Goal: Task Accomplishment & Management: Manage account settings

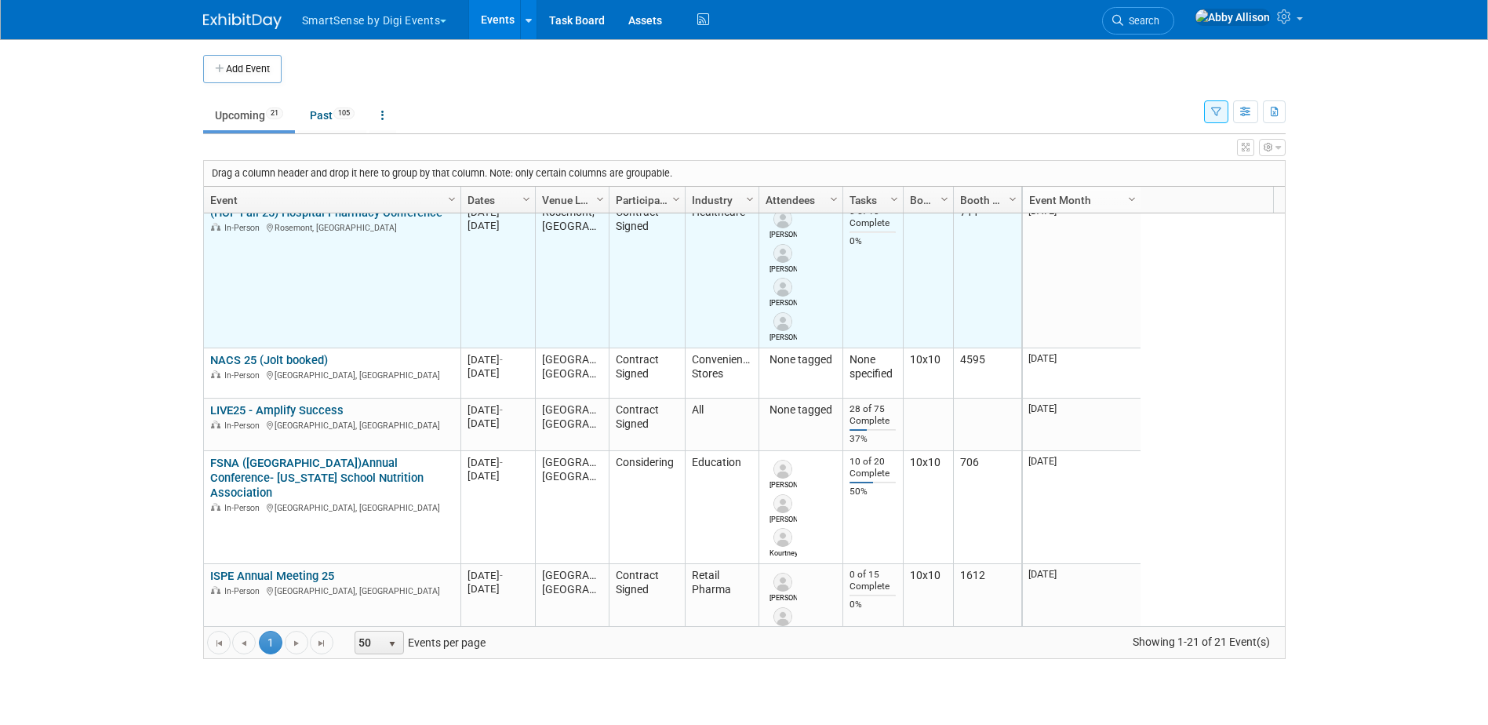
scroll to position [377, 0]
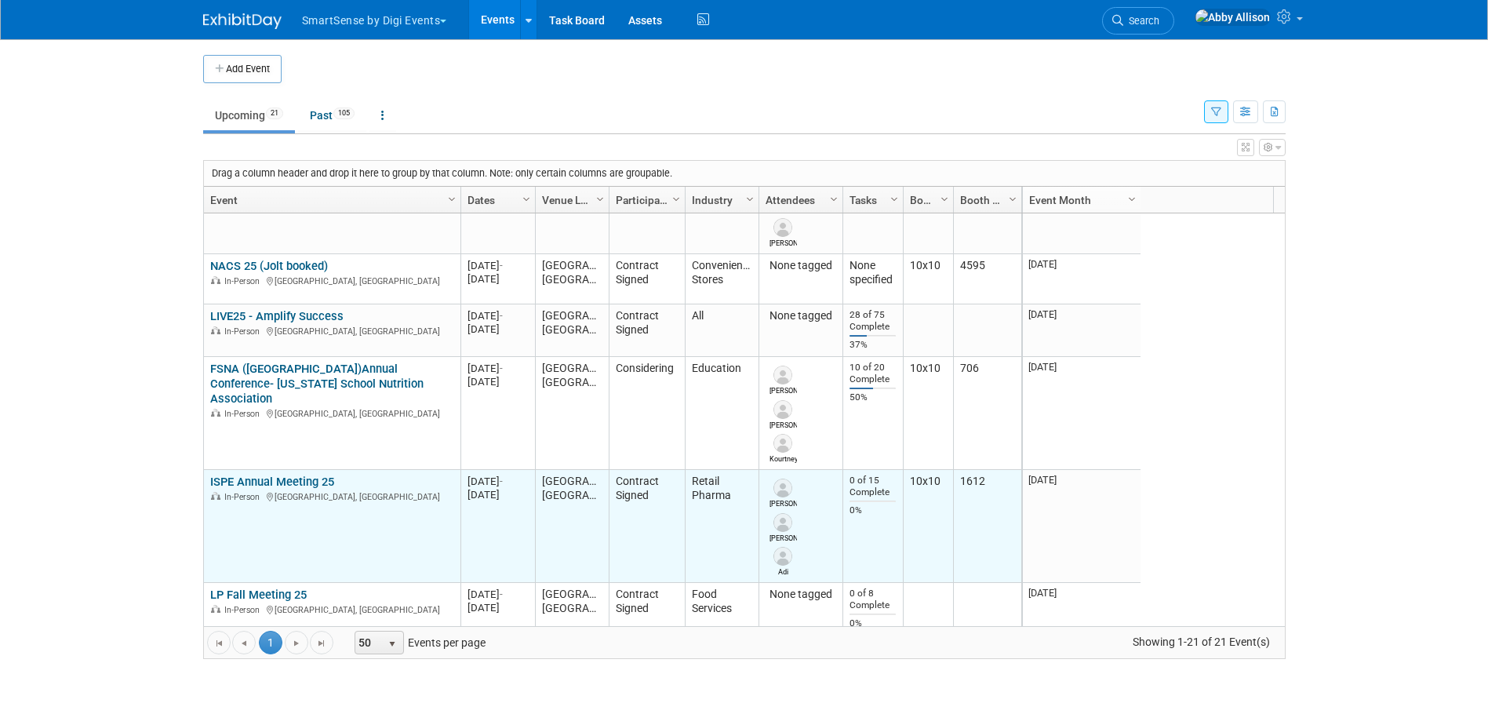
click at [236, 477] on link "ISPE Annual Meeting 25" at bounding box center [272, 482] width 124 height 14
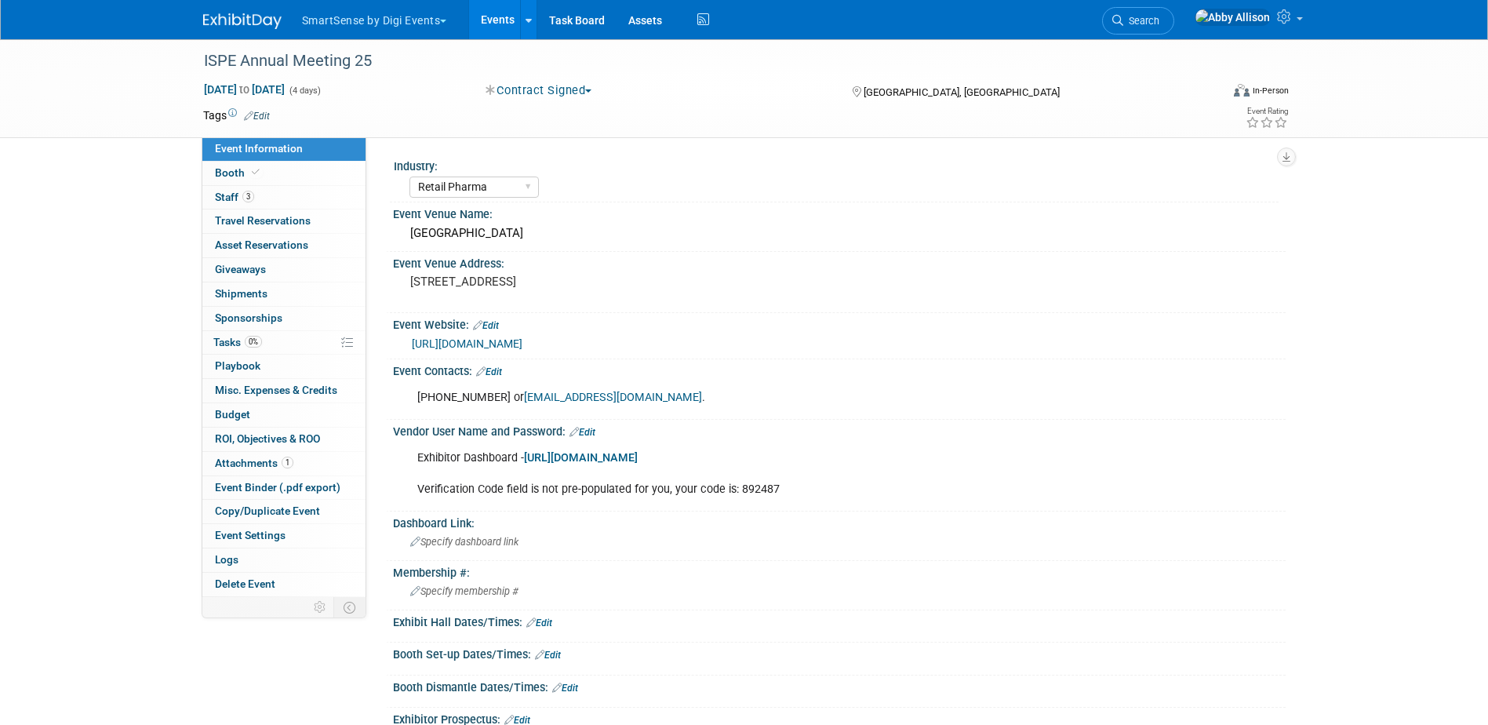
select select "Retail Pharma"
click at [231, 174] on span "Booth" at bounding box center [239, 172] width 48 height 13
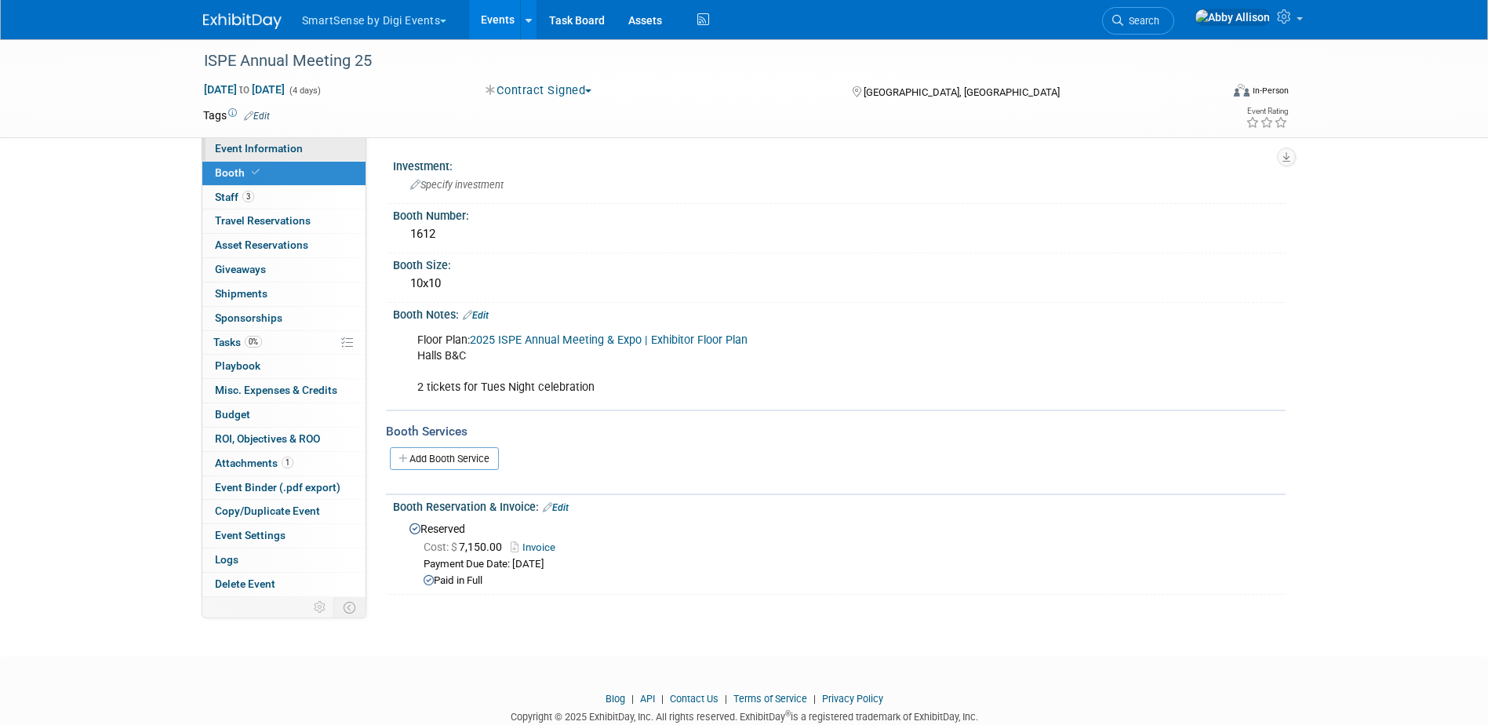
click at [232, 141] on link "Event Information" at bounding box center [283, 149] width 163 height 24
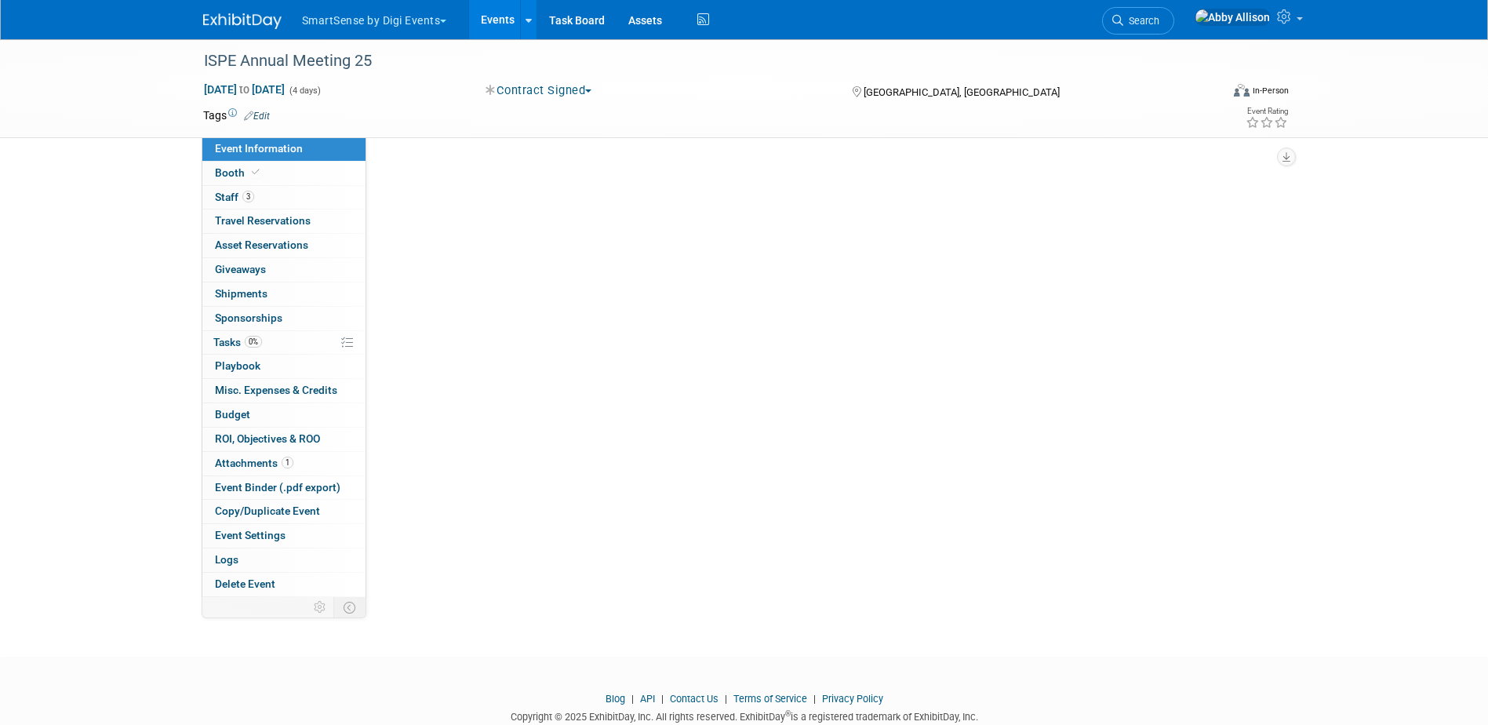
select select "Retail Pharma"
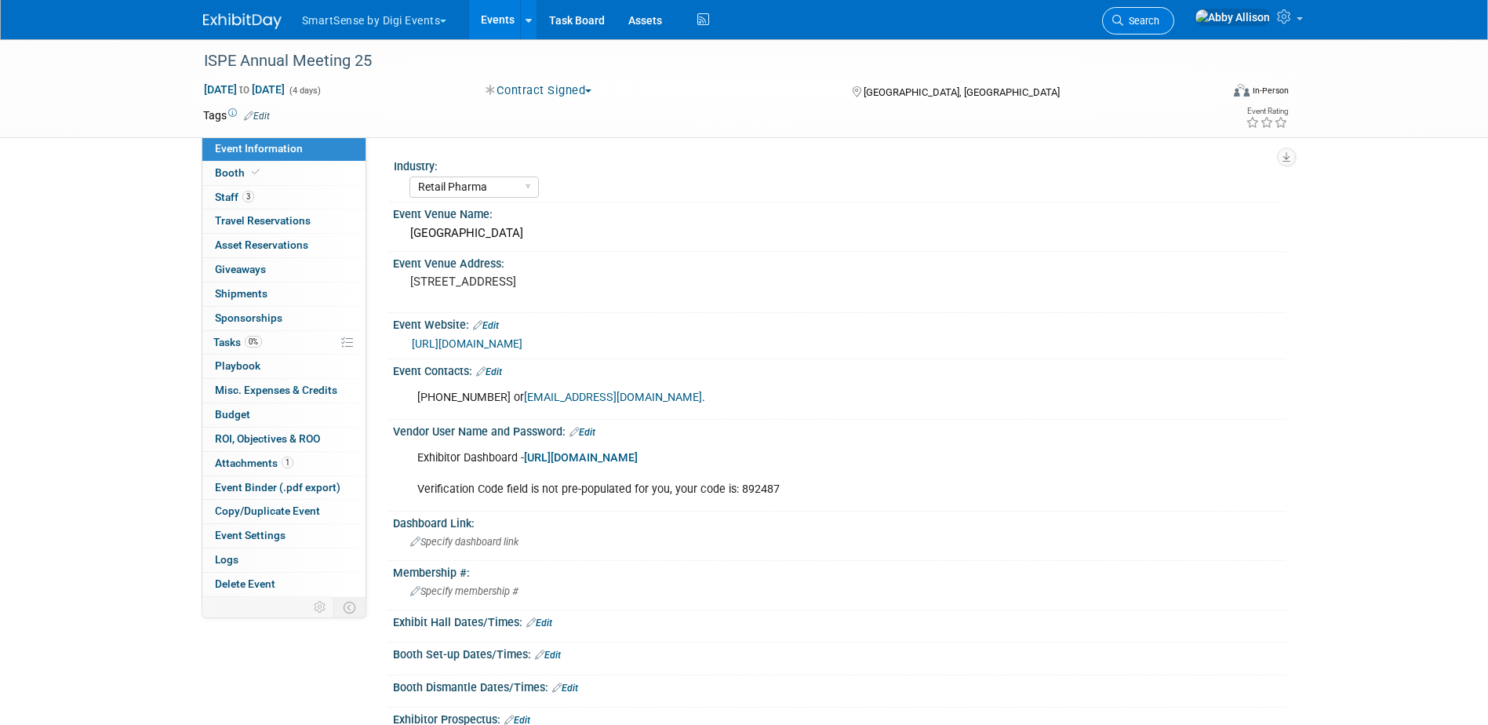
click at [1159, 25] on span "Search" at bounding box center [1141, 21] width 36 height 12
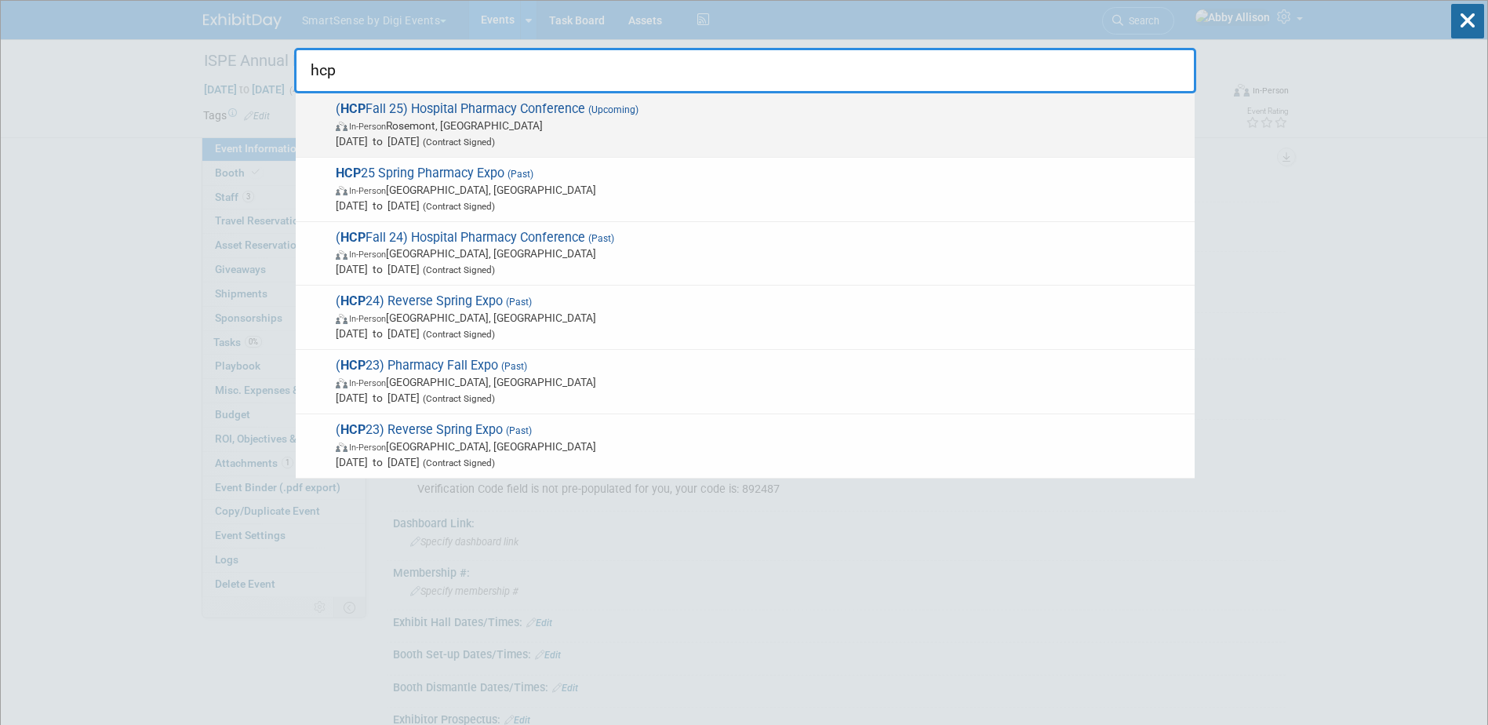
type input "hcp"
click at [493, 126] on span "In-Person Rosemont, IL" at bounding box center [761, 126] width 851 height 16
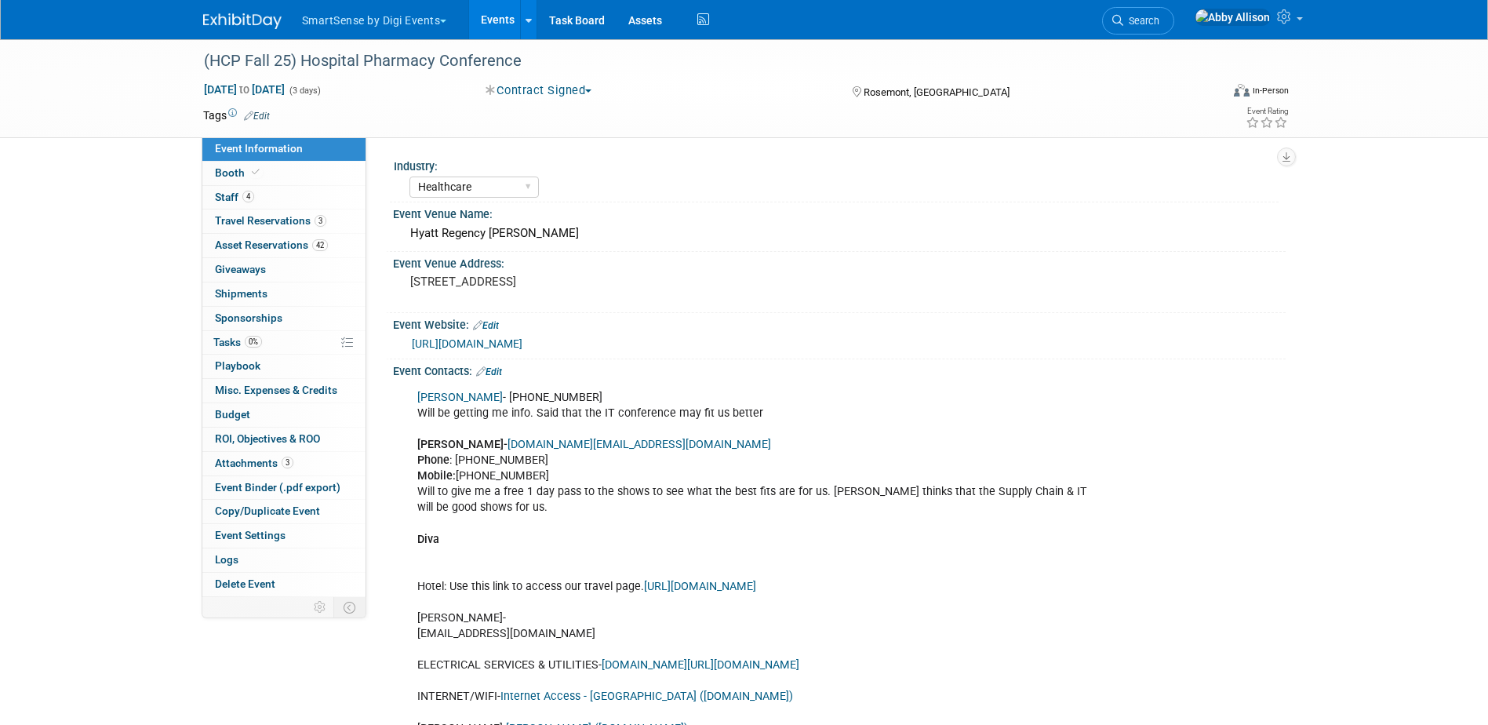
select select "Healthcare"
click at [218, 191] on span "Staff 4" at bounding box center [234, 197] width 39 height 13
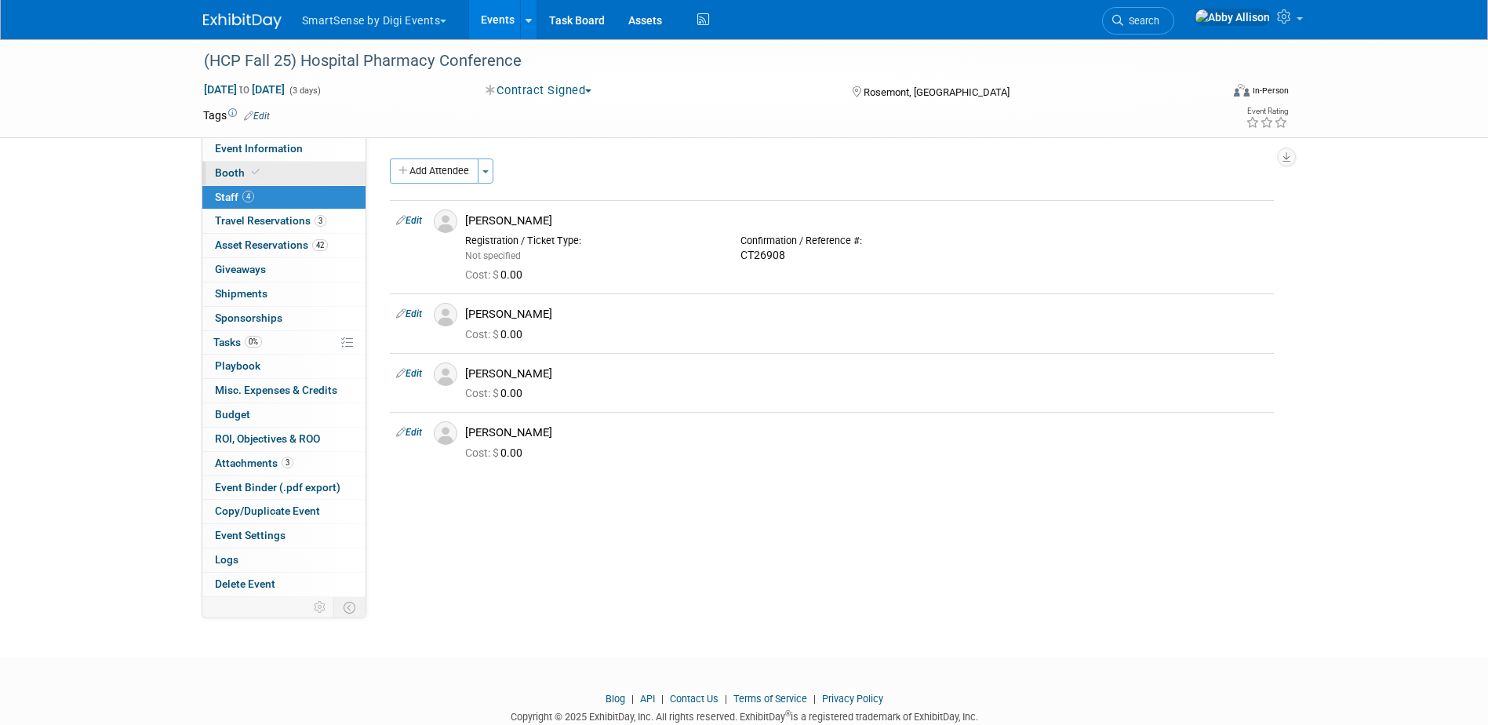
click at [232, 176] on span "Booth" at bounding box center [239, 172] width 48 height 13
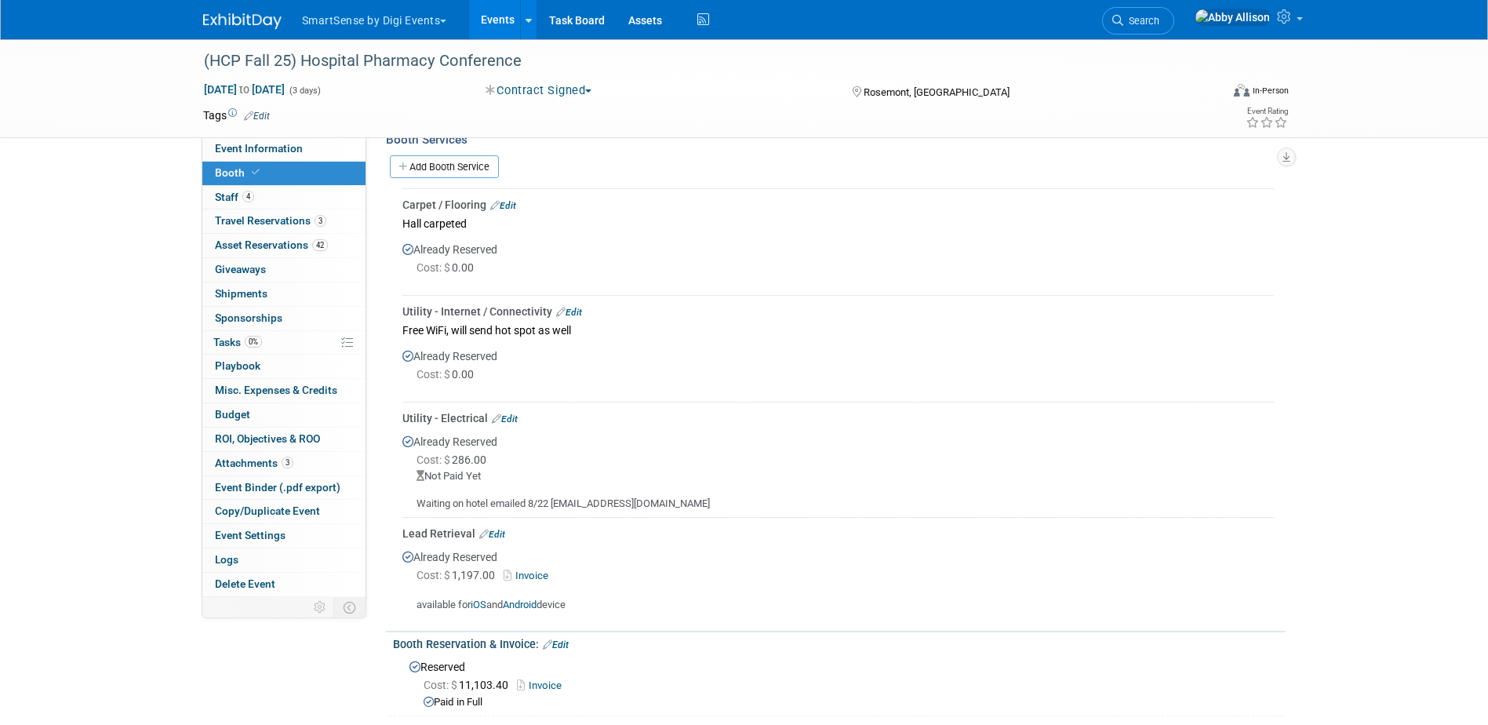
scroll to position [435, 0]
click at [301, 152] on link "Event Information" at bounding box center [283, 149] width 163 height 24
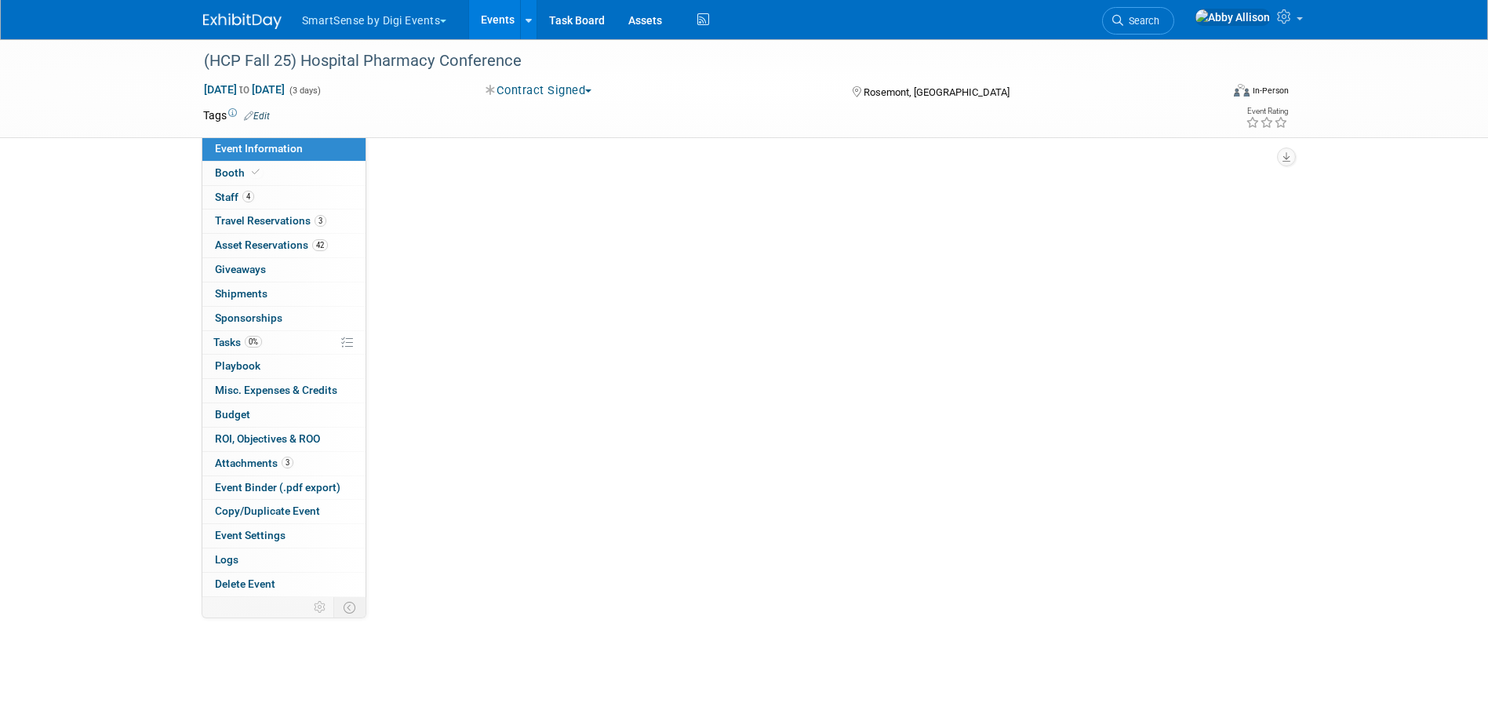
scroll to position [0, 0]
select select "Healthcare"
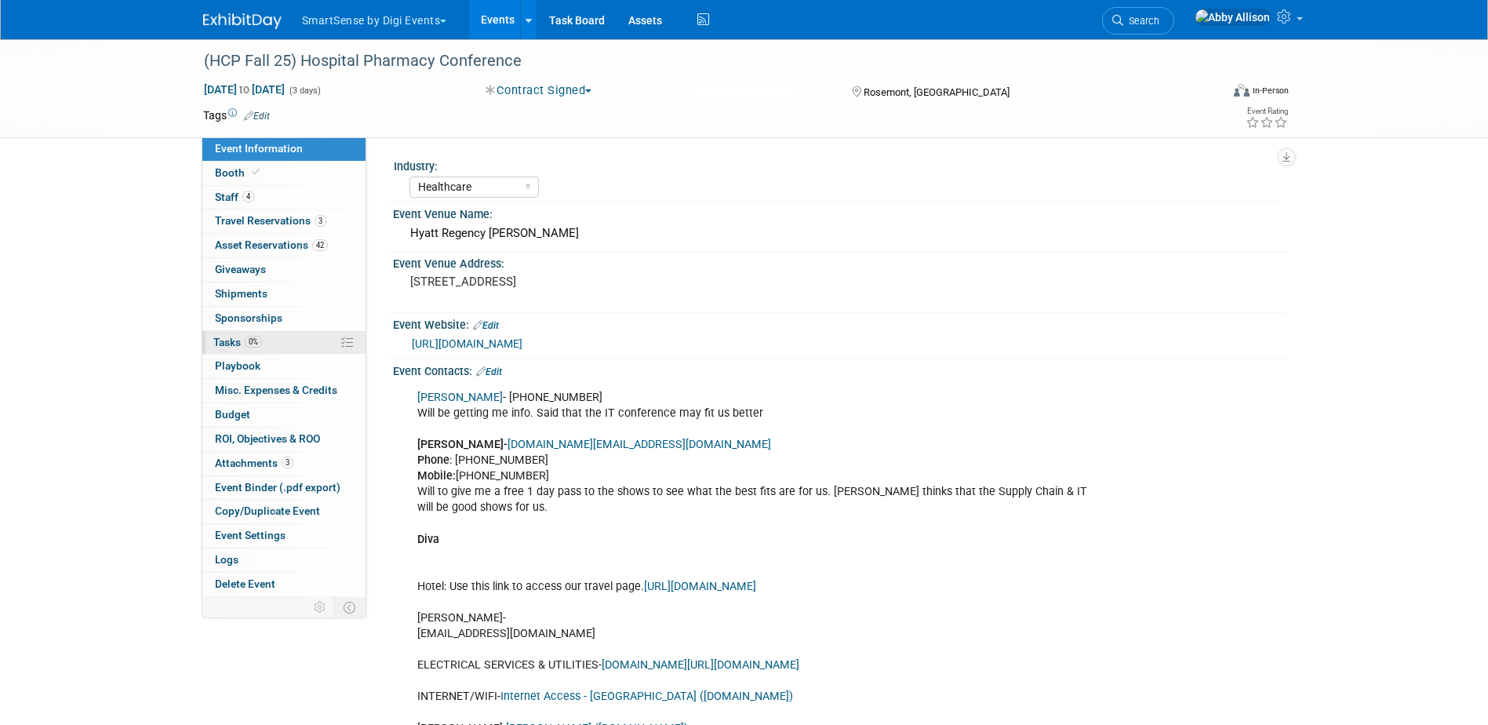
click at [214, 340] on span "Tasks 0%" at bounding box center [237, 342] width 49 height 13
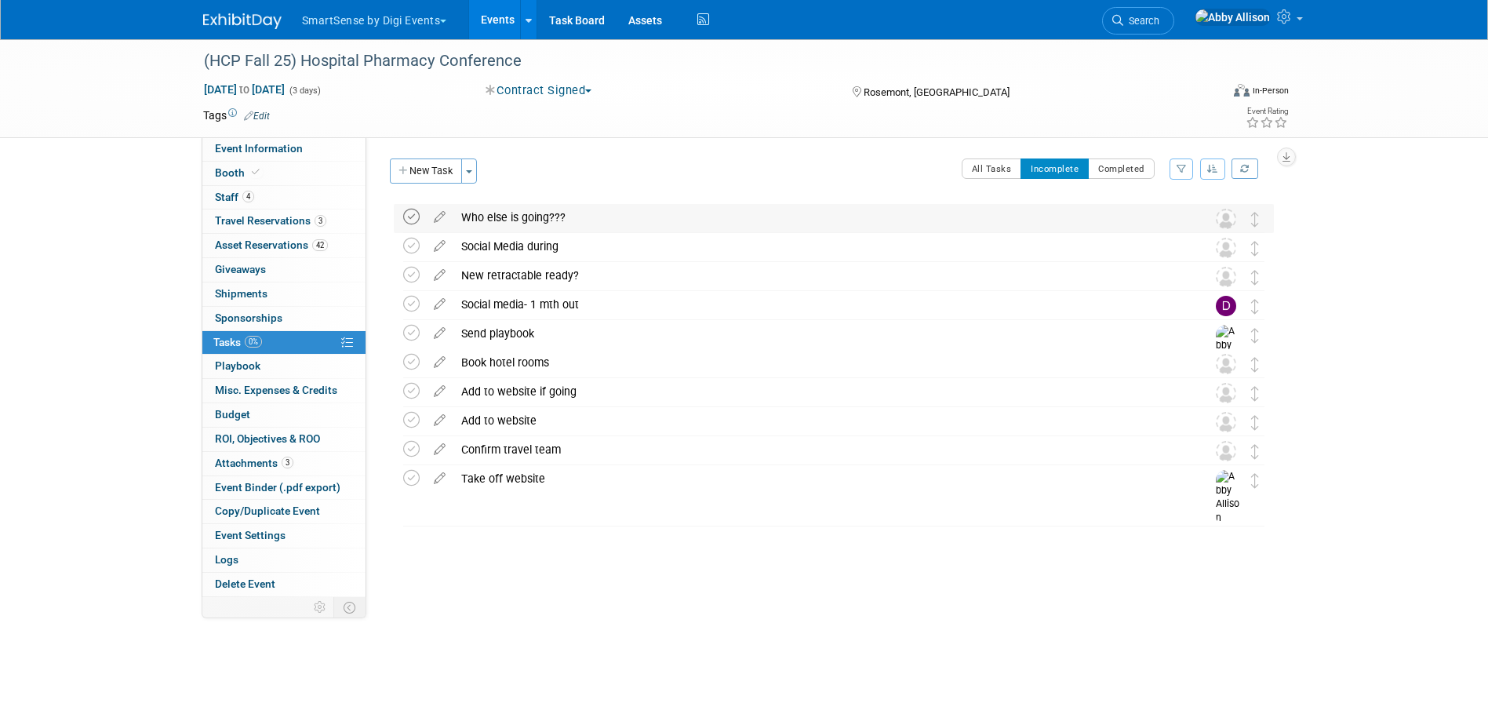
click at [409, 218] on icon at bounding box center [411, 217] width 16 height 16
click at [1228, 221] on img at bounding box center [1226, 219] width 20 height 20
click at [441, 212] on icon at bounding box center [439, 214] width 27 height 20
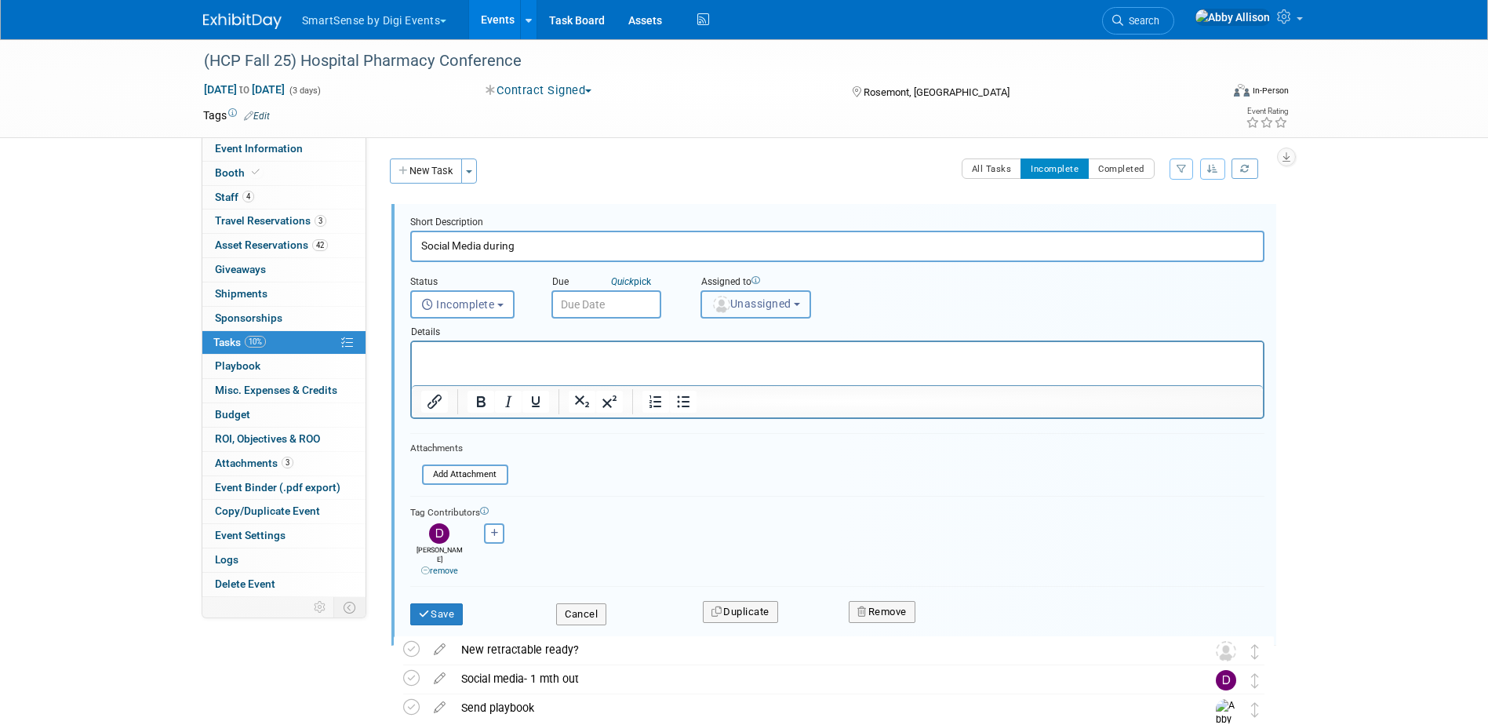
click at [742, 301] on span "Unassigned" at bounding box center [751, 303] width 80 height 13
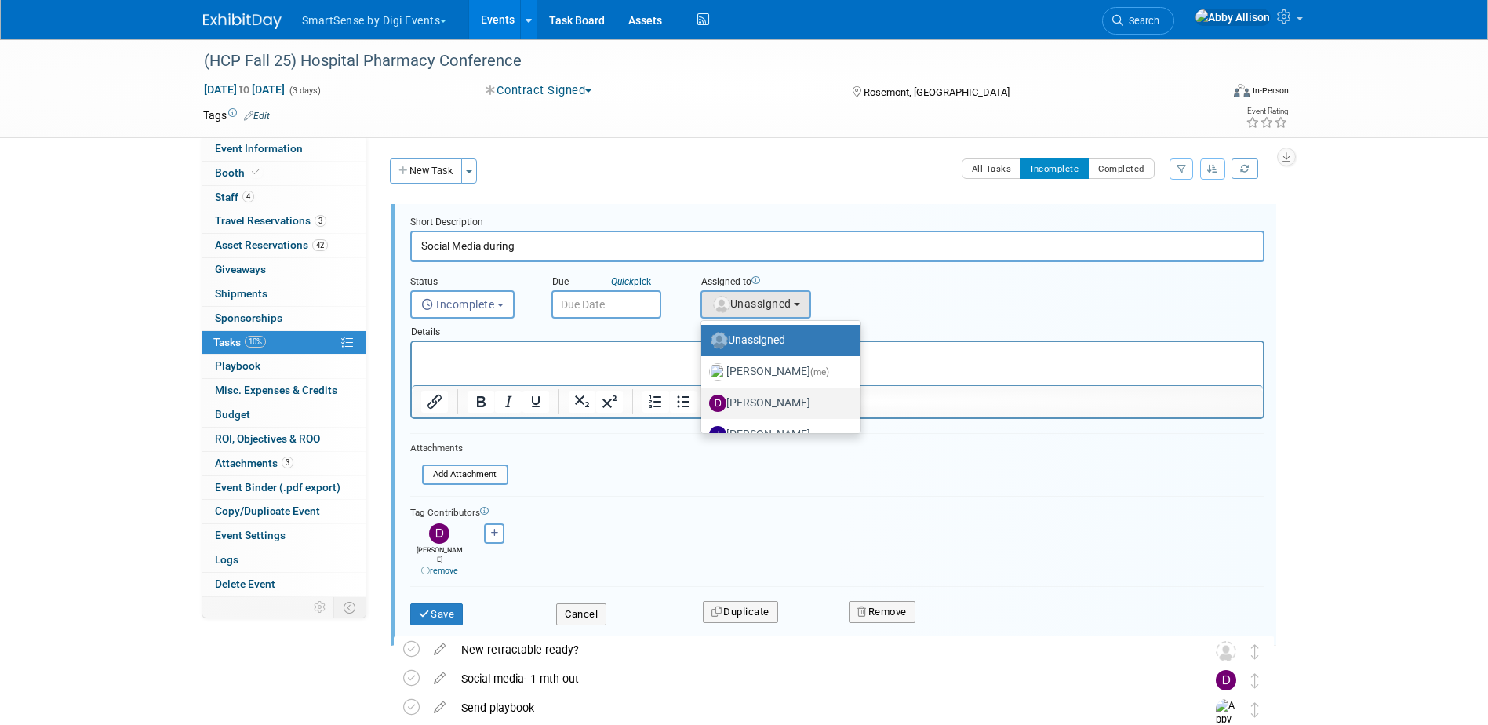
click at [766, 402] on label "[PERSON_NAME]" at bounding box center [777, 403] width 136 height 25
click at [704, 402] on input "[PERSON_NAME]" at bounding box center [698, 401] width 10 height 10
select select "b48fc068-7b46-4ad5-bae8-477c4c4feada"
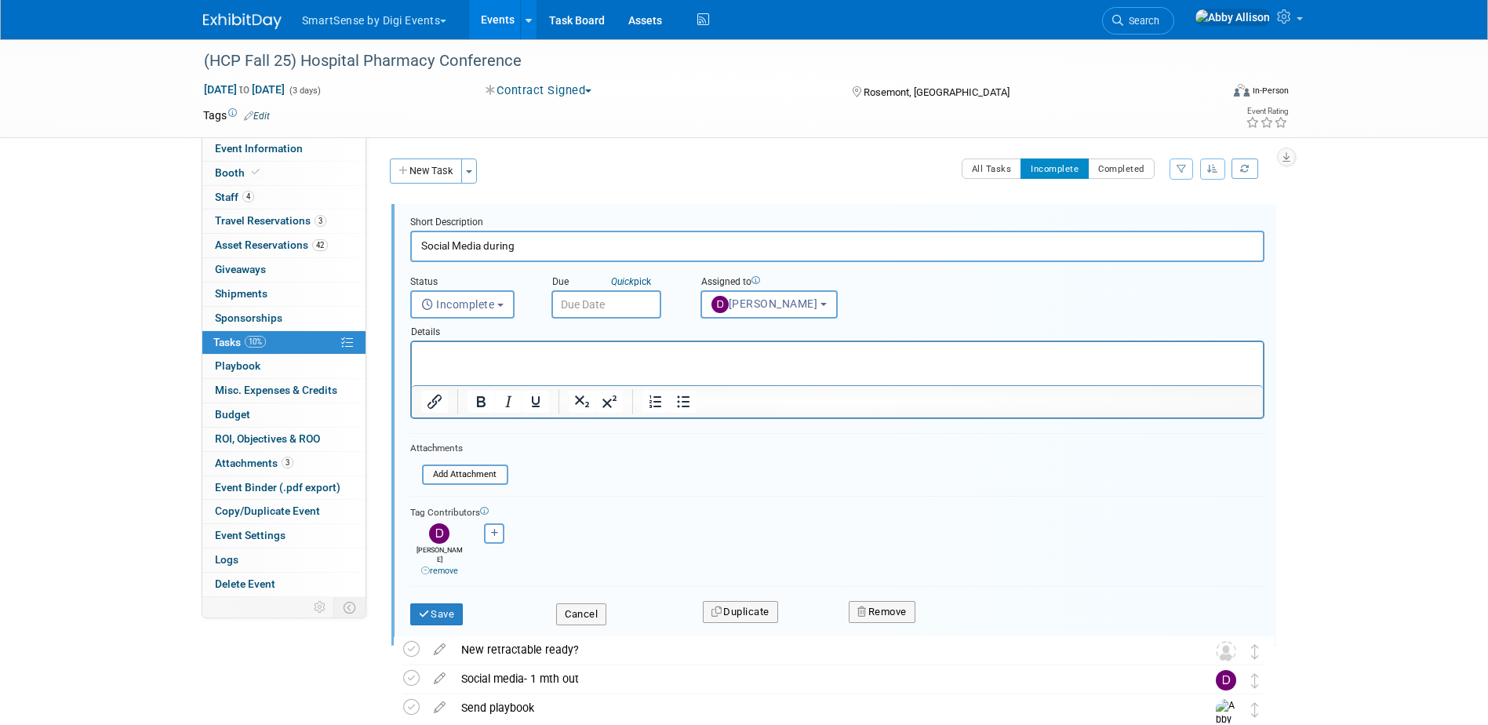
click at [590, 320] on div "Details" at bounding box center [837, 329] width 854 height 22
click at [590, 315] on input "text" at bounding box center [606, 304] width 110 height 28
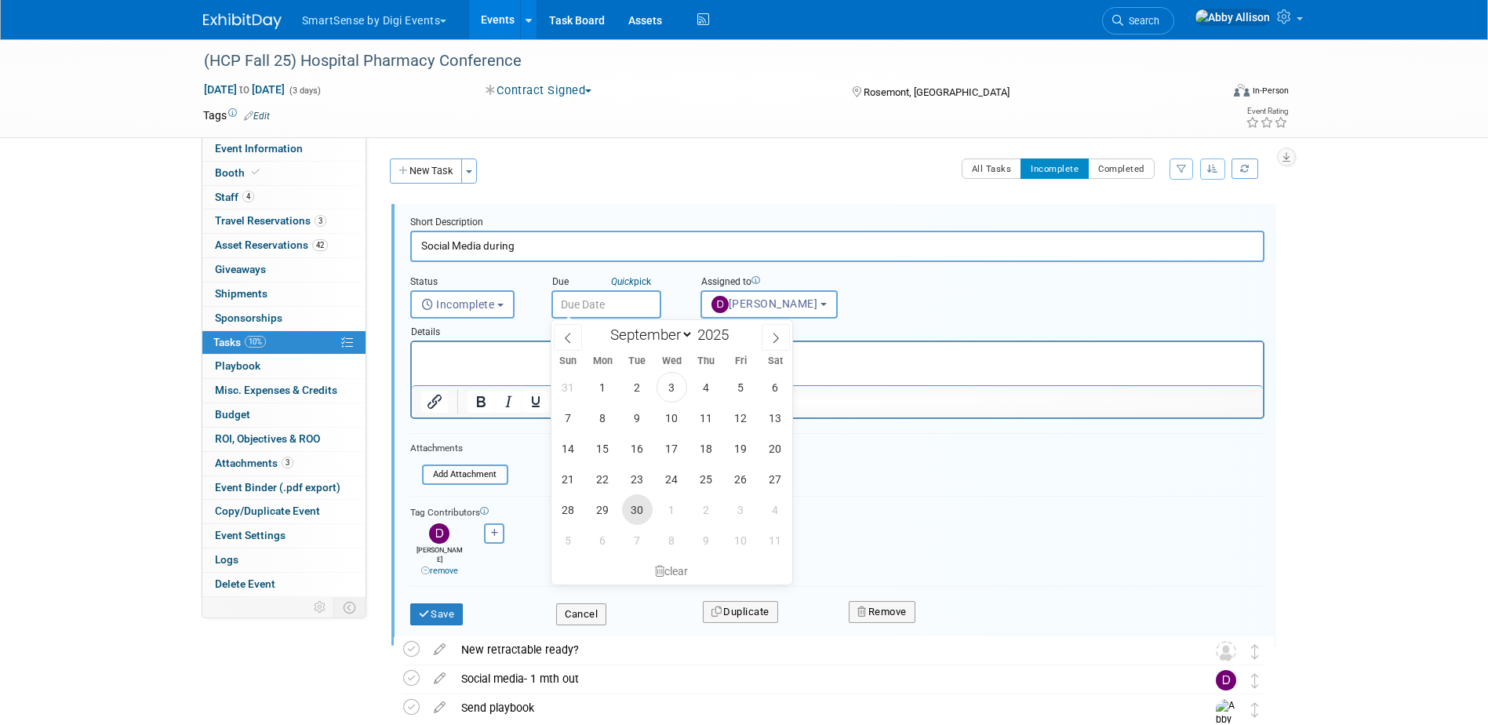
click at [631, 505] on span "30" at bounding box center [637, 509] width 31 height 31
type input "Sep 30, 2025"
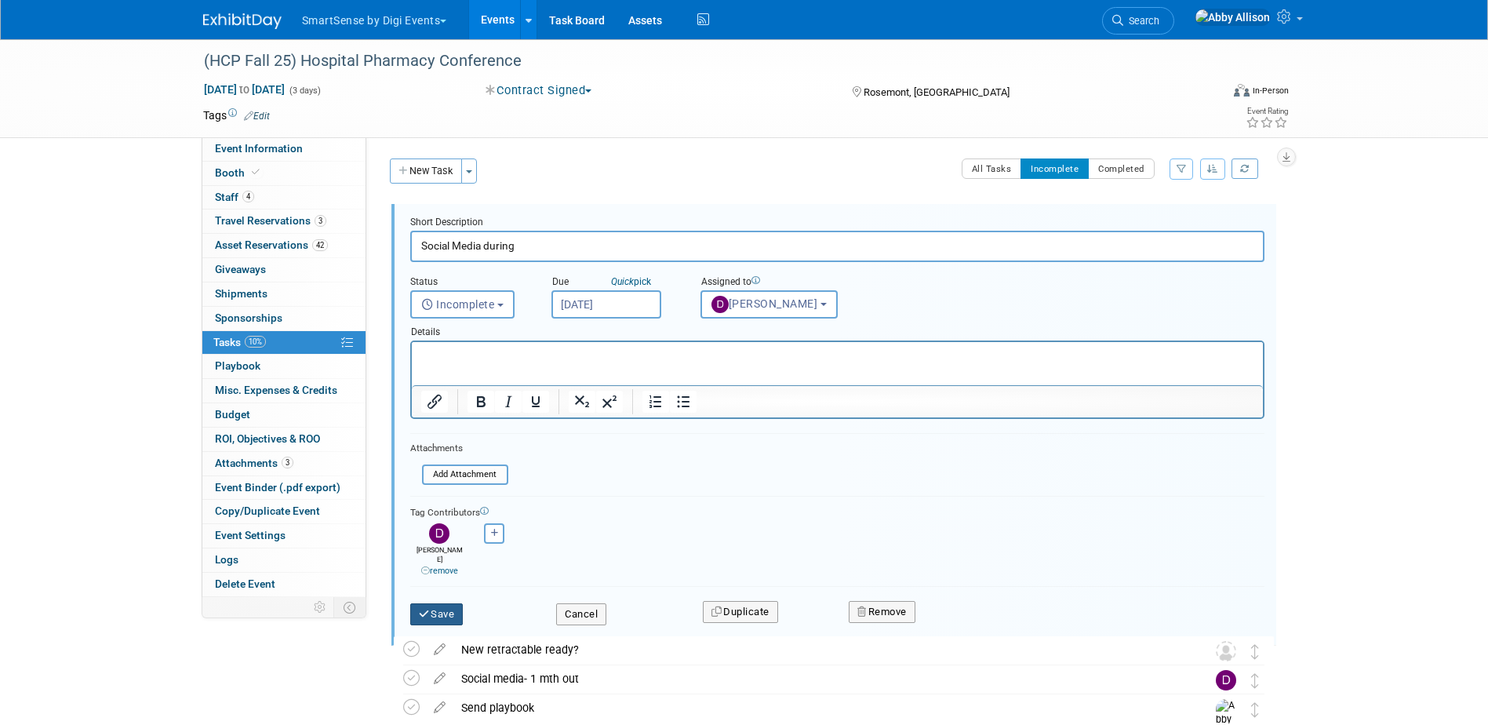
click at [446, 607] on button "Save" at bounding box center [436, 614] width 53 height 22
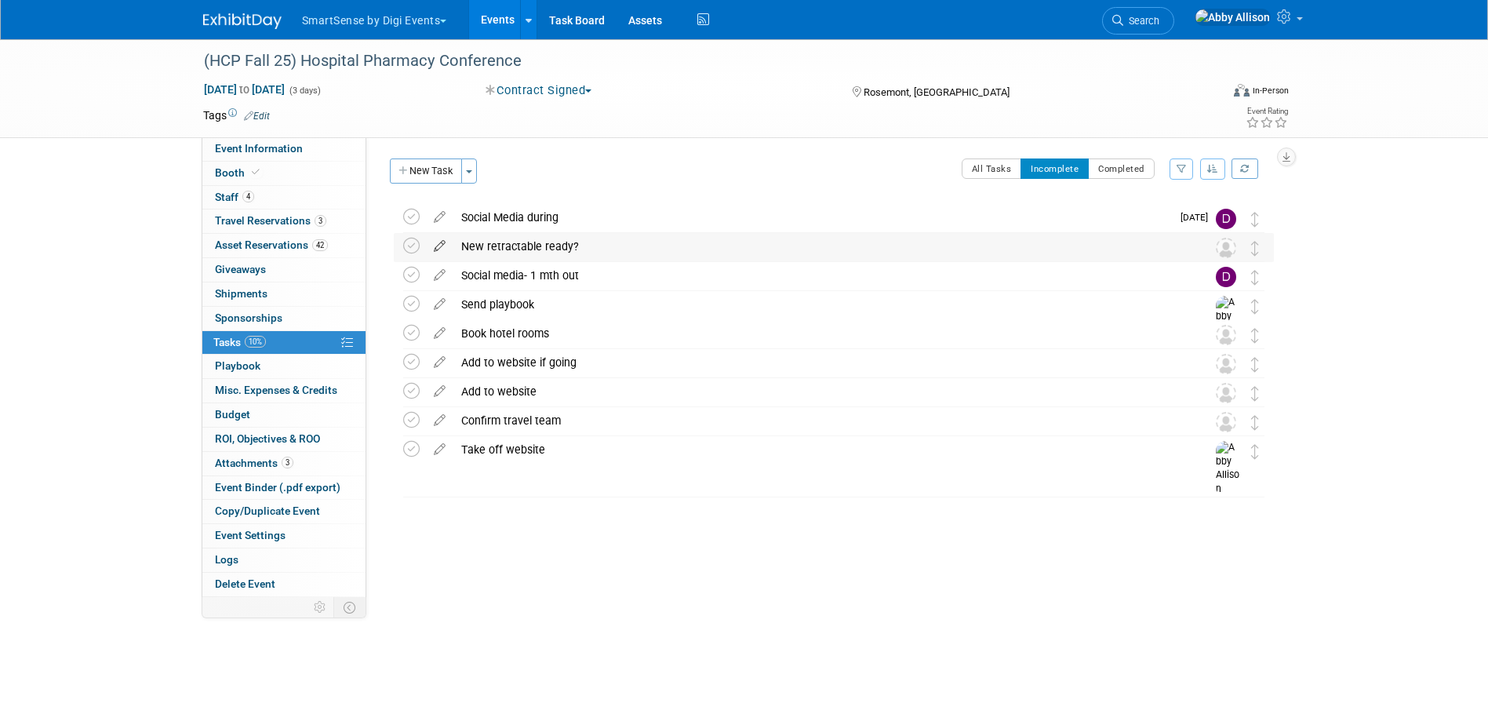
click at [438, 247] on icon at bounding box center [439, 243] width 27 height 20
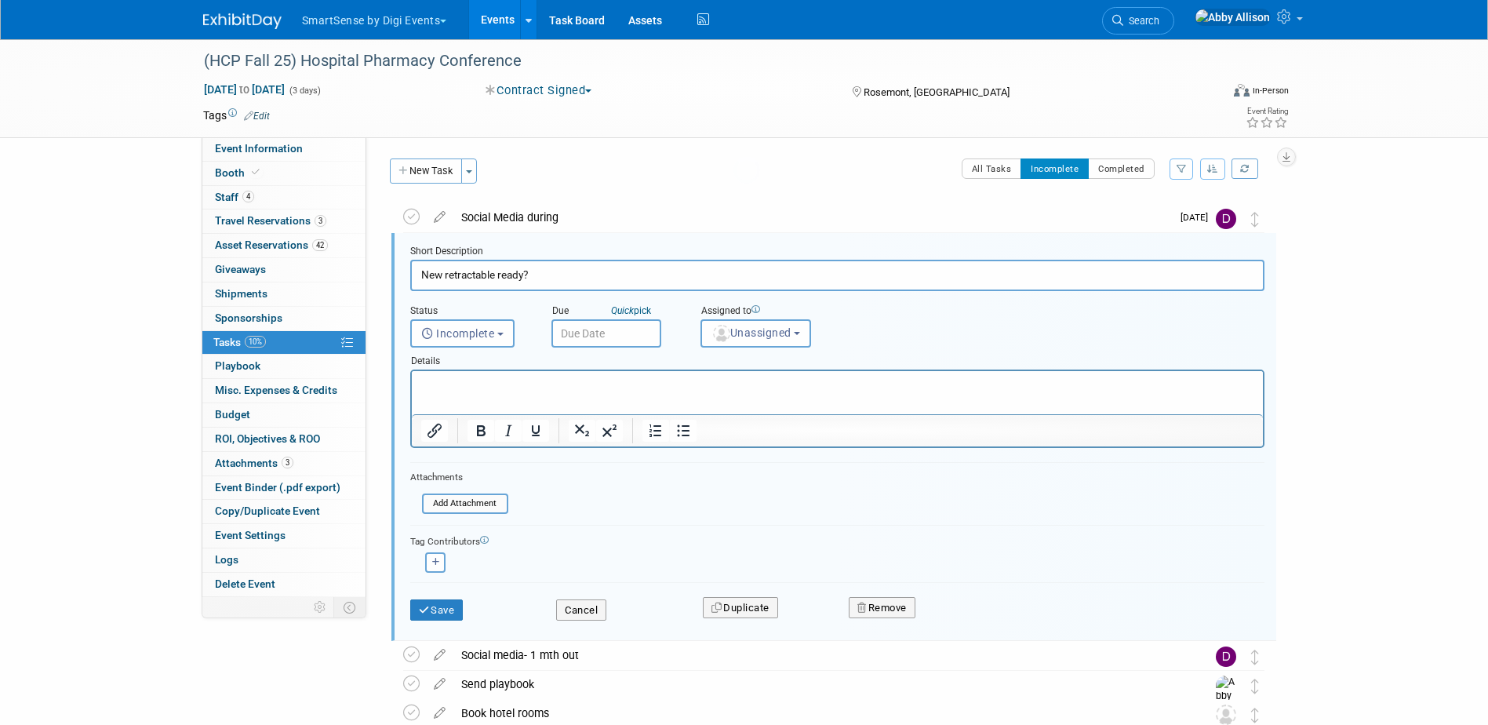
scroll to position [3, 0]
click at [872, 599] on button "Remove" at bounding box center [882, 605] width 67 height 22
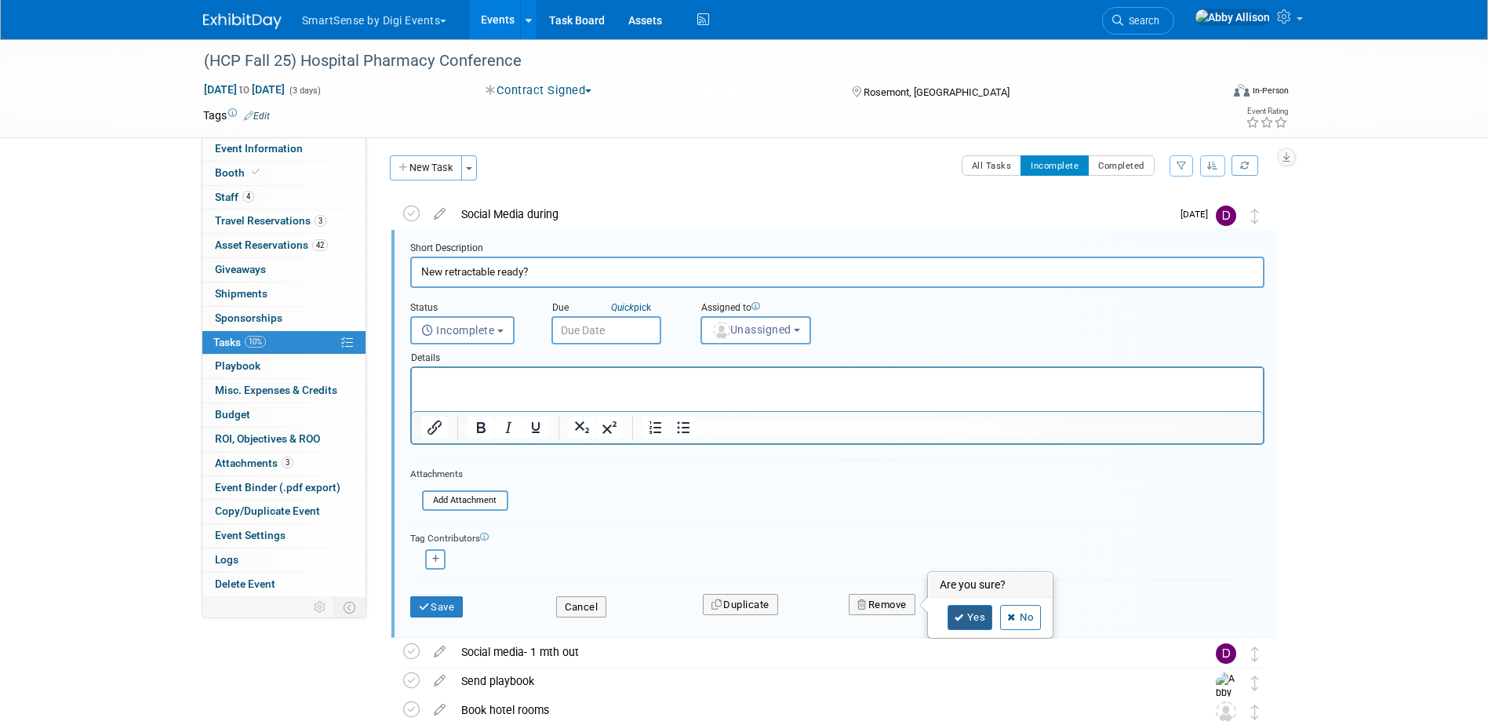
click at [966, 614] on link "Yes" at bounding box center [970, 617] width 45 height 25
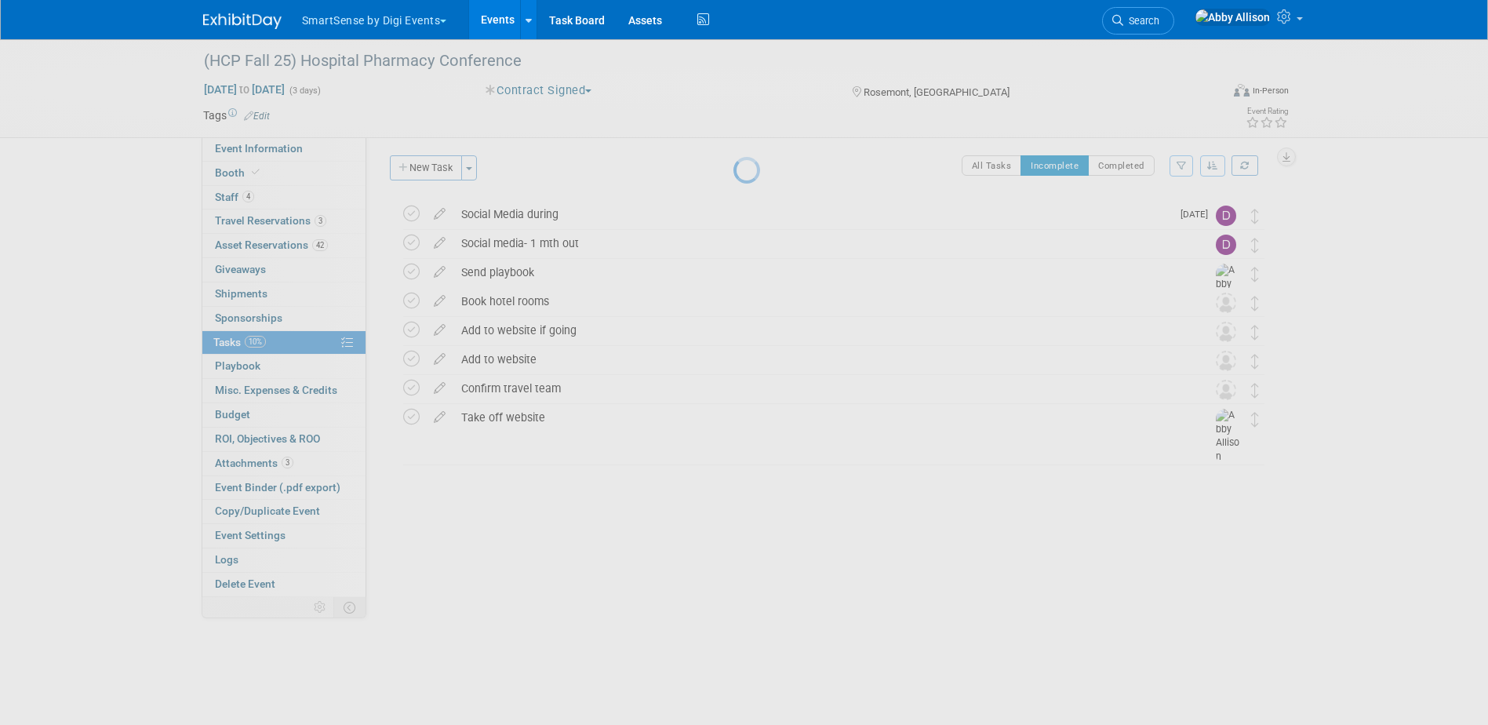
scroll to position [0, 0]
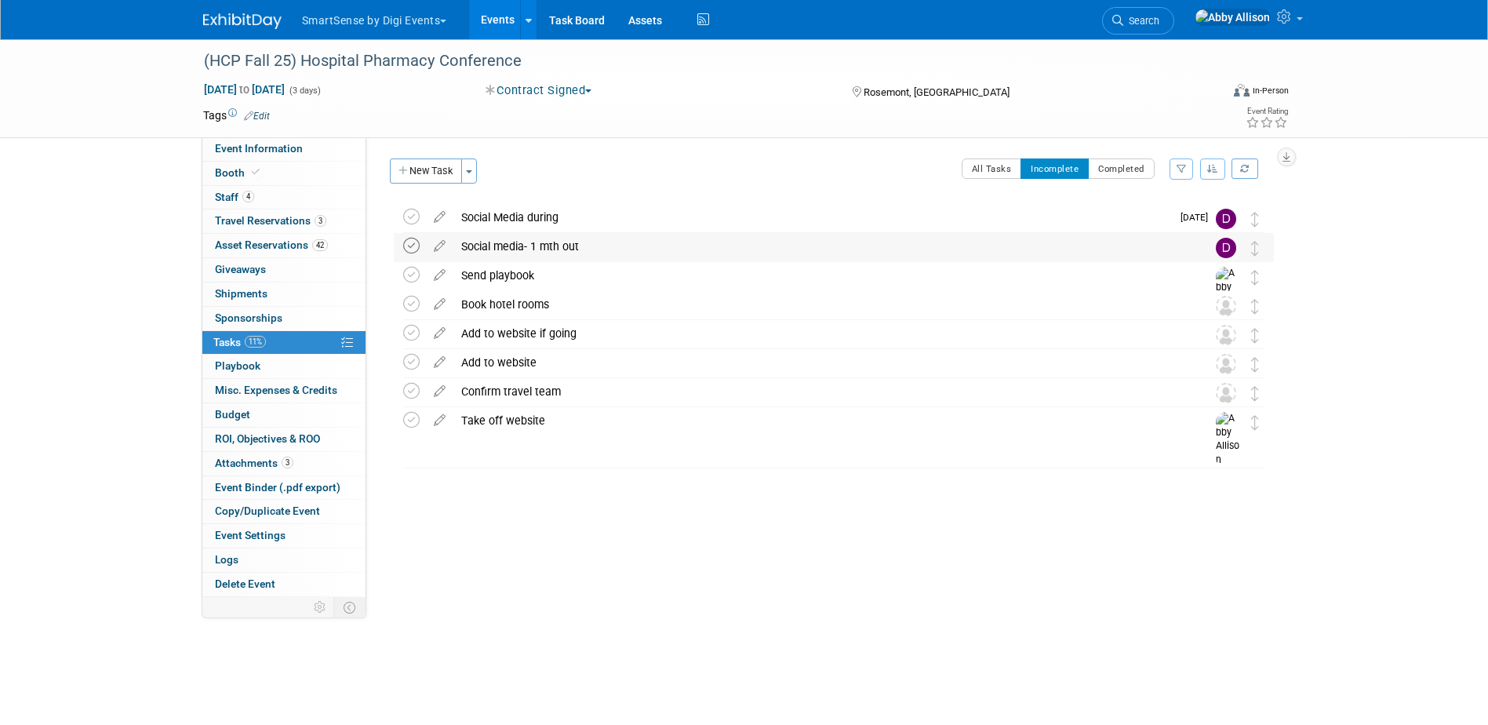
click at [411, 246] on icon at bounding box center [411, 246] width 16 height 16
click at [438, 246] on icon at bounding box center [439, 243] width 27 height 20
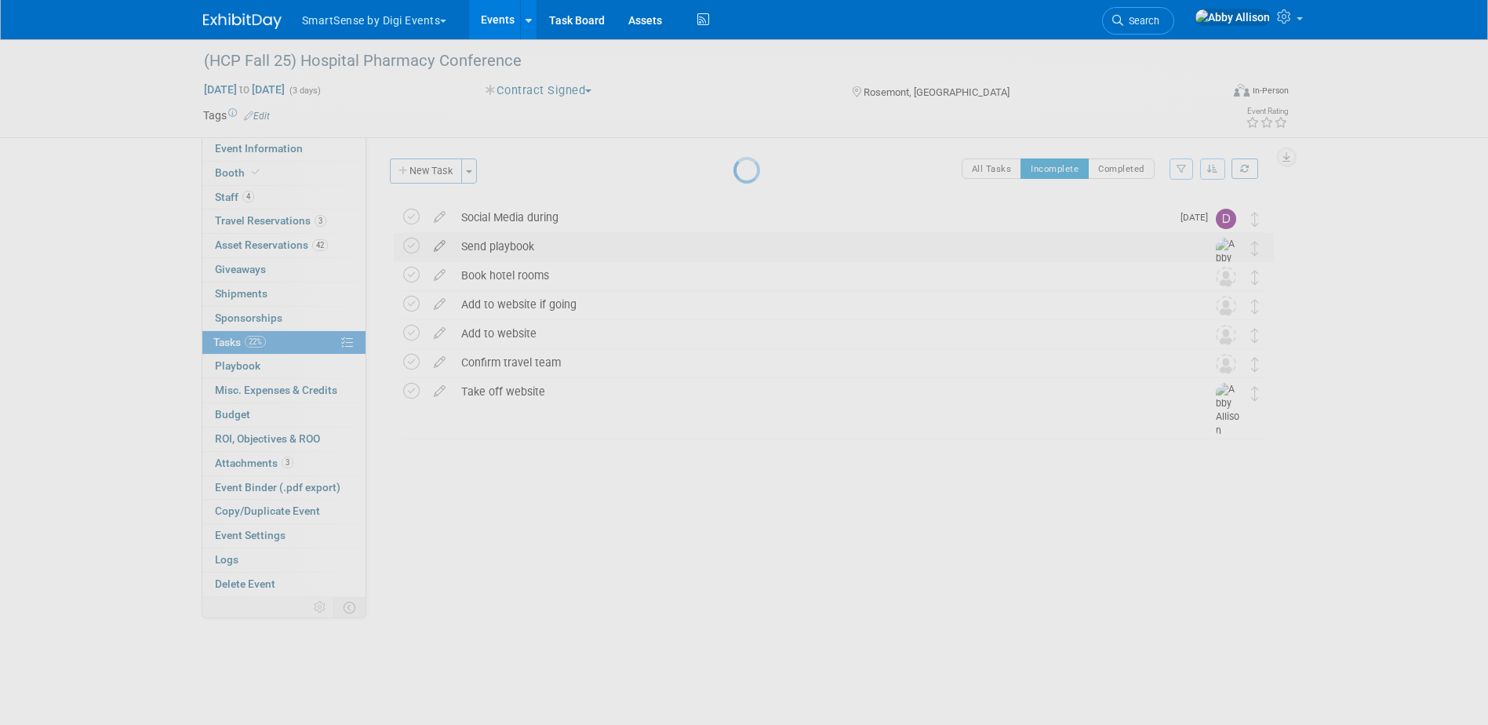
select select "8"
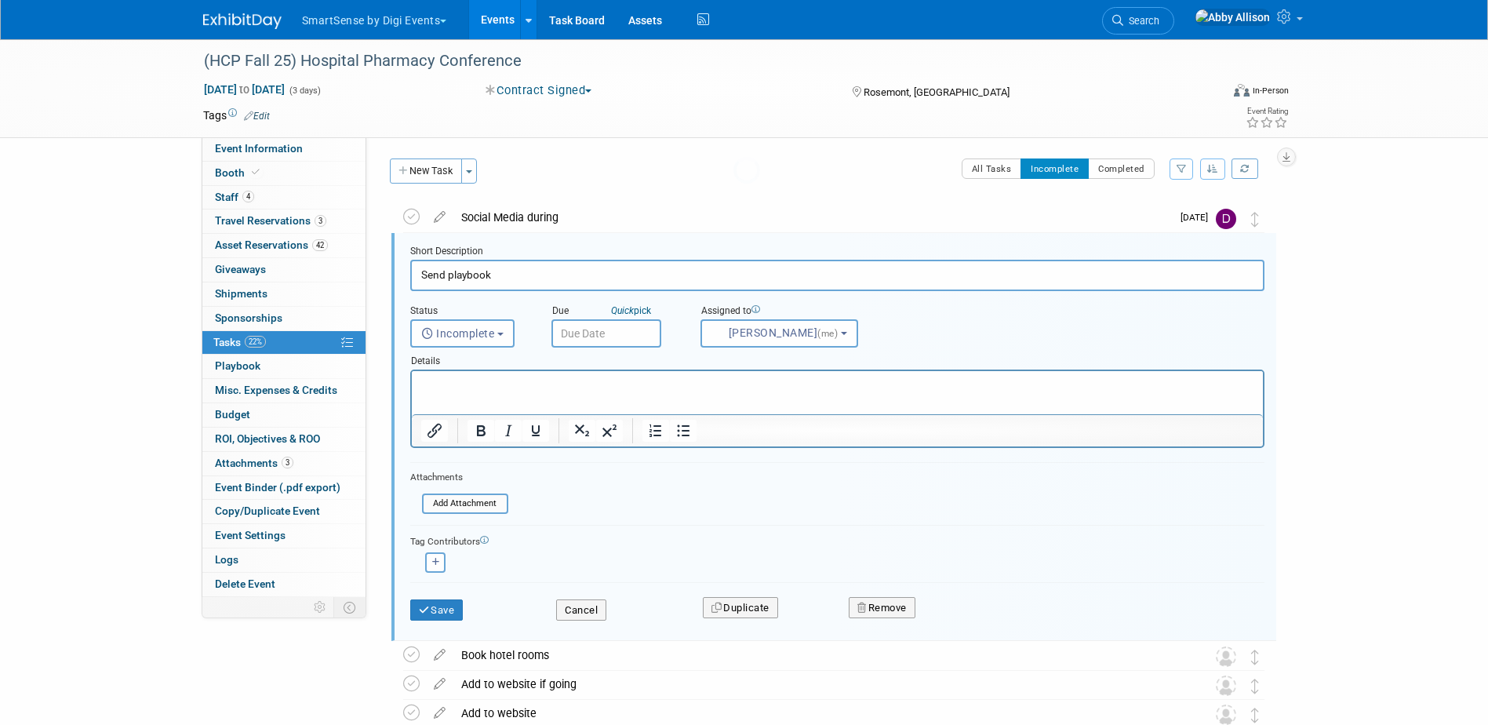
scroll to position [3, 0]
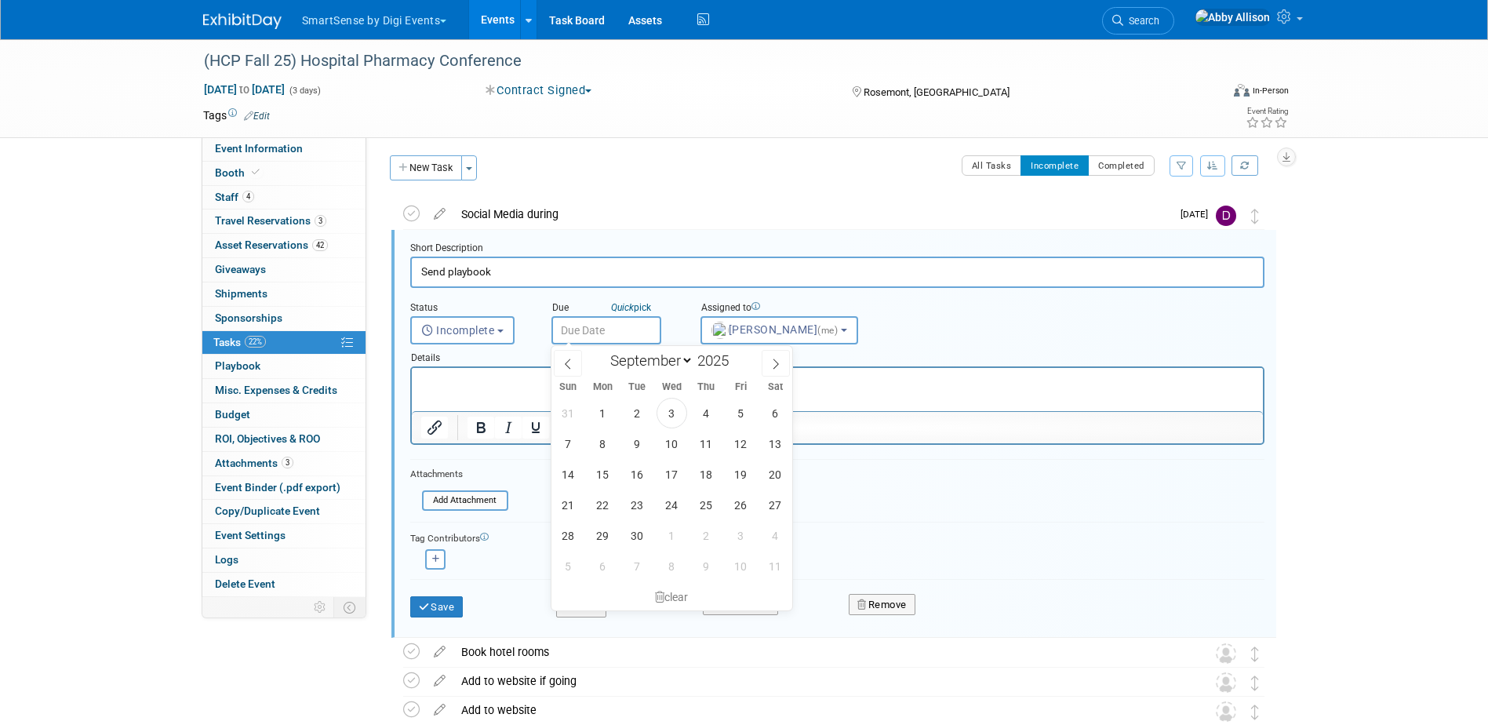
click at [628, 327] on input "text" at bounding box center [606, 330] width 110 height 28
click at [671, 500] on span "24" at bounding box center [672, 504] width 31 height 31
type input "Sep 24, 2025"
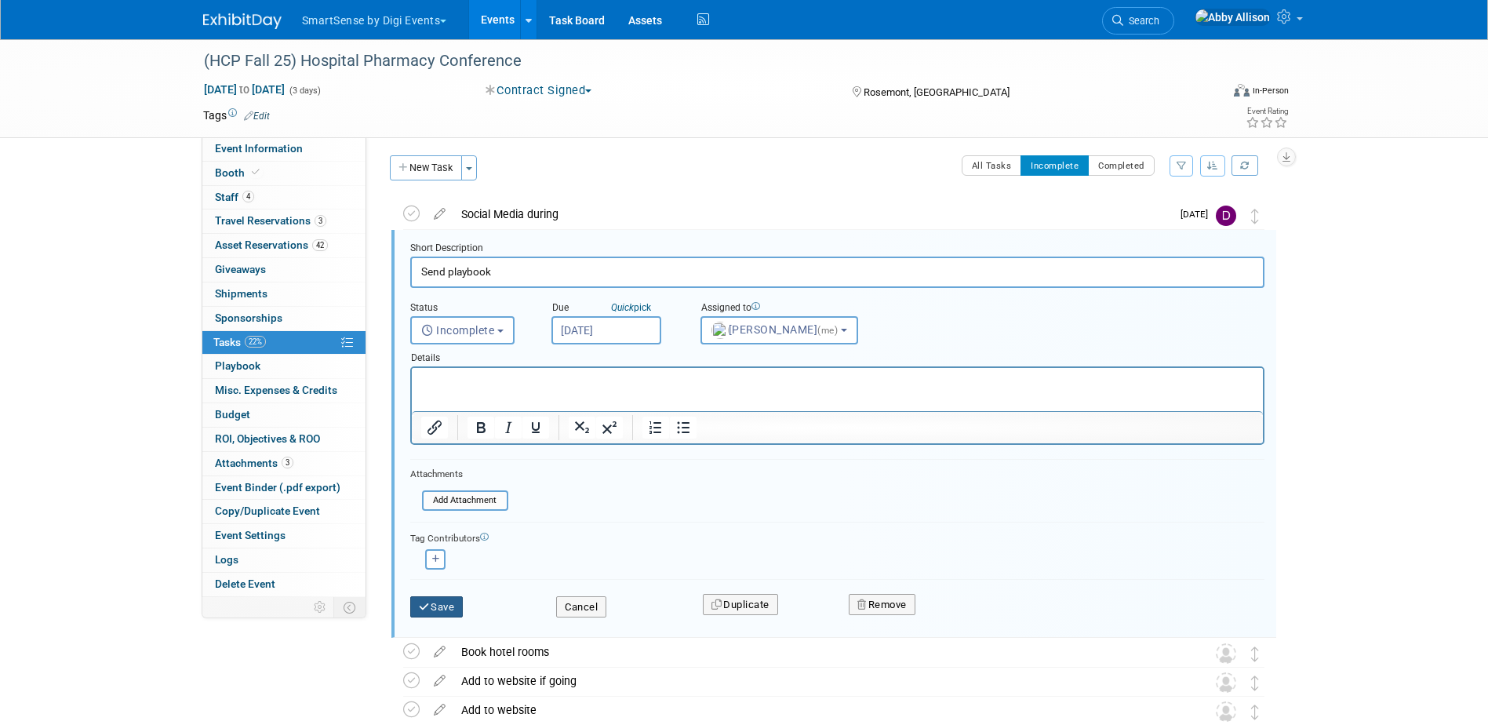
click at [452, 603] on button "Save" at bounding box center [436, 607] width 53 height 22
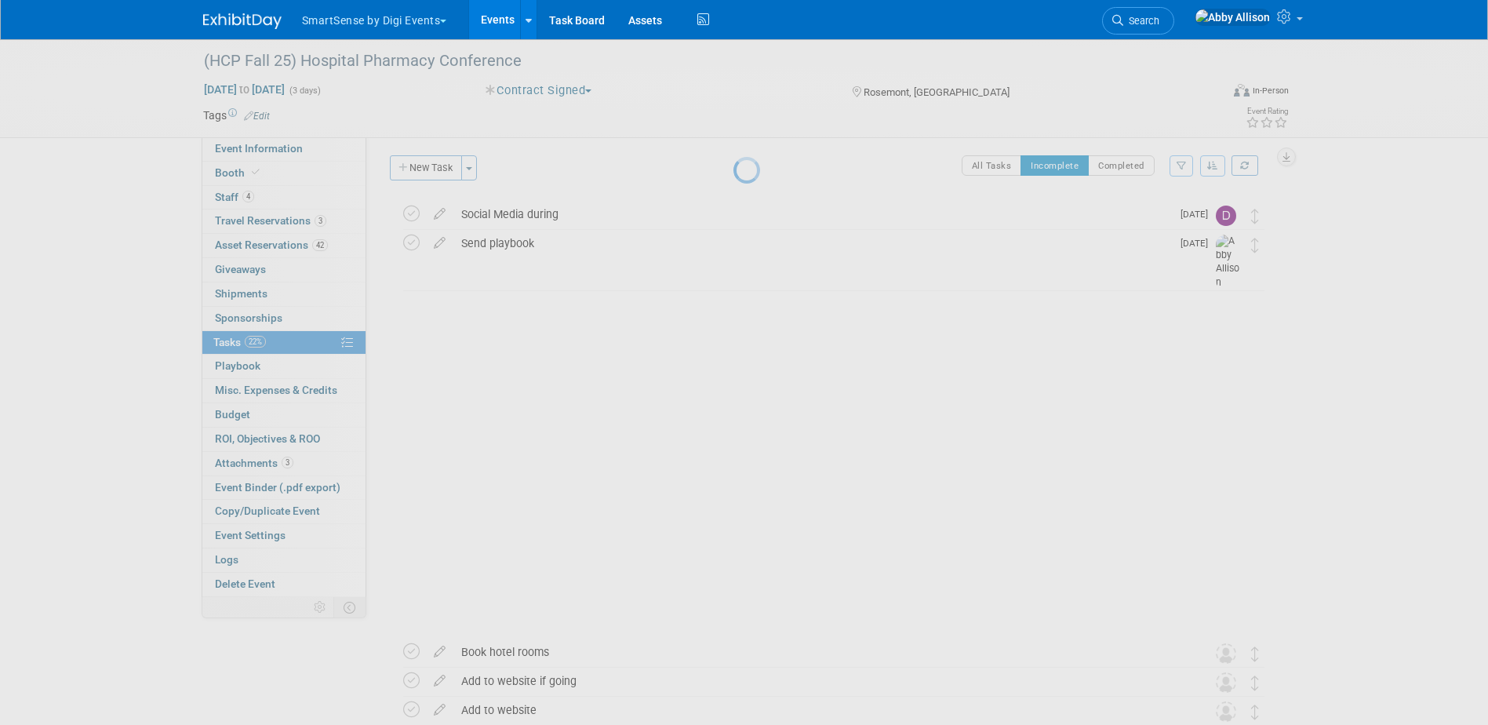
scroll to position [0, 0]
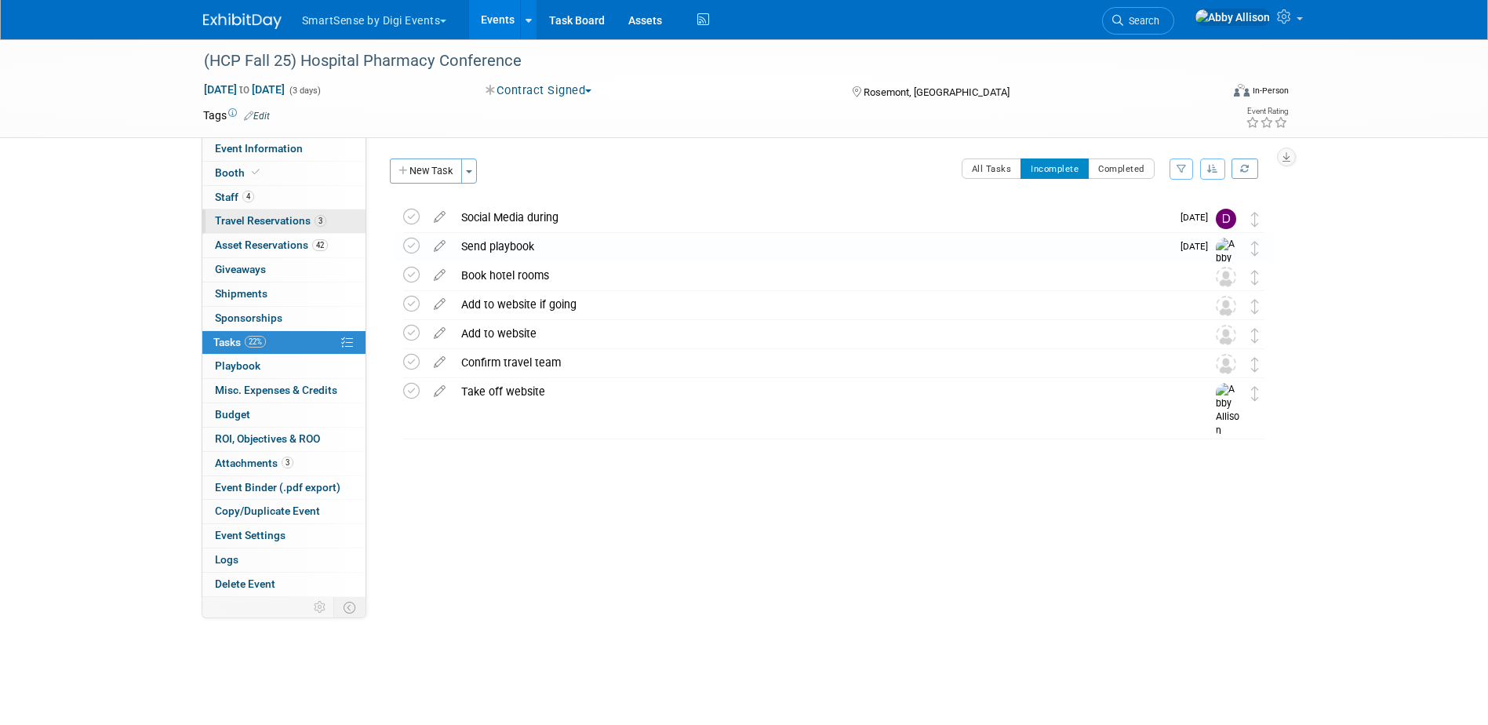
click at [298, 224] on span "Travel Reservations 3" at bounding box center [270, 220] width 111 height 13
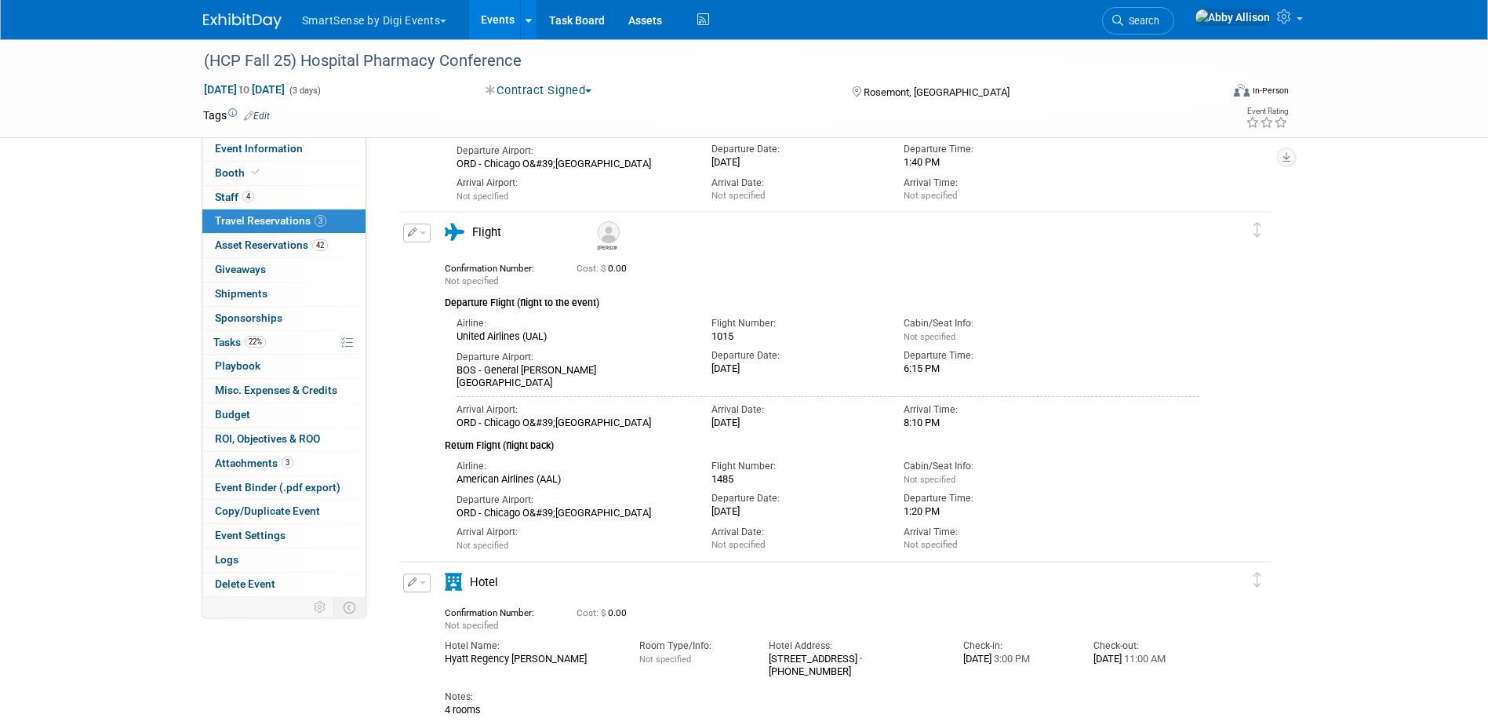
scroll to position [362, 0]
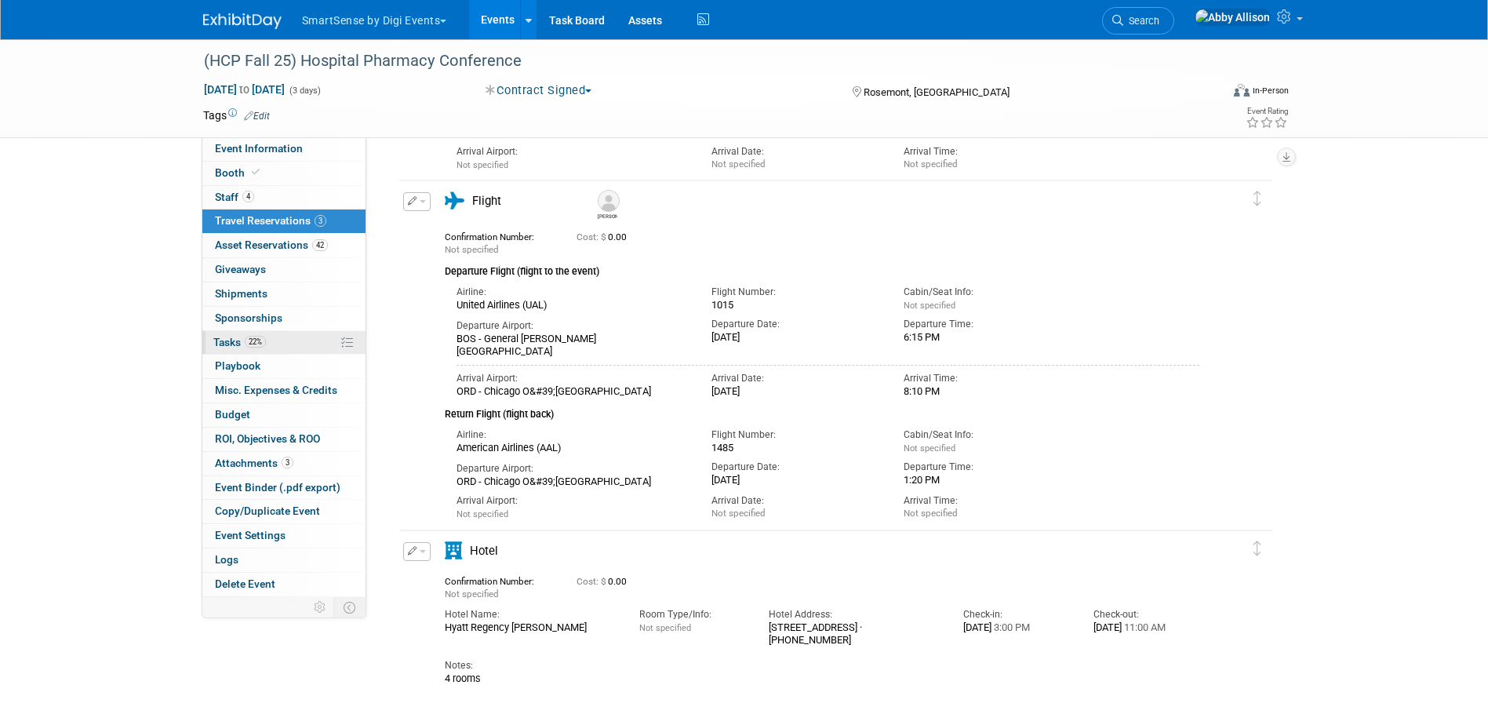
click at [220, 344] on span "Tasks 22%" at bounding box center [239, 342] width 53 height 13
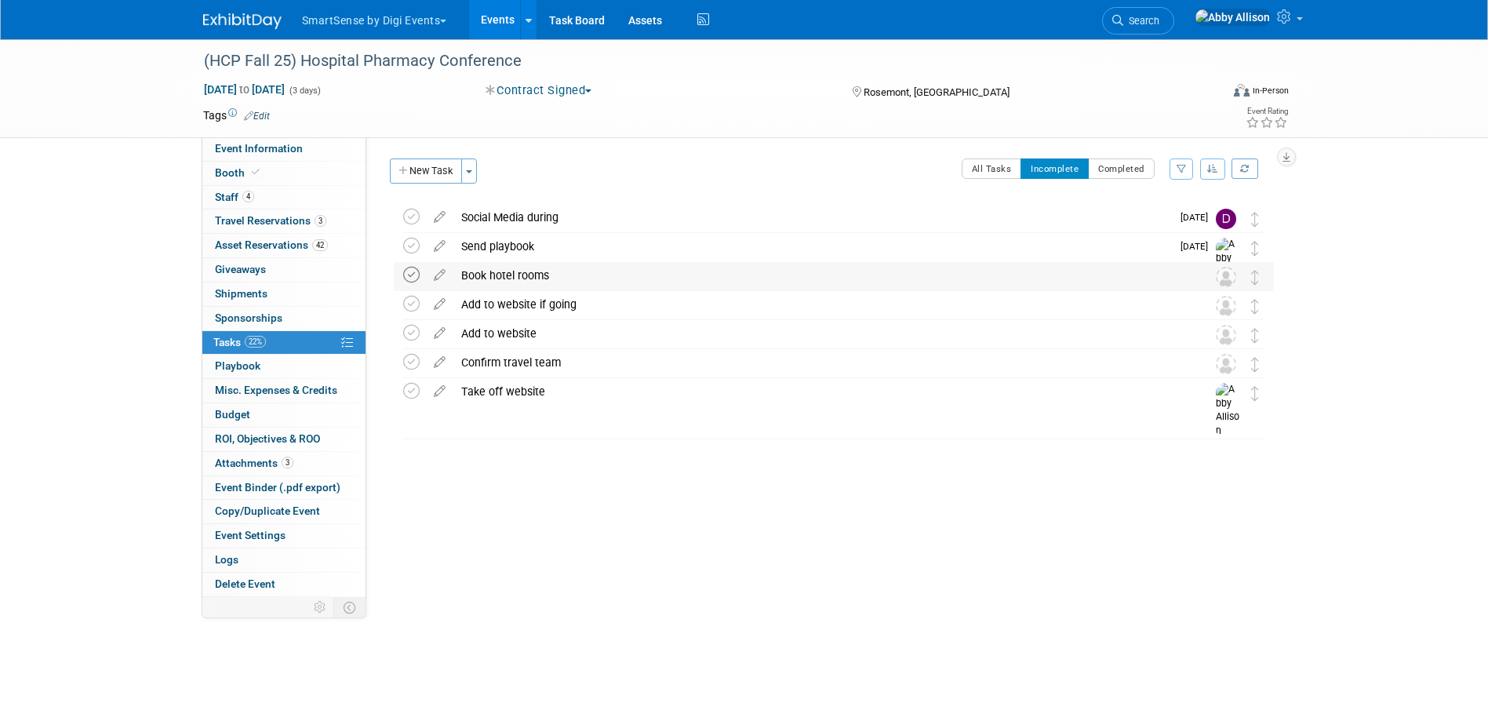
click at [409, 276] on icon at bounding box center [411, 275] width 16 height 16
click at [441, 276] on icon at bounding box center [439, 272] width 27 height 20
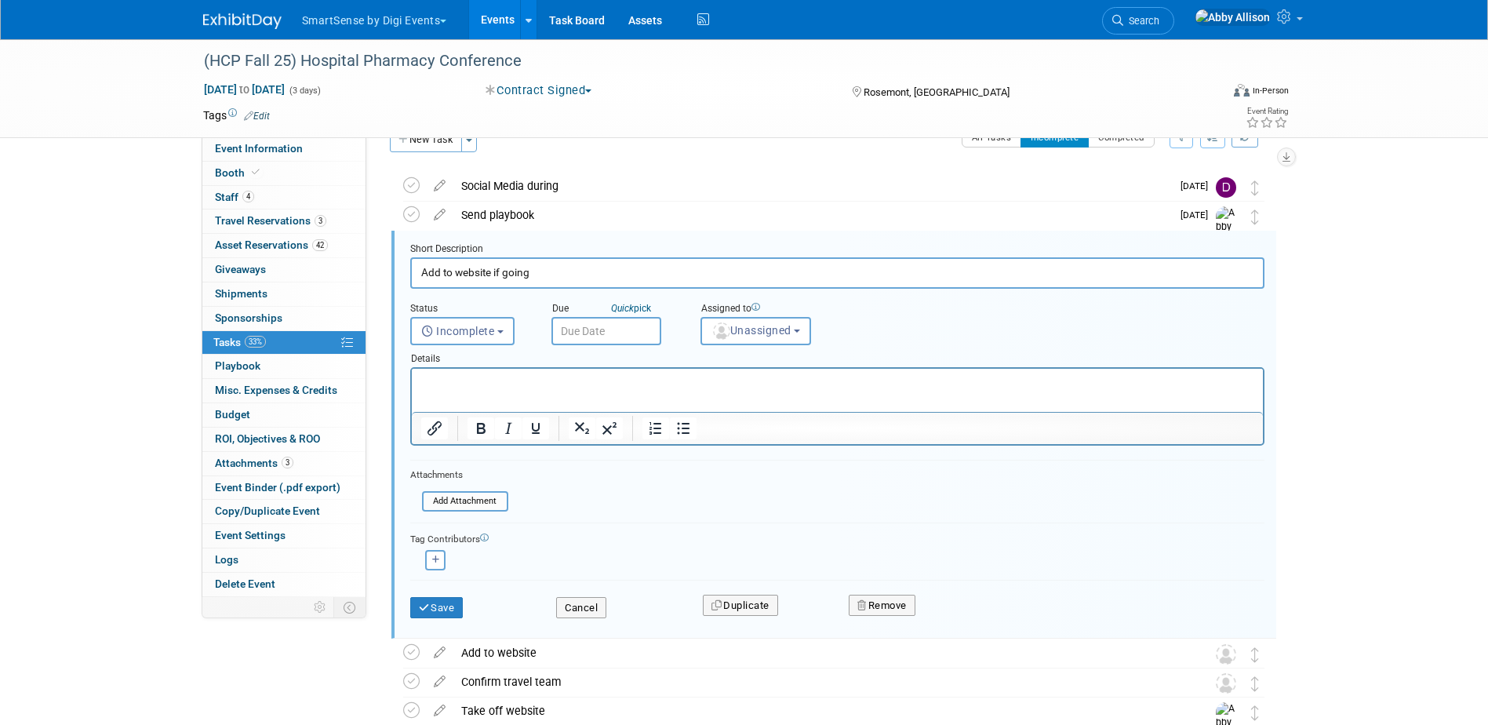
scroll to position [32, 0]
click at [896, 606] on button "Remove" at bounding box center [882, 605] width 67 height 22
click at [963, 619] on link "Yes" at bounding box center [970, 617] width 45 height 25
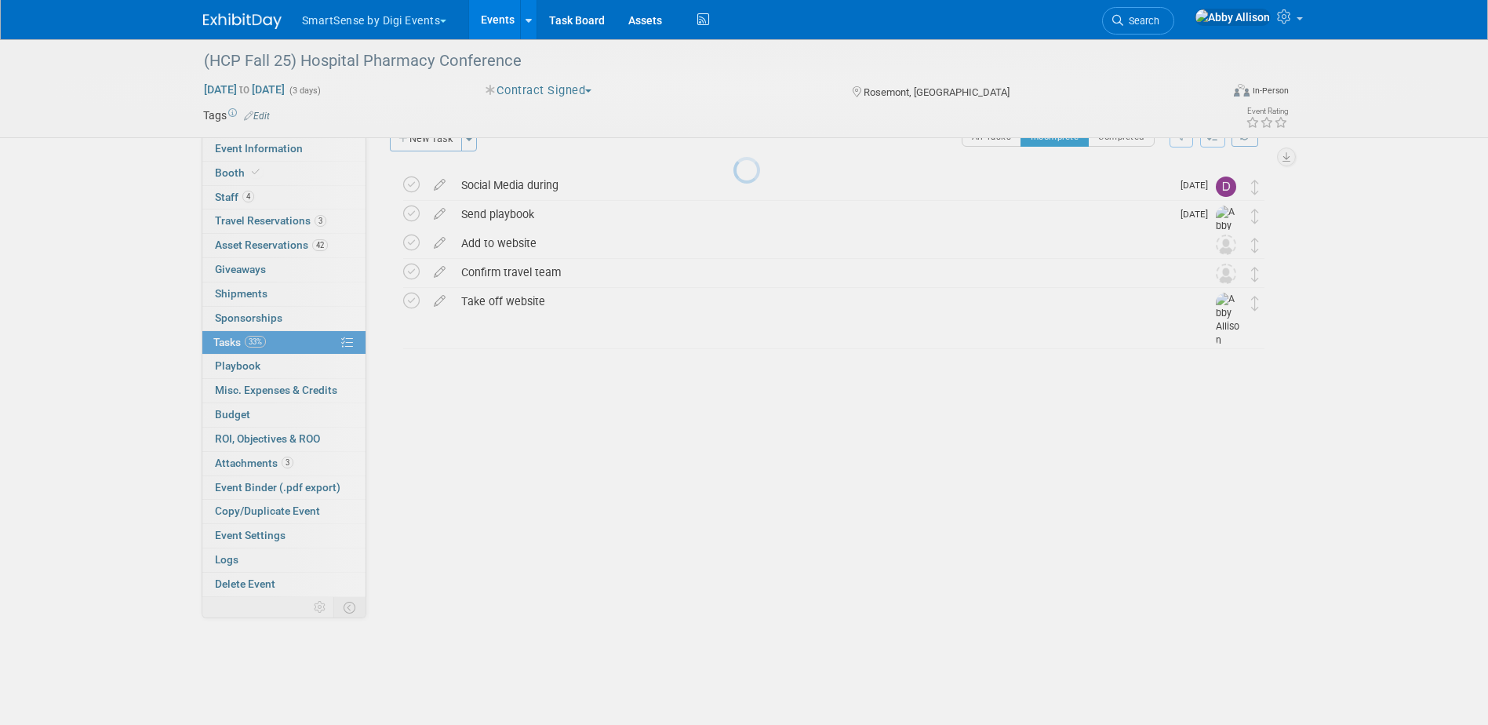
scroll to position [0, 0]
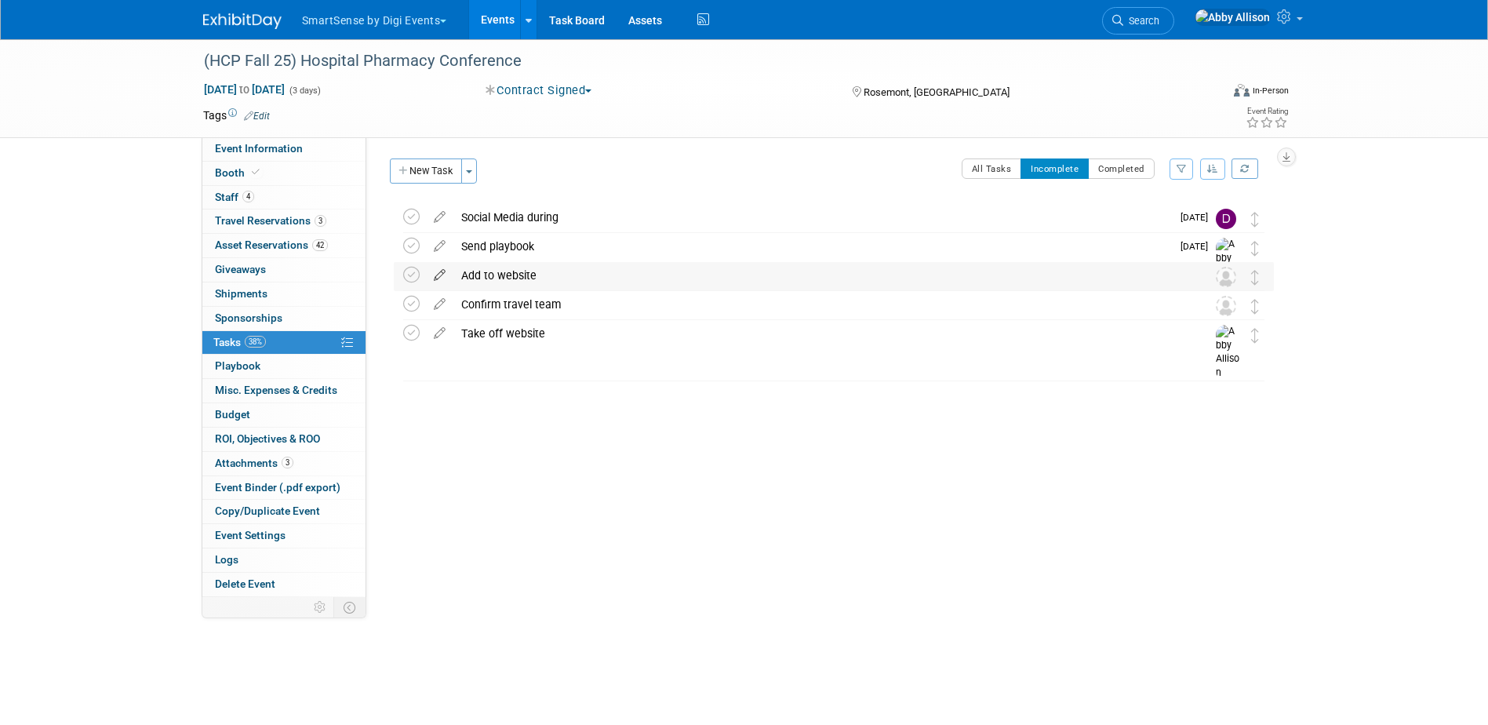
click at [433, 273] on icon at bounding box center [439, 272] width 27 height 20
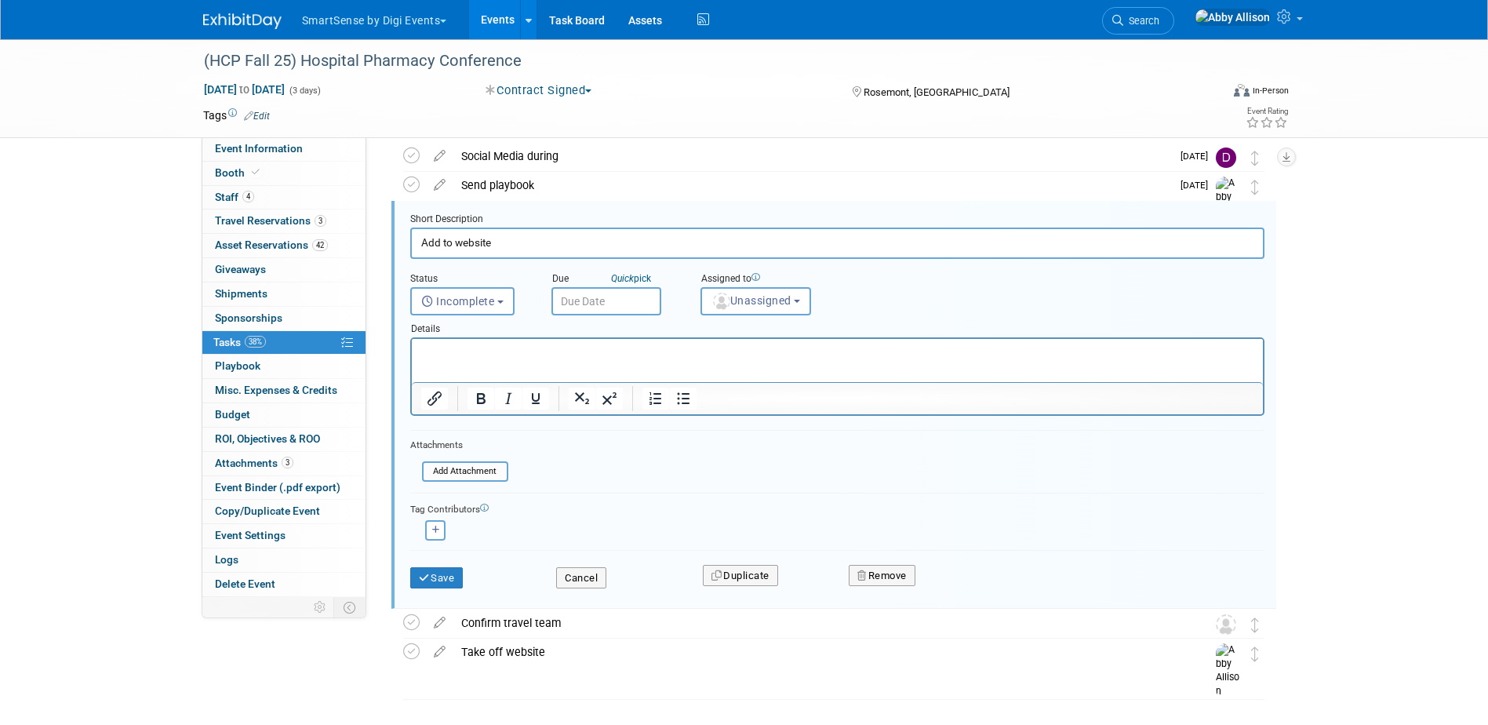
scroll to position [100, 0]
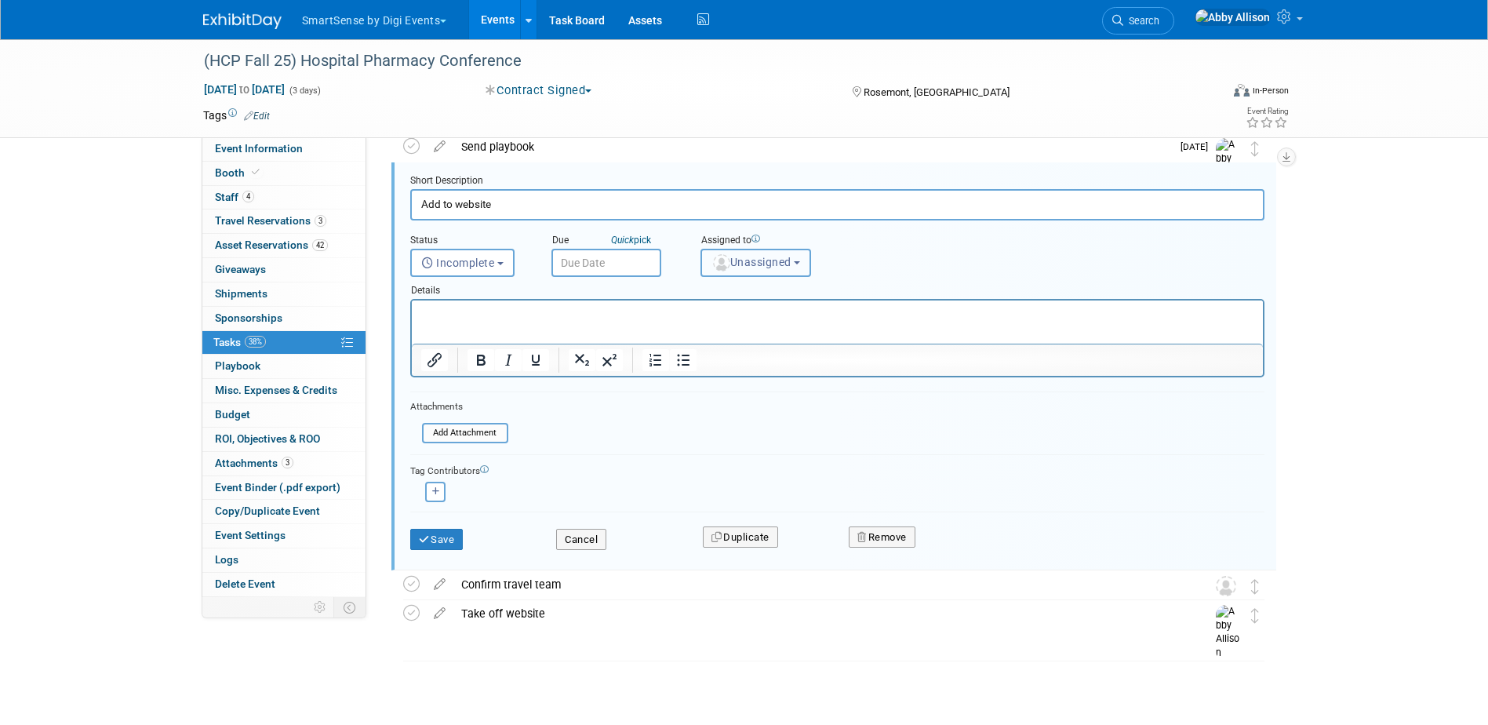
click at [781, 269] on button "Unassigned" at bounding box center [755, 263] width 111 height 28
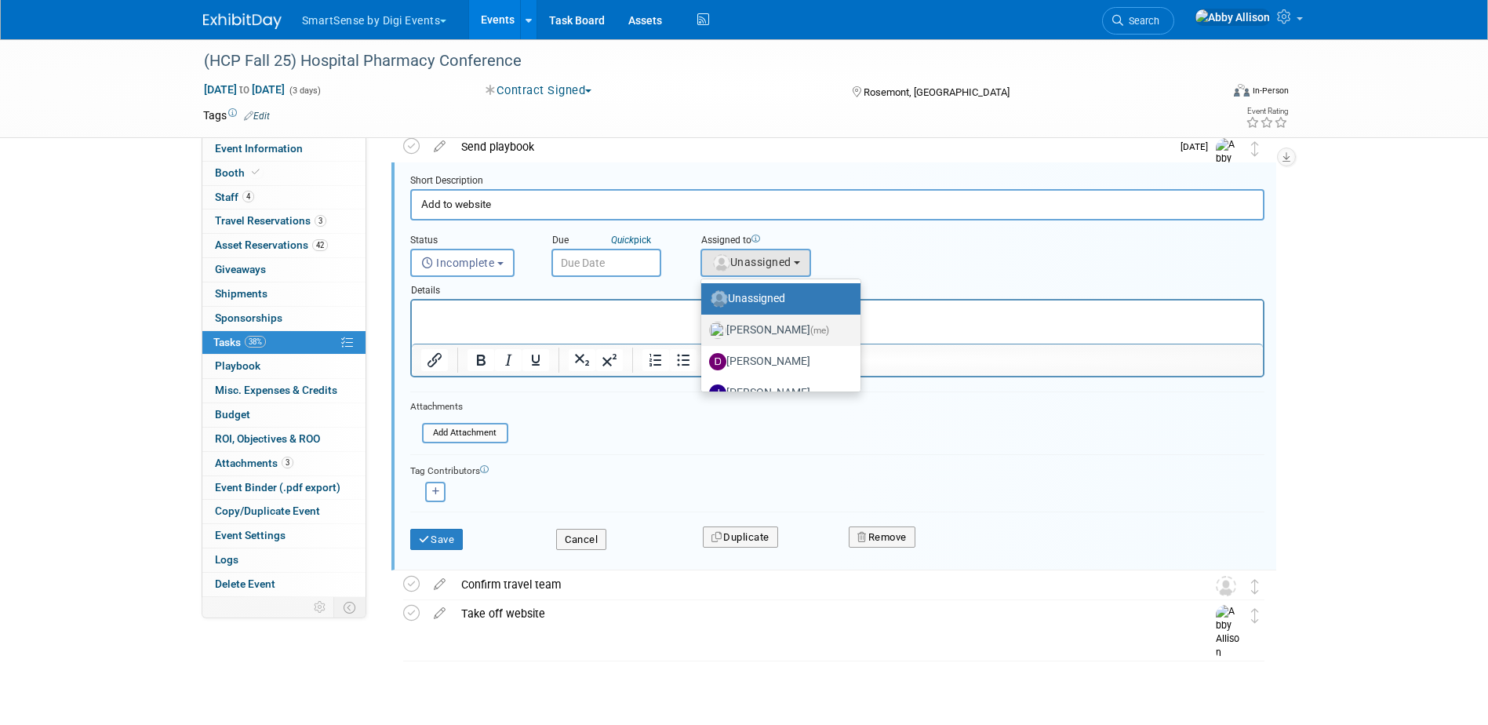
click at [773, 330] on label "Abby Allison (me)" at bounding box center [777, 330] width 136 height 25
click at [704, 330] on input "Abby Allison (me)" at bounding box center [698, 328] width 10 height 10
select select "1af21d80-b227-4fda-b725-1543146411fb"
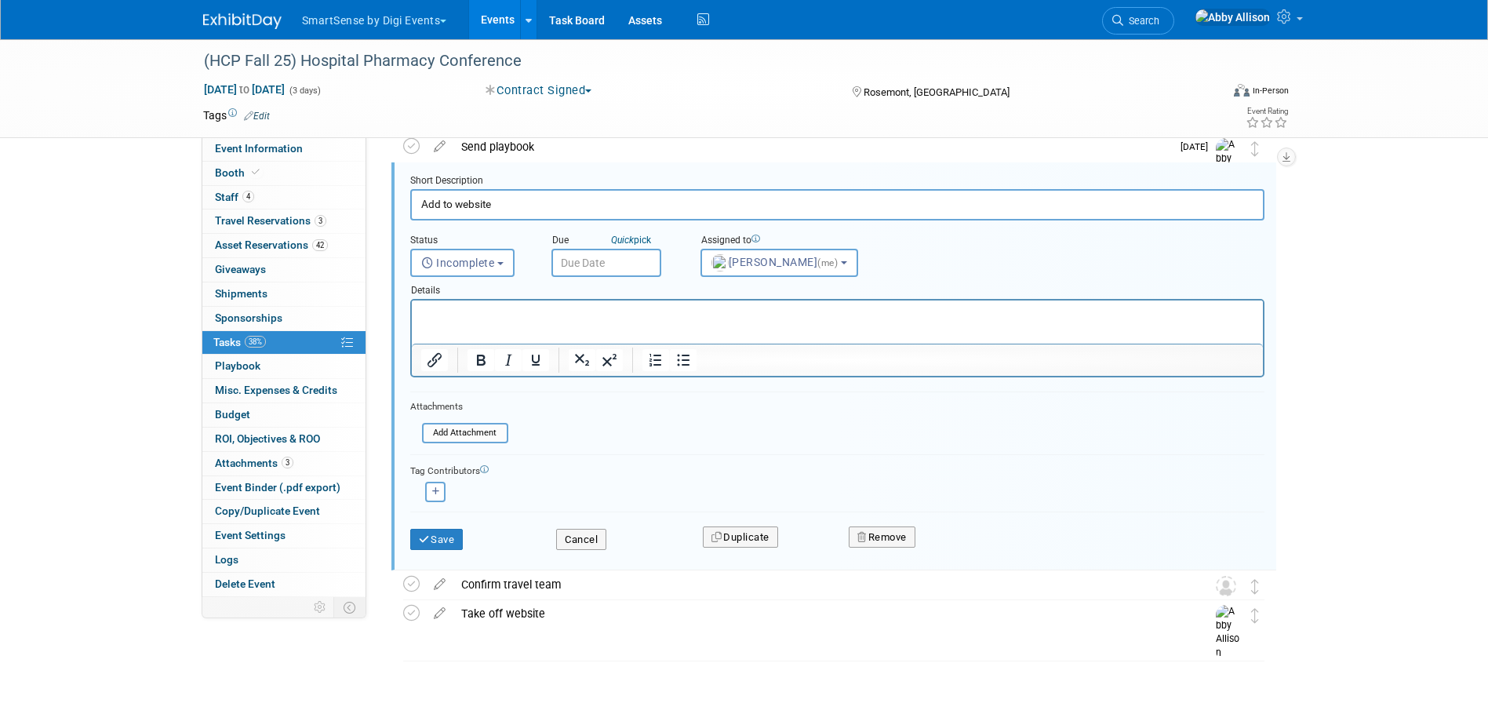
click at [603, 264] on input "text" at bounding box center [606, 263] width 110 height 28
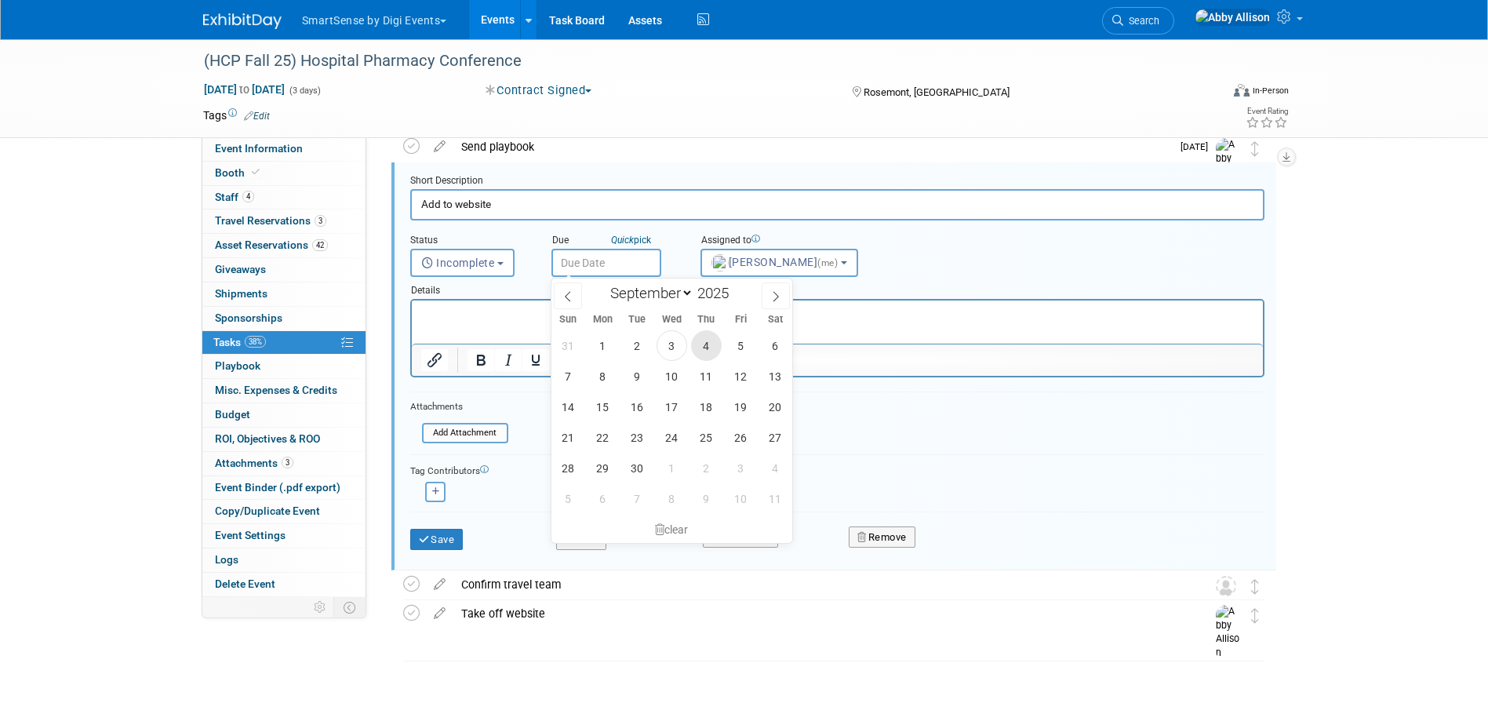
click at [711, 346] on span "4" at bounding box center [706, 345] width 31 height 31
type input "Sep 4, 2025"
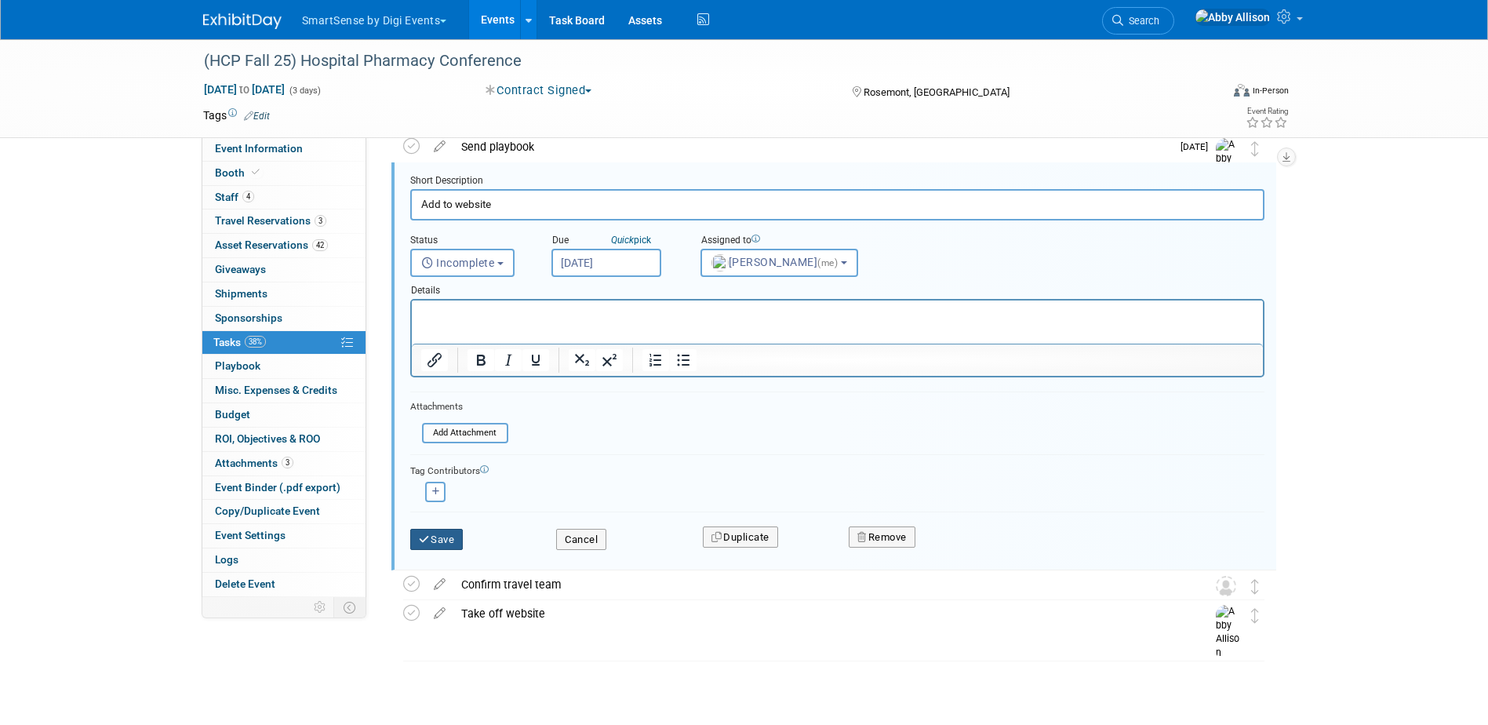
click at [438, 537] on button "Save" at bounding box center [436, 540] width 53 height 22
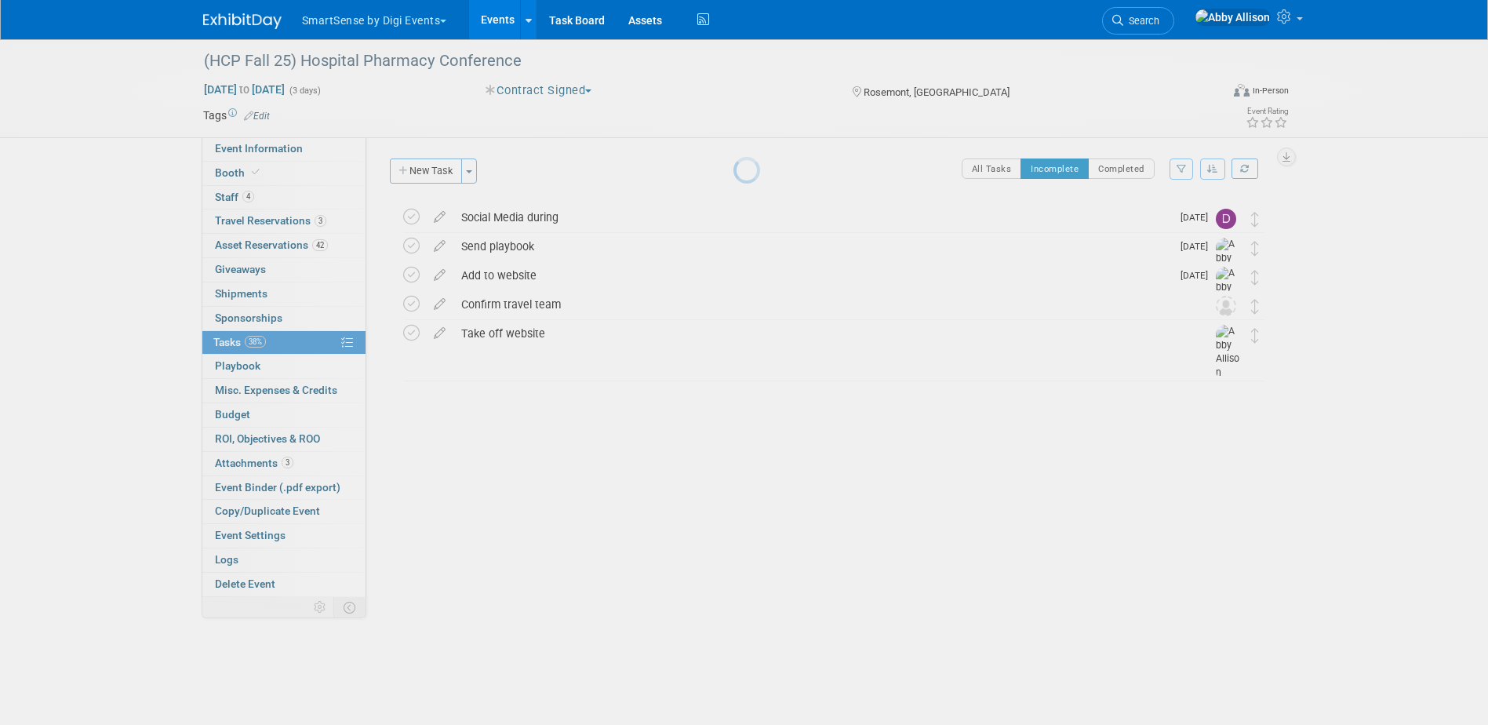
scroll to position [0, 0]
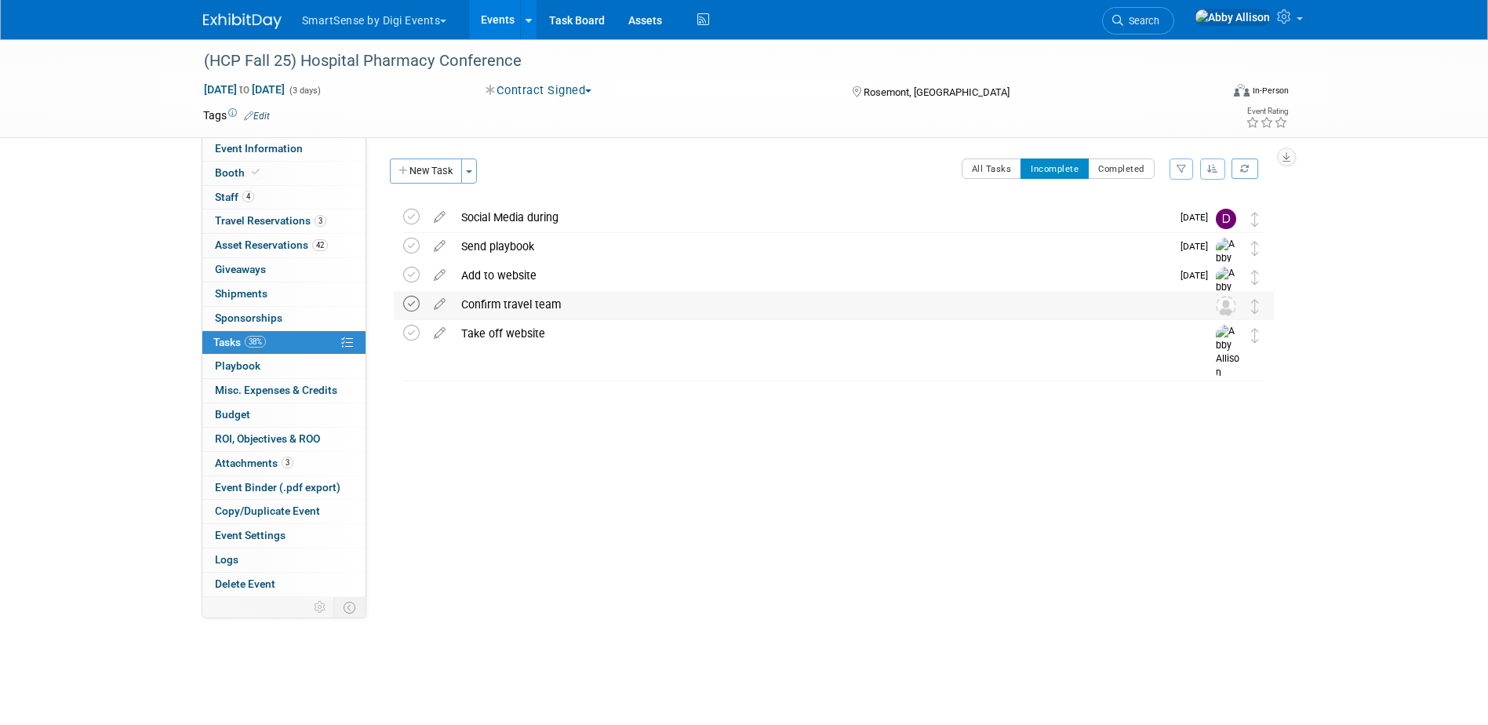
click at [407, 304] on icon at bounding box center [411, 304] width 16 height 16
click at [435, 306] on icon at bounding box center [439, 301] width 27 height 20
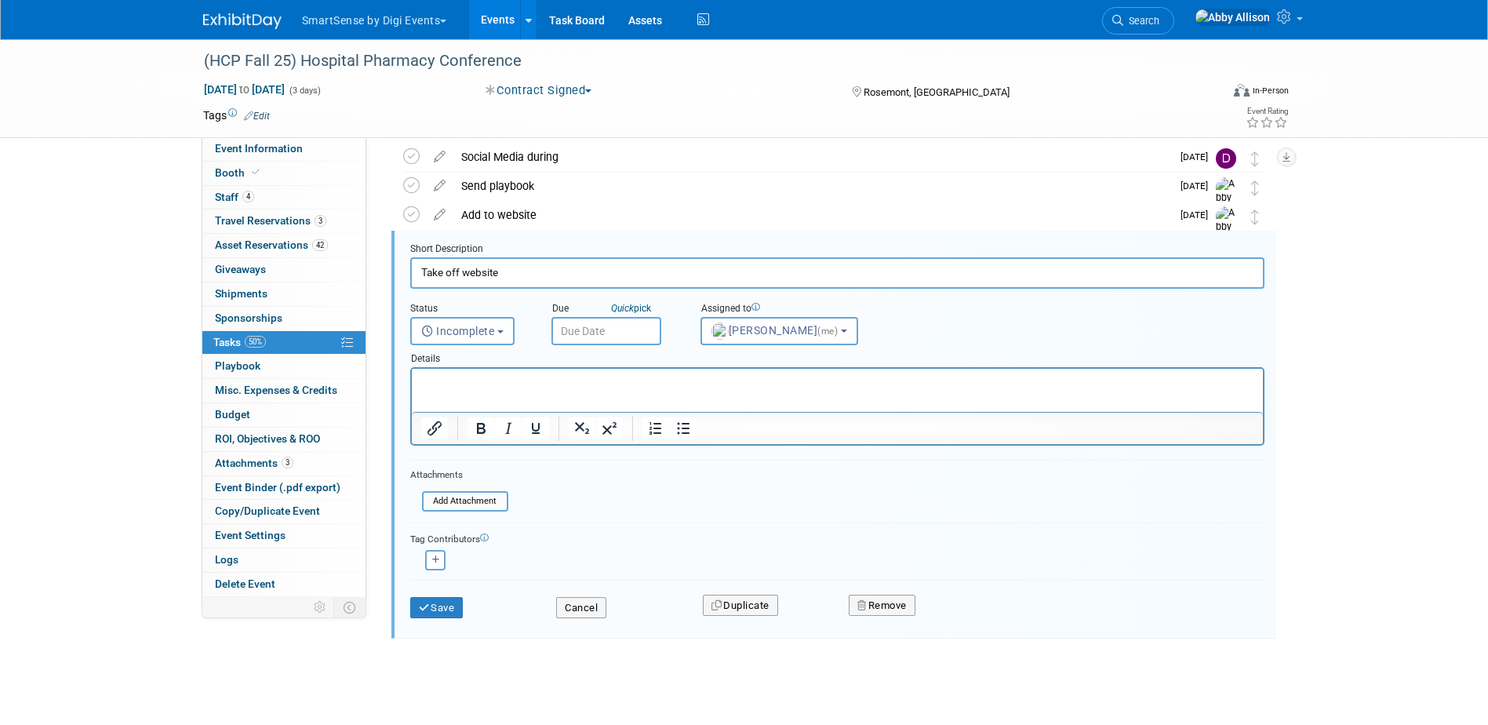
scroll to position [61, 0]
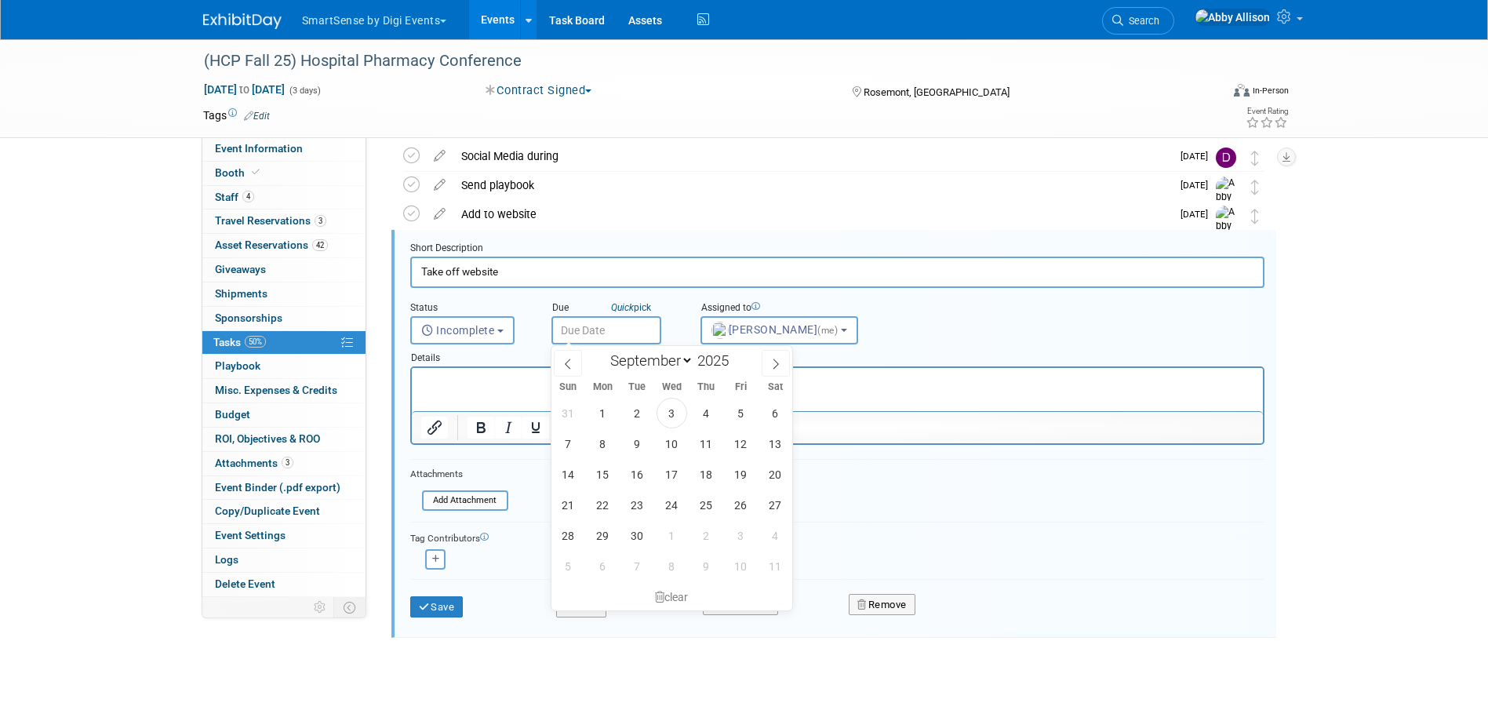
click at [581, 334] on input "text" at bounding box center [606, 330] width 110 height 28
click at [697, 539] on span "2" at bounding box center [706, 535] width 31 height 31
type input "Oct 2, 2025"
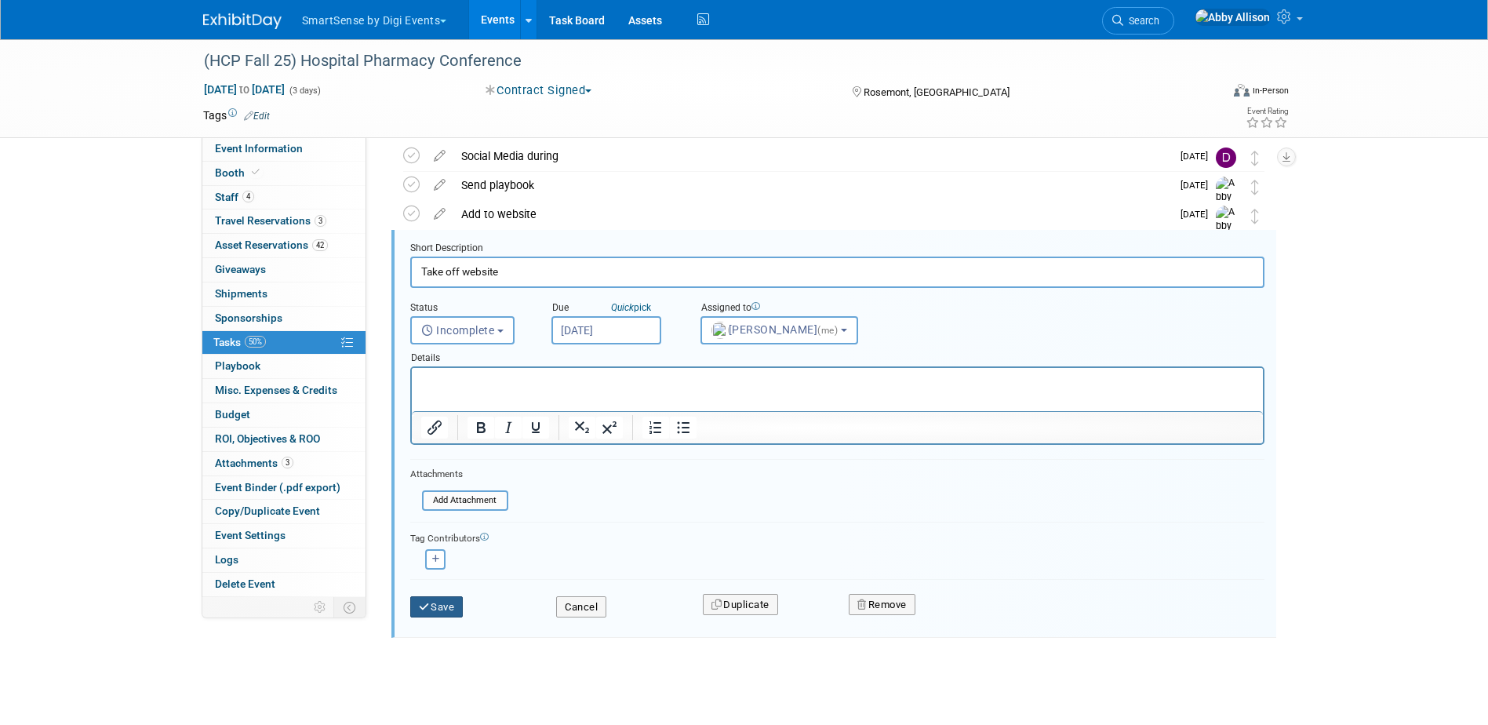
click at [439, 605] on button "Save" at bounding box center [436, 607] width 53 height 22
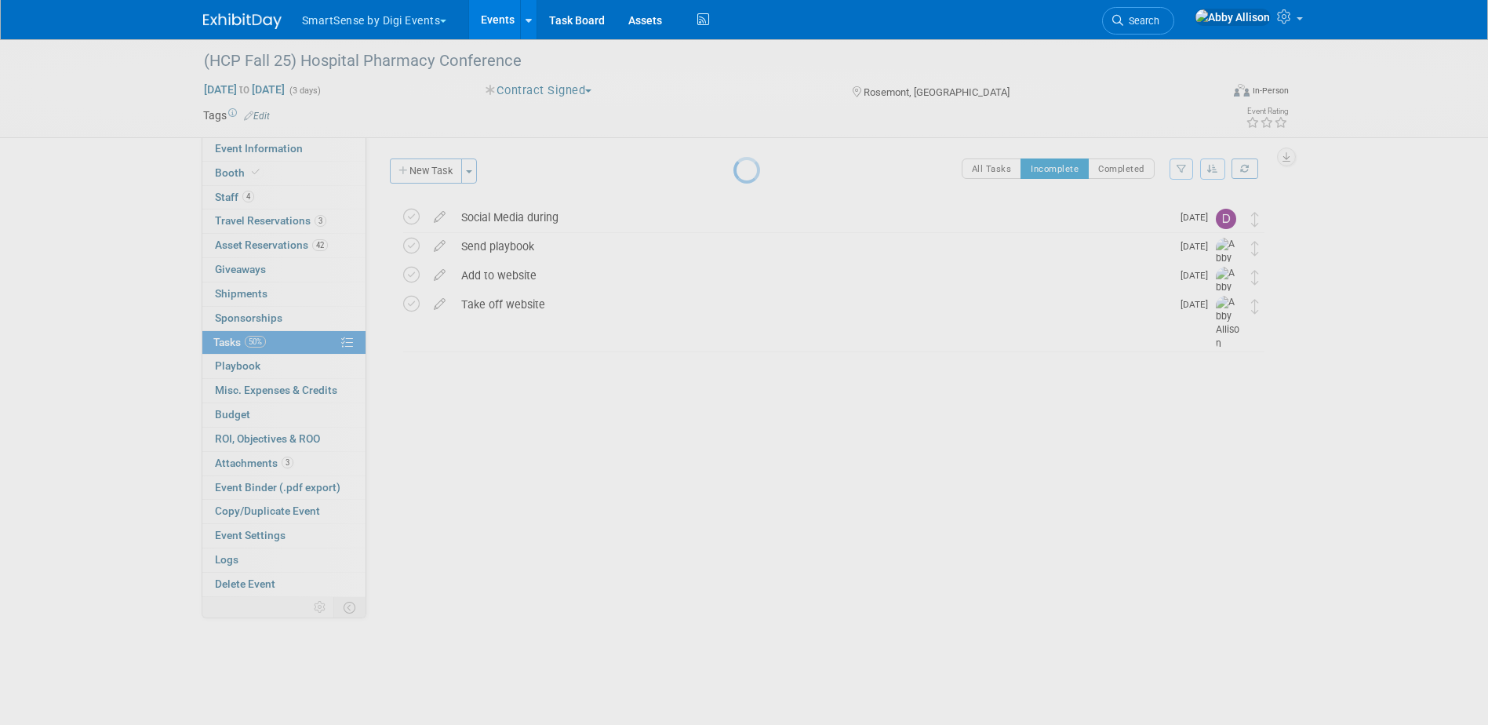
scroll to position [0, 0]
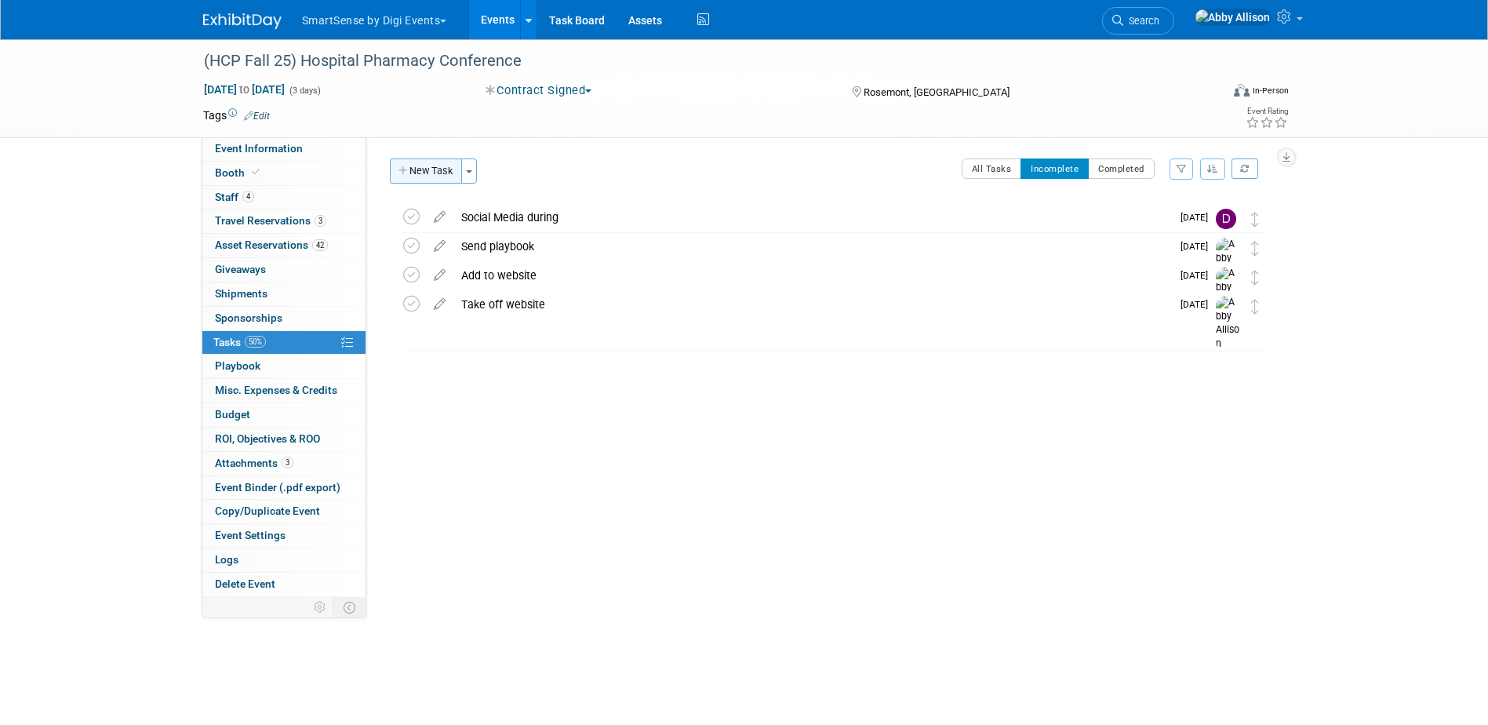
click at [396, 175] on button "New Task" at bounding box center [426, 170] width 72 height 25
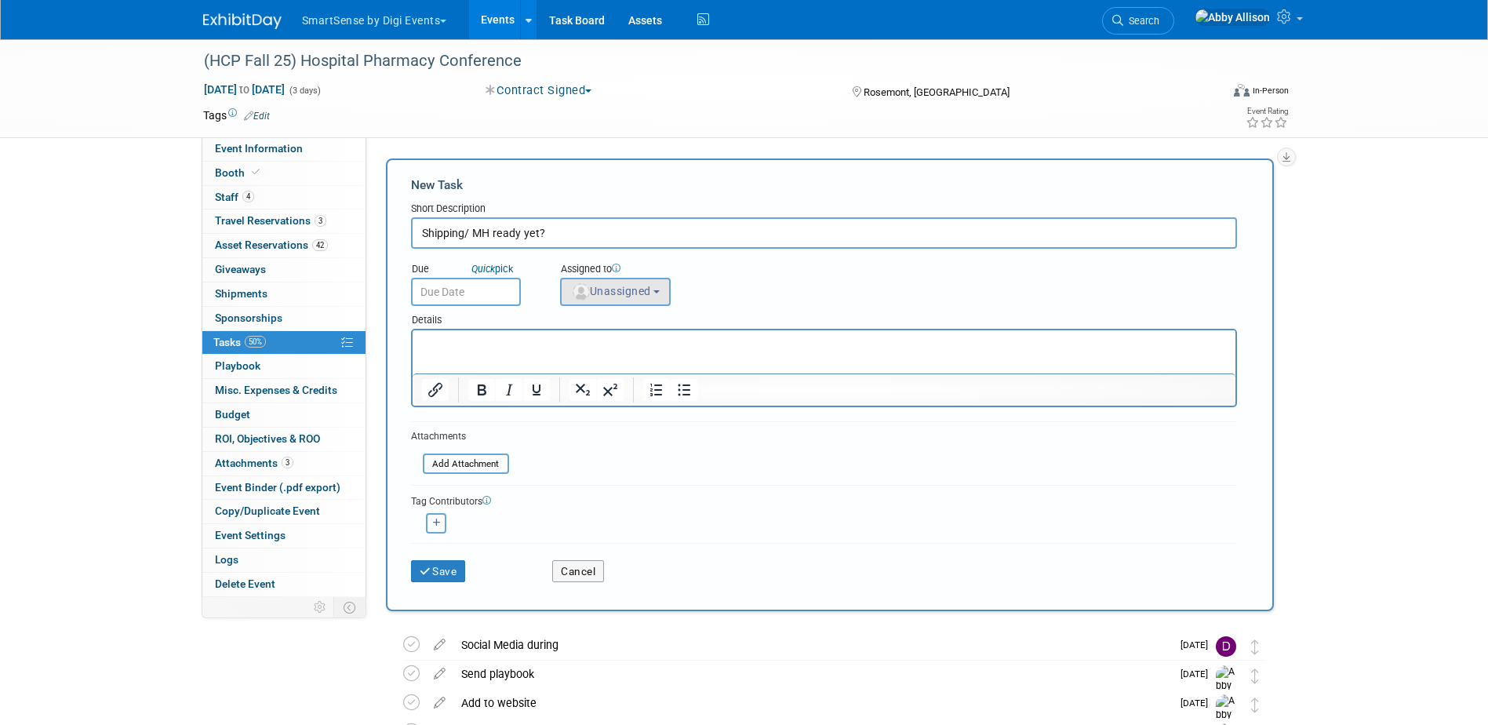
type input "Shipping/ MH ready yet?"
click at [628, 286] on span "Unassigned" at bounding box center [611, 291] width 80 height 13
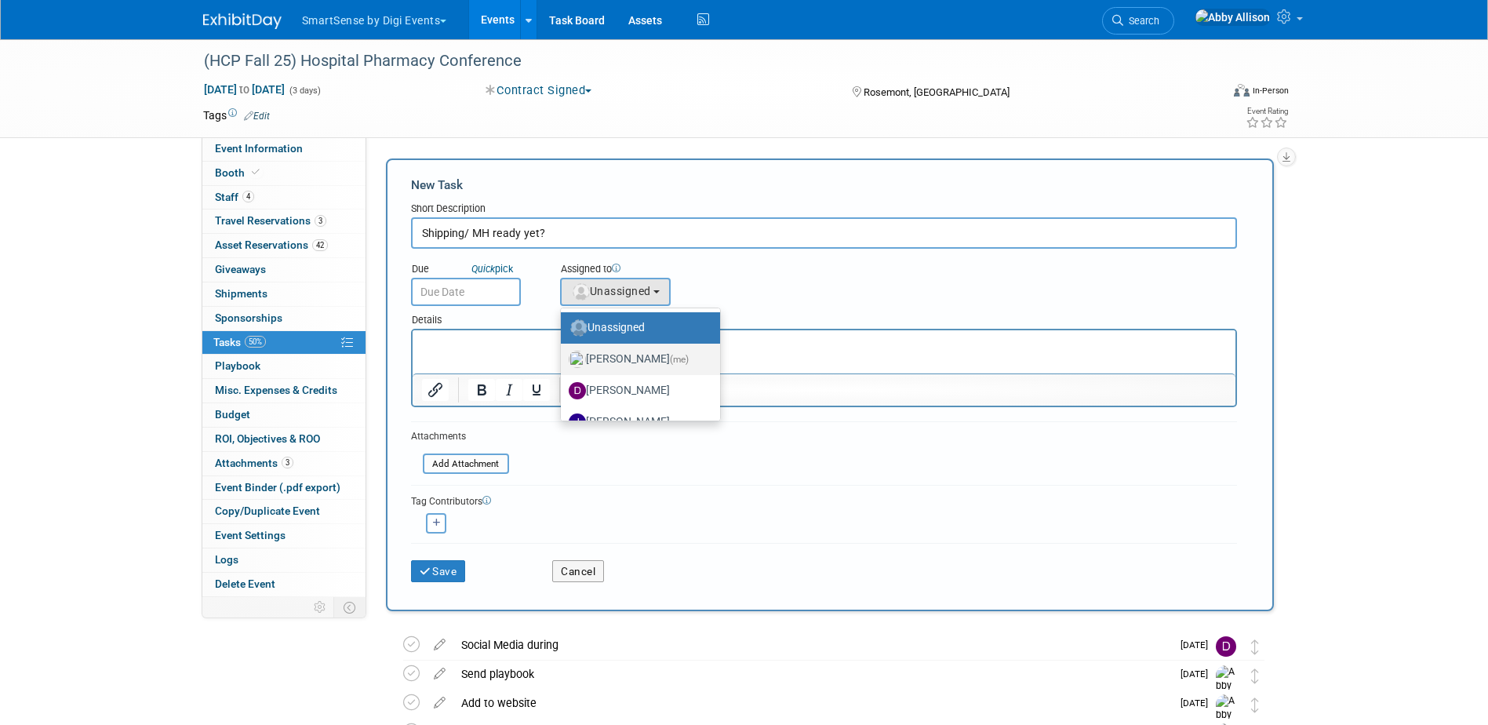
click at [644, 361] on label "Abby Allison (me)" at bounding box center [637, 359] width 136 height 25
click at [563, 361] on input "Abby Allison (me)" at bounding box center [558, 357] width 10 height 10
select select "1af21d80-b227-4fda-b725-1543146411fb"
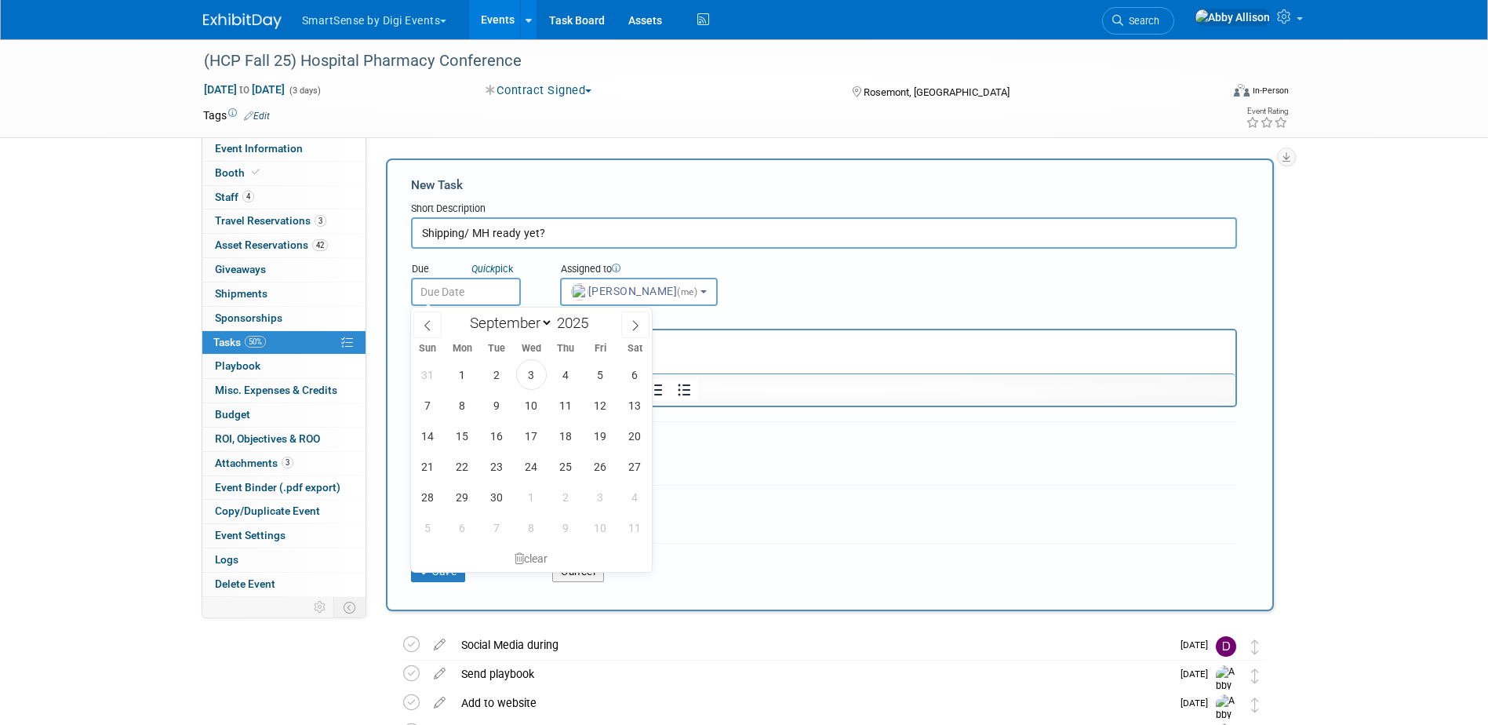
click at [438, 291] on input "text" at bounding box center [466, 292] width 110 height 28
click at [599, 379] on span "5" at bounding box center [600, 374] width 31 height 31
type input "Sep 5, 2025"
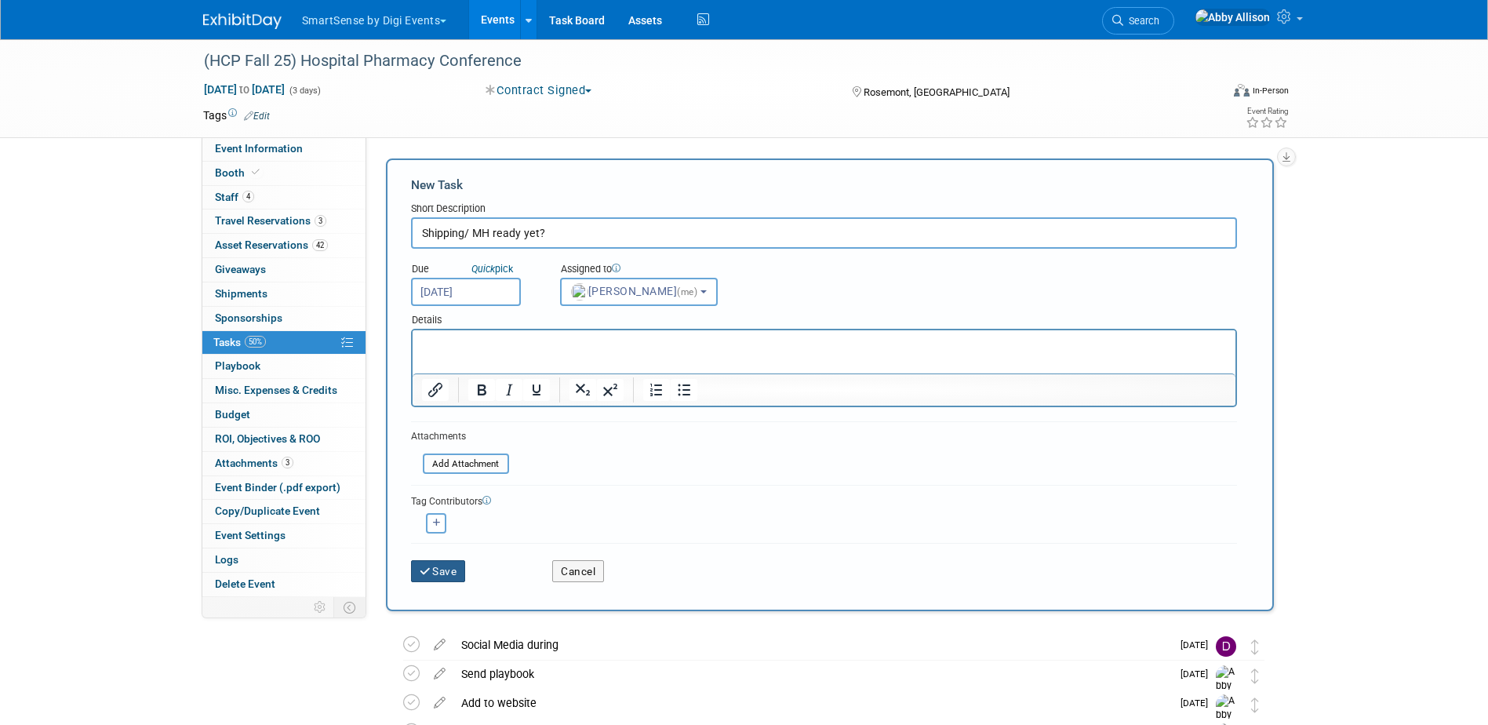
click at [429, 570] on icon "submit" at bounding box center [426, 571] width 13 height 11
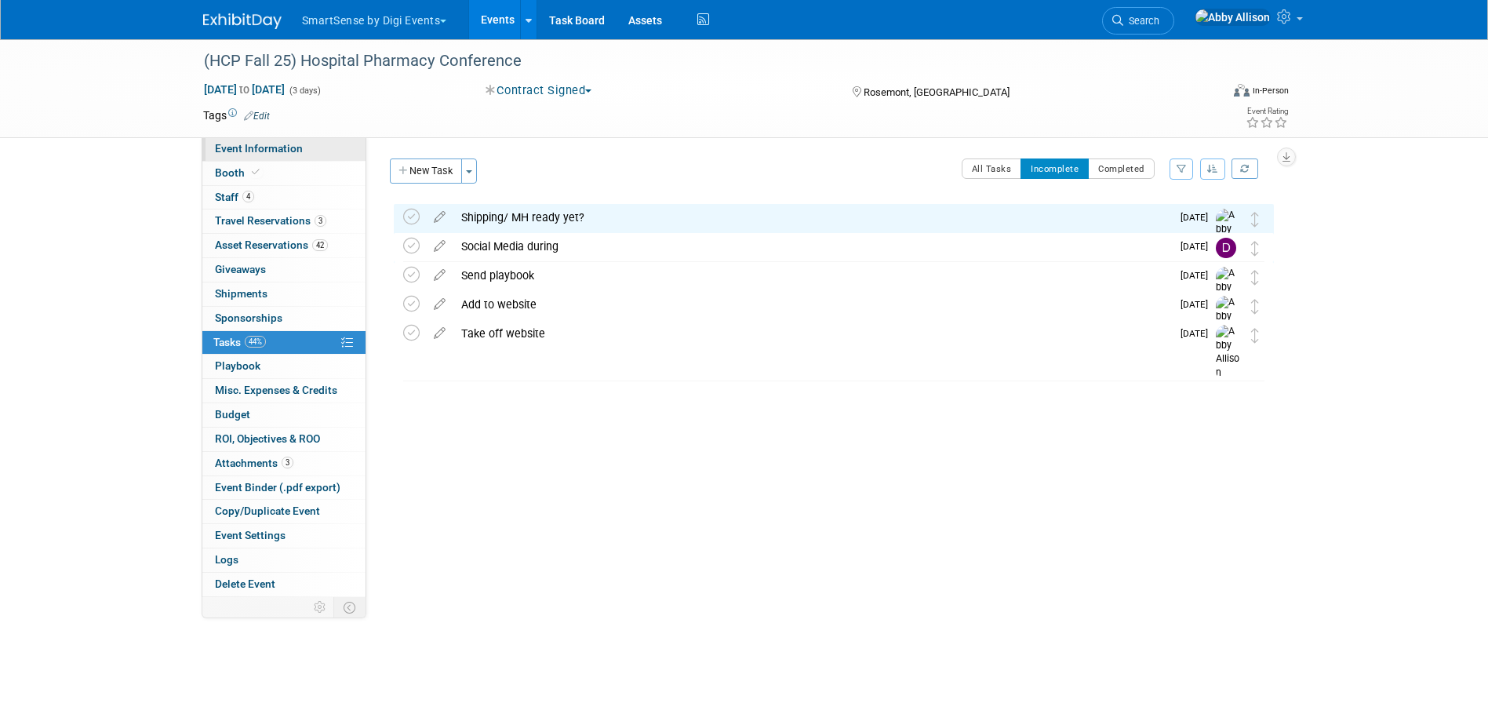
click at [238, 144] on span "Event Information" at bounding box center [259, 148] width 88 height 13
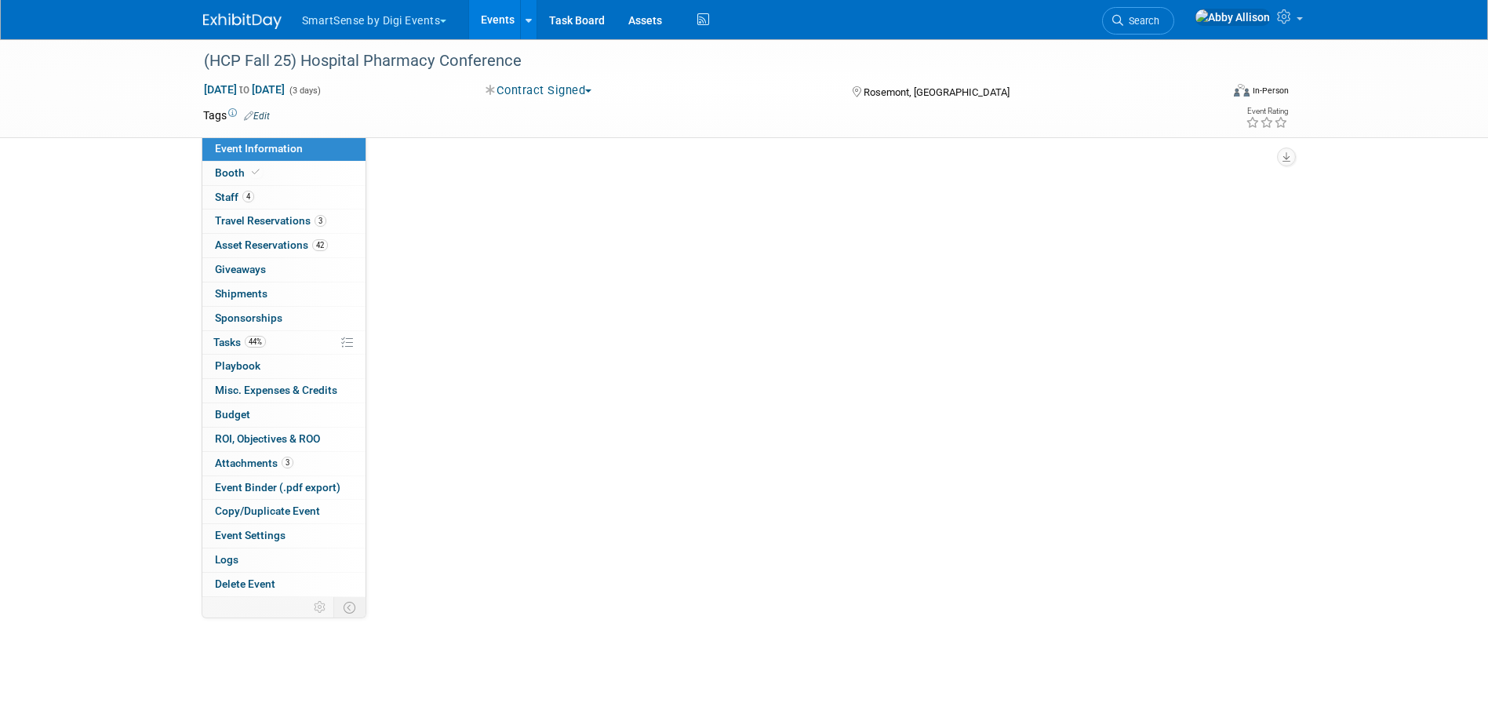
select select "Healthcare"
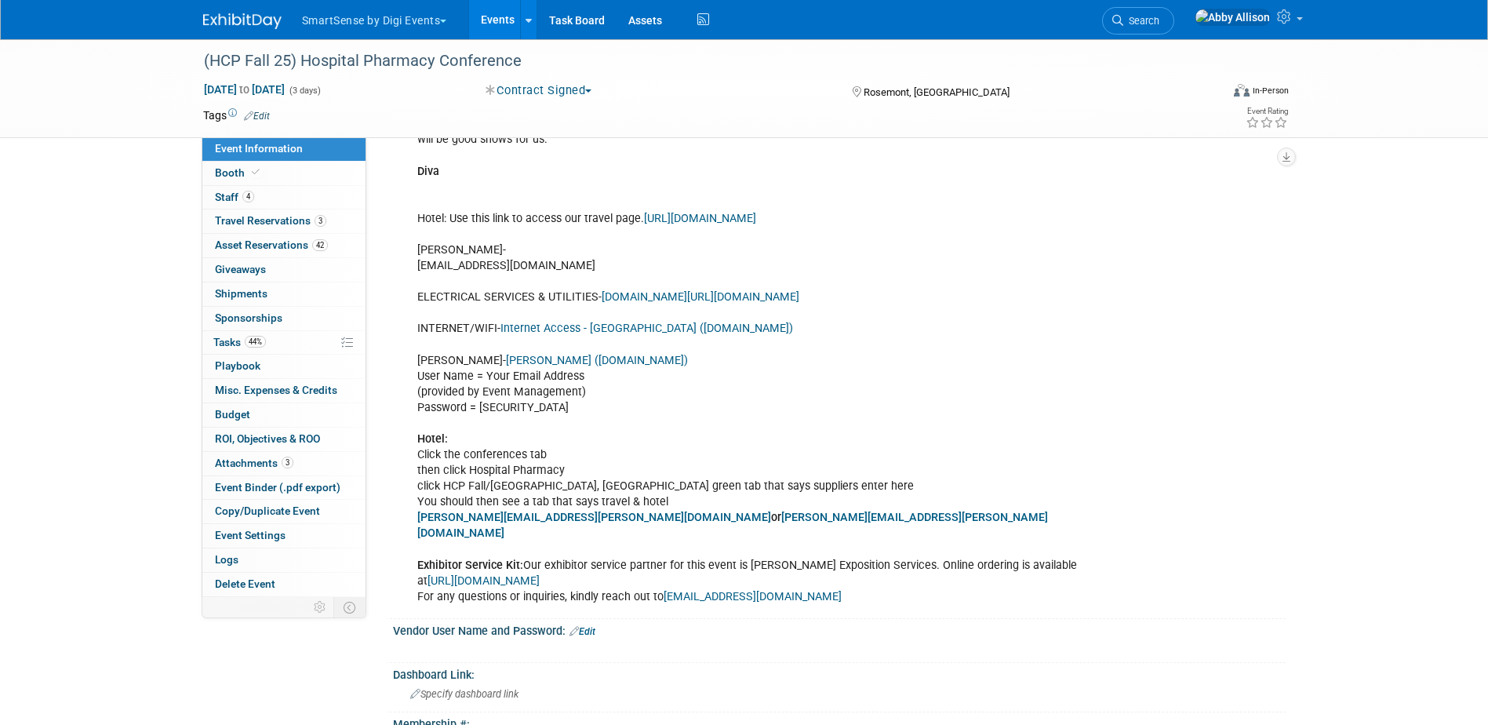
scroll to position [392, 0]
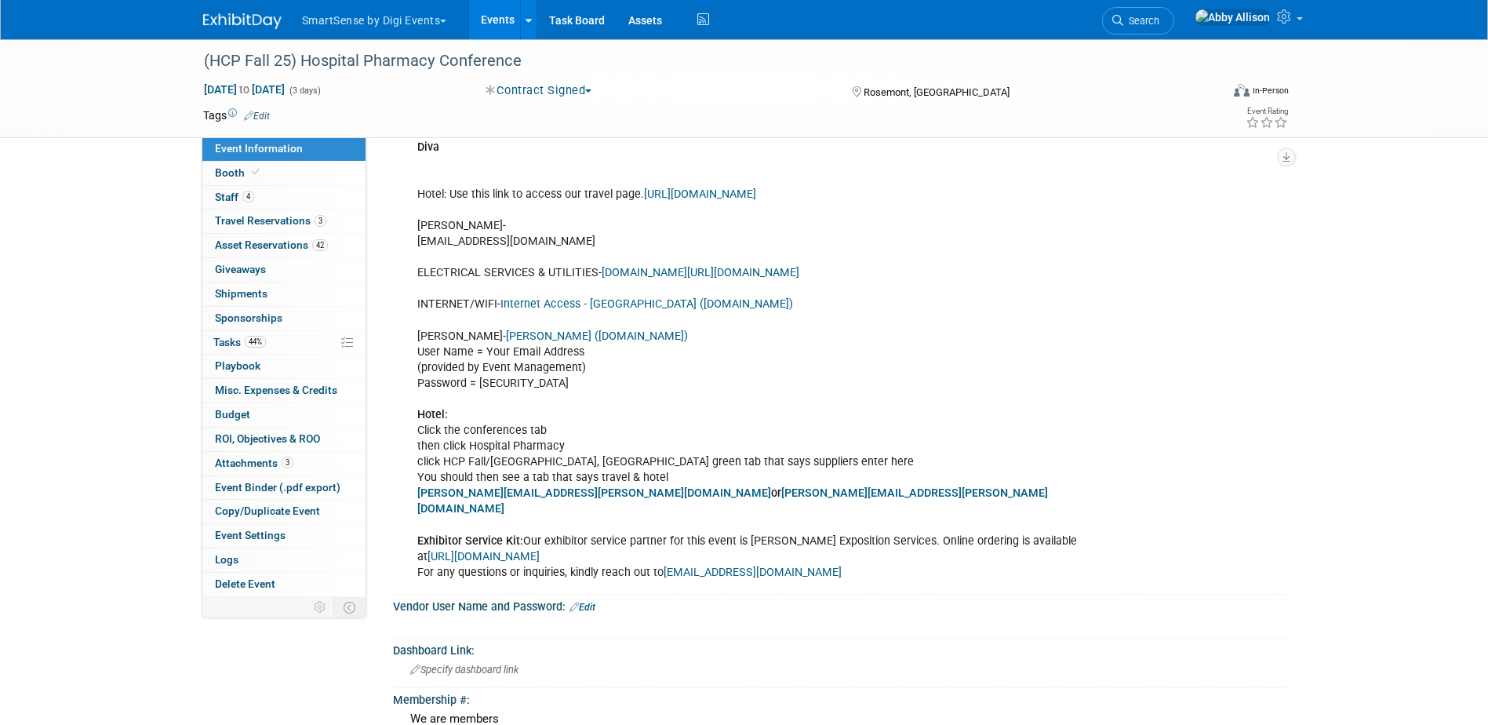
click at [512, 335] on link "Shepard (shepardes.com)" at bounding box center [597, 335] width 182 height 13
click at [225, 174] on span "Booth" at bounding box center [239, 172] width 48 height 13
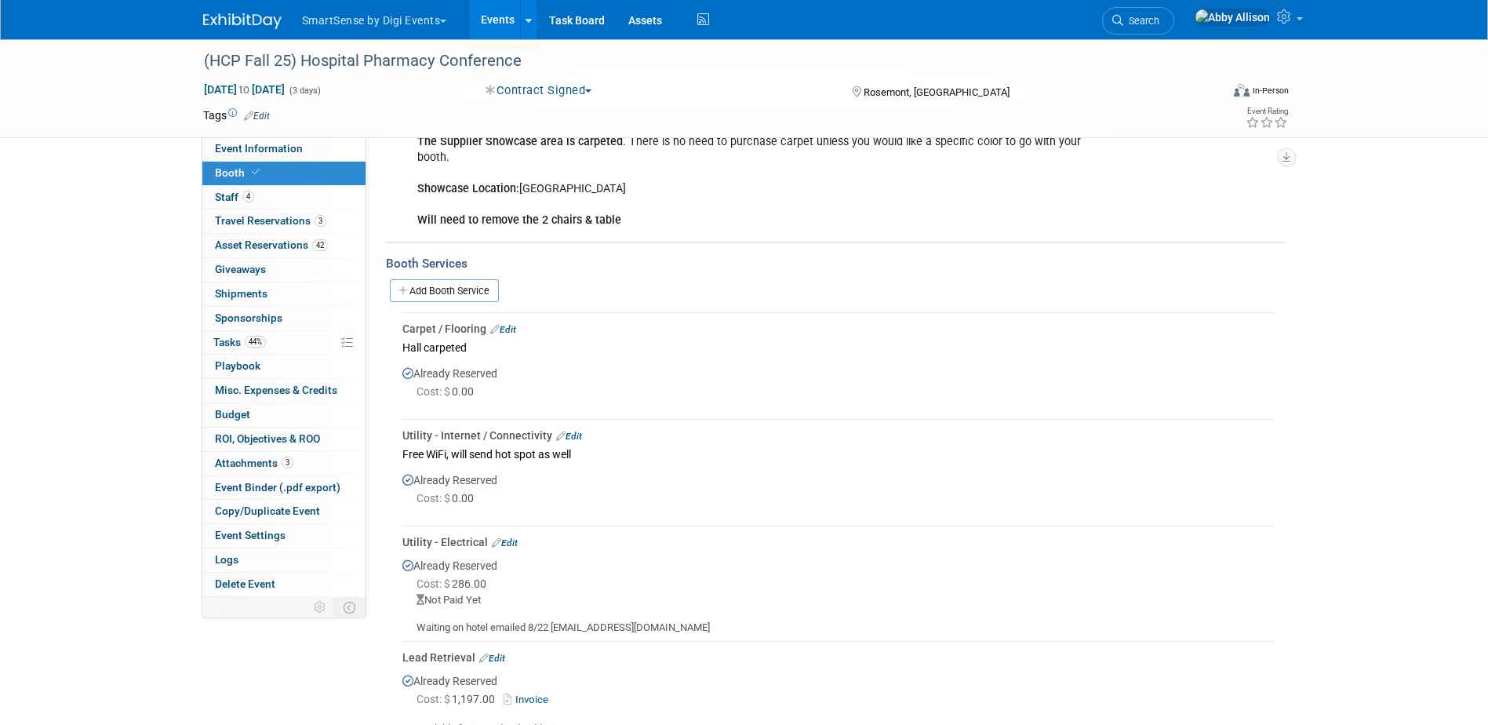
scroll to position [140, 0]
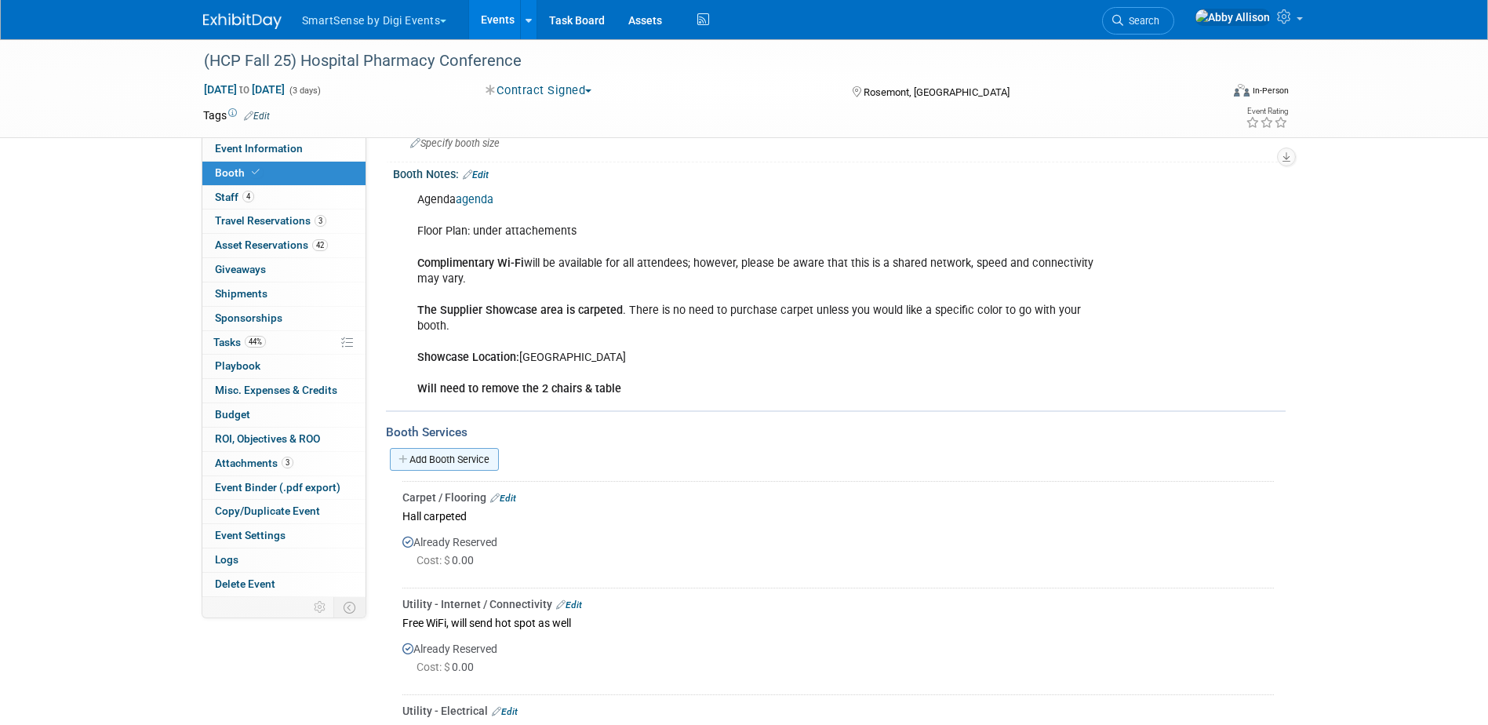
click at [426, 464] on link "Add Booth Service" at bounding box center [444, 459] width 109 height 23
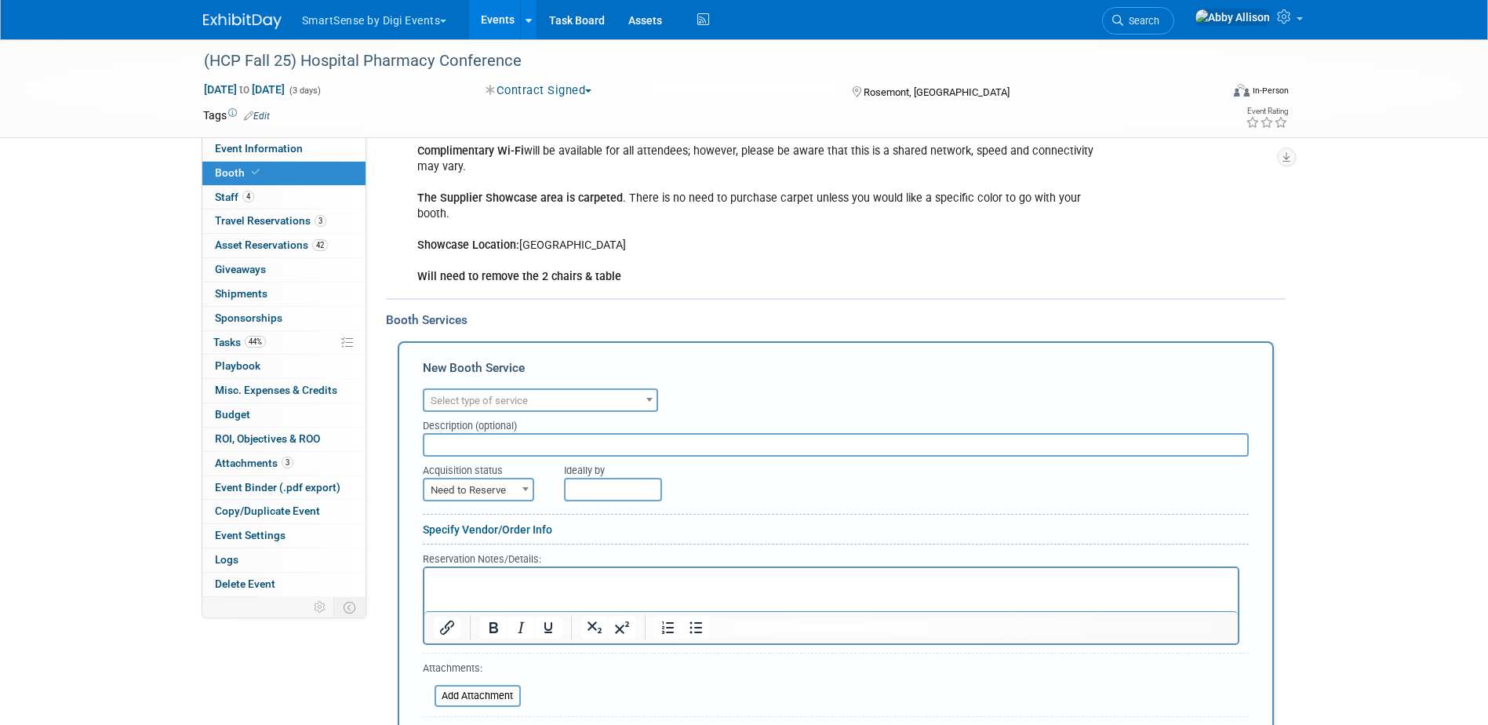
scroll to position [297, 0]
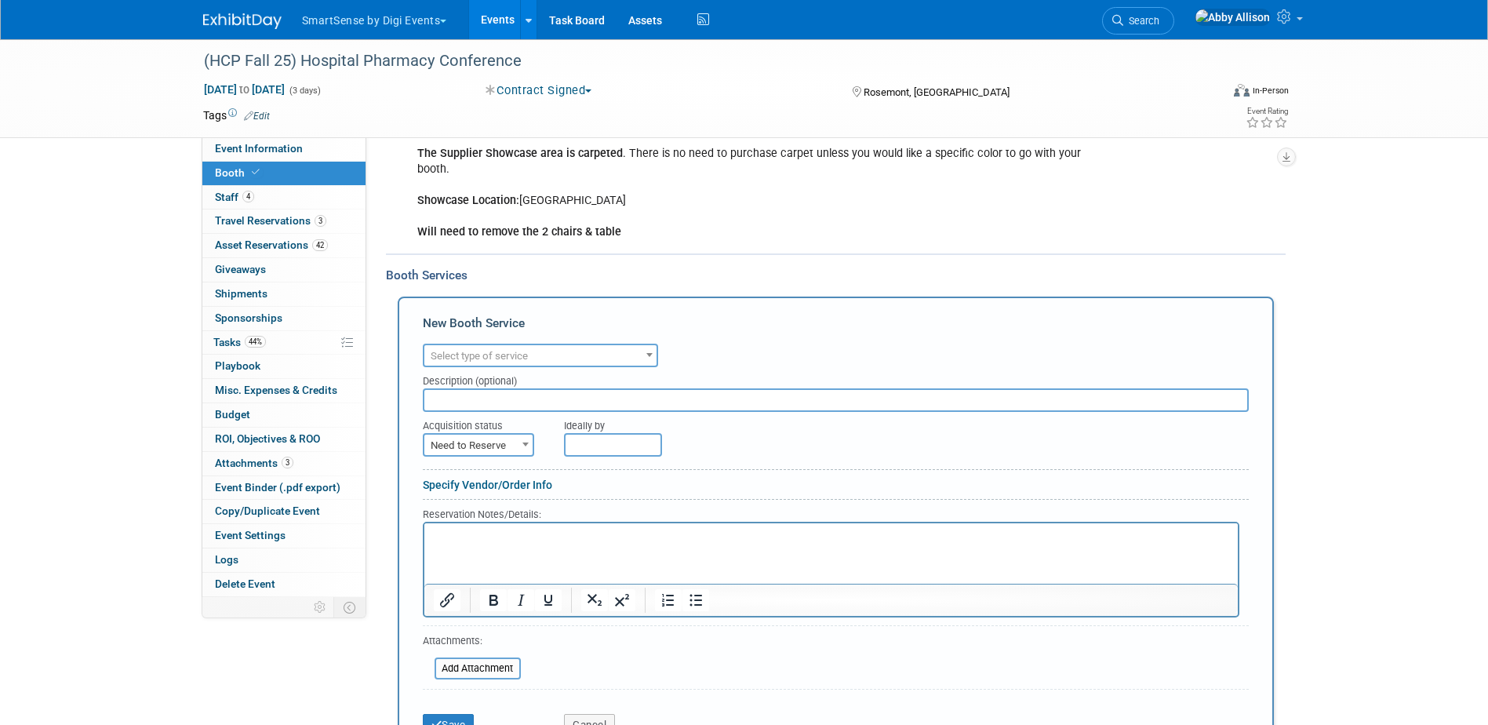
click at [489, 351] on span "Select type of service" at bounding box center [479, 356] width 97 height 12
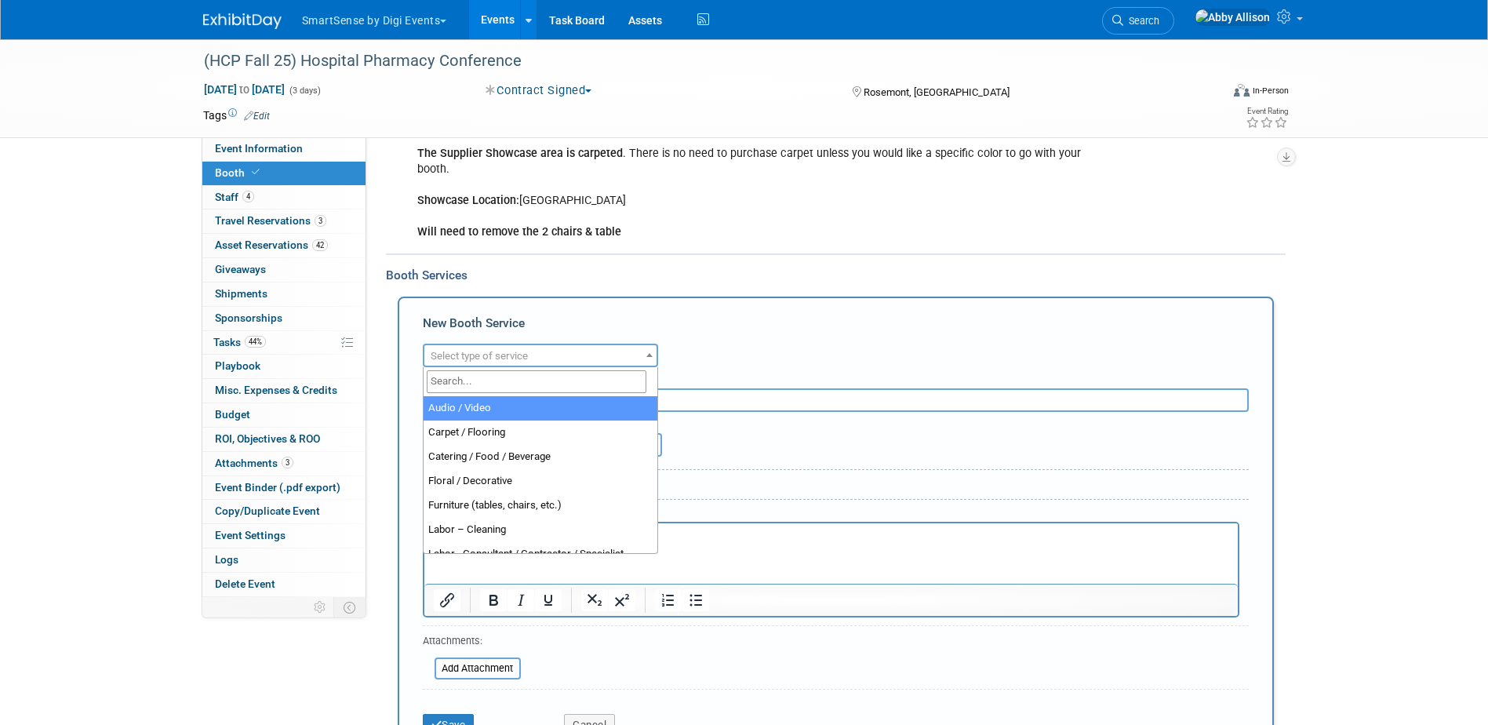
click at [479, 384] on input "search" at bounding box center [537, 381] width 220 height 23
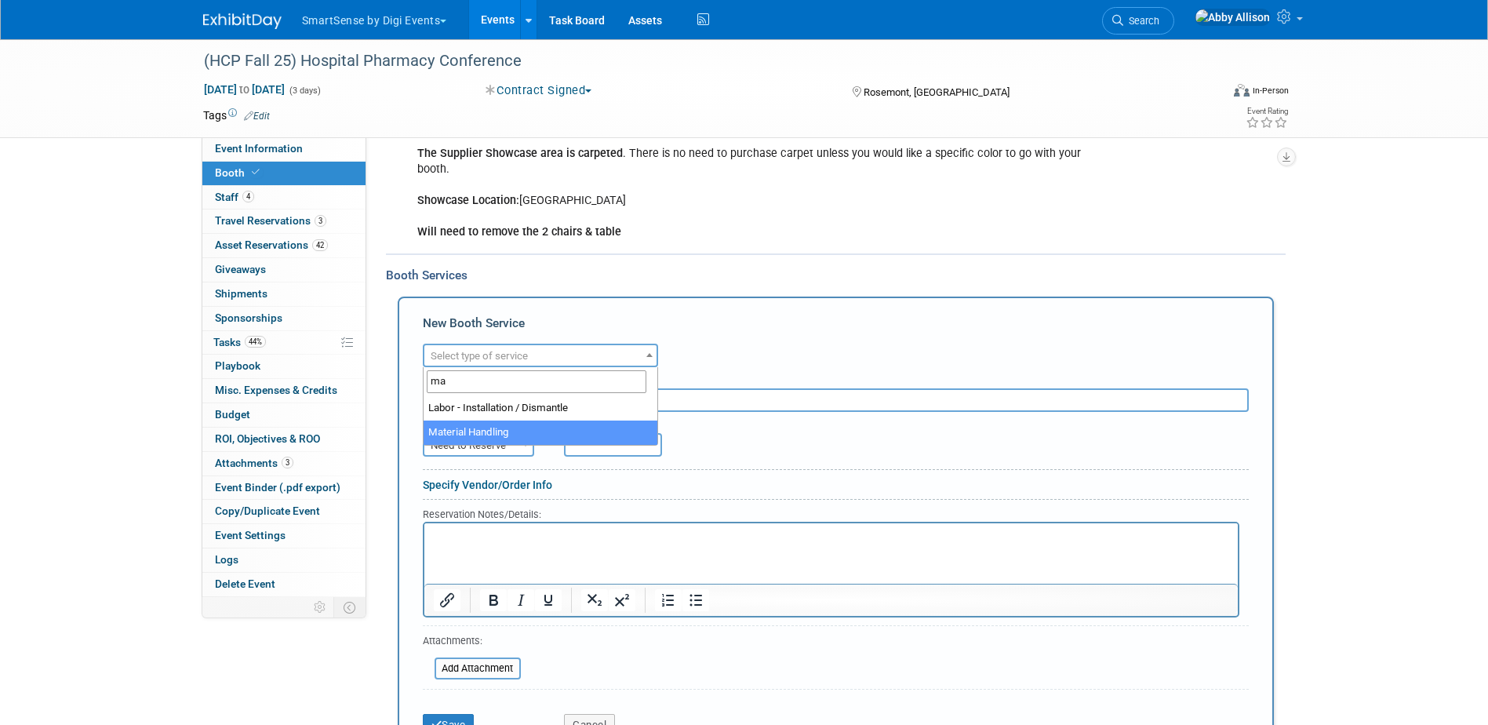
type input "ma"
select select "10"
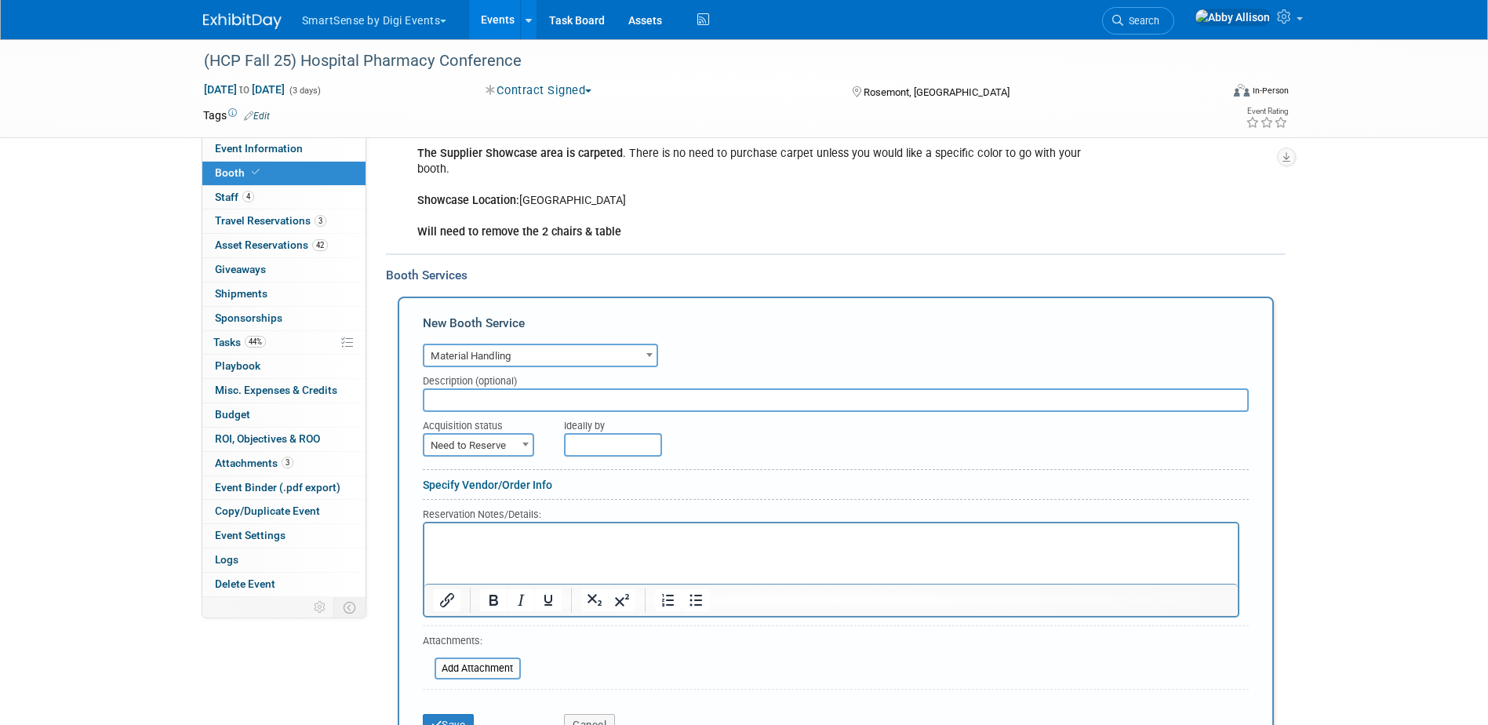
click at [515, 445] on span "Need to Reserve" at bounding box center [478, 446] width 108 height 22
select select "2"
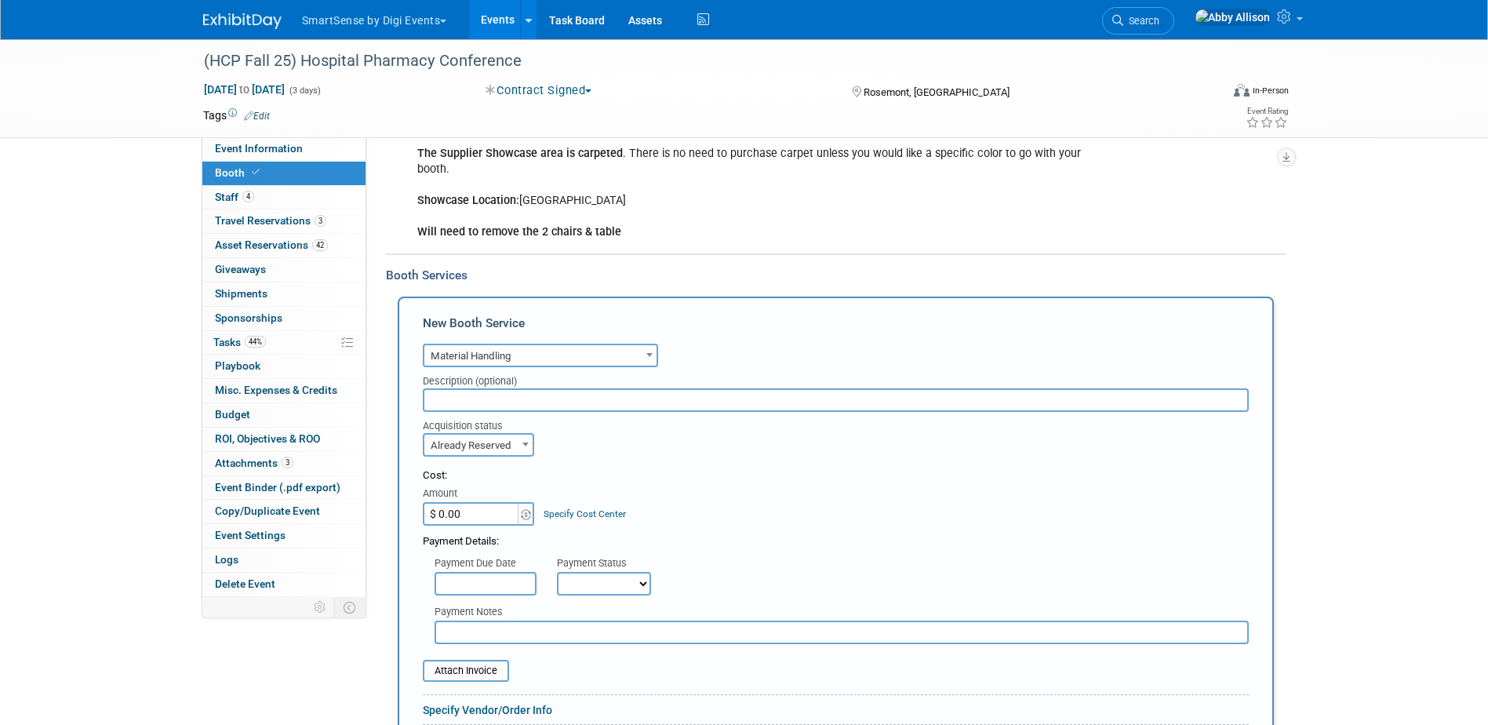
click at [449, 515] on input "$ 0.00" at bounding box center [472, 514] width 98 height 24
click at [479, 672] on input "file" at bounding box center [414, 670] width 187 height 19
click at [471, 672] on input "file" at bounding box center [414, 670] width 187 height 19
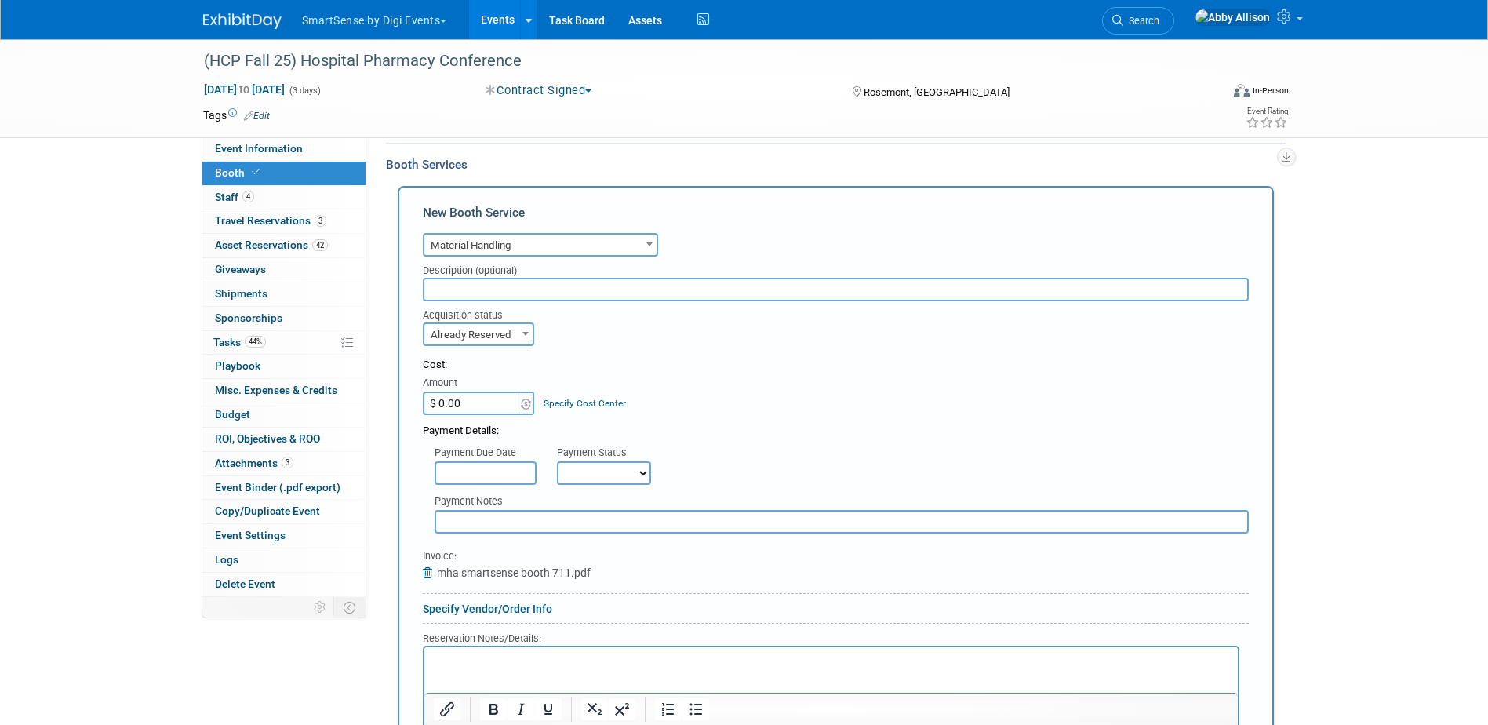
scroll to position [376, 0]
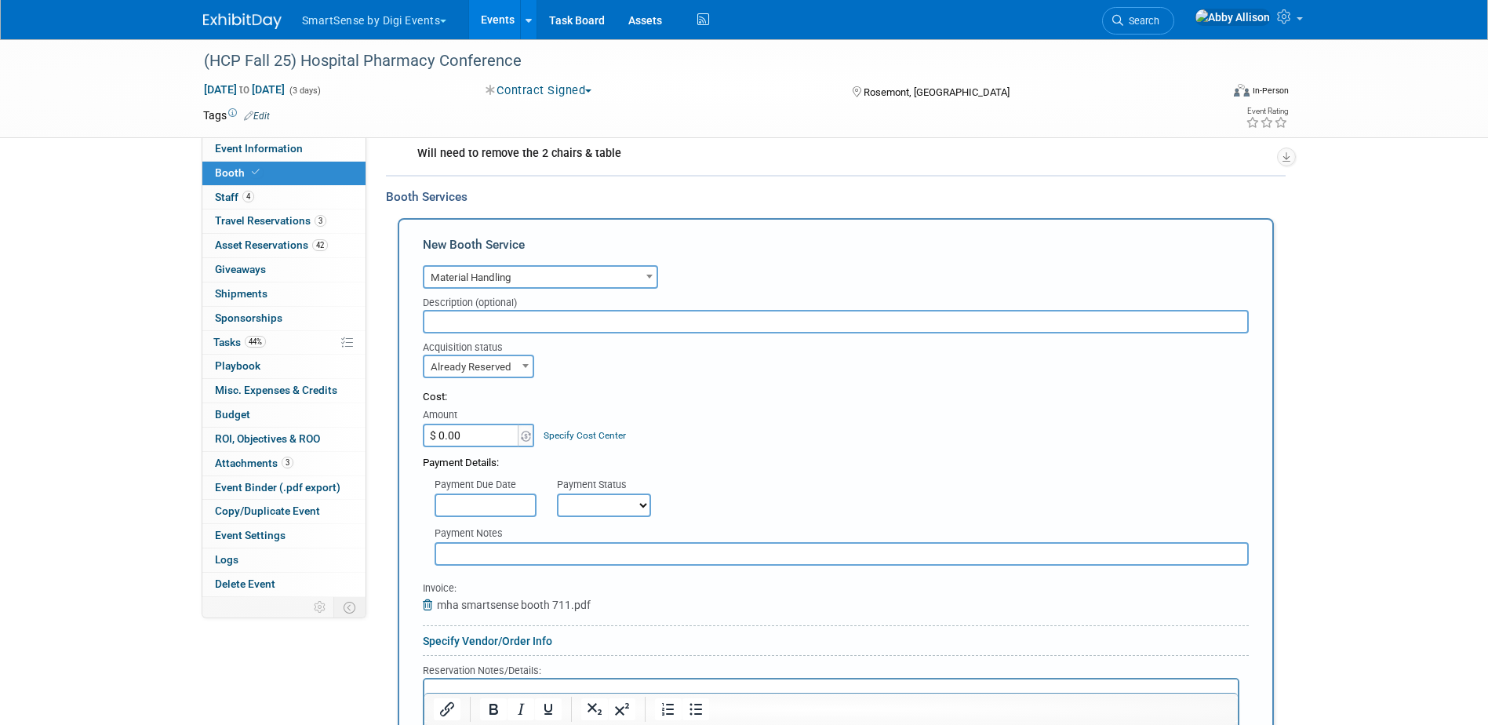
click at [462, 314] on input "text" at bounding box center [836, 322] width 826 height 24
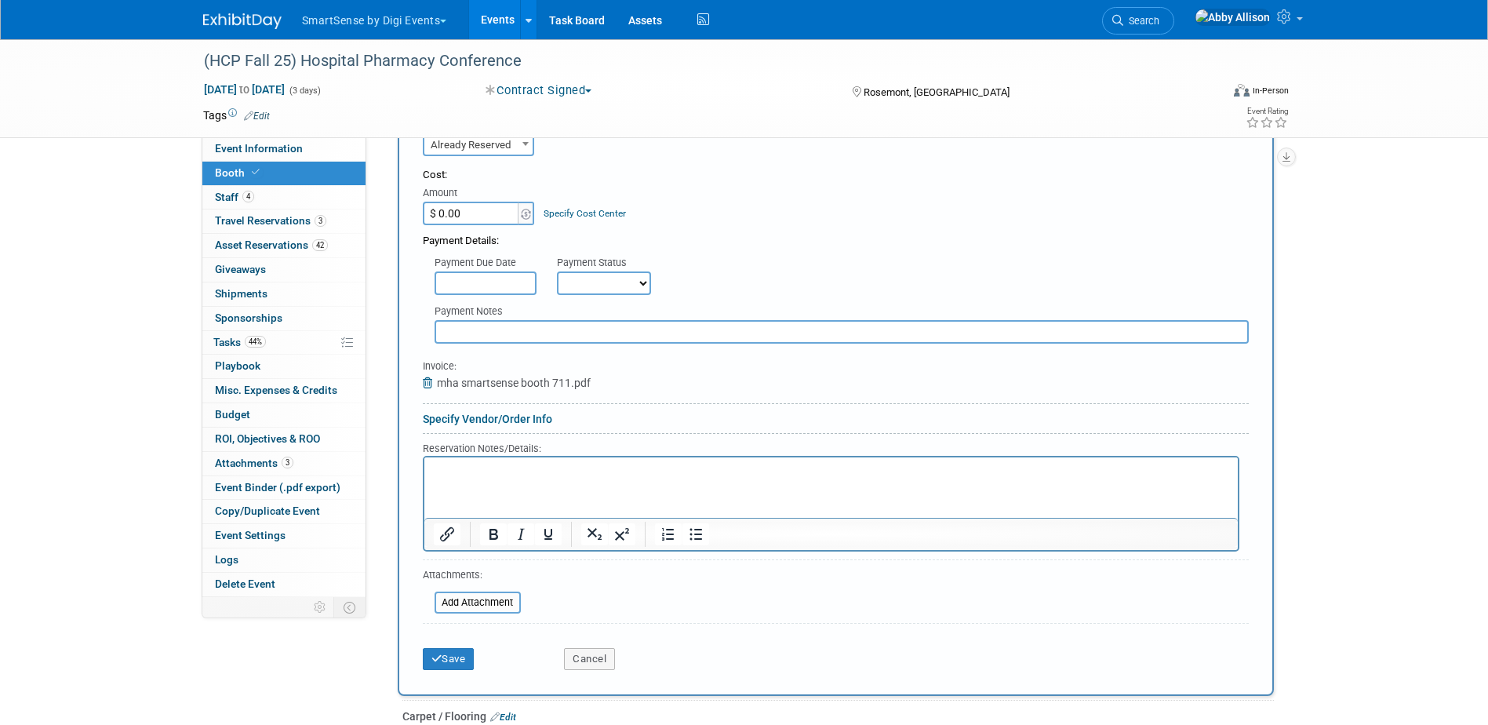
scroll to position [611, 0]
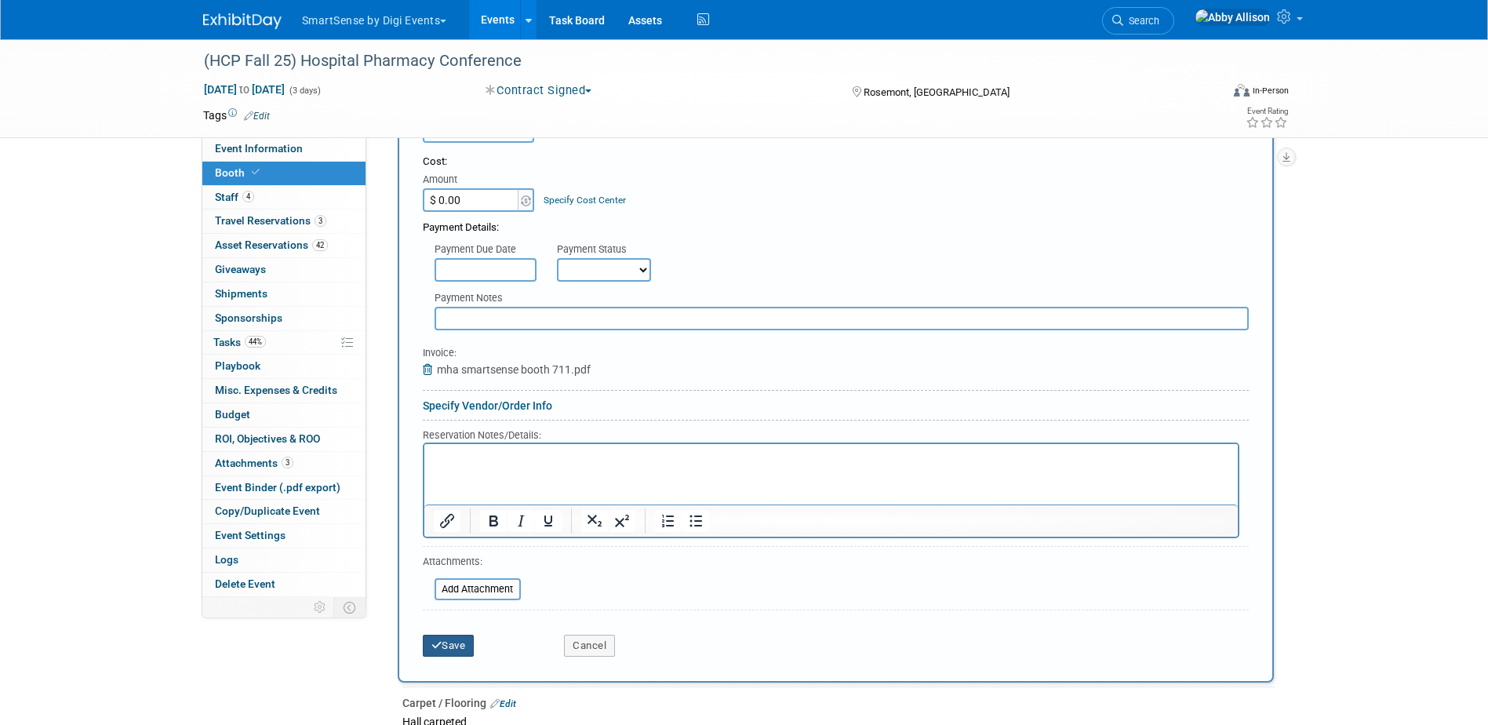
type input "Need confirmation still"
click at [458, 639] on button "Save" at bounding box center [449, 646] width 52 height 22
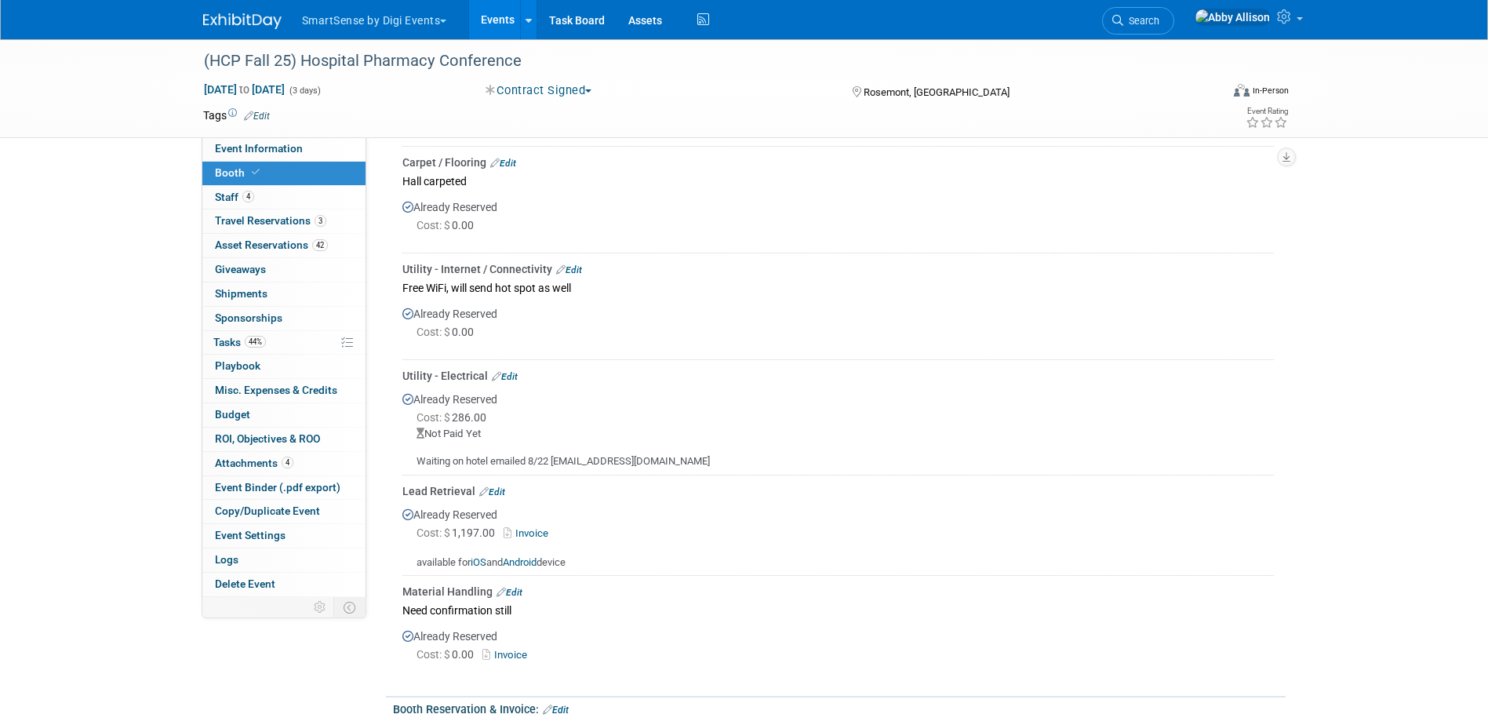
scroll to position [482, 0]
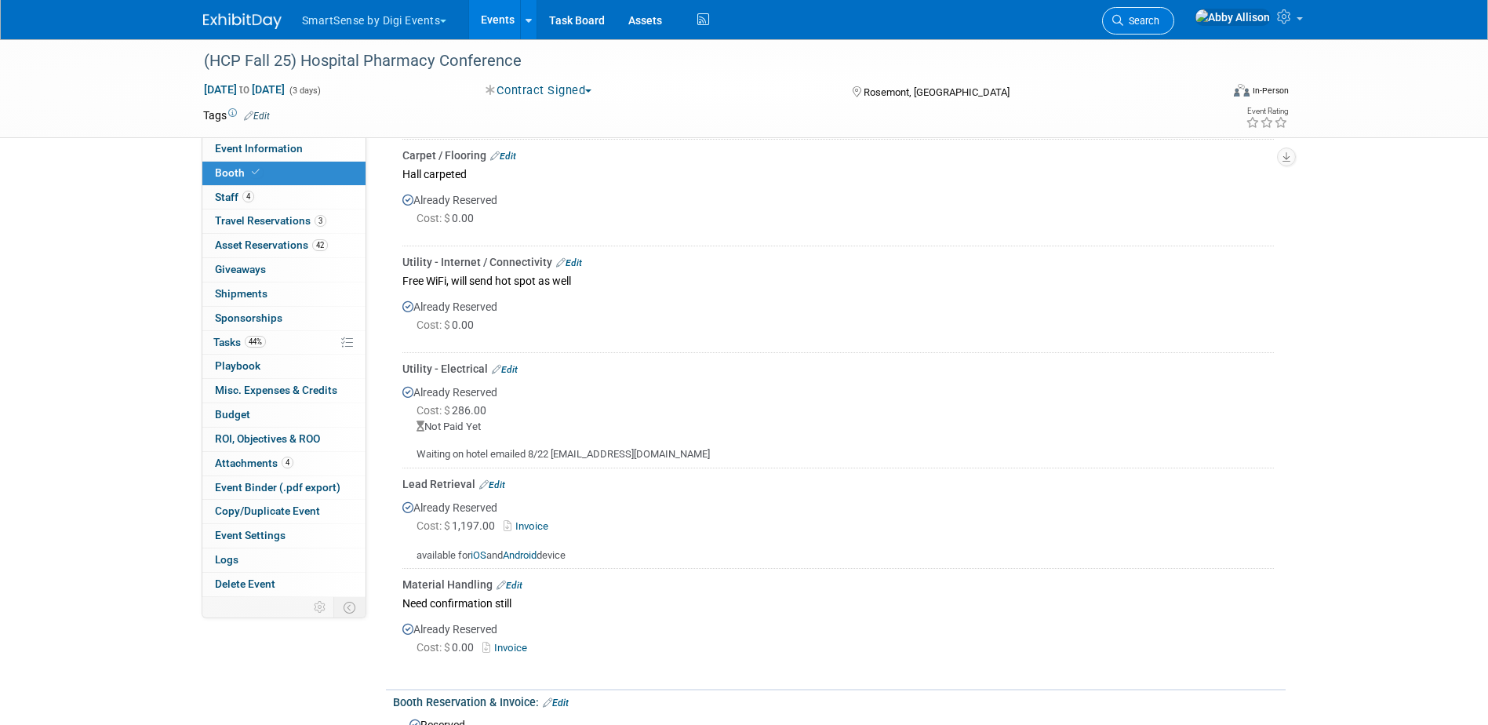
click at [1174, 27] on link "Search" at bounding box center [1138, 20] width 72 height 27
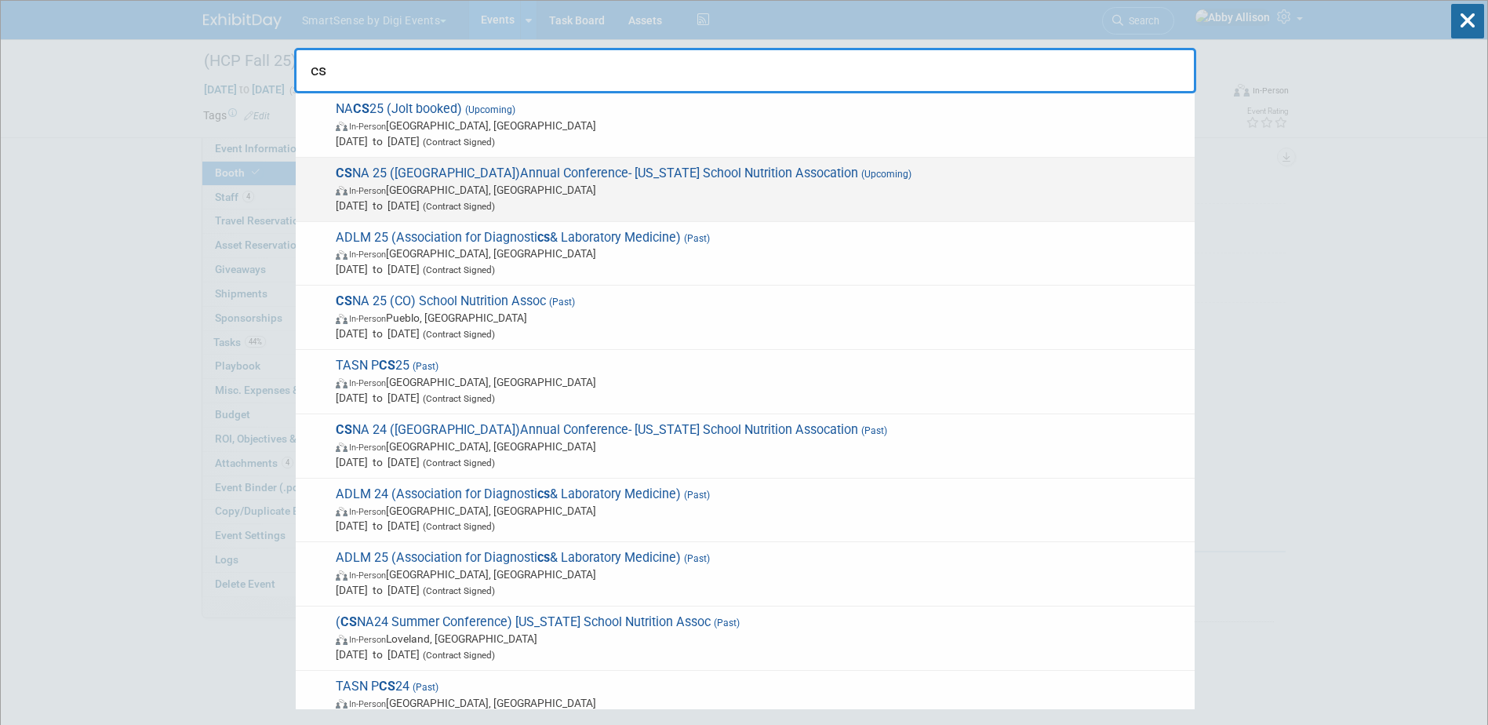
type input "cs"
click at [379, 193] on span "In-Person" at bounding box center [367, 191] width 37 height 10
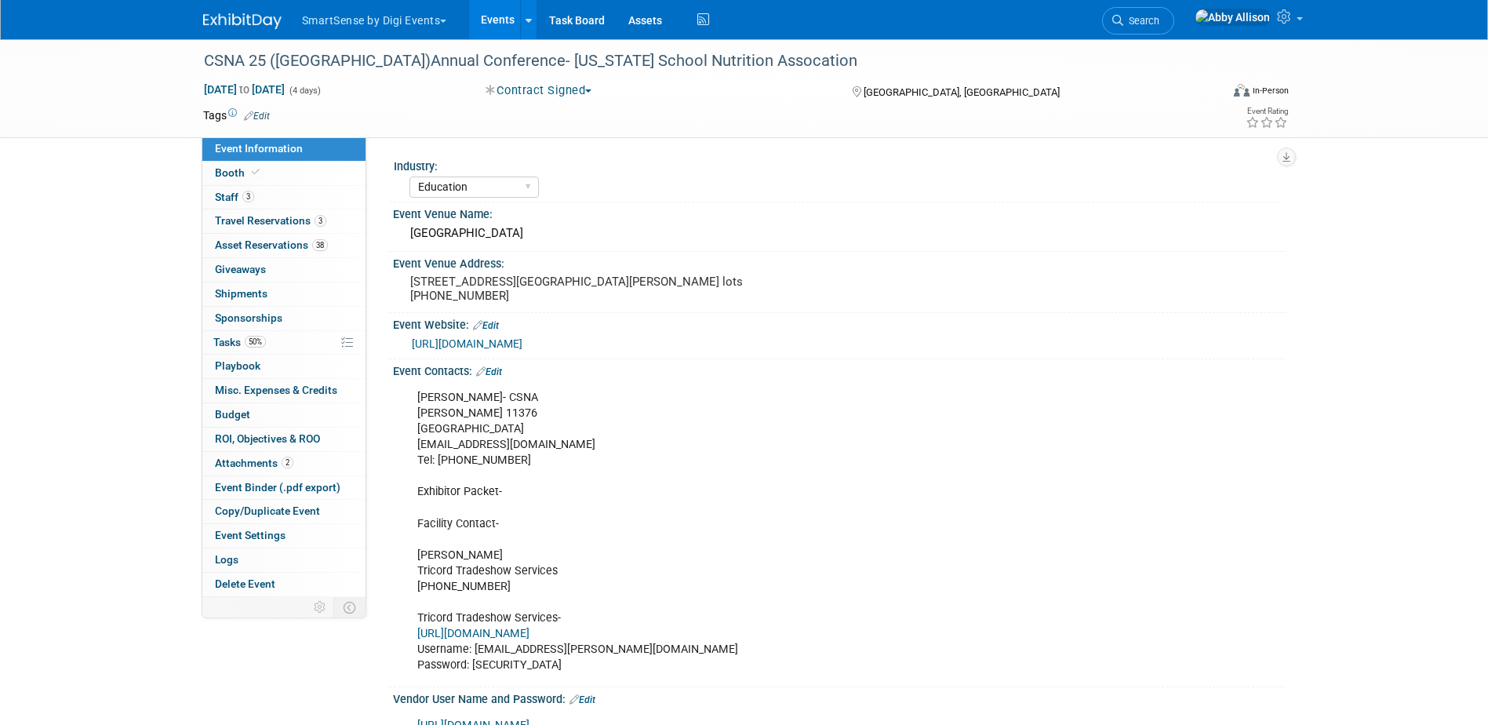
select select "Education"
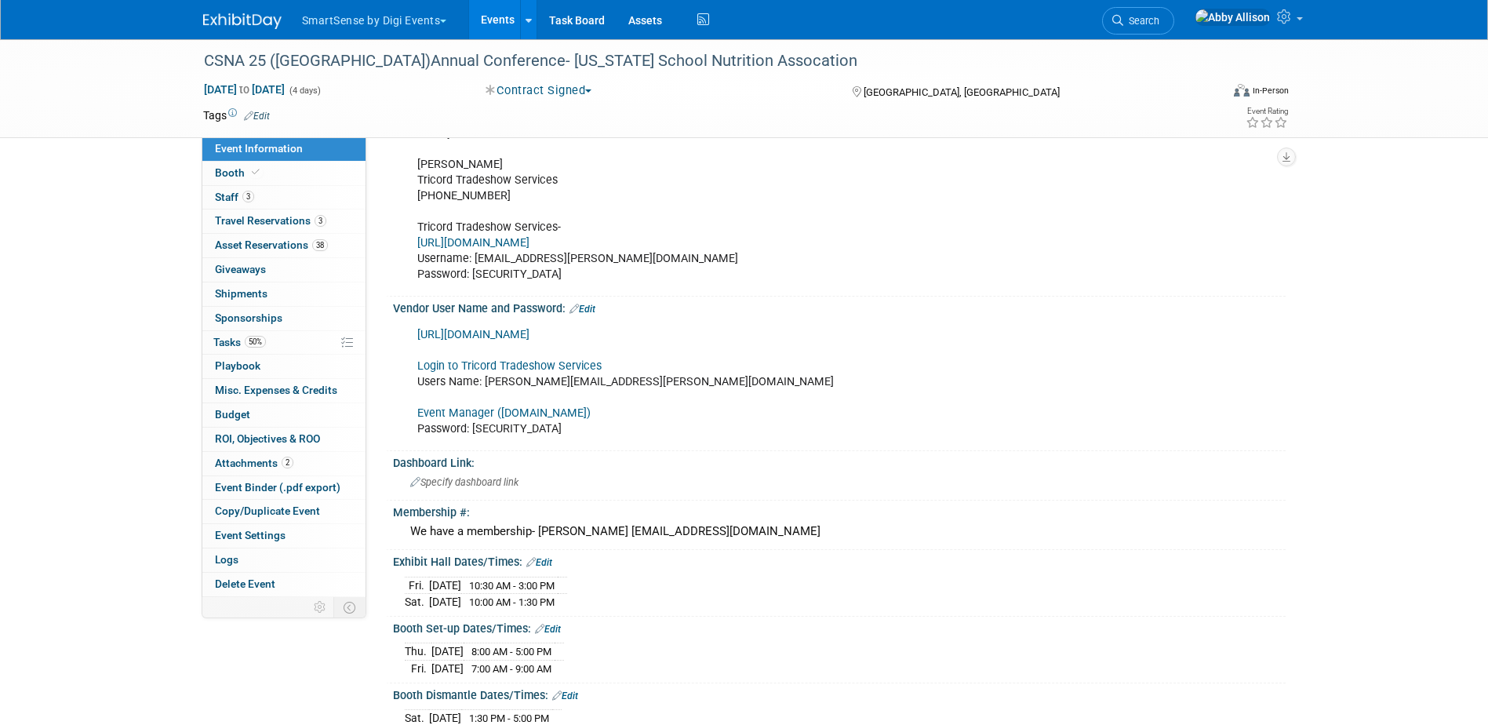
scroll to position [392, 0]
click at [228, 173] on span "Booth" at bounding box center [239, 172] width 48 height 13
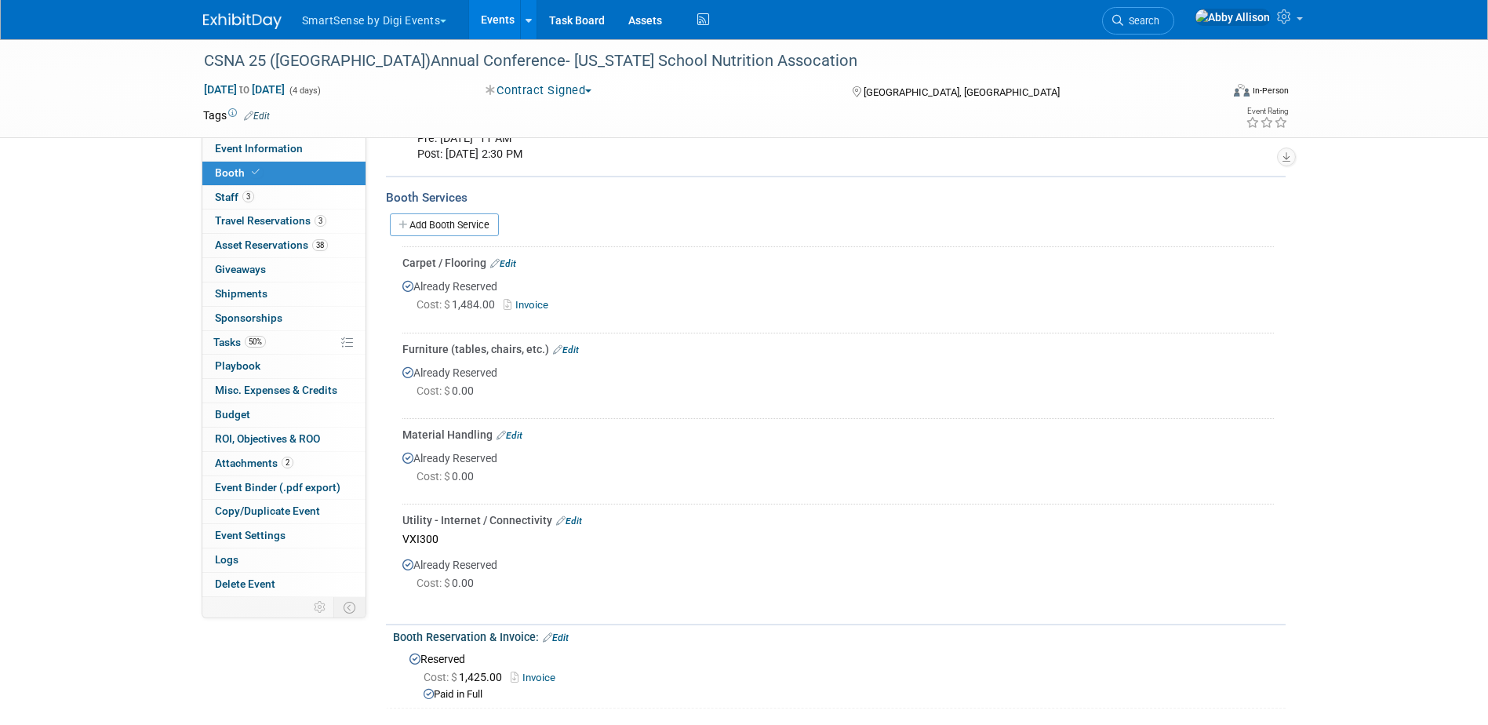
scroll to position [314, 0]
click at [231, 224] on span "Travel Reservations 3" at bounding box center [270, 220] width 111 height 13
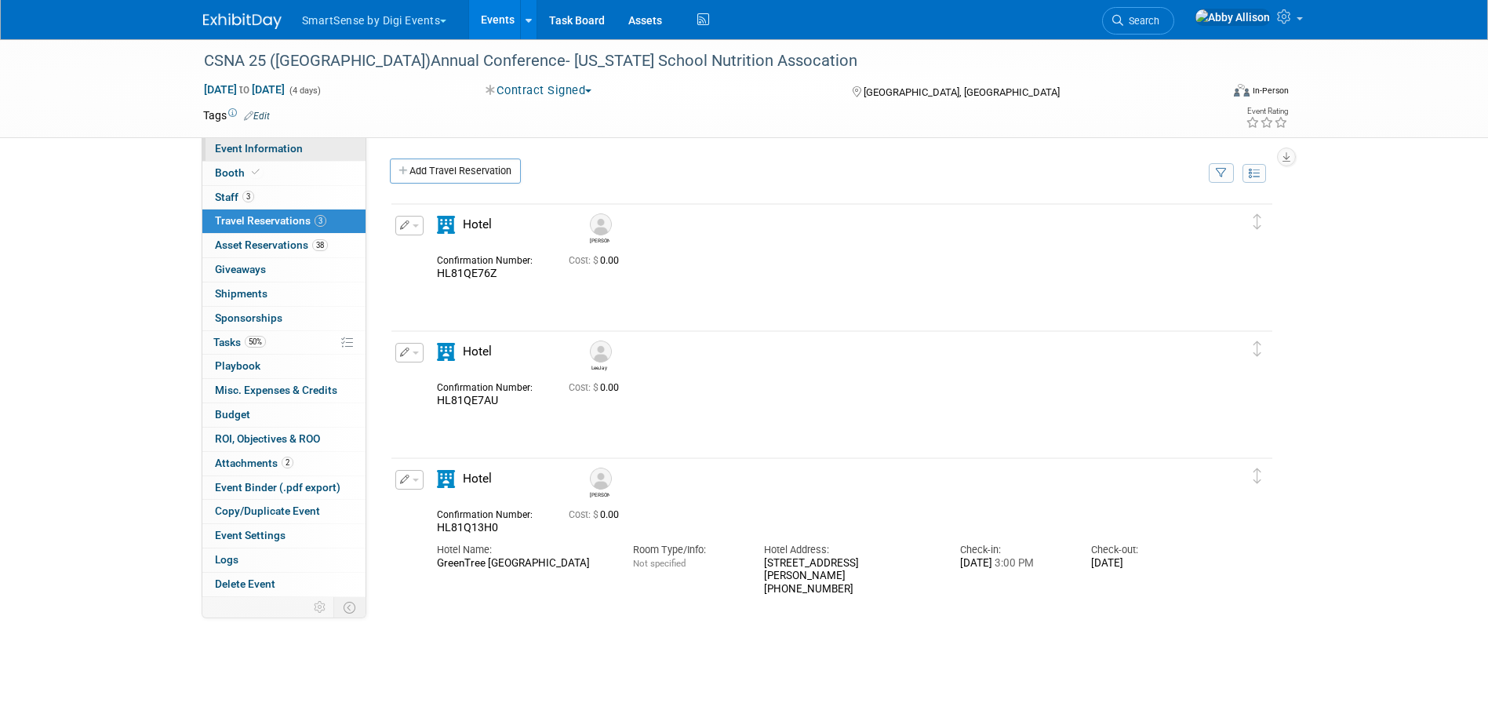
click at [230, 152] on span "Event Information" at bounding box center [259, 148] width 88 height 13
select select "Education"
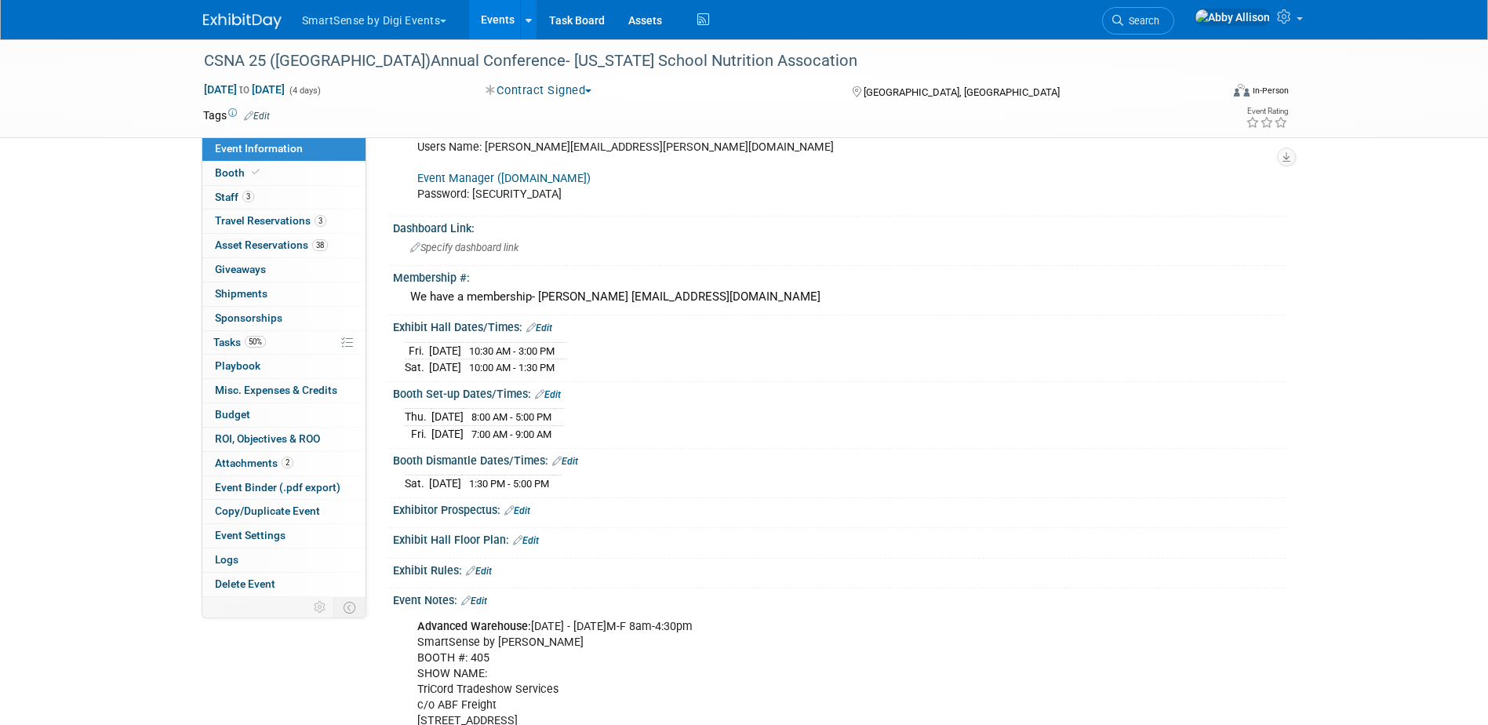
scroll to position [628, 0]
click at [549, 398] on link "Edit" at bounding box center [548, 392] width 26 height 11
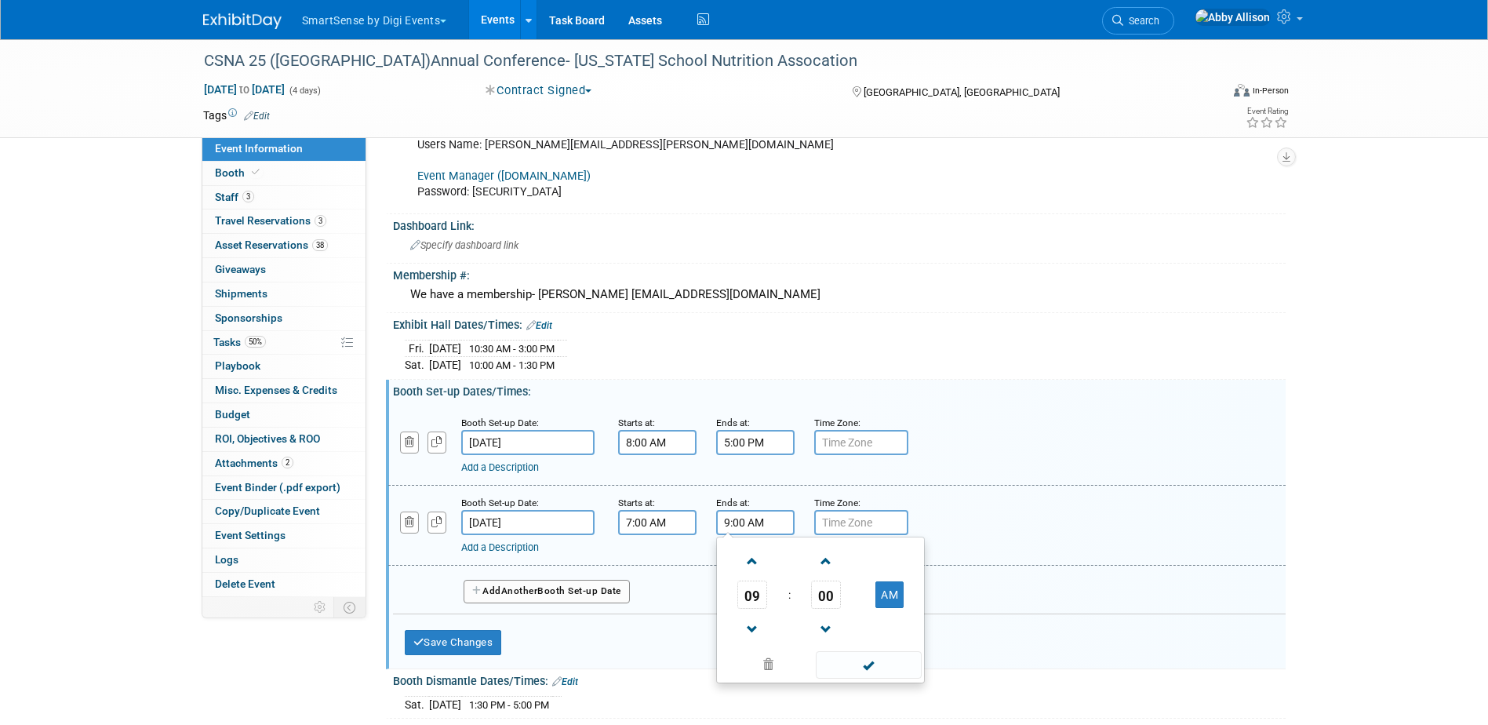
click at [750, 535] on input "9:00 AM" at bounding box center [755, 522] width 78 height 25
click at [747, 575] on span at bounding box center [752, 561] width 27 height 27
click at [846, 679] on span at bounding box center [869, 664] width 106 height 27
click at [742, 535] on input "10:00 AM" at bounding box center [755, 522] width 78 height 25
click at [752, 643] on span at bounding box center [752, 629] width 27 height 27
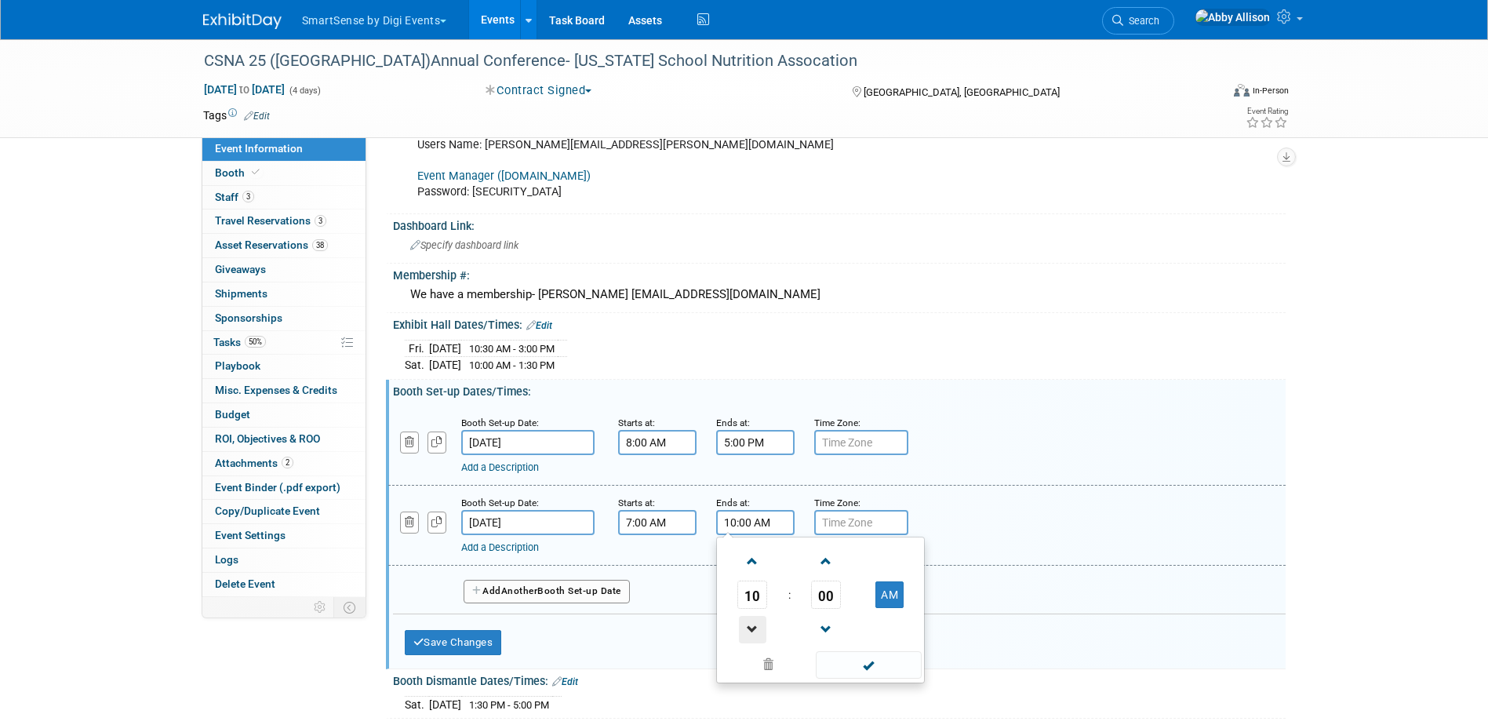
type input "9:00 AM"
click at [878, 679] on span at bounding box center [869, 664] width 106 height 27
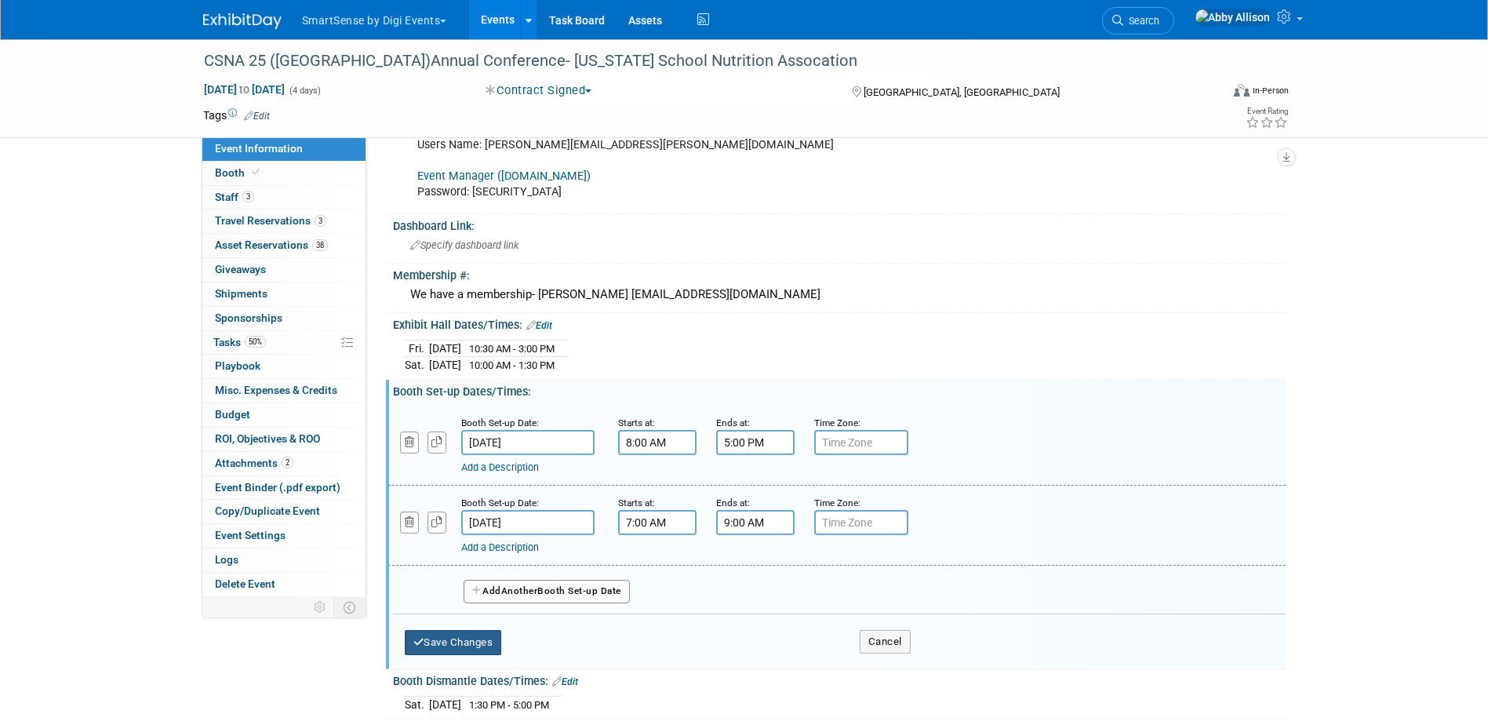
click at [468, 655] on button "Save Changes" at bounding box center [453, 642] width 97 height 25
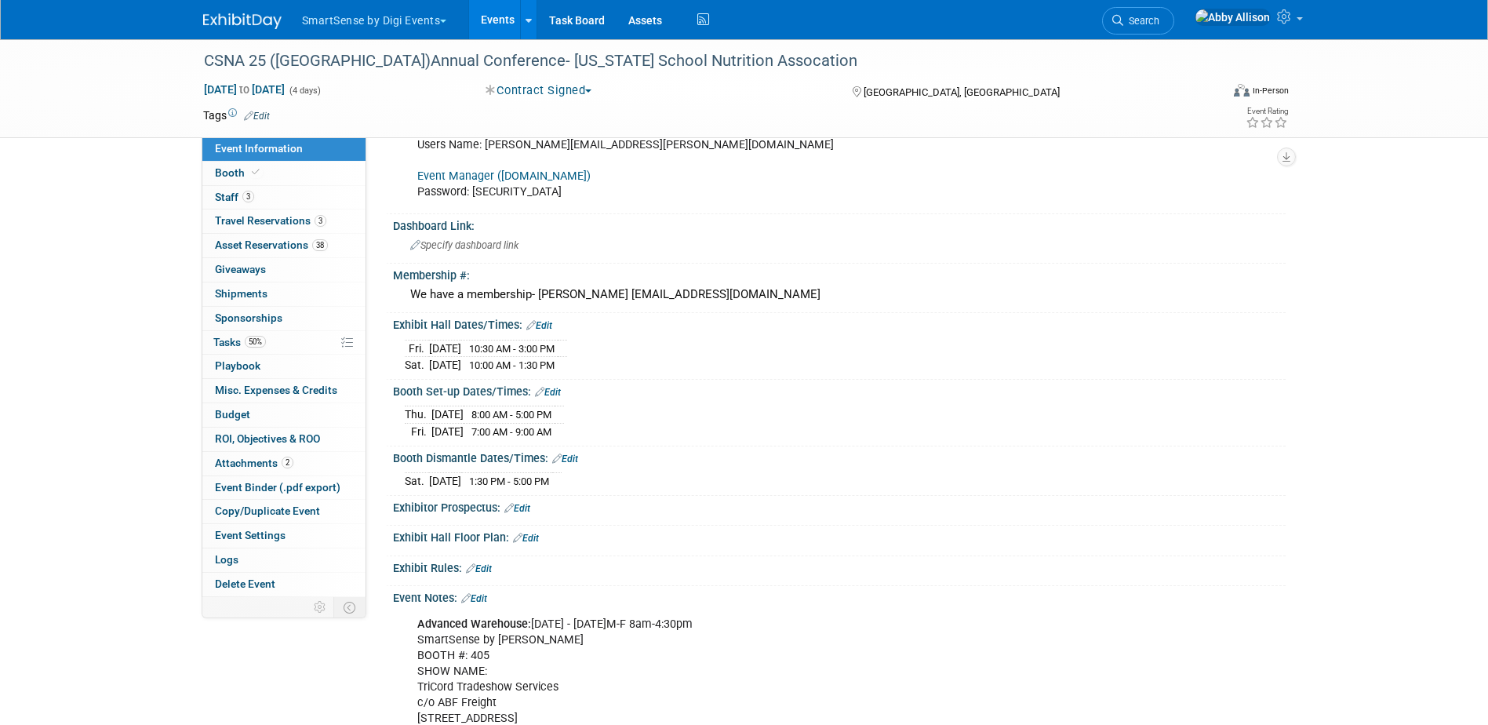
click at [229, 160] on link "Event Information" at bounding box center [283, 149] width 163 height 24
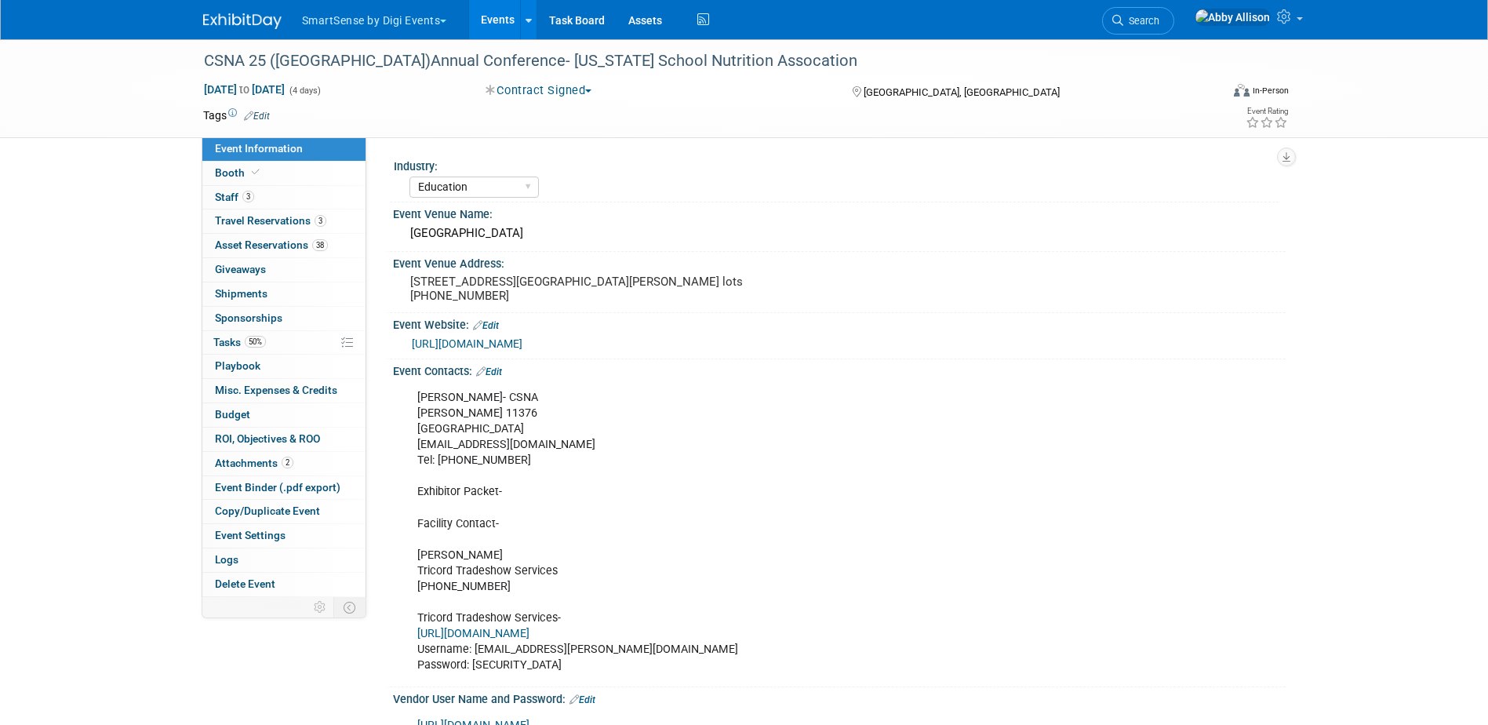
select select "Education"
click at [227, 173] on span "Booth" at bounding box center [239, 172] width 48 height 13
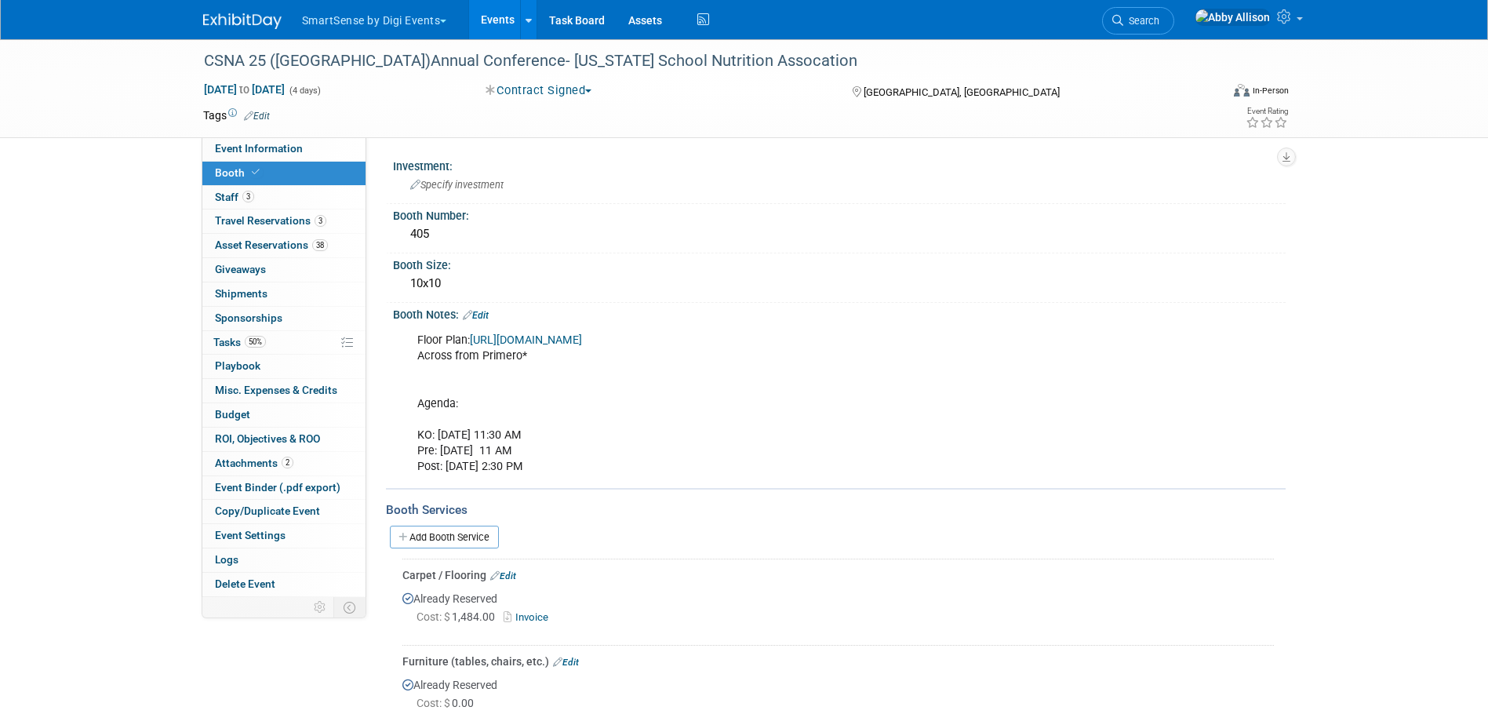
click at [479, 313] on link "Edit" at bounding box center [476, 315] width 26 height 11
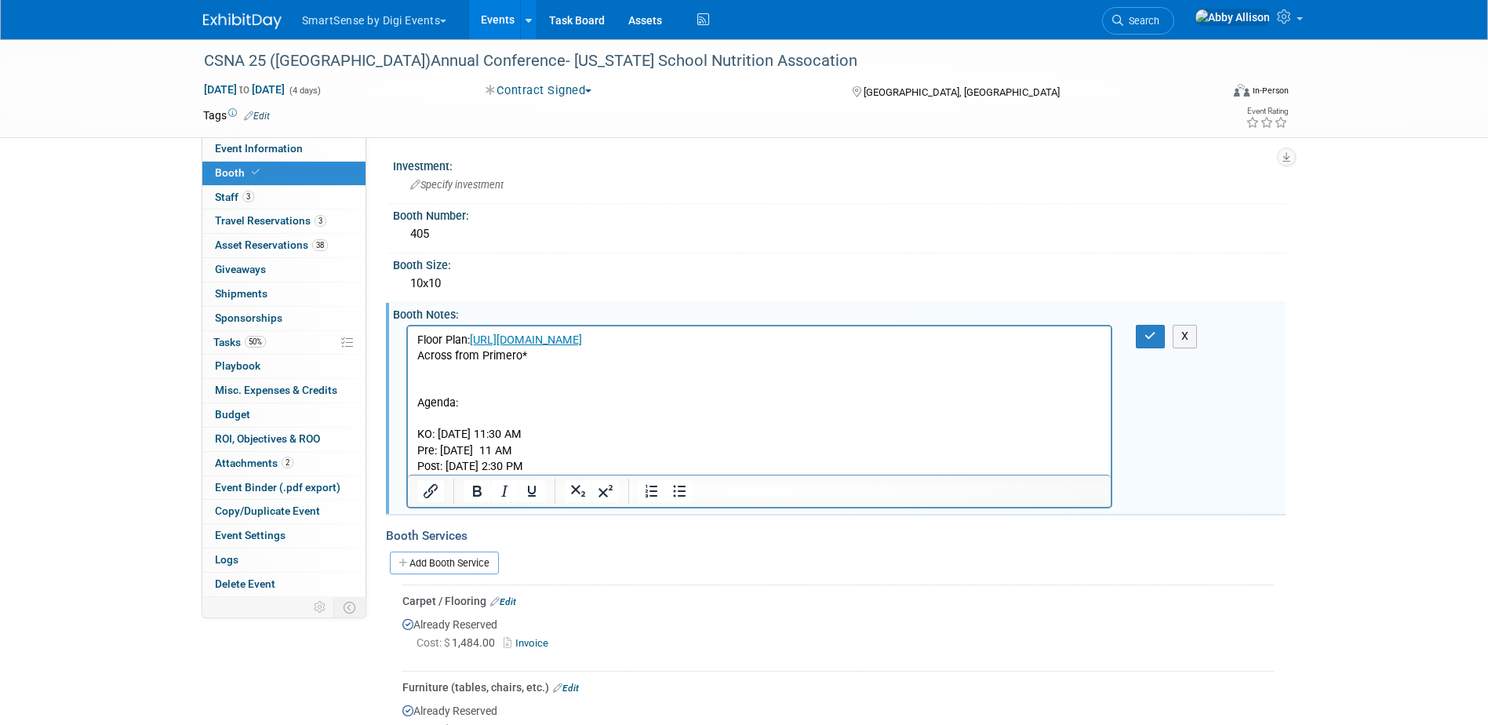
click at [424, 409] on p "Floor Plan: https://homebase.map-dynamics.com/csna2025/floorp Across from Prime…" at bounding box center [760, 404] width 686 height 142
click at [422, 419] on p "Floor Plan: https://homebase.map-dynamics.com/csna2025/floorp Across from Prime…" at bounding box center [760, 404] width 686 height 142
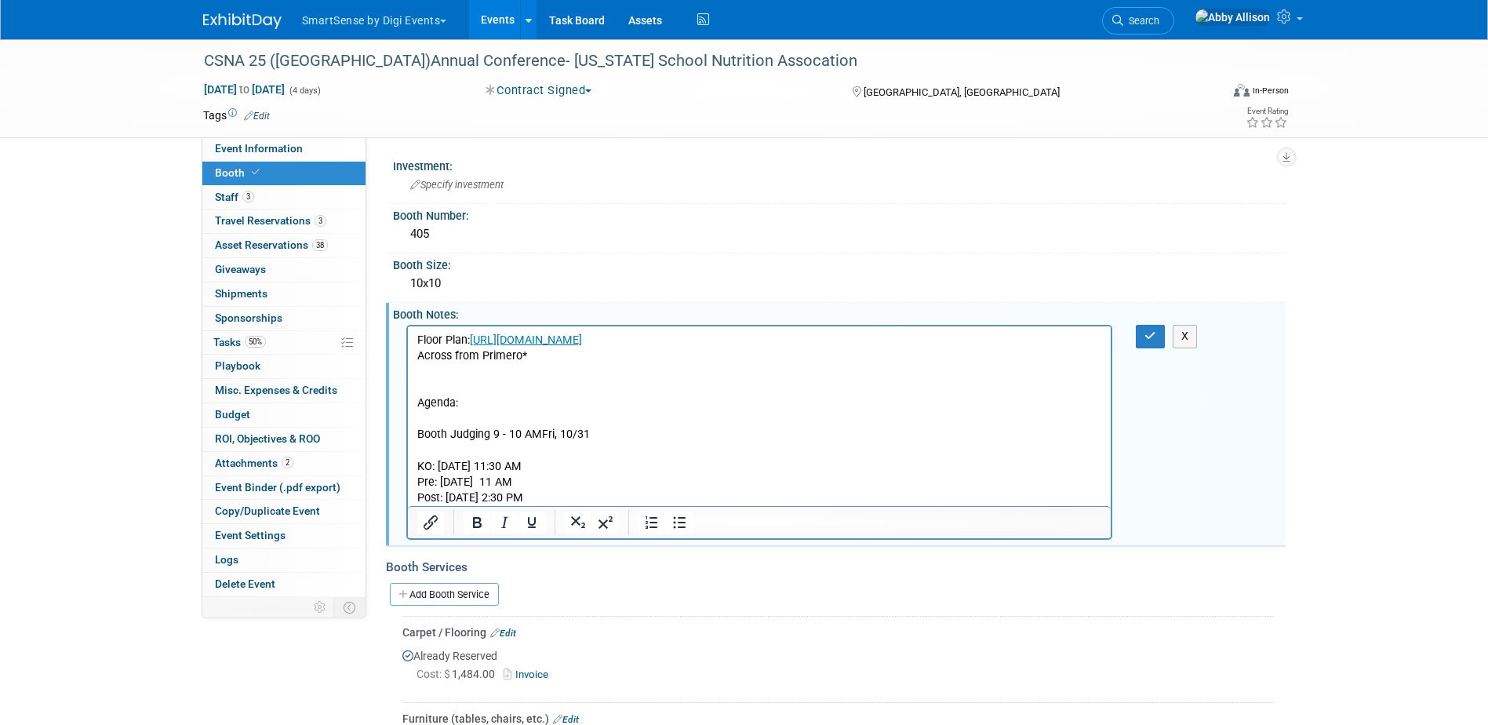
click at [486, 399] on p "Floor Plan: https://homebase.map-dynamics.com/csna2025/floorp Across from Prime…" at bounding box center [760, 372] width 686 height 78
click at [1155, 342] on button "button" at bounding box center [1150, 336] width 29 height 23
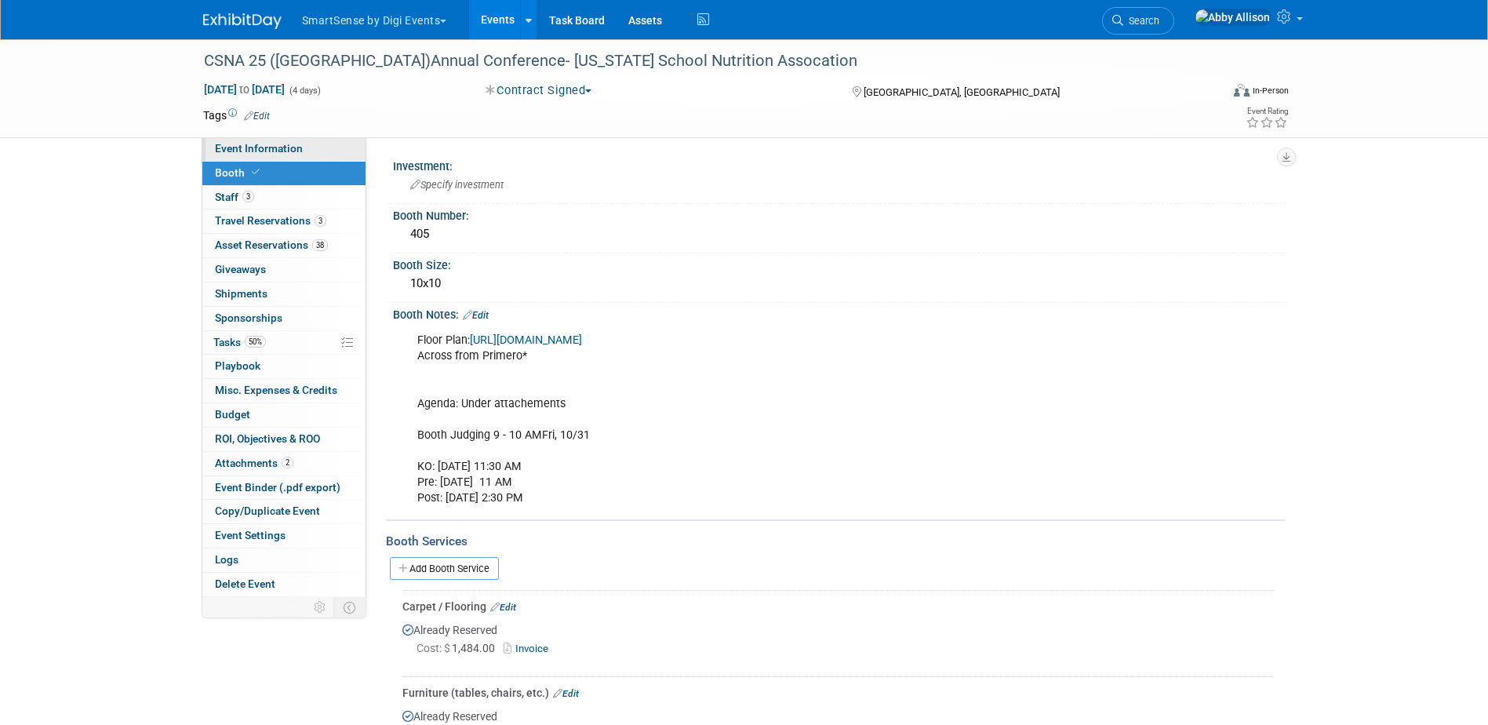
click at [266, 151] on span "Event Information" at bounding box center [259, 148] width 88 height 13
select select "Education"
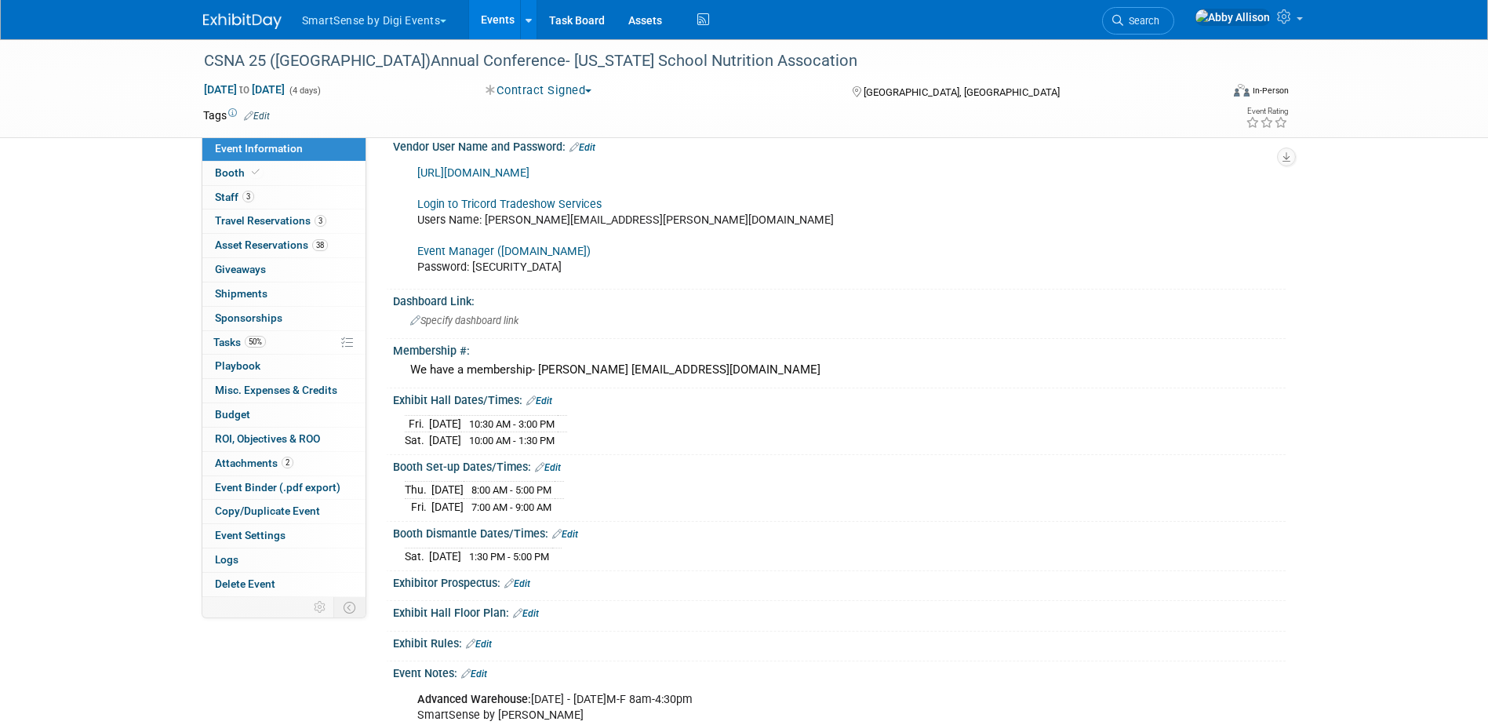
scroll to position [628, 0]
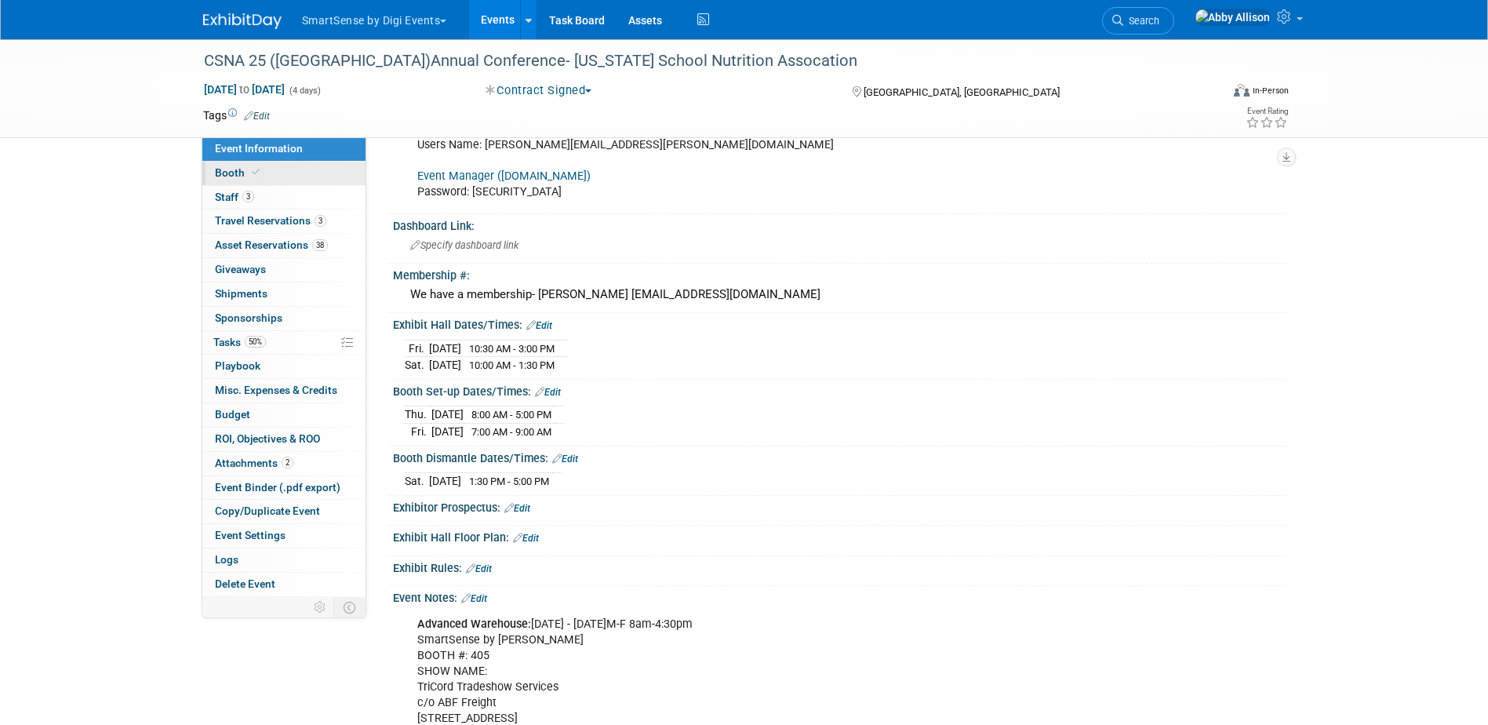
click at [237, 177] on span "Booth" at bounding box center [239, 172] width 48 height 13
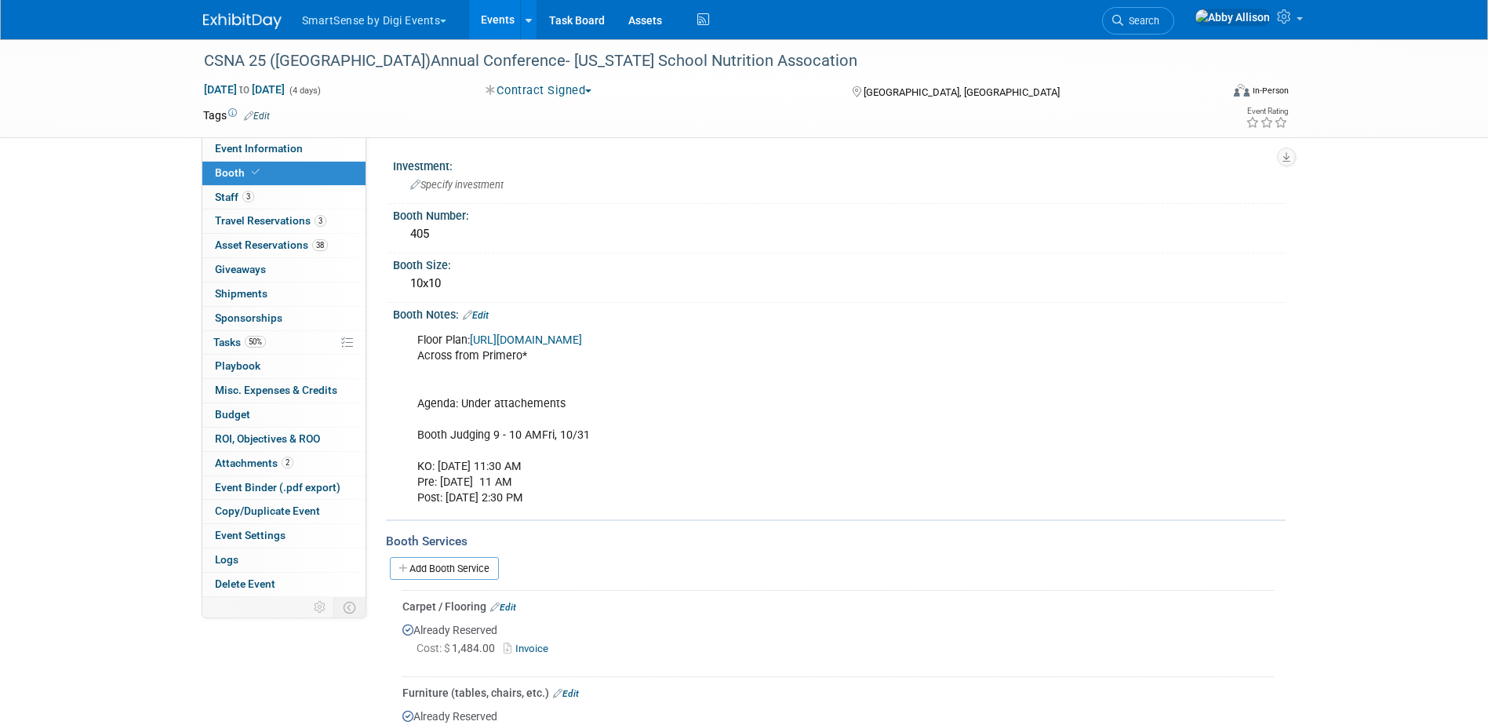
click at [486, 312] on link "Edit" at bounding box center [476, 315] width 26 height 11
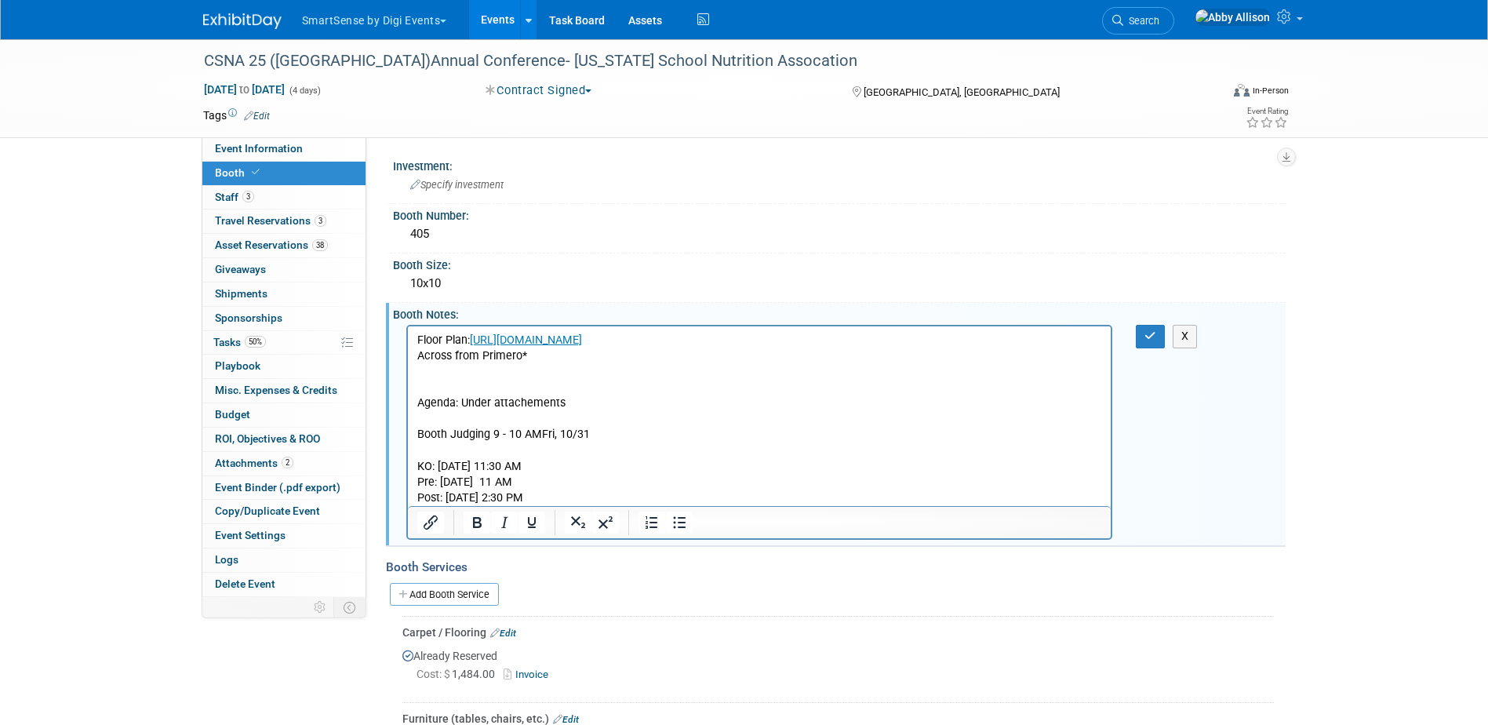
click at [591, 432] on p "Floor Plan: https://homebase.map-dynamics.com/csna2025/floorp Across from Prime…" at bounding box center [760, 419] width 686 height 173
click at [541, 434] on p "Floor Plan: https://homebase.map-dynamics.com/csna2025/floorp Across from Prime…" at bounding box center [760, 419] width 686 height 173
drag, startPoint x: 604, startPoint y: 435, endPoint x: 542, endPoint y: 435, distance: 62.0
click at [542, 435] on p "Floor Plan: https://homebase.map-dynamics.com/csna2025/floorp Across from Prime…" at bounding box center [760, 419] width 686 height 173
copy p "Fri, 10/31"
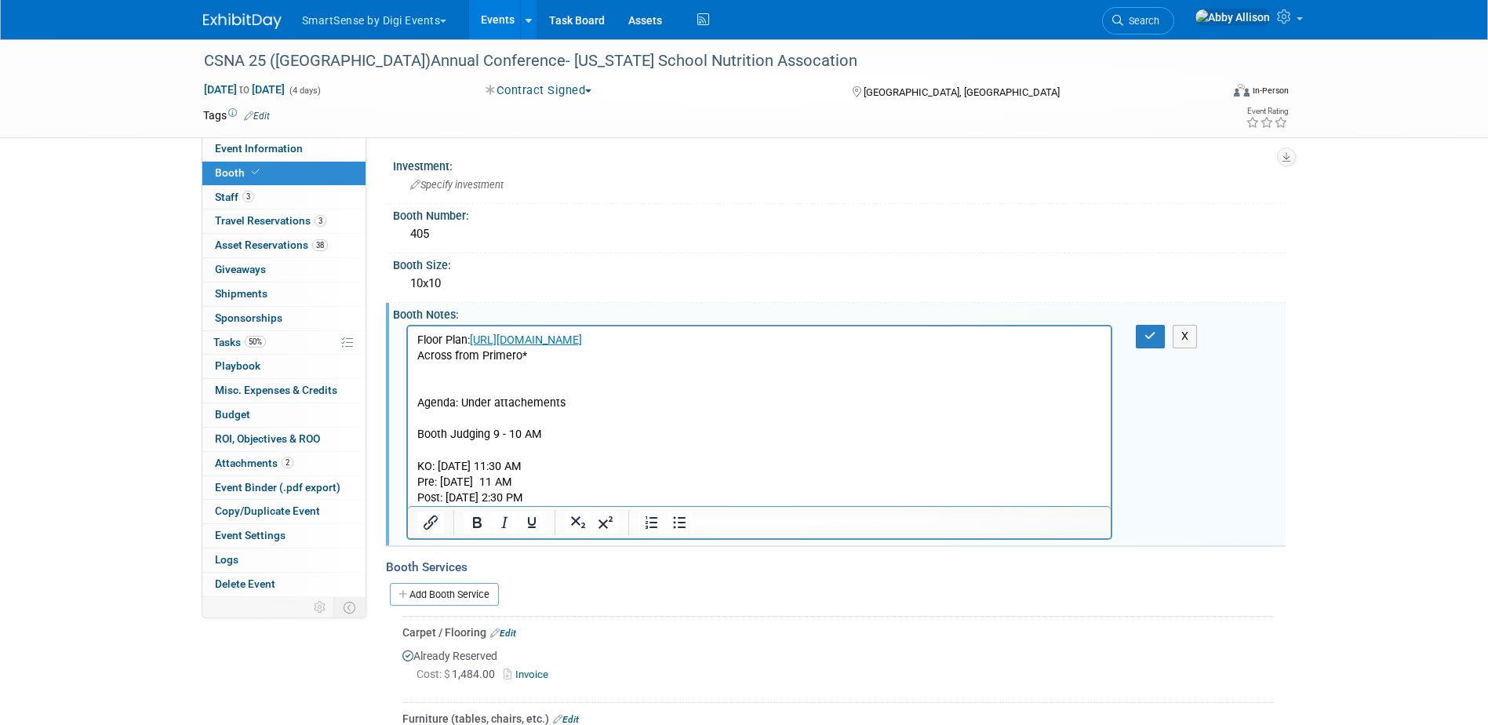
click at [416, 428] on body "Floor Plan: https://homebase.map-dynamics.com/csna2025/floorp Across from Prime…" at bounding box center [759, 419] width 687 height 173
click at [461, 434] on p "Floor Plan: https://homebase.map-dynamics.com/csna2025/floorp Across from Prime…" at bounding box center [760, 419] width 686 height 173
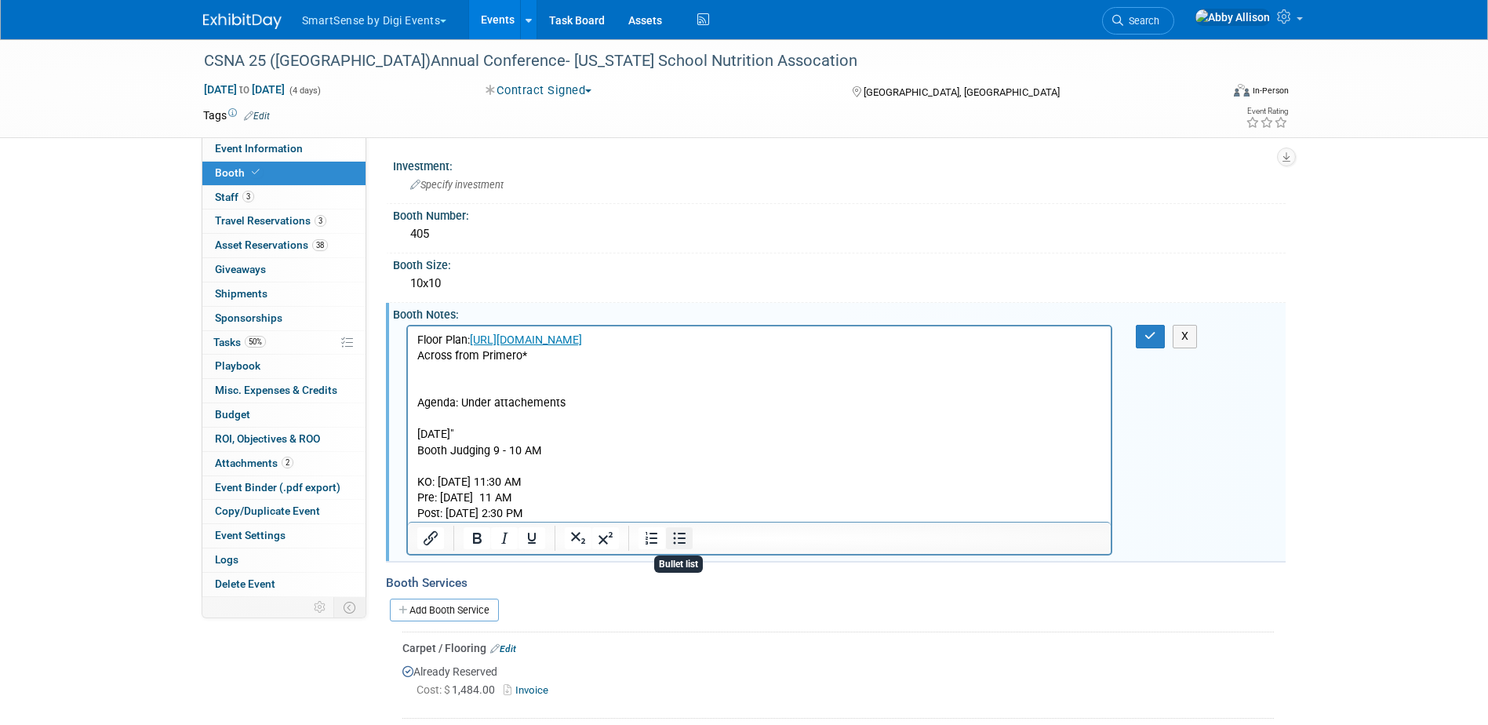
click at [678, 547] on icon "Bullet list" at bounding box center [679, 538] width 19 height 19
click at [577, 439] on p "Floor Plan: https://homebase.map-dynamics.com/csna2025/floorp Across from Prime…" at bounding box center [760, 388] width 686 height 111
click at [576, 447] on li "Booth Judging 9 - 10 AM KO: 8/28/25 @ 11:30 AM Pre: 10/27/25 @ 11 AM Post: 11/3…" at bounding box center [775, 482] width 654 height 78
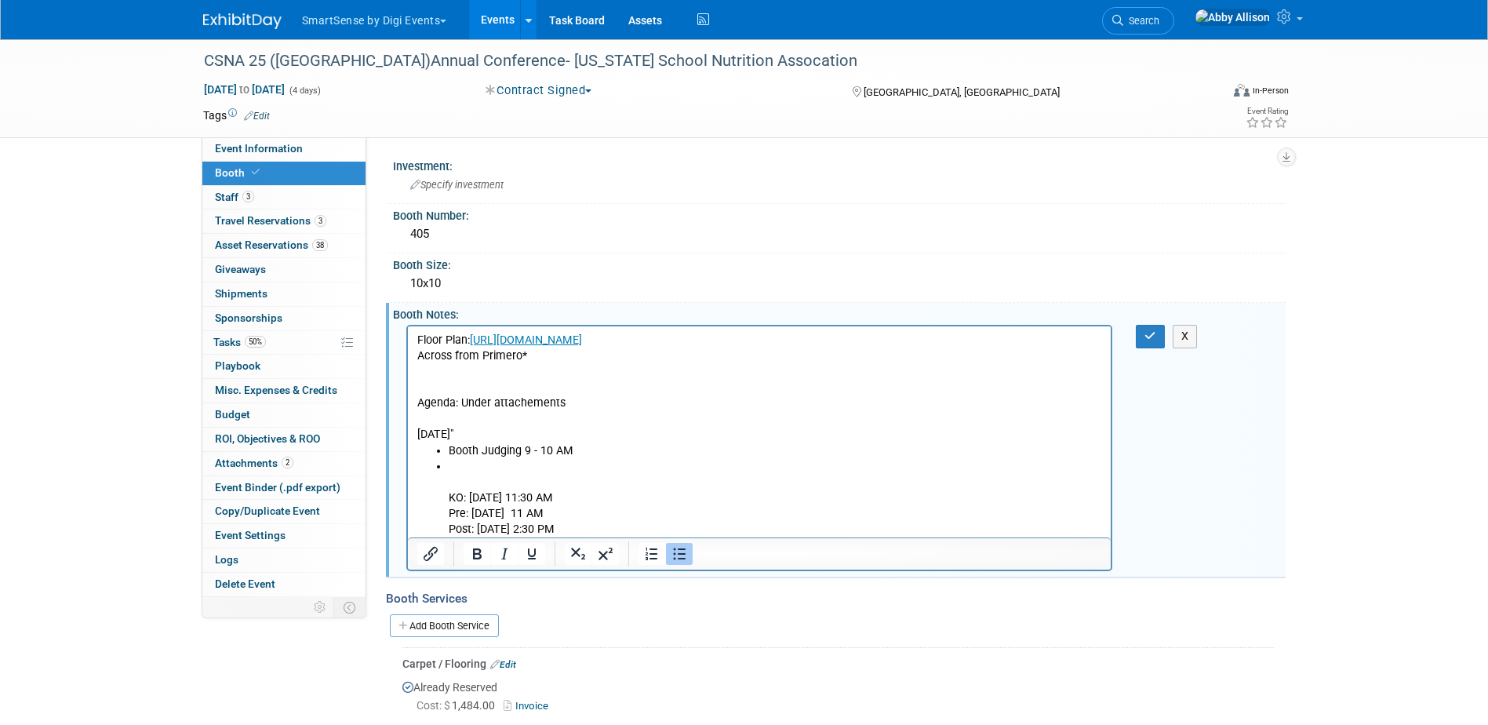
click at [454, 464] on li "KO: 8/28/25 @ 11:30 AM Pre: 10/27/25 @ 11 AM Post: 11/3/25 @ 2:30 PM" at bounding box center [775, 498] width 654 height 78
click at [563, 467] on li "Presidents Party KO: 8/28/25 @ 11:30 AM Pre: 10/27/25 @ 11 AM Post: 11/3/25 @ 2…" at bounding box center [775, 498] width 654 height 78
click at [1153, 341] on icon "button" at bounding box center [1150, 335] width 12 height 11
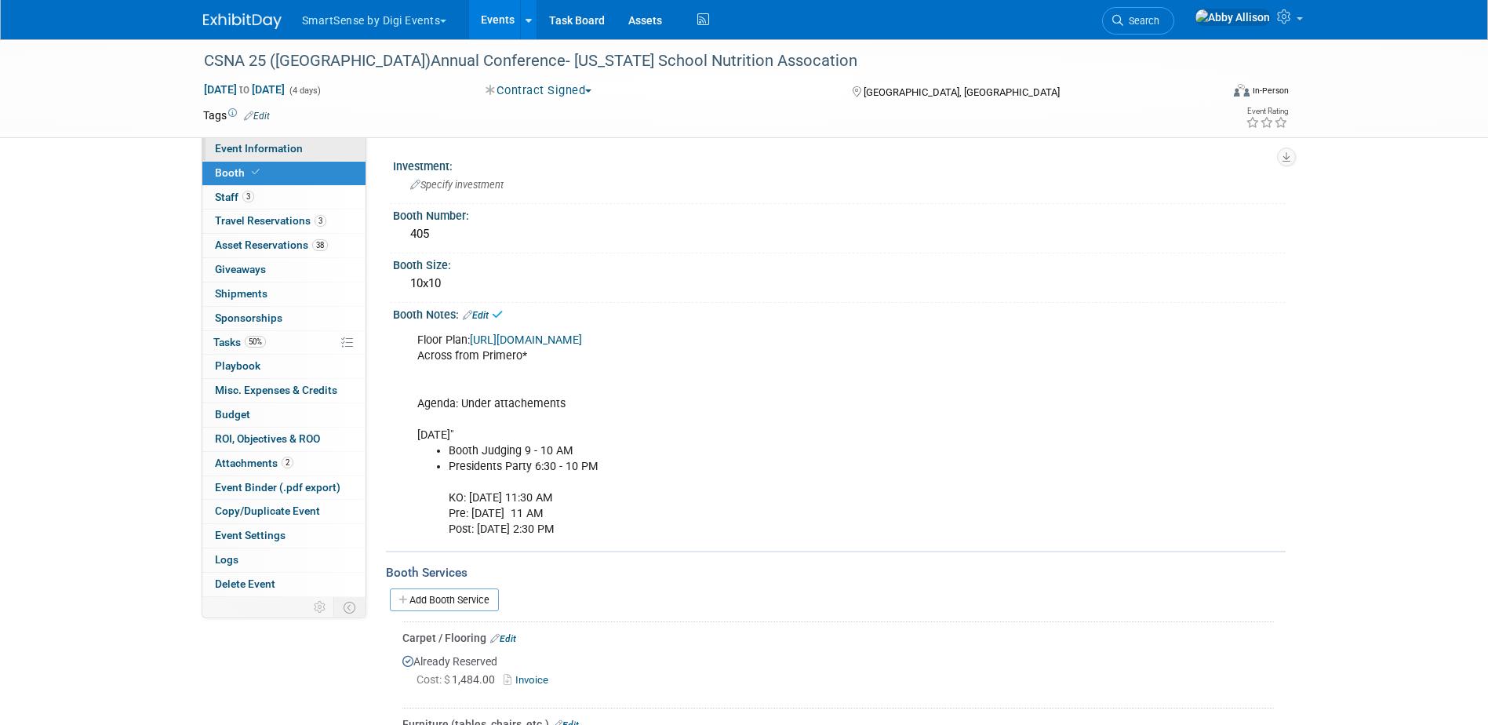
click at [266, 151] on span "Event Information" at bounding box center [259, 148] width 88 height 13
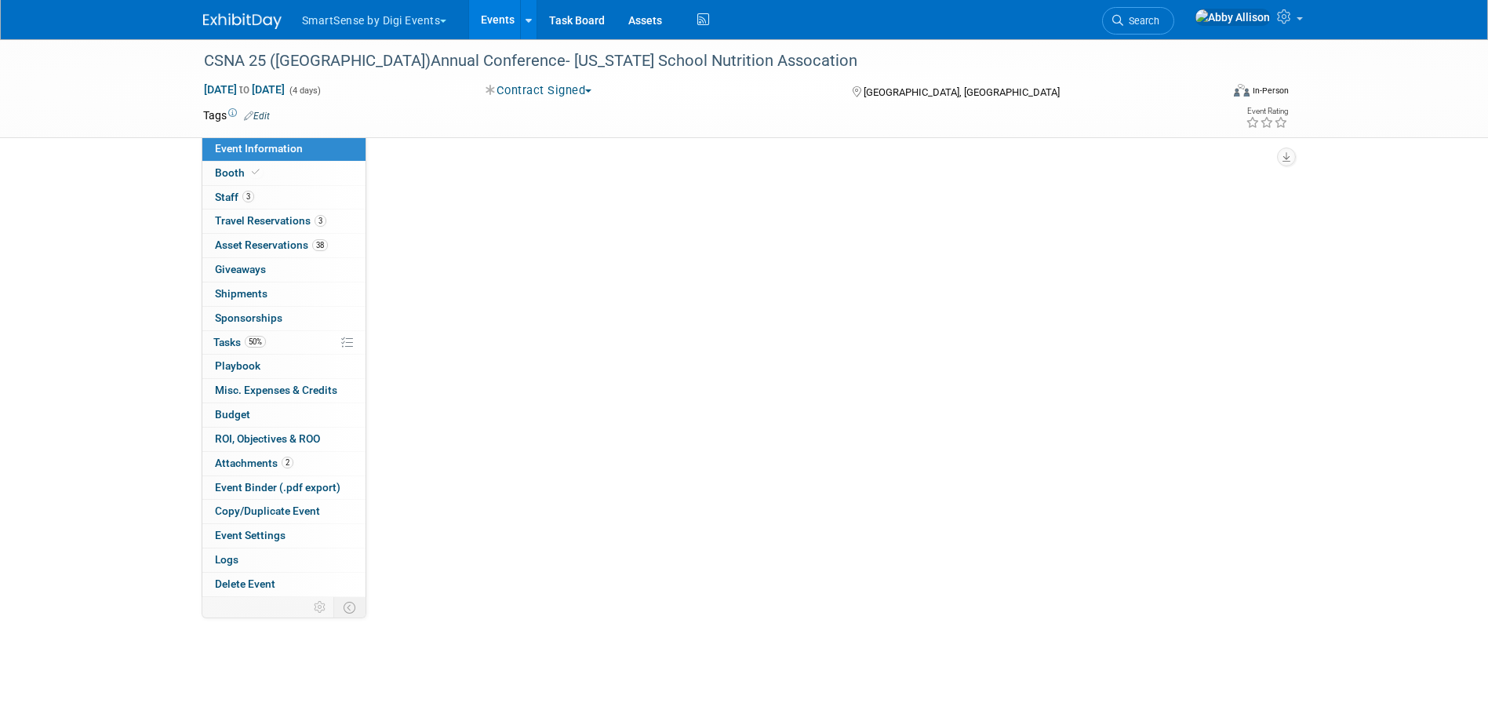
select select "Education"
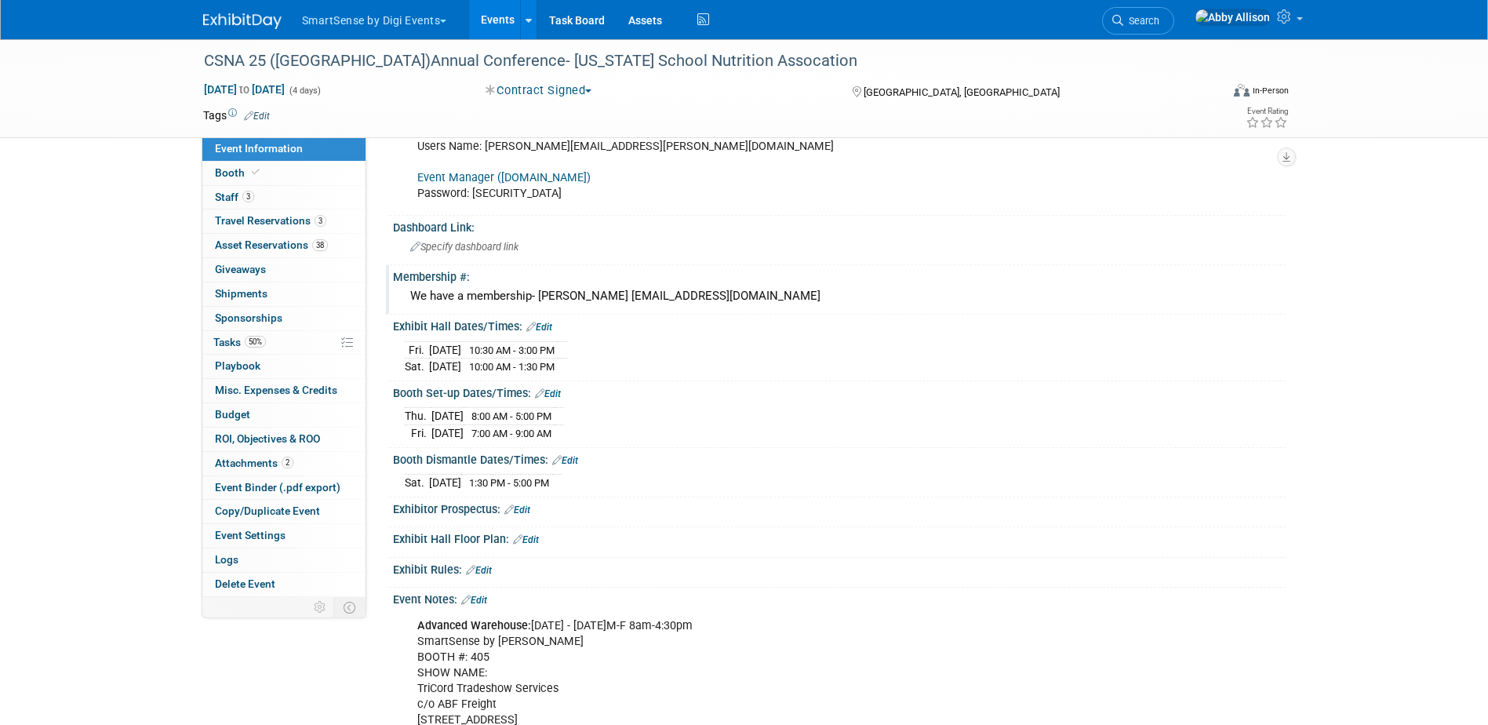
scroll to position [628, 0]
click at [217, 171] on span "Booth" at bounding box center [239, 172] width 48 height 13
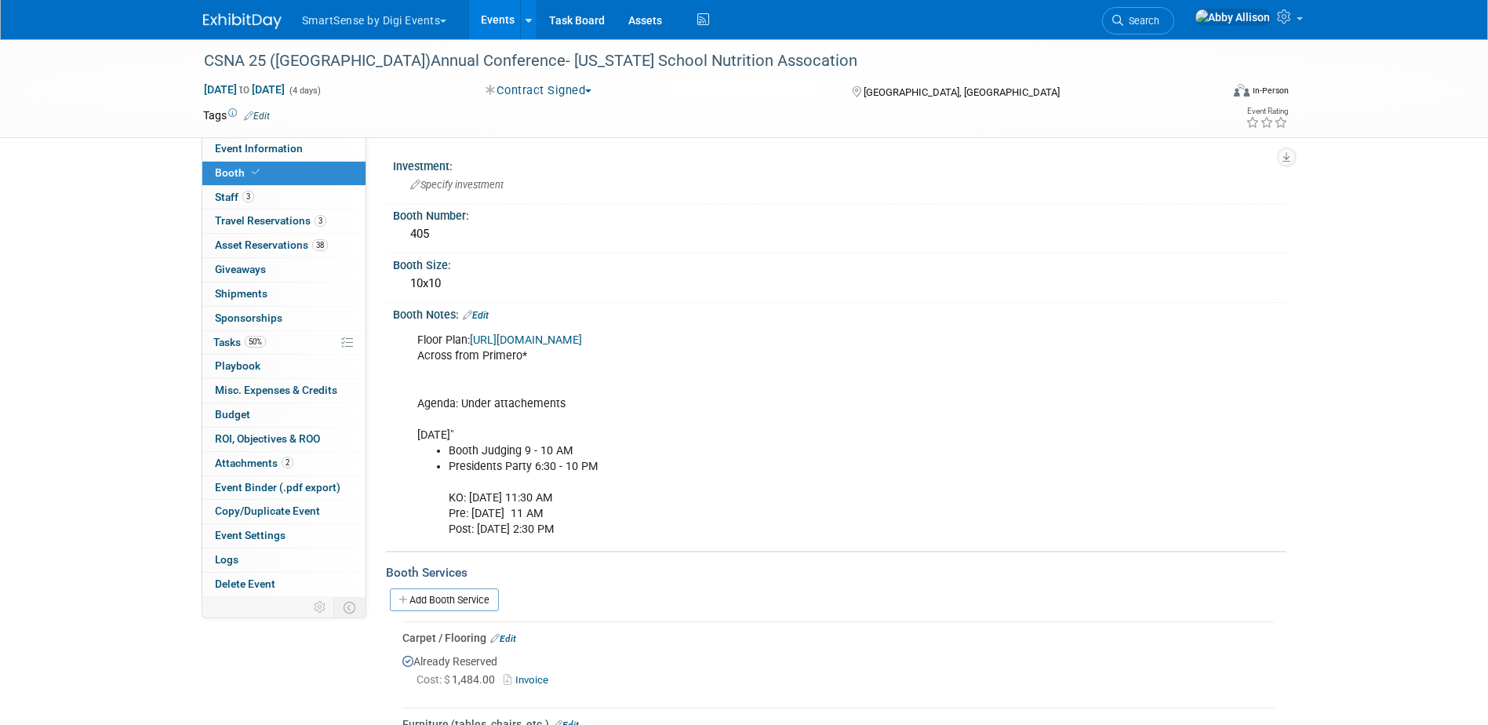
click at [479, 311] on link "Edit" at bounding box center [476, 315] width 26 height 11
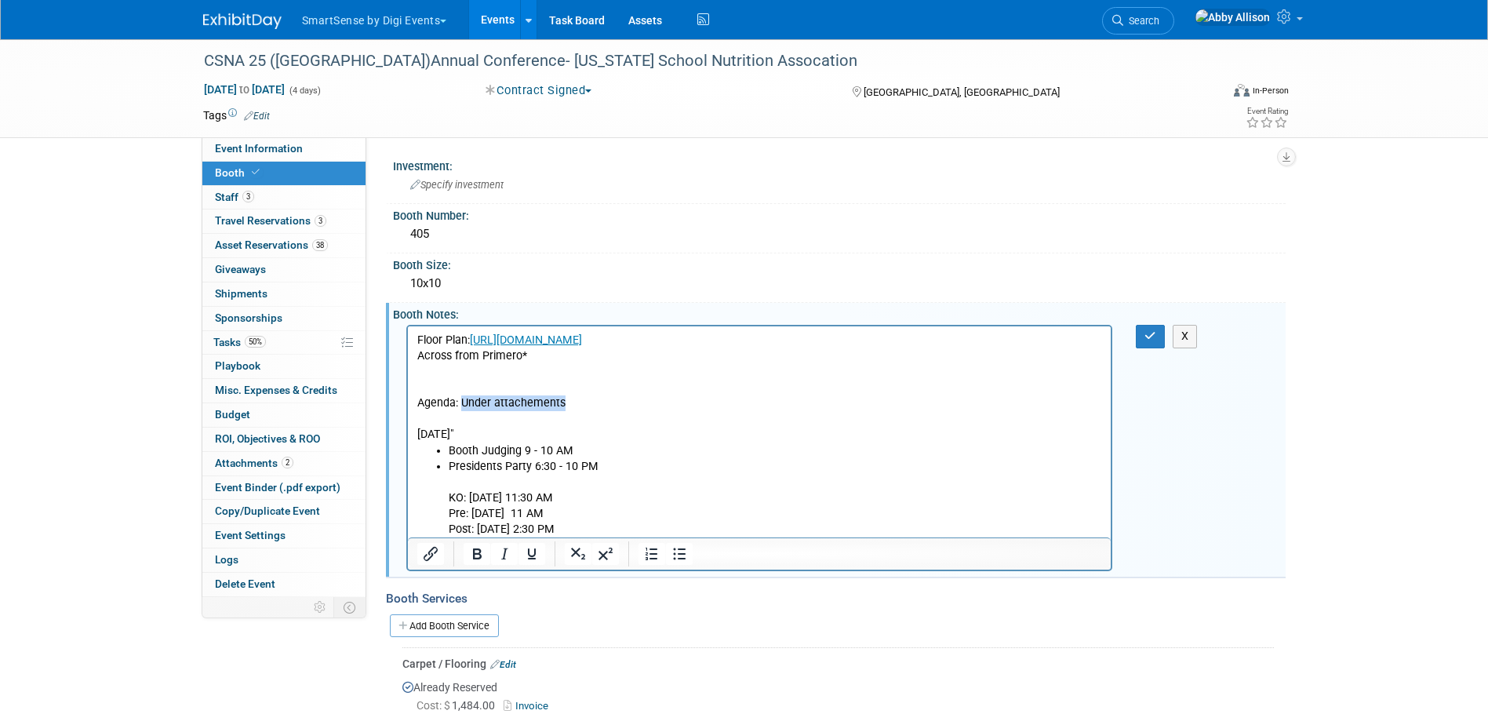
drag, startPoint x: 568, startPoint y: 402, endPoint x: 459, endPoint y: 400, distance: 109.0
click at [459, 400] on p "Floor Plan: https://homebase.map-dynamics.com/csna2025/floorp Across from Prime…" at bounding box center [760, 388] width 686 height 111
click at [1143, 336] on button "button" at bounding box center [1150, 336] width 29 height 23
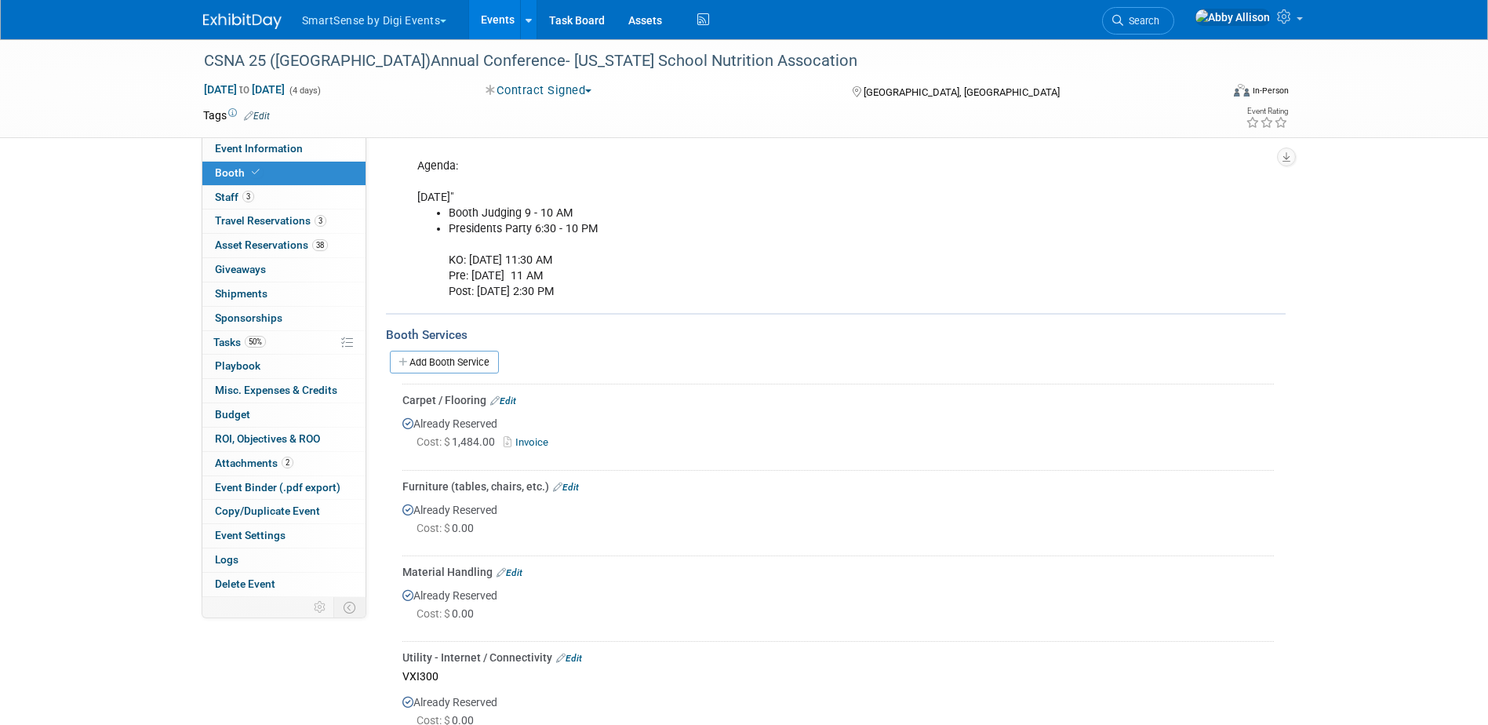
scroll to position [235, 0]
click at [220, 198] on span "Staff 3" at bounding box center [234, 197] width 39 height 13
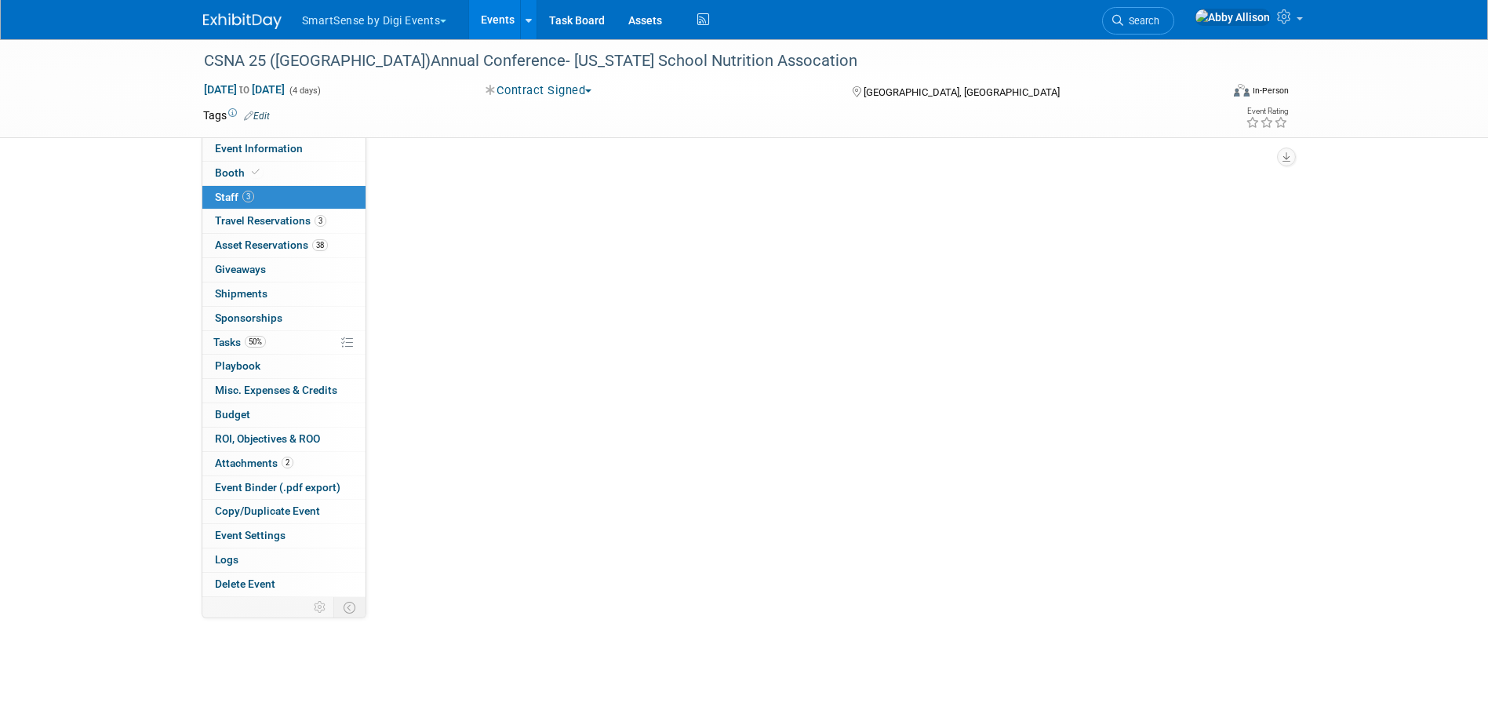
scroll to position [0, 0]
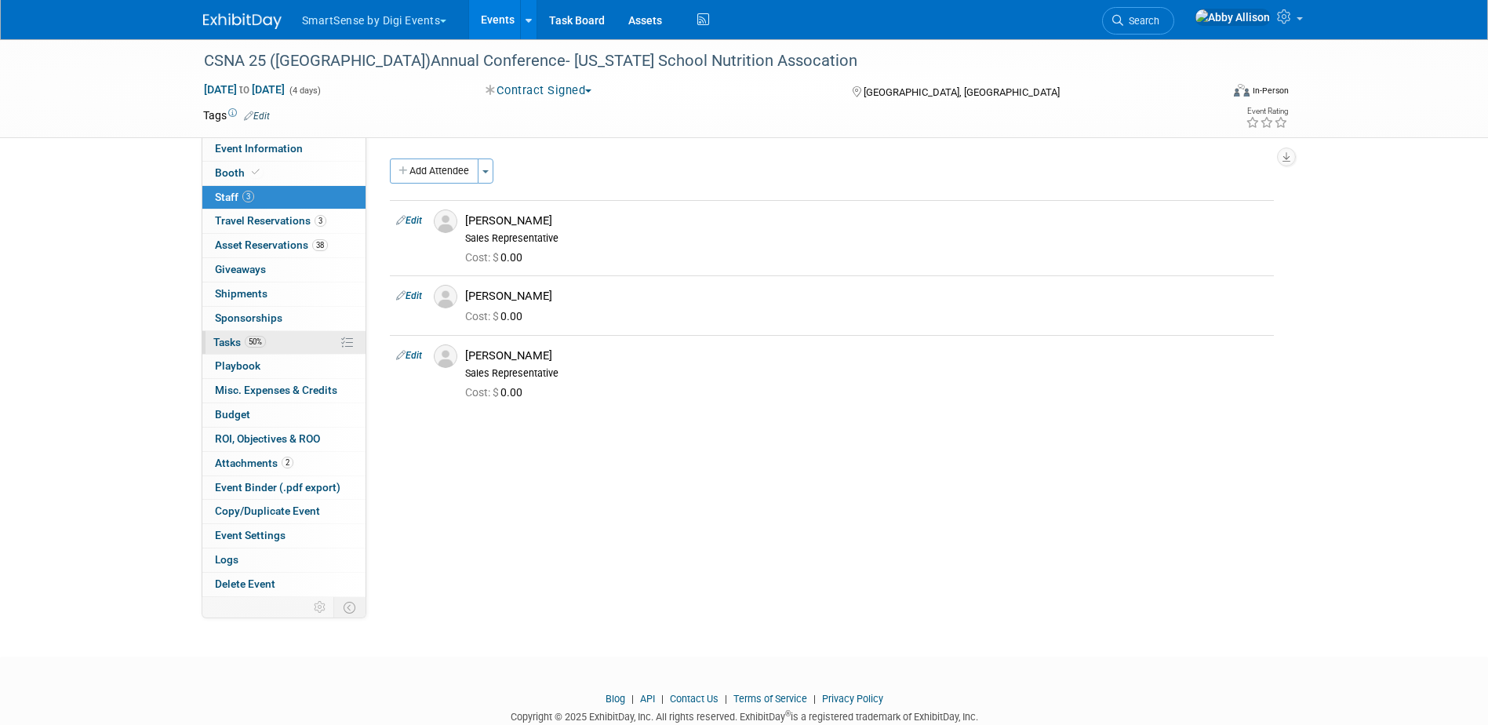
click at [231, 344] on span "Tasks 50%" at bounding box center [239, 342] width 53 height 13
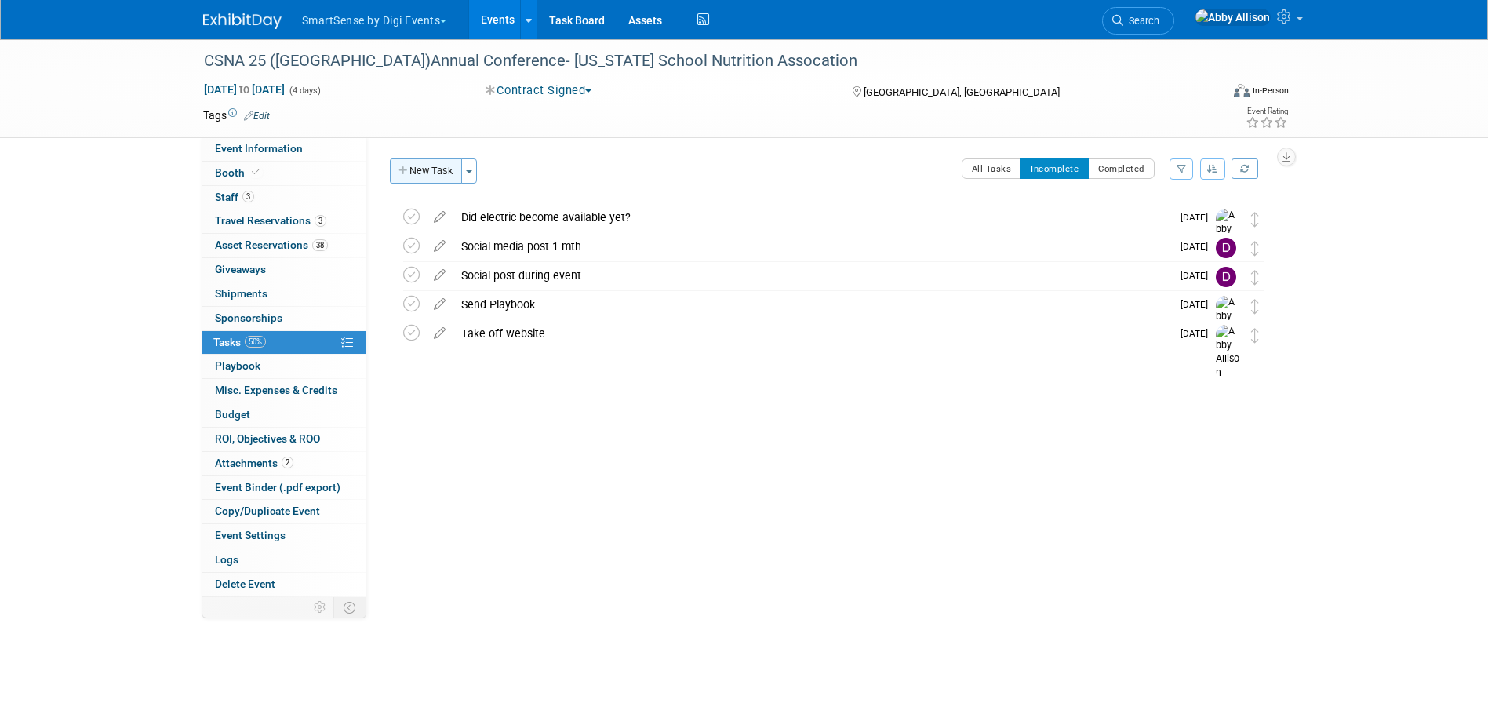
click at [431, 180] on button "New Task" at bounding box center [426, 170] width 72 height 25
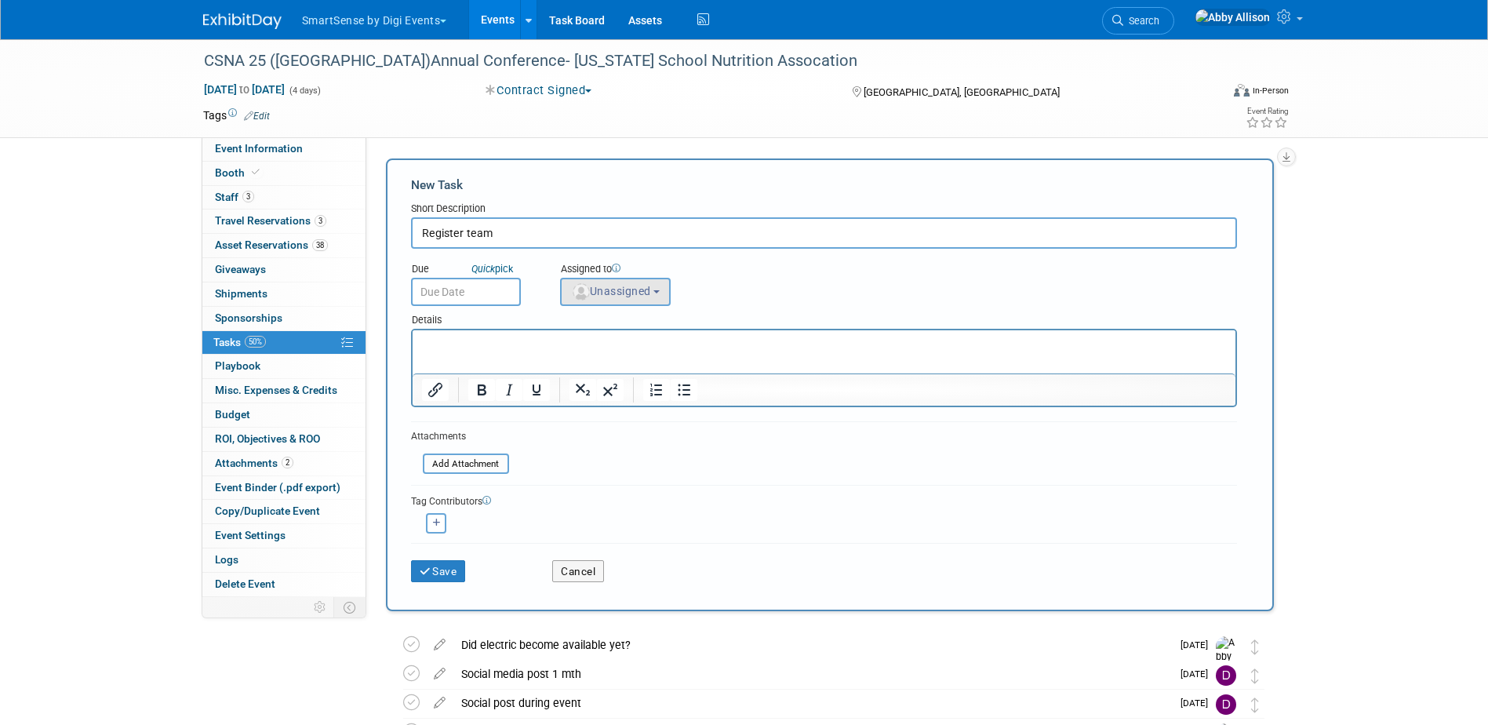
type input "Register team"
click at [589, 282] on button "Unassigned" at bounding box center [615, 292] width 111 height 28
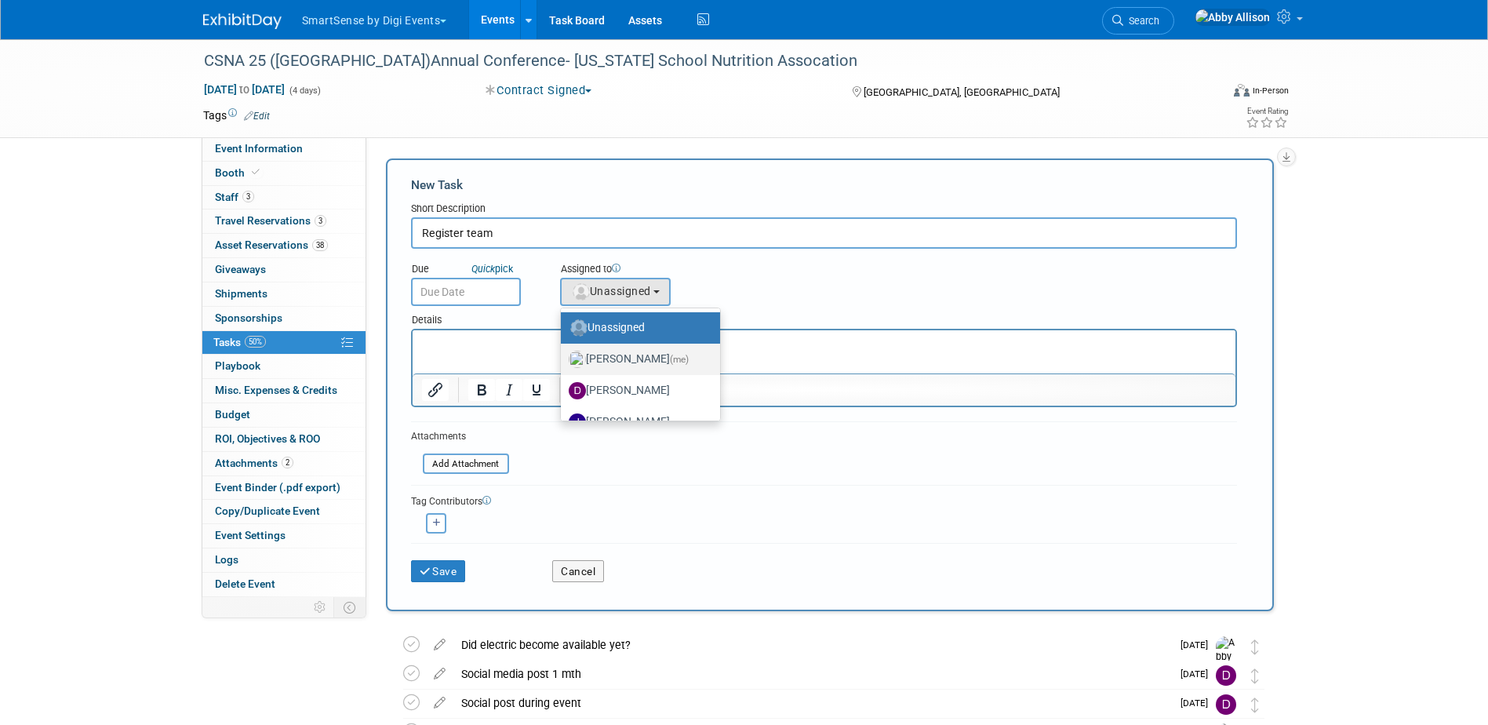
click at [612, 356] on label "Abby Allison (me)" at bounding box center [637, 359] width 136 height 25
click at [563, 356] on input "Abby Allison (me)" at bounding box center [558, 357] width 10 height 10
select select "1af21d80-b227-4fda-b725-1543146411fb"
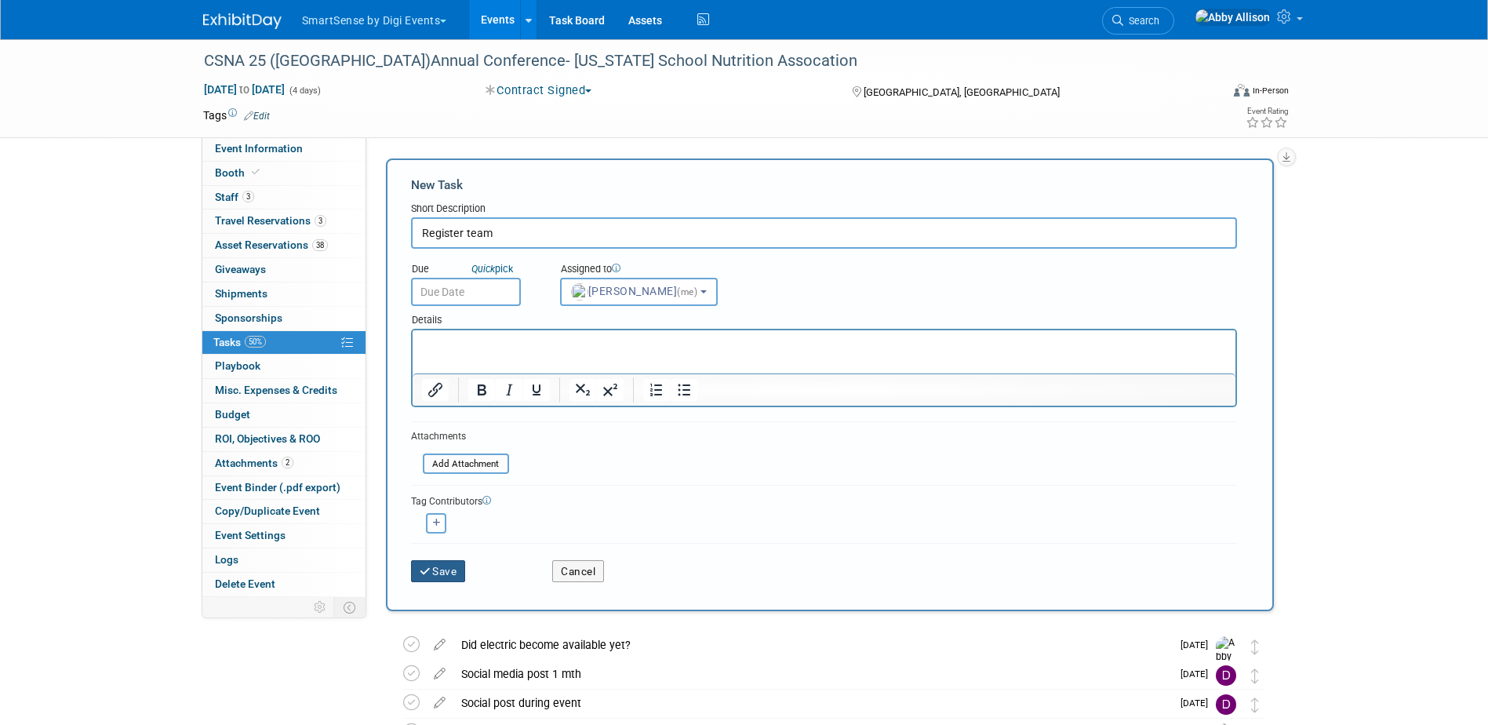
click at [437, 573] on button "Save" at bounding box center [438, 571] width 55 height 22
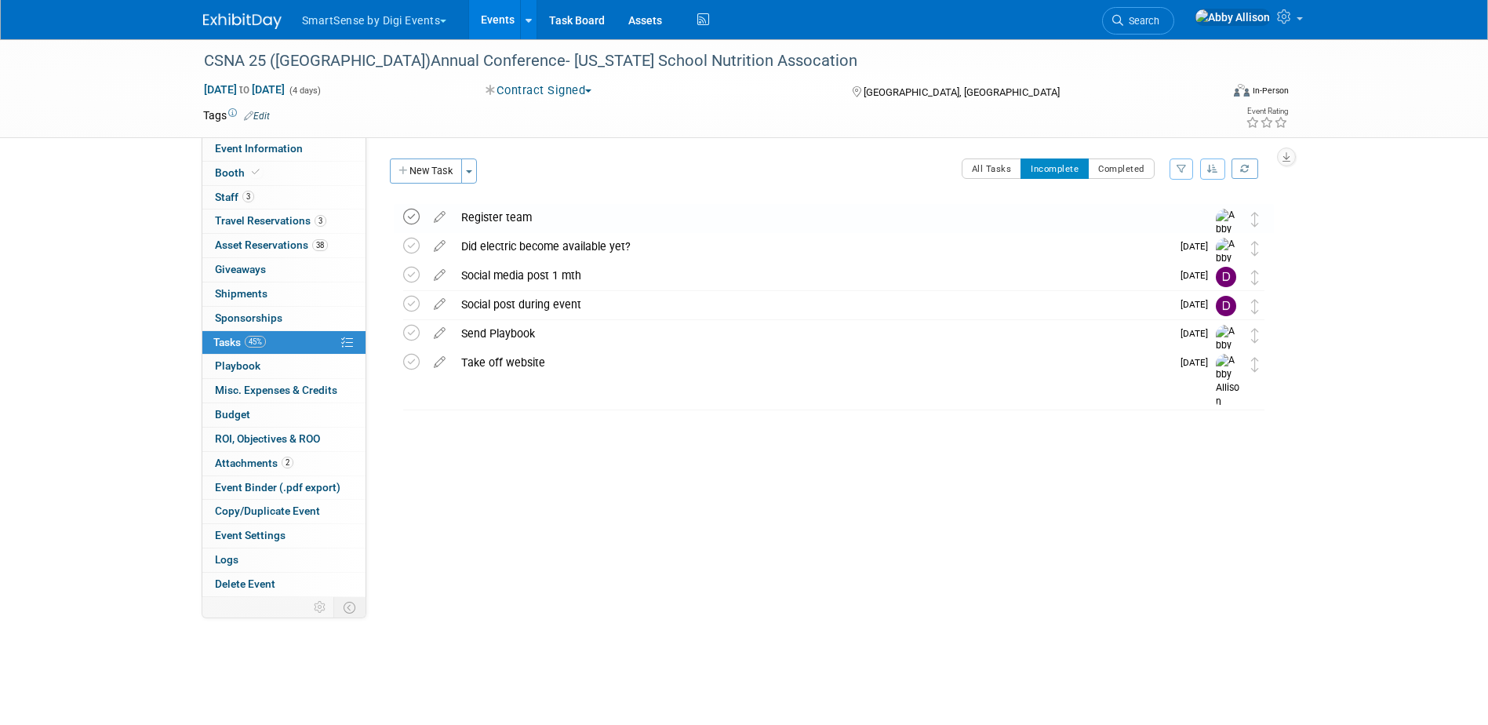
click at [407, 217] on icon at bounding box center [411, 217] width 16 height 16
click at [1159, 16] on span "Search" at bounding box center [1141, 21] width 36 height 12
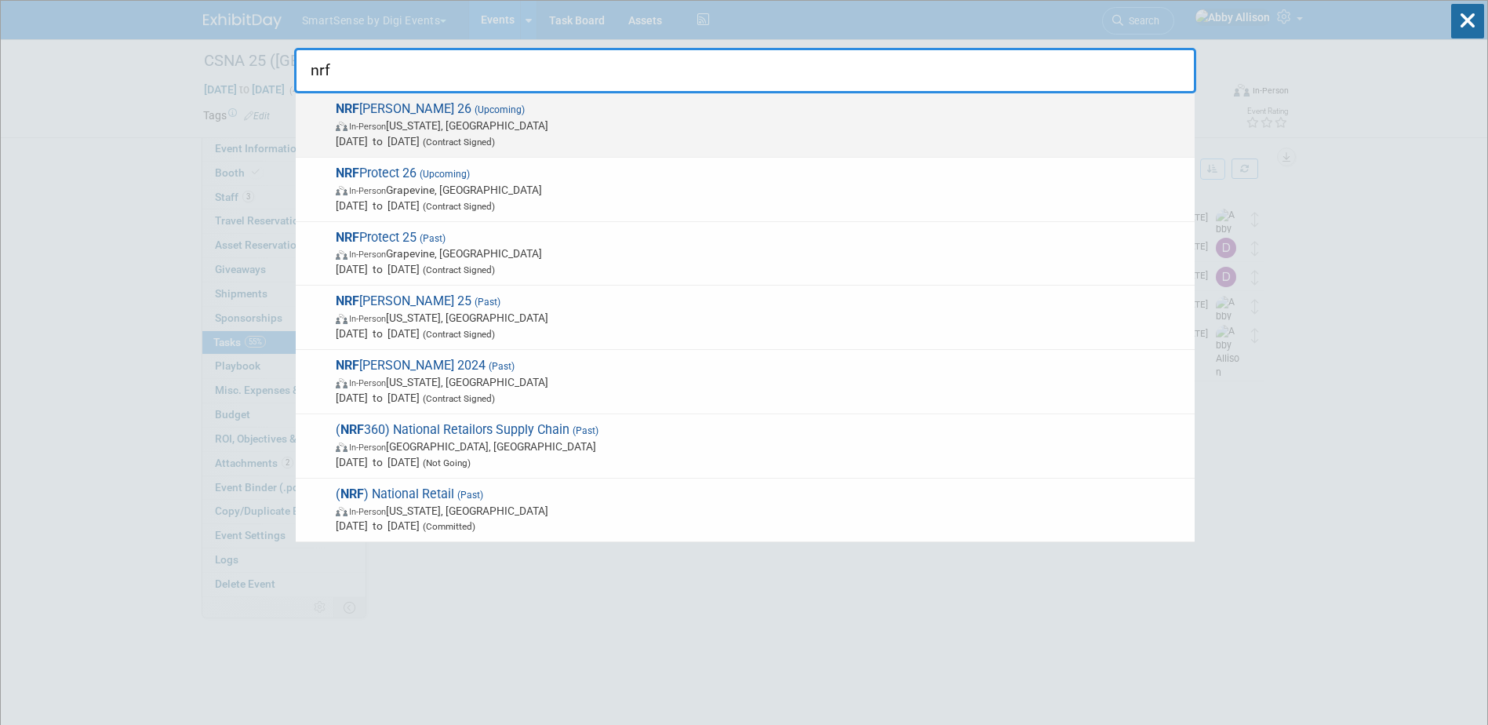
type input "nrf"
click at [445, 123] on span "In-Person New York, NY" at bounding box center [761, 126] width 851 height 16
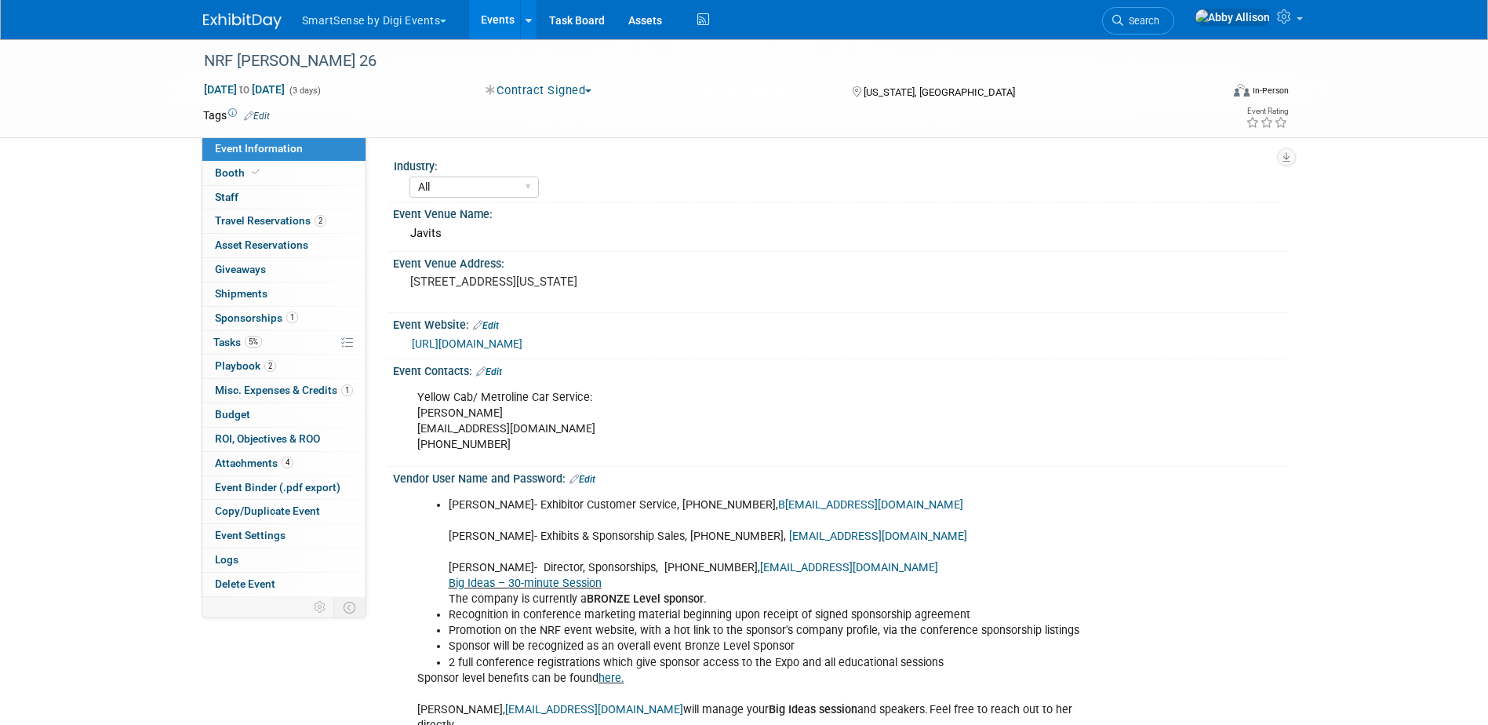
select select "All"
click at [1159, 24] on span "Search" at bounding box center [1141, 21] width 36 height 12
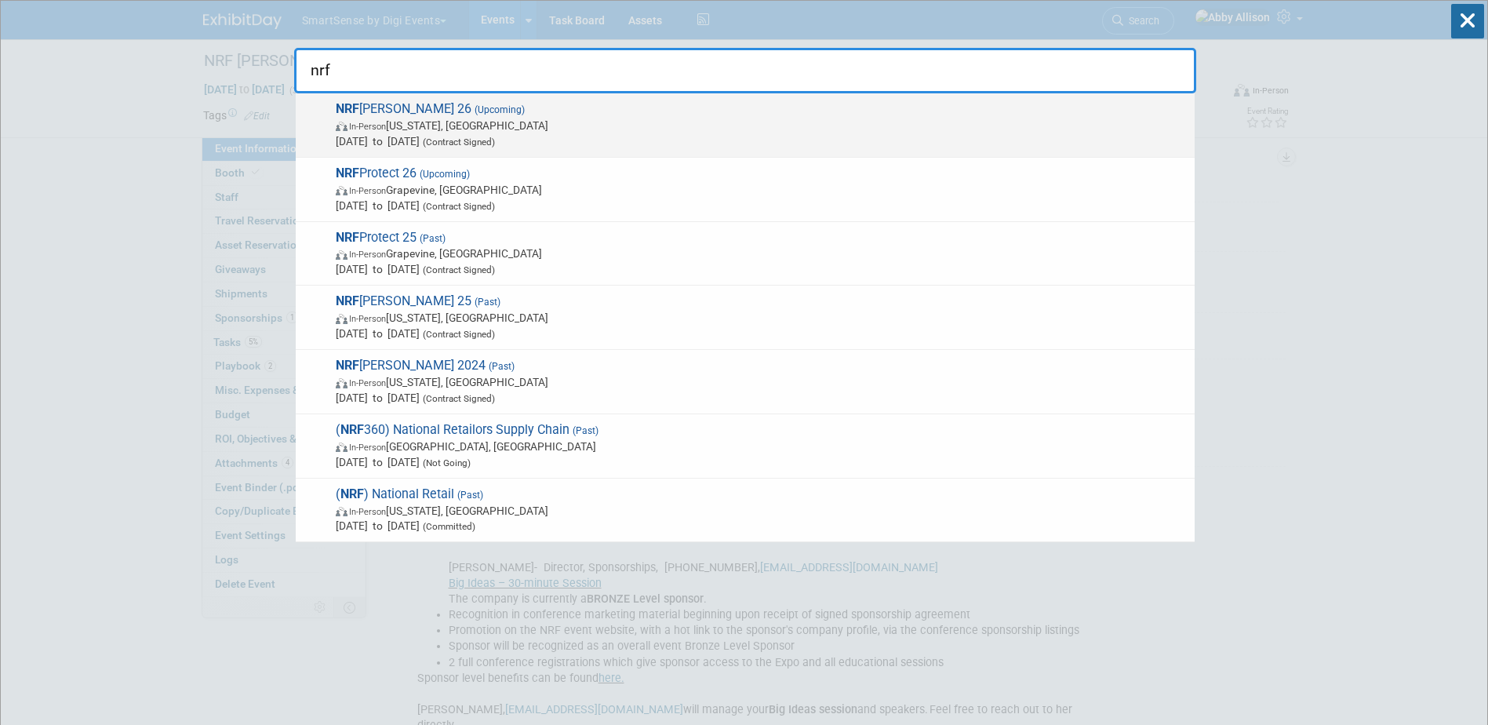
type input "nrf"
click at [406, 125] on span "In-Person [US_STATE], [GEOGRAPHIC_DATA]" at bounding box center [761, 126] width 851 height 16
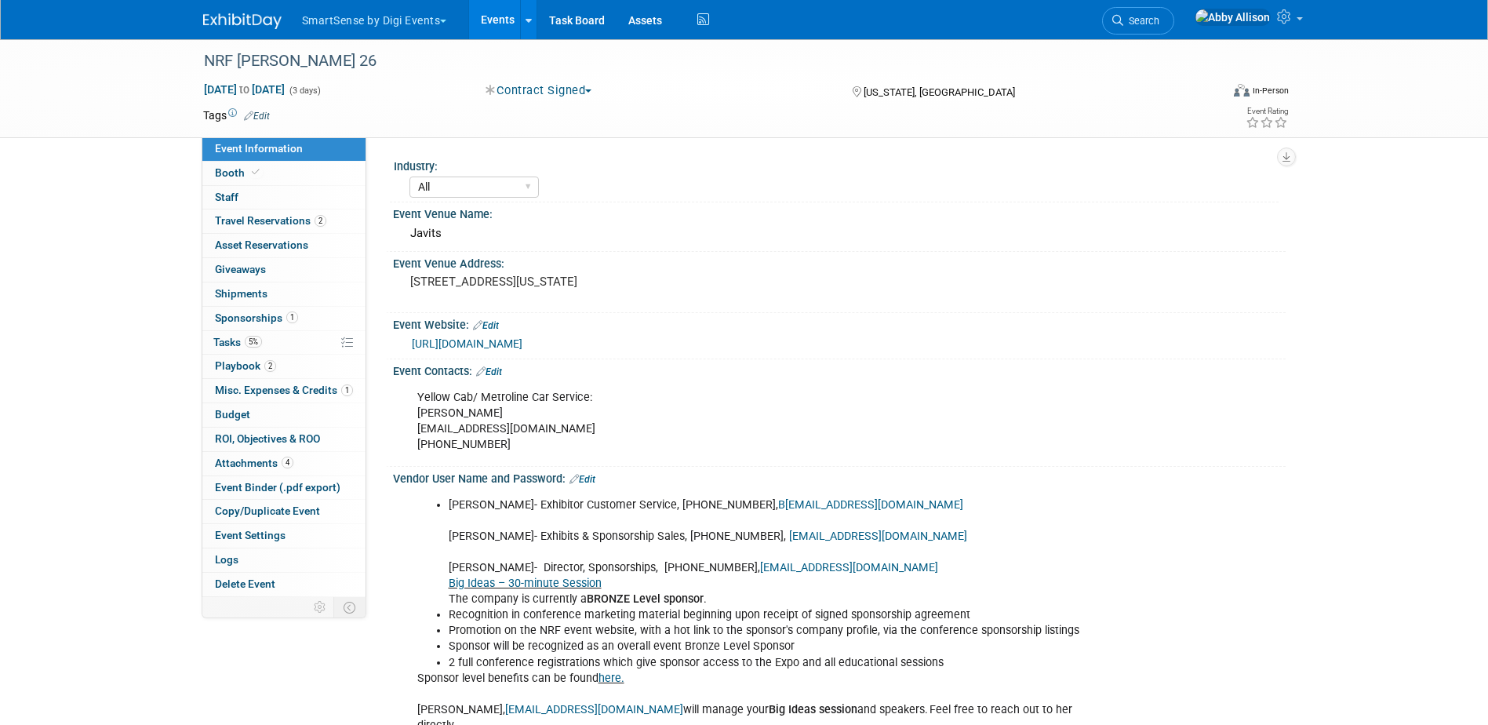
select select "All"
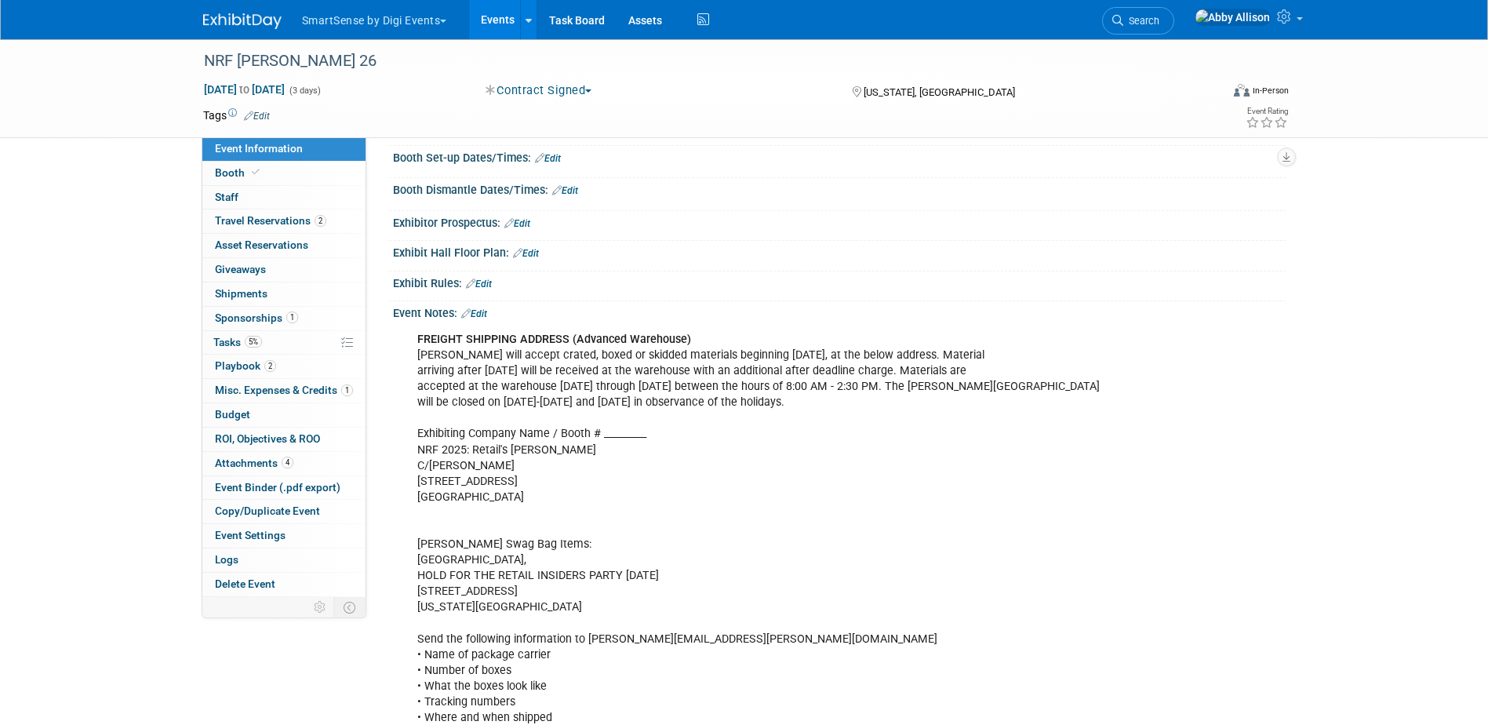
scroll to position [1647, 0]
click at [487, 307] on link "Edit" at bounding box center [474, 312] width 26 height 11
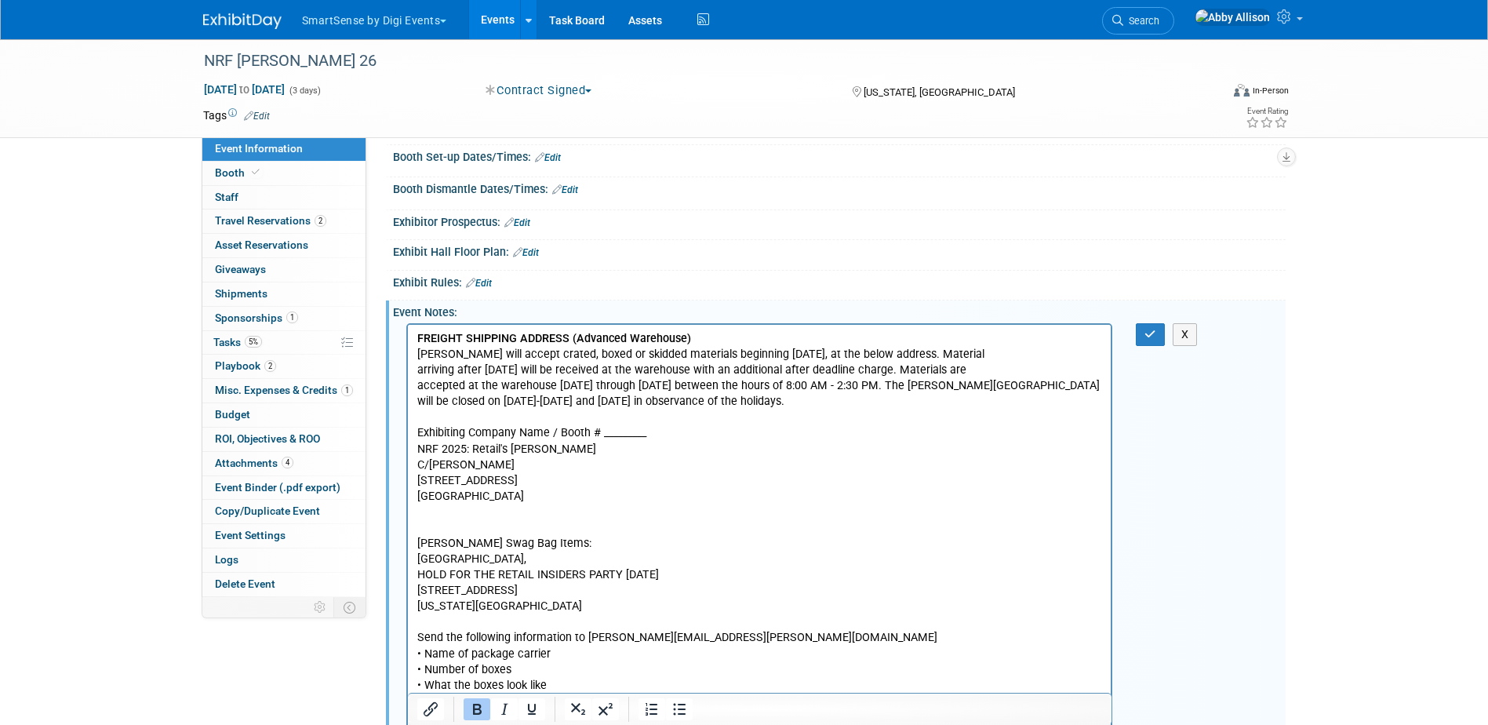
scroll to position [0, 0]
drag, startPoint x: 891, startPoint y: 404, endPoint x: 413, endPoint y: 360, distance: 479.7
click at [413, 360] on html "FREIGHT SHIPPING ADDRESS (Advanced Warehouse) [PERSON_NAME] will accept crated,…" at bounding box center [759, 524] width 704 height 400
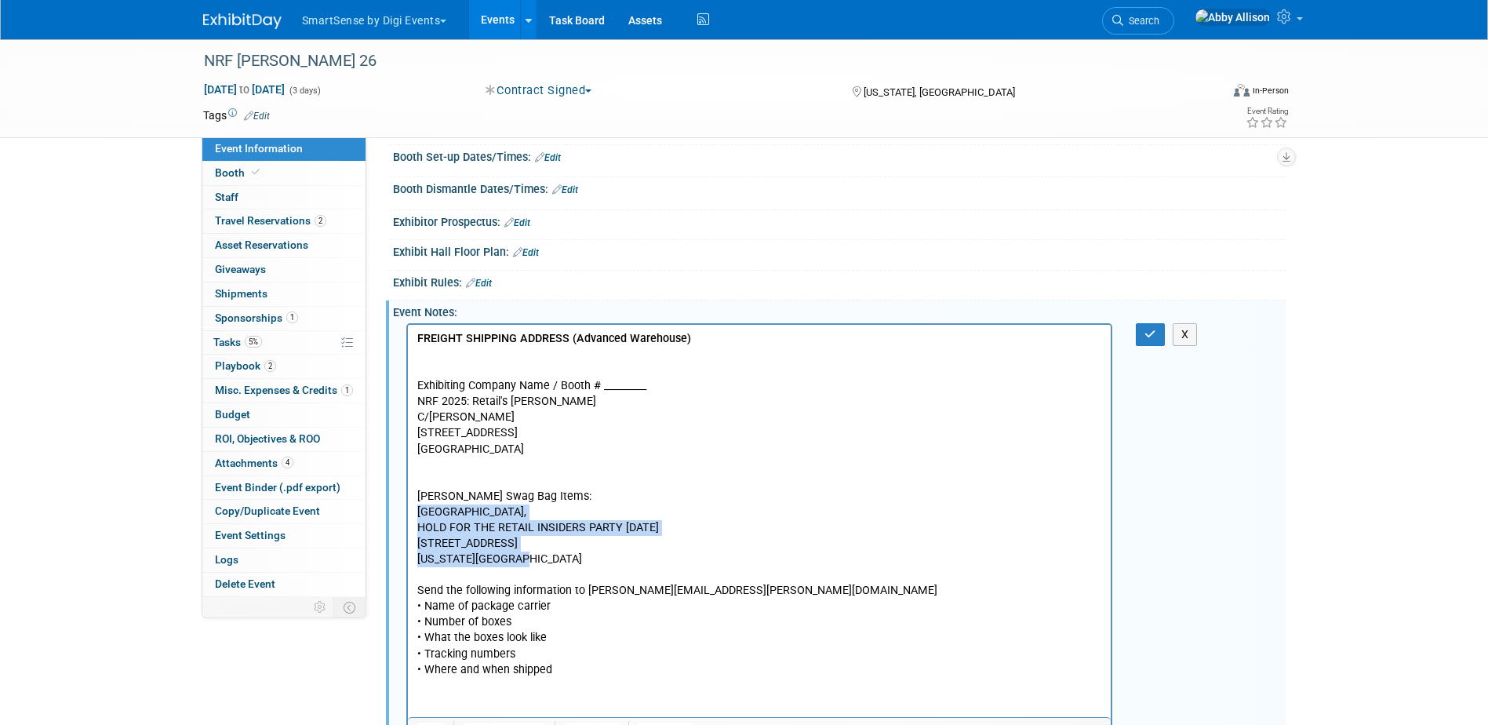
drag, startPoint x: 537, startPoint y: 556, endPoint x: 409, endPoint y: 510, distance: 136.0
click at [409, 510] on html "FREIGHT SHIPPING ADDRESS (Advanced Warehouse) Exhibiting Company Name / Booth #…" at bounding box center [759, 500] width 704 height 353
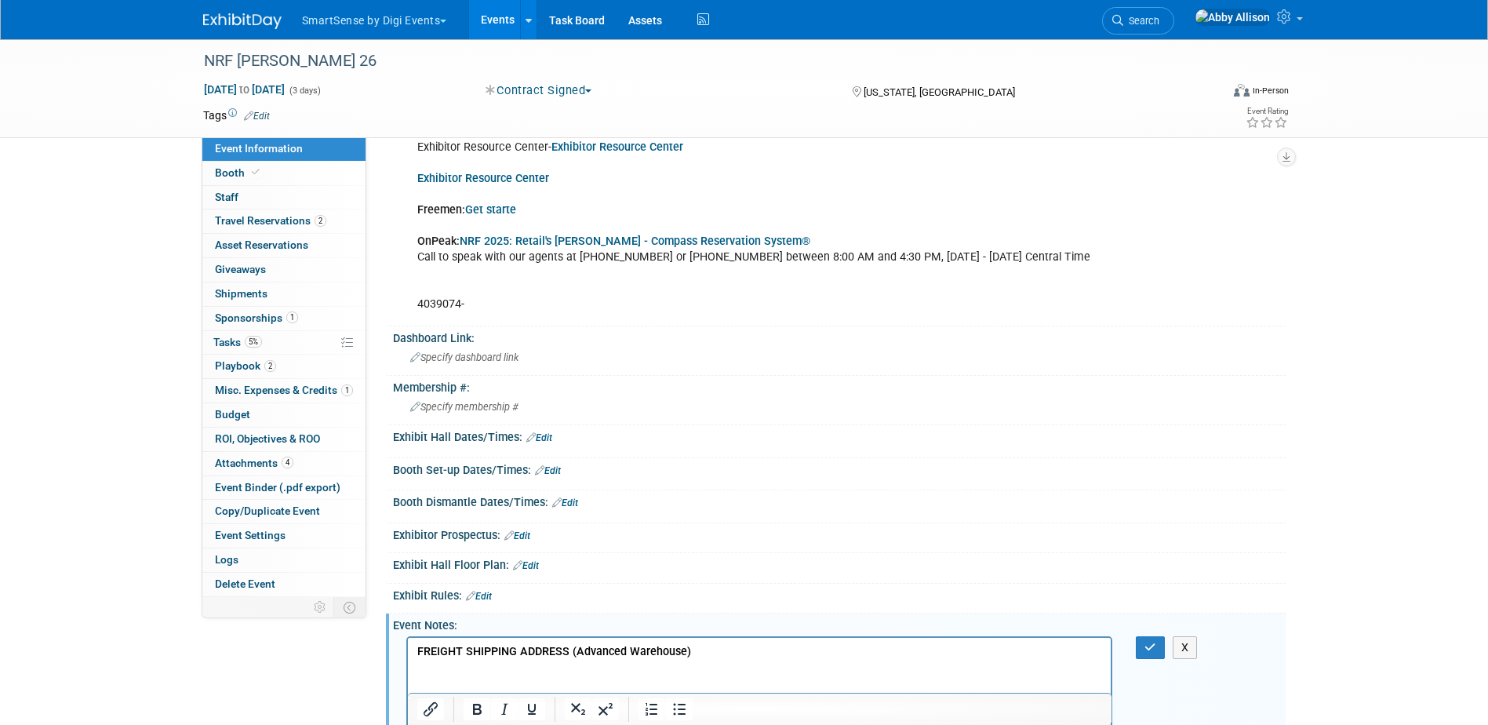
scroll to position [1334, 0]
click at [1144, 640] on button "button" at bounding box center [1150, 648] width 29 height 23
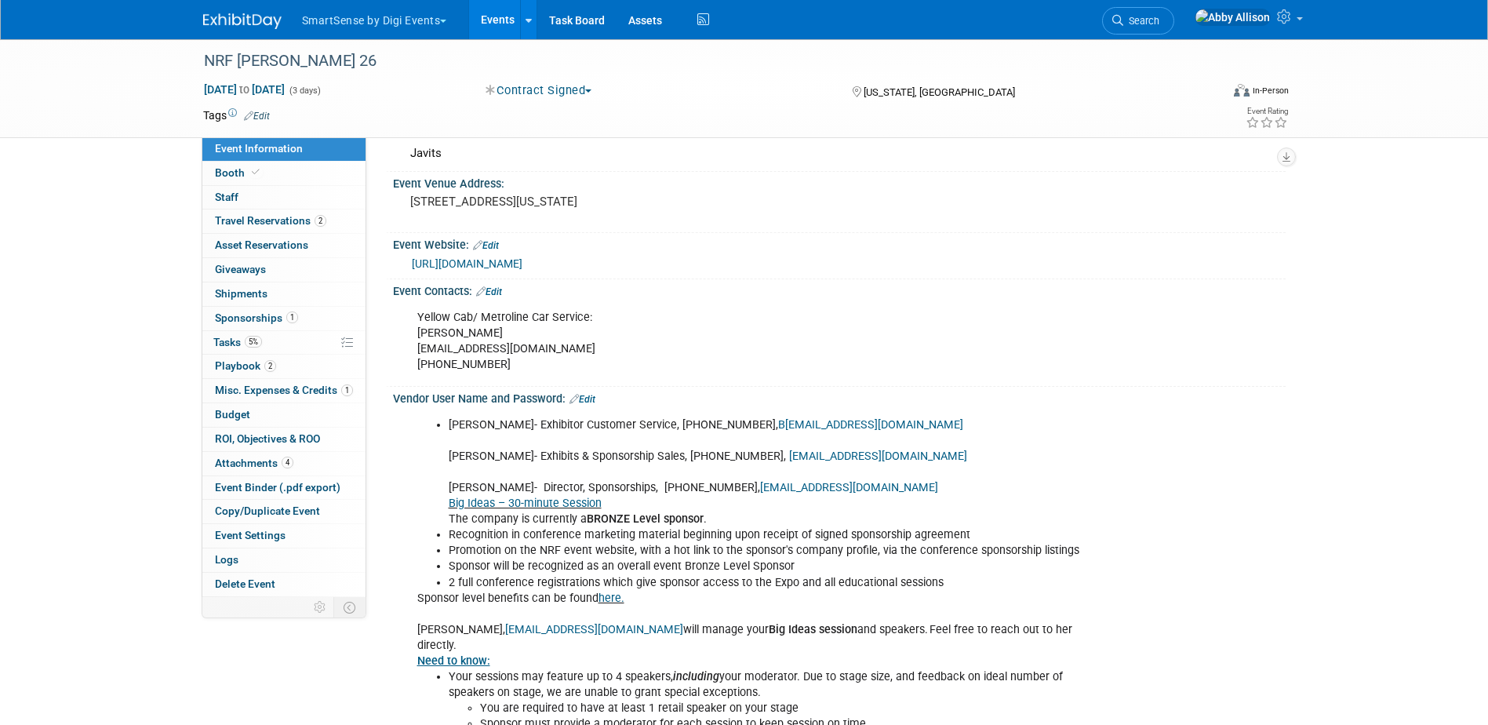
scroll to position [78, 0]
click at [581, 395] on link "Edit" at bounding box center [582, 400] width 26 height 11
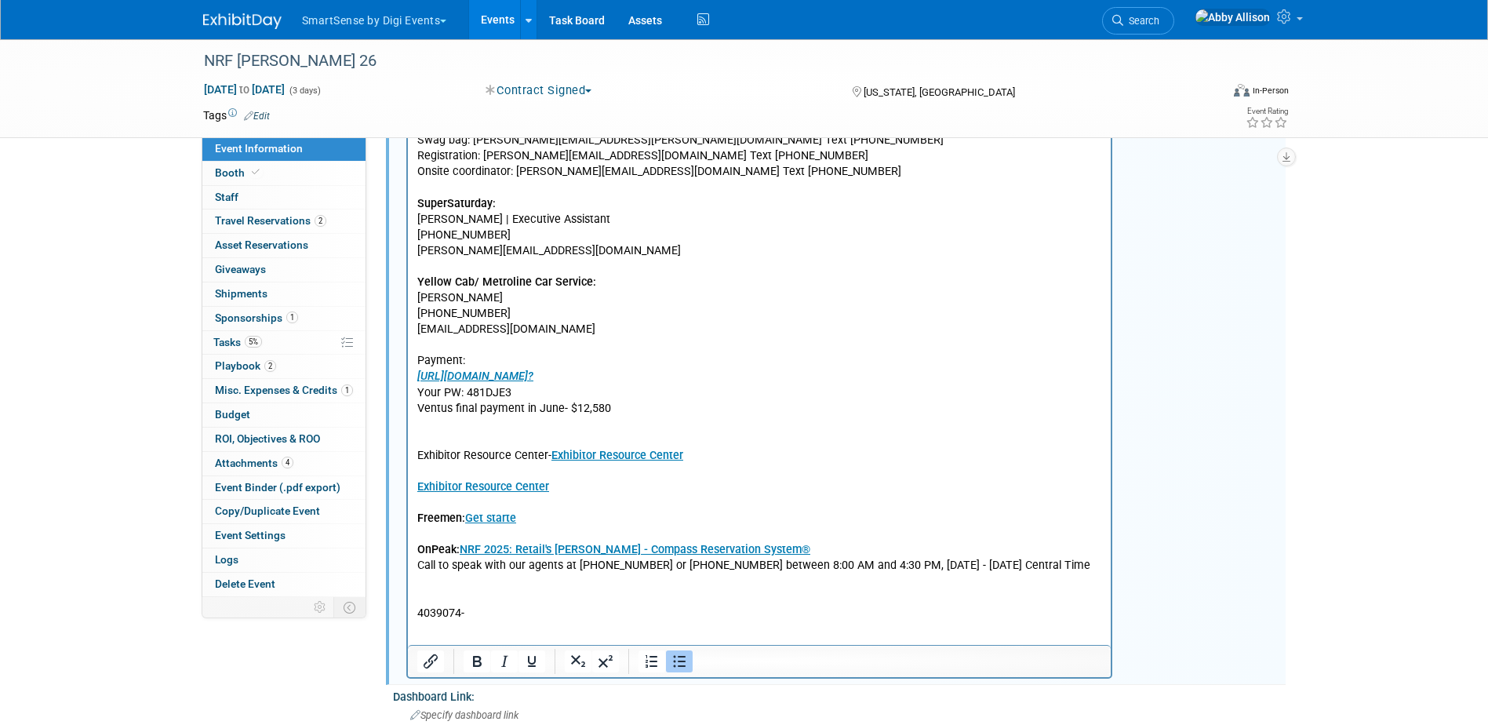
scroll to position [1098, 0]
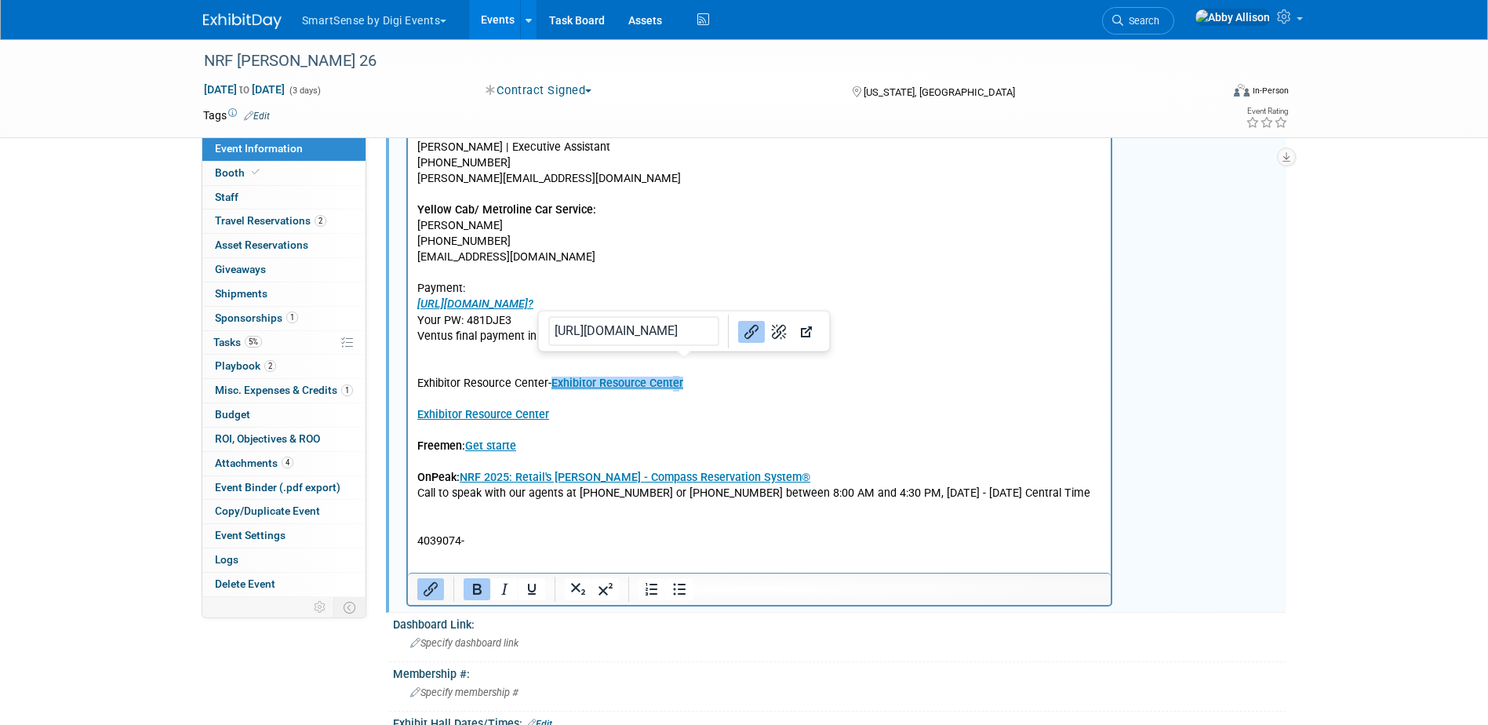
click at [673, 377] on link "Exhibitor Resource Center" at bounding box center [617, 383] width 132 height 13
drag, startPoint x: 686, startPoint y: 369, endPoint x: 549, endPoint y: 371, distance: 137.3
click at [549, 371] on p "Submit your Session Submissions via the embedded web form . VIP (Venders in Par…" at bounding box center [760, 194] width 686 height 709
click at [564, 370] on p "Submit your Session Submissions via the embedded web form . VIP (Venders in Par…" at bounding box center [760, 194] width 686 height 709
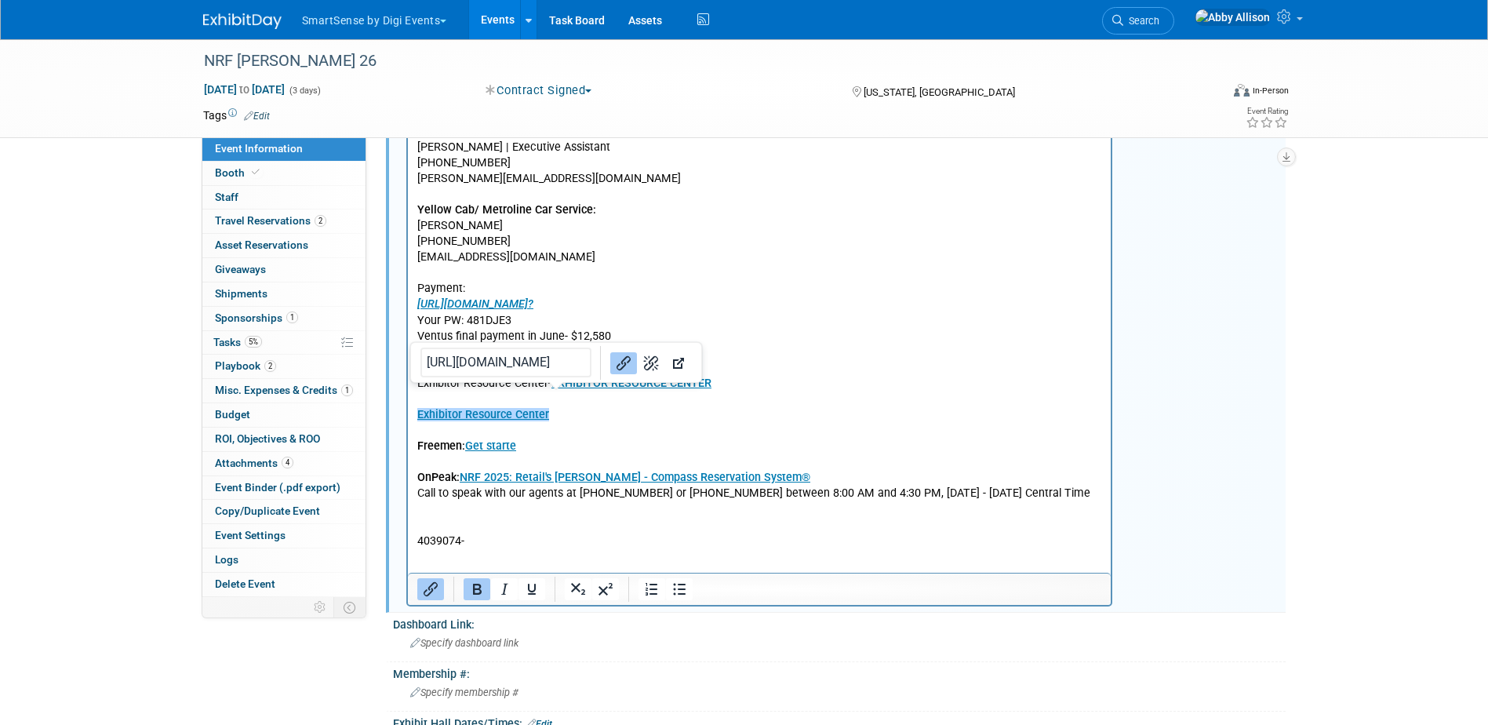
drag, startPoint x: 565, startPoint y: 401, endPoint x: 412, endPoint y: 398, distance: 153.0
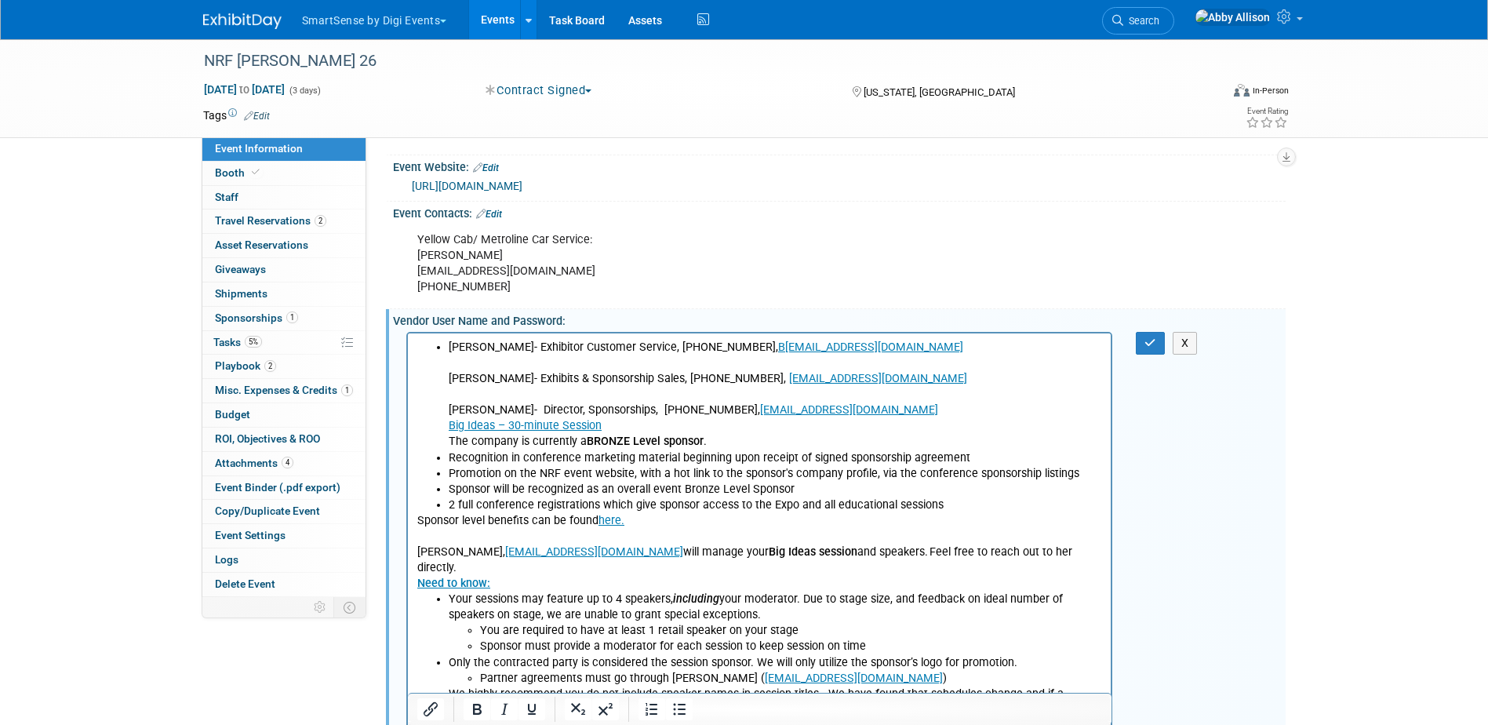
scroll to position [157, 0]
click at [1143, 344] on button "button" at bounding box center [1150, 344] width 29 height 23
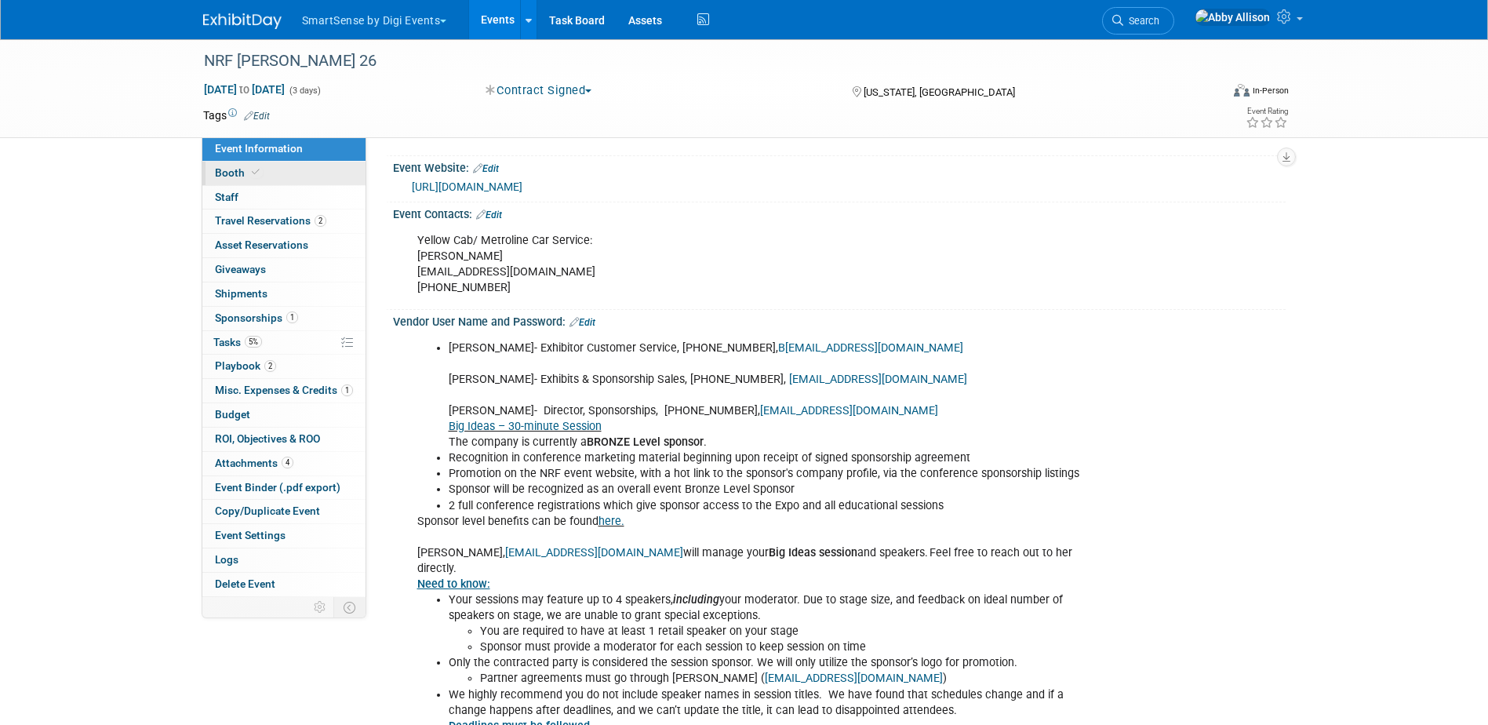
click at [217, 173] on span "Booth" at bounding box center [239, 172] width 48 height 13
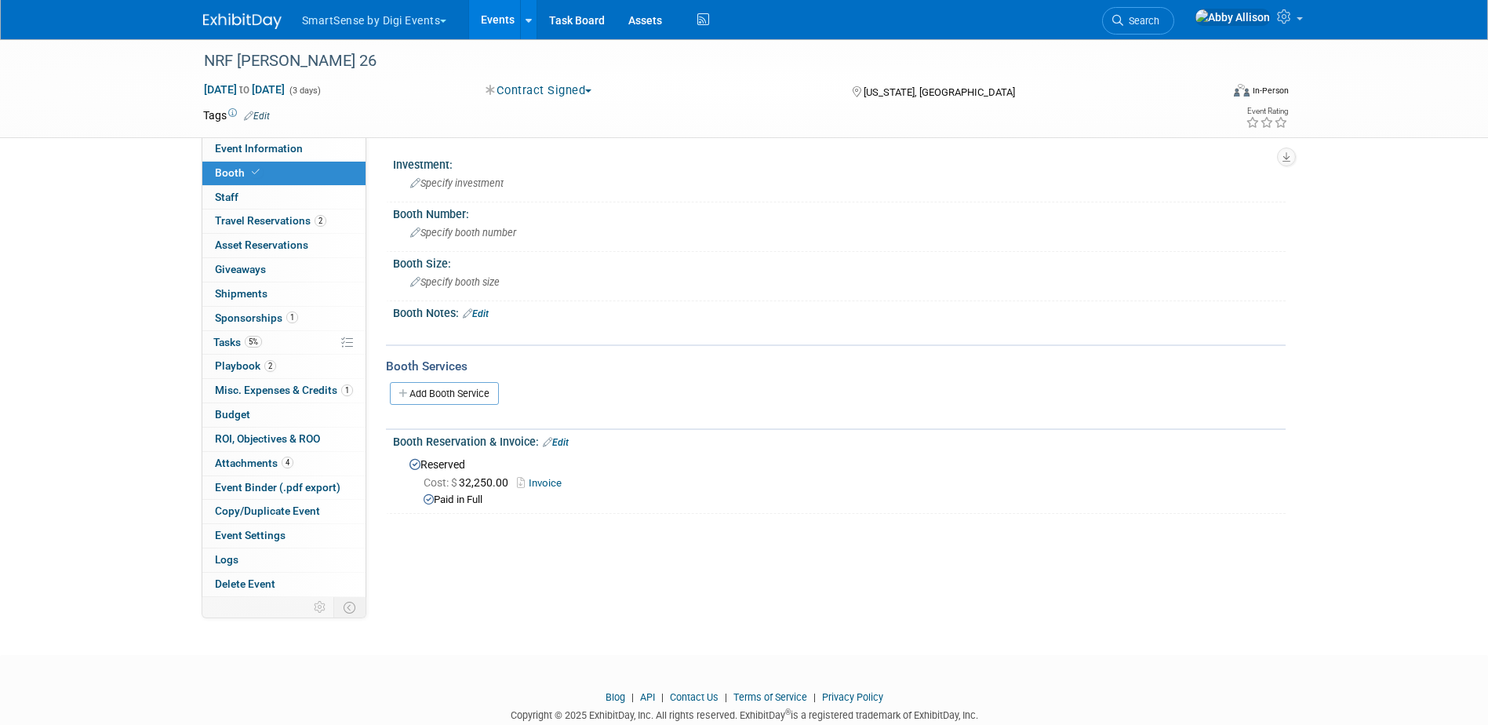
scroll to position [0, 0]
click at [477, 313] on link "Edit" at bounding box center [476, 315] width 26 height 11
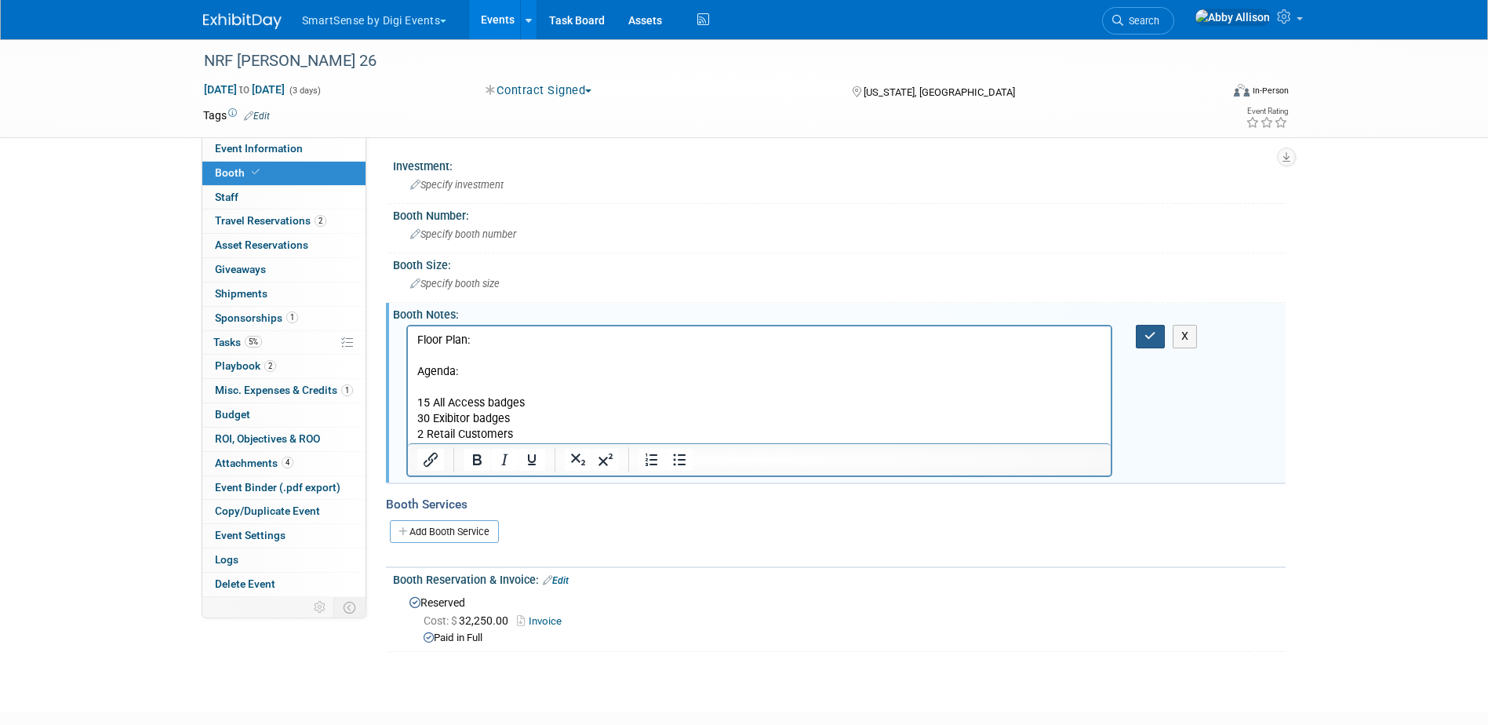
click at [1146, 341] on icon "button" at bounding box center [1150, 335] width 12 height 11
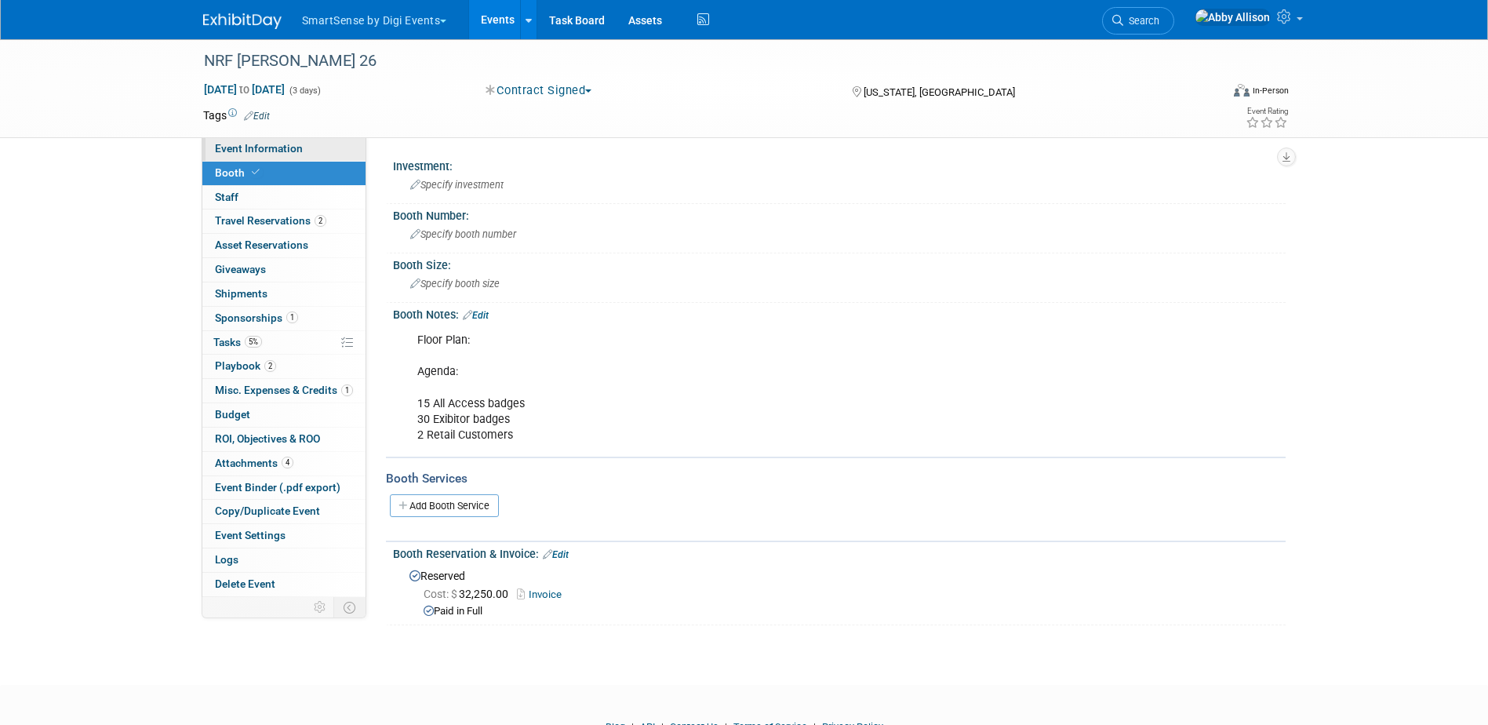
click at [221, 151] on span "Event Information" at bounding box center [259, 148] width 88 height 13
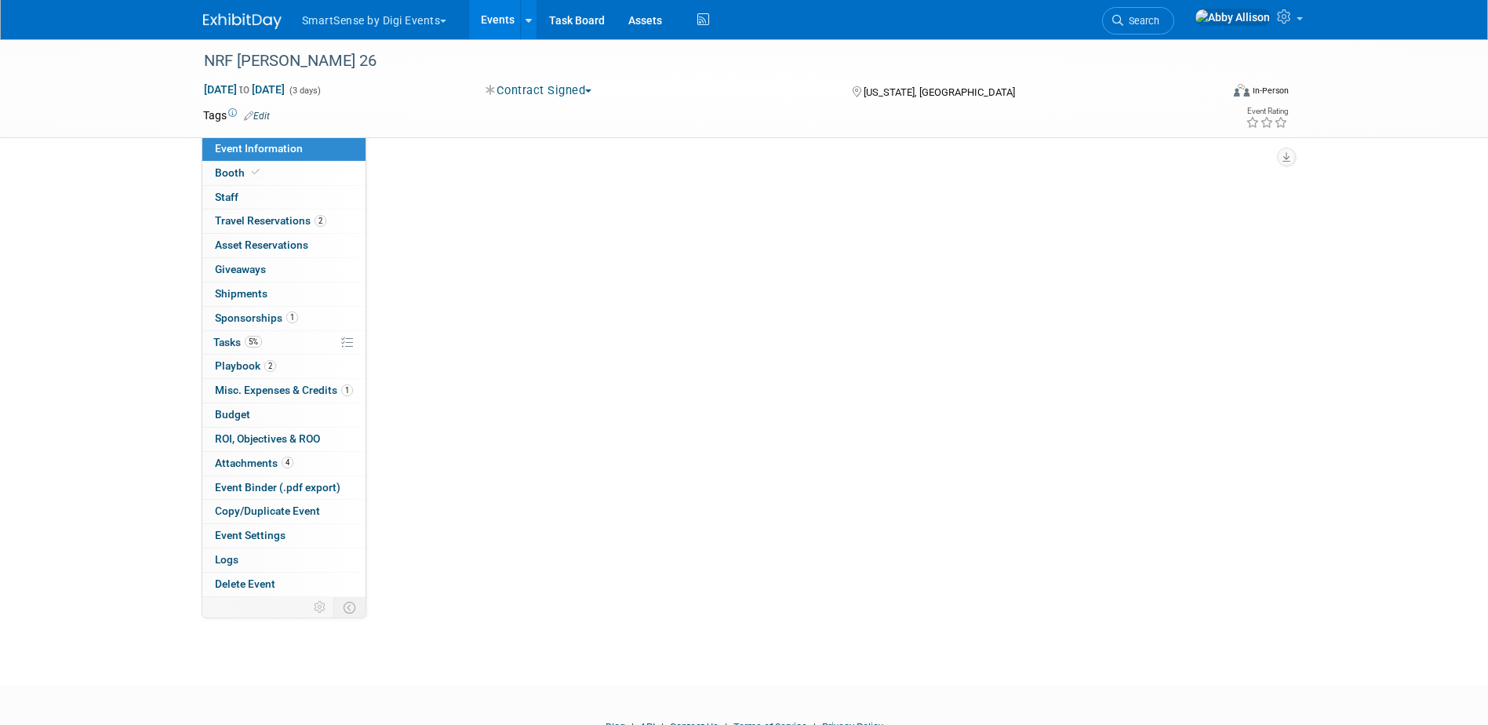
select select "All"
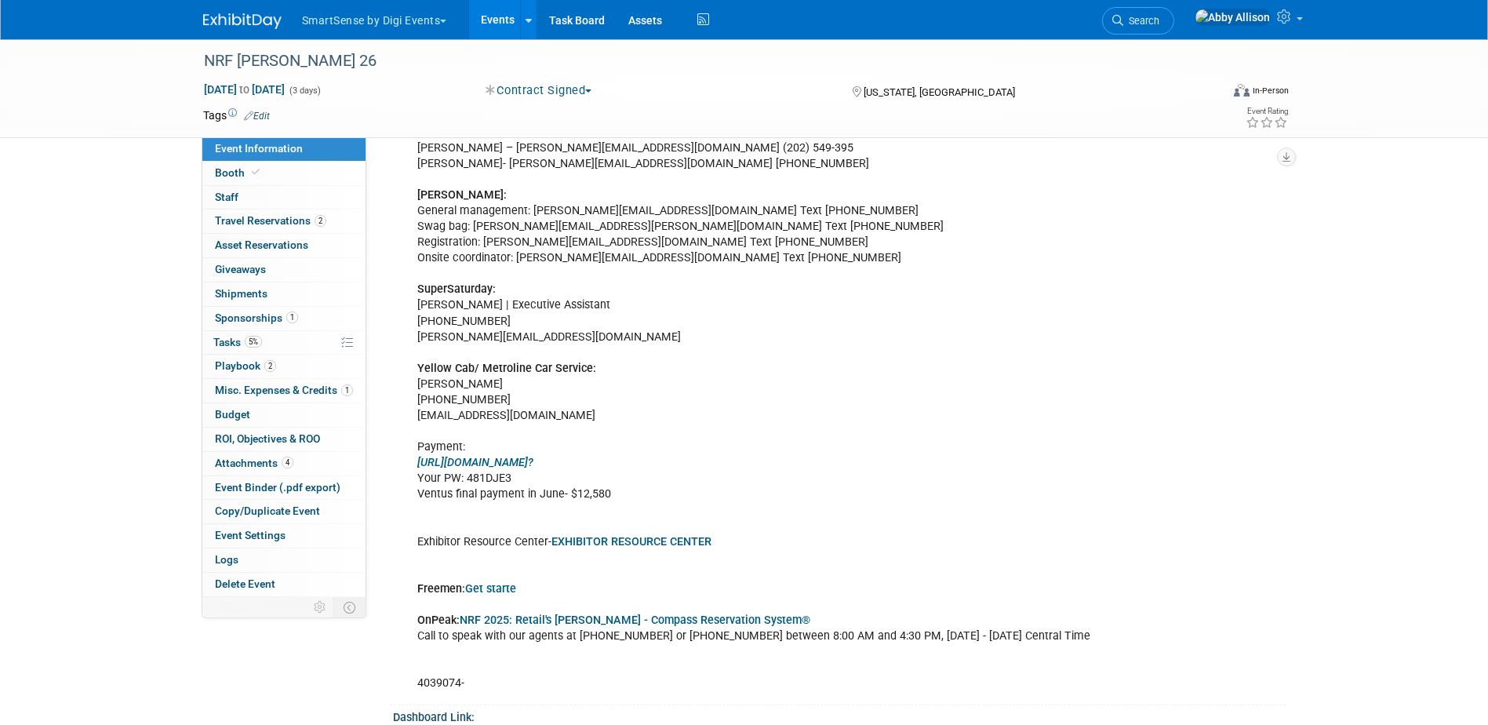
scroll to position [941, 0]
click at [1159, 19] on span "Search" at bounding box center [1141, 21] width 36 height 12
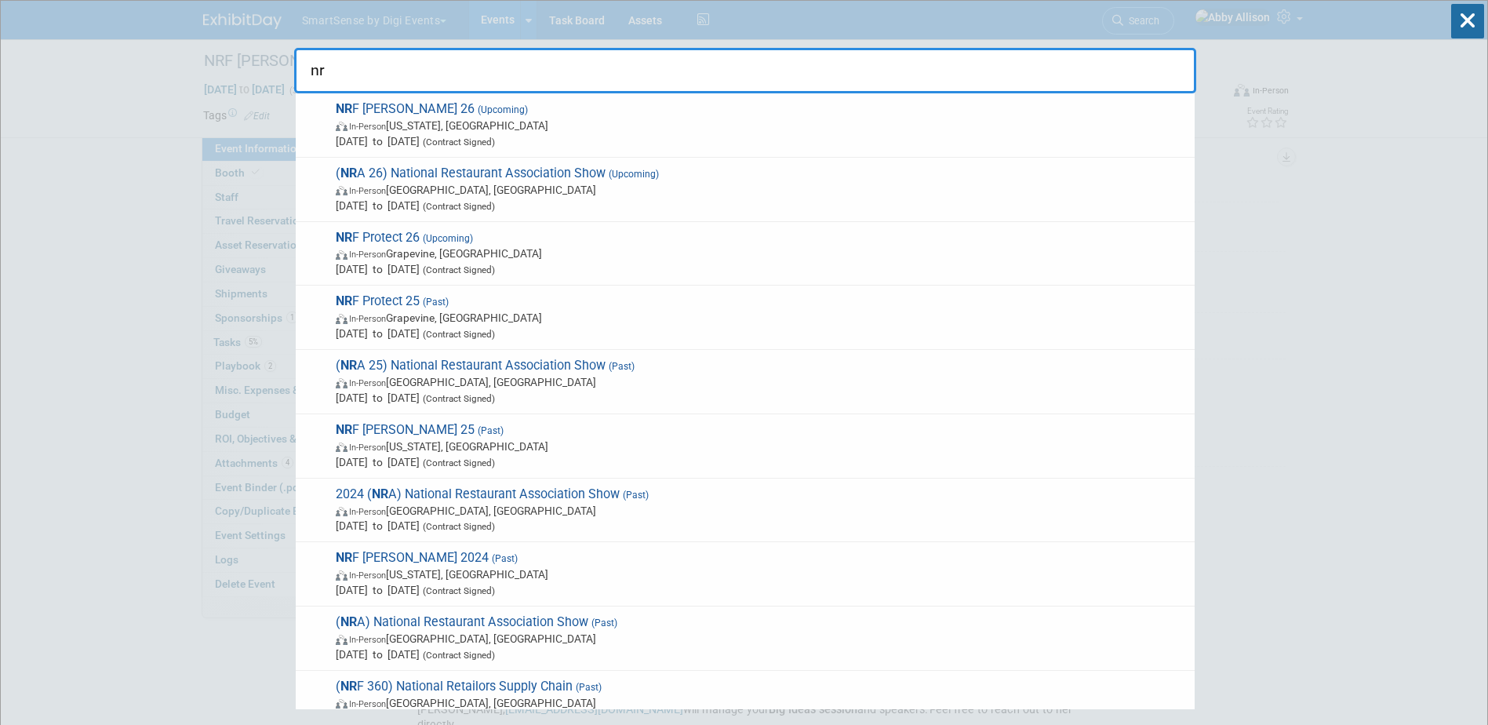
type input "n"
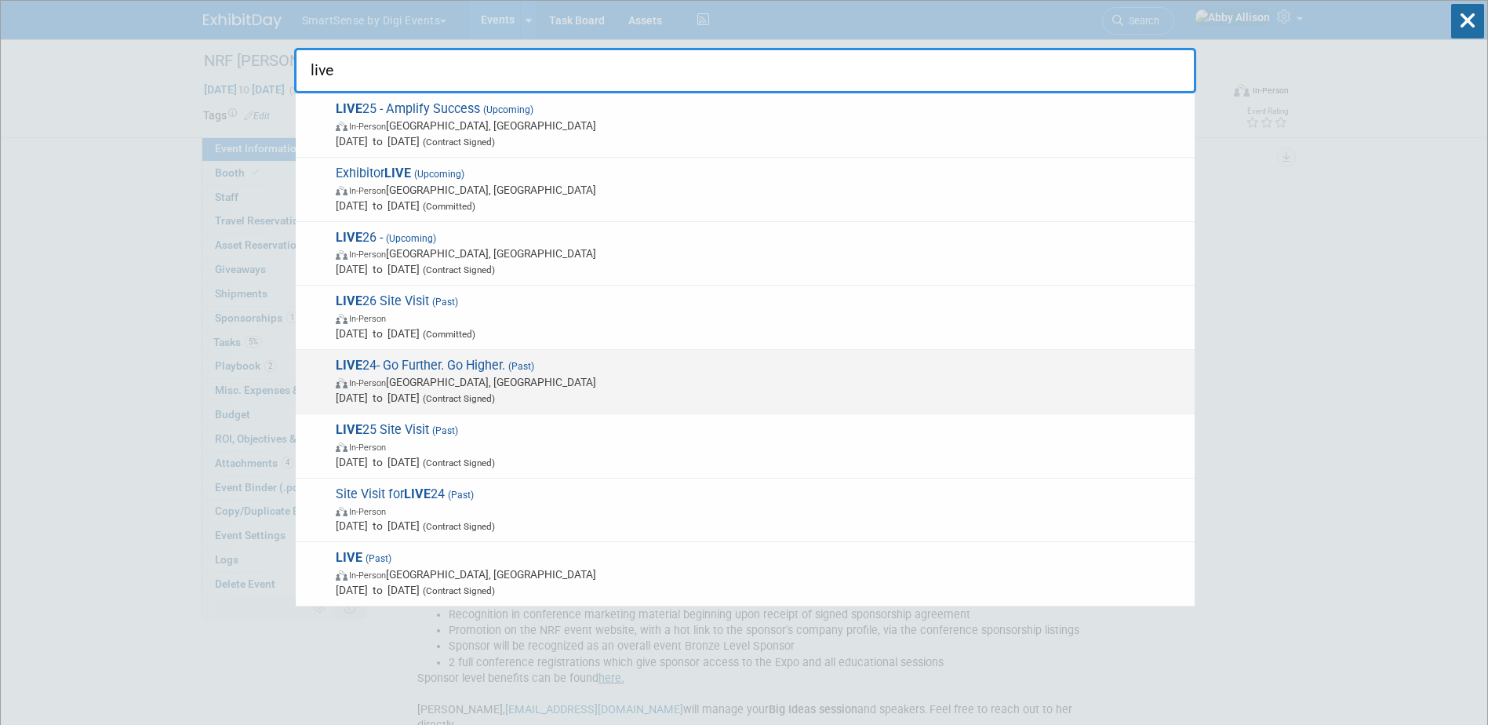
type input "live"
click at [395, 383] on span "In-Person Phoenix, AZ" at bounding box center [761, 382] width 851 height 16
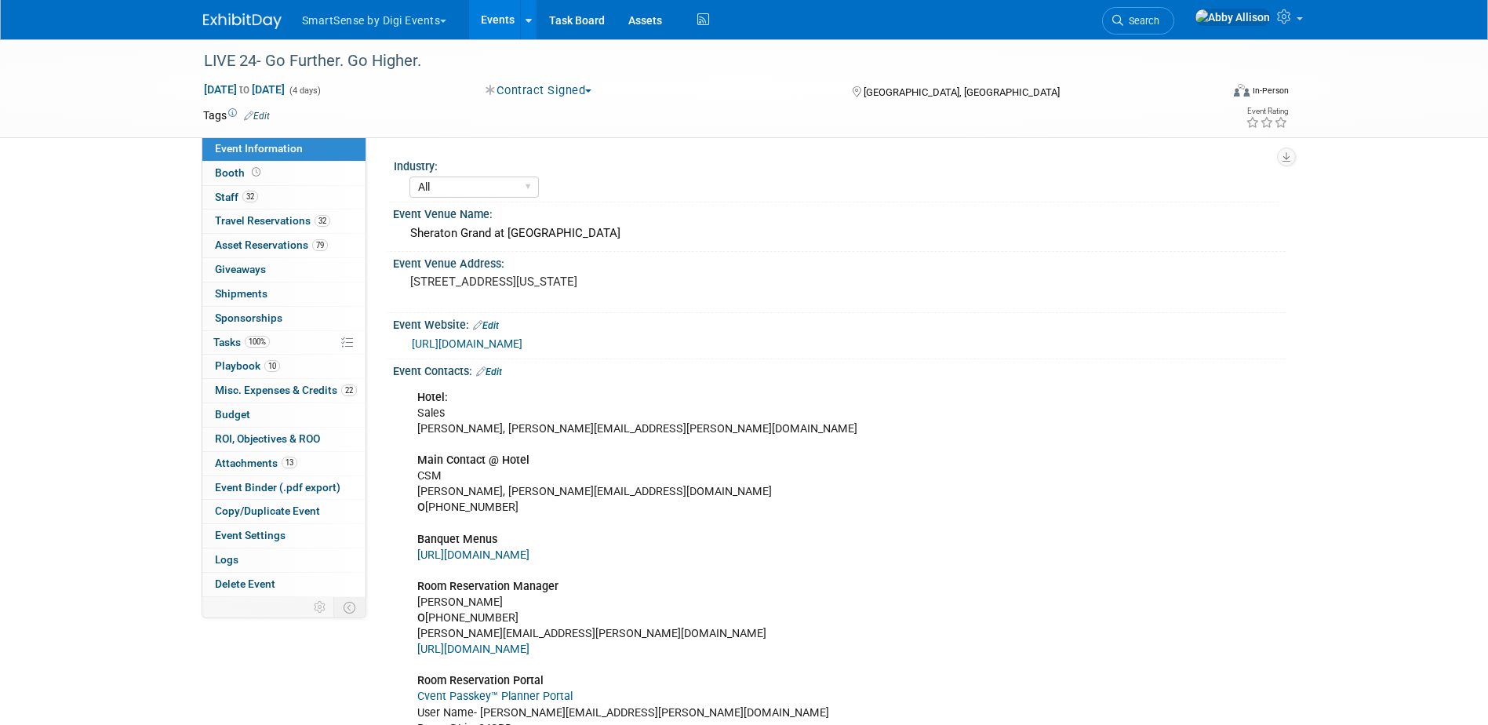
select select "All"
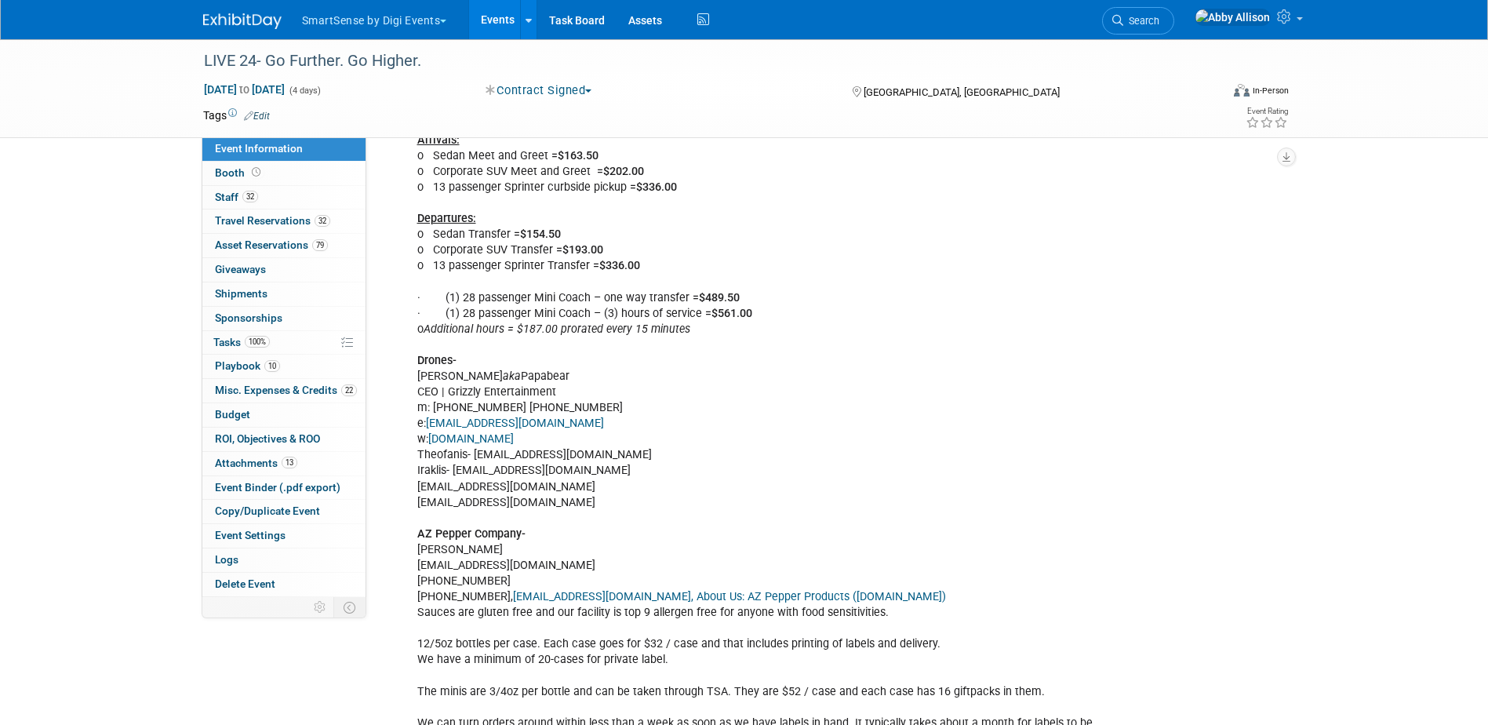
scroll to position [1647, 0]
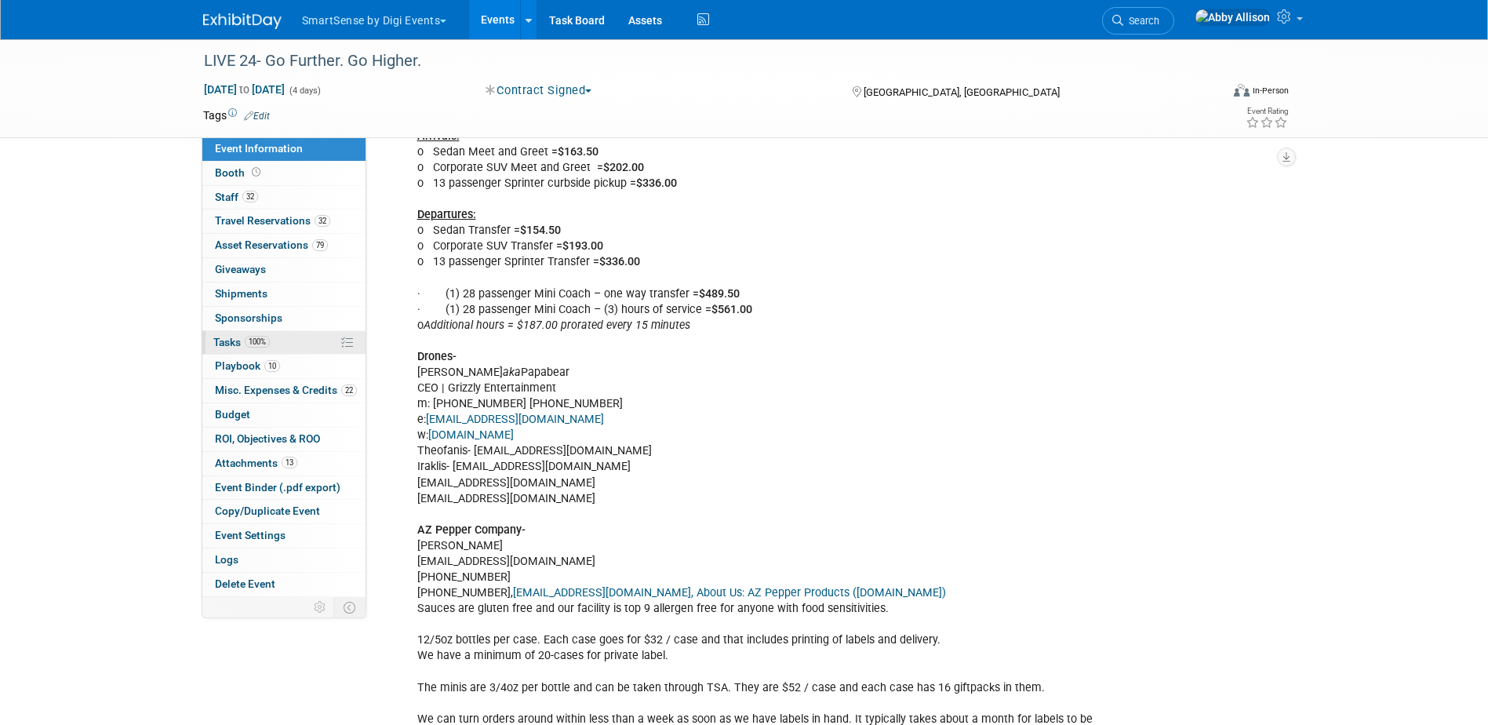
click at [212, 340] on link "100% Tasks 100%" at bounding box center [283, 343] width 163 height 24
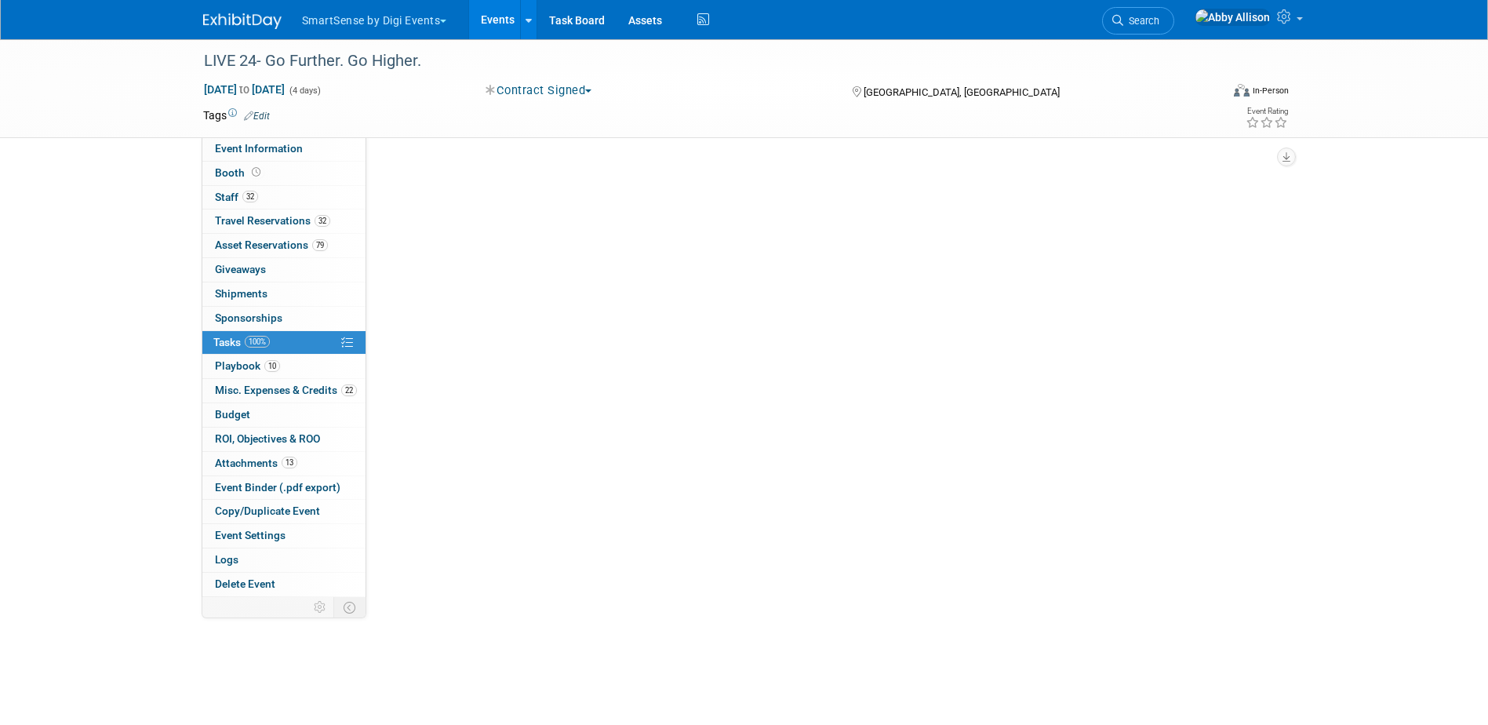
scroll to position [0, 0]
click at [1168, 33] on link "Search" at bounding box center [1138, 20] width 72 height 27
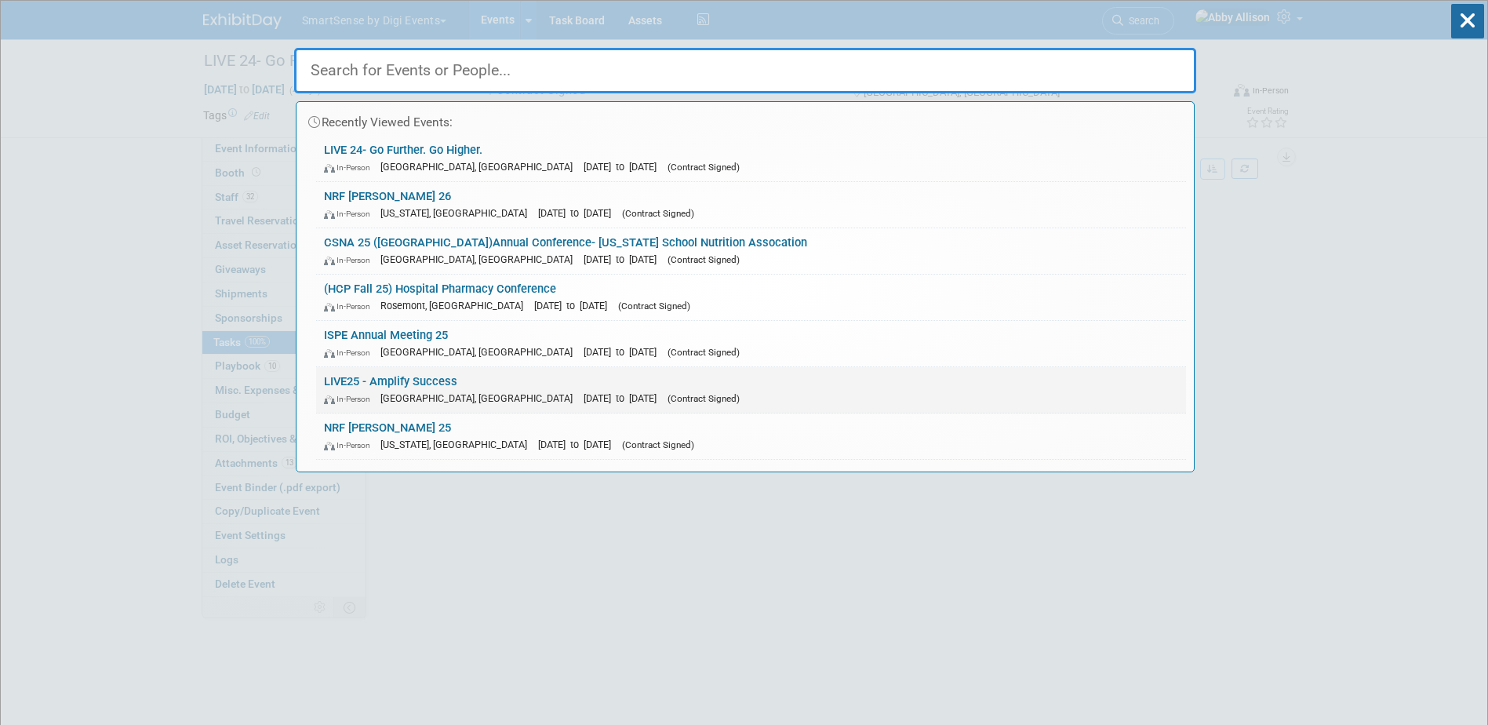
click at [421, 379] on link "LIVE25 - Amplify Success In-Person [GEOGRAPHIC_DATA], [GEOGRAPHIC_DATA] [DATE] …" at bounding box center [751, 389] width 870 height 45
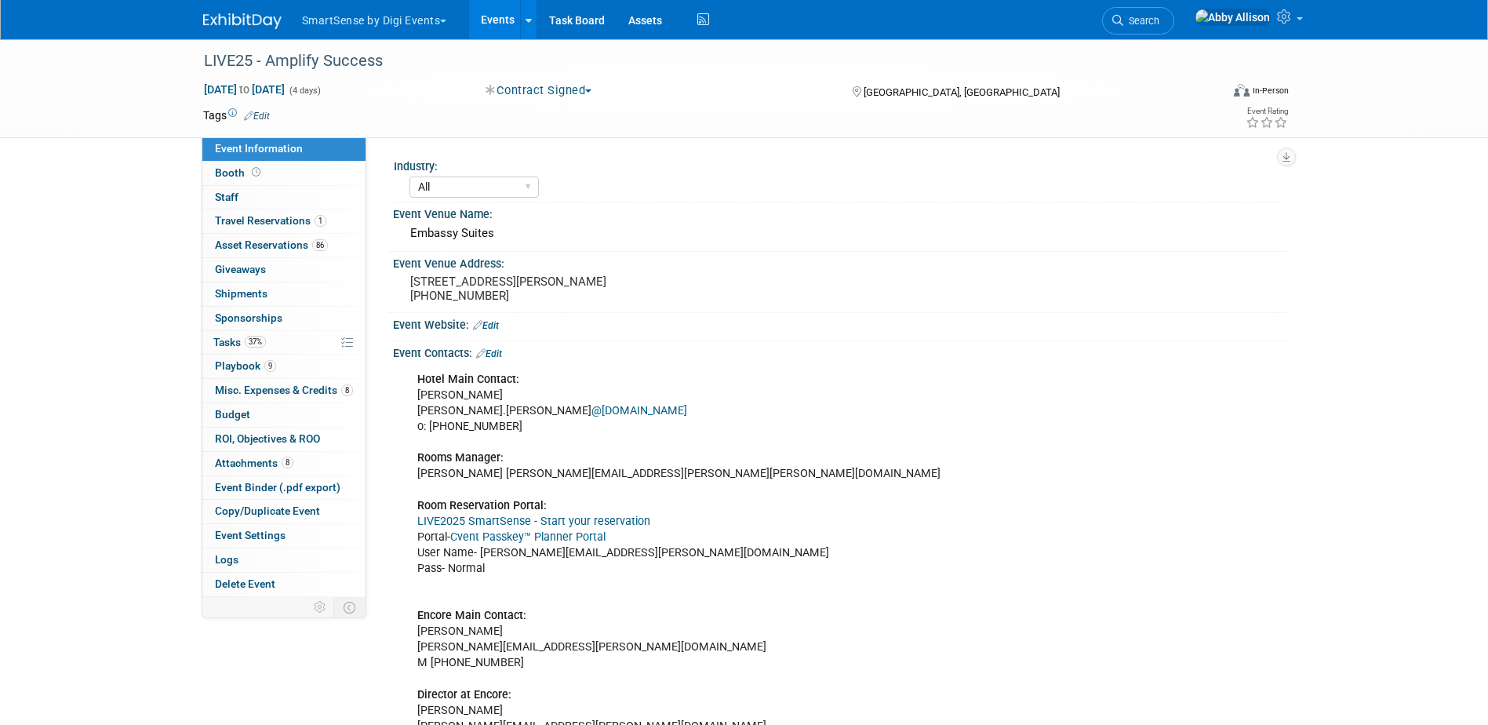
select select "All"
click at [224, 341] on span "Tasks 37%" at bounding box center [239, 342] width 53 height 13
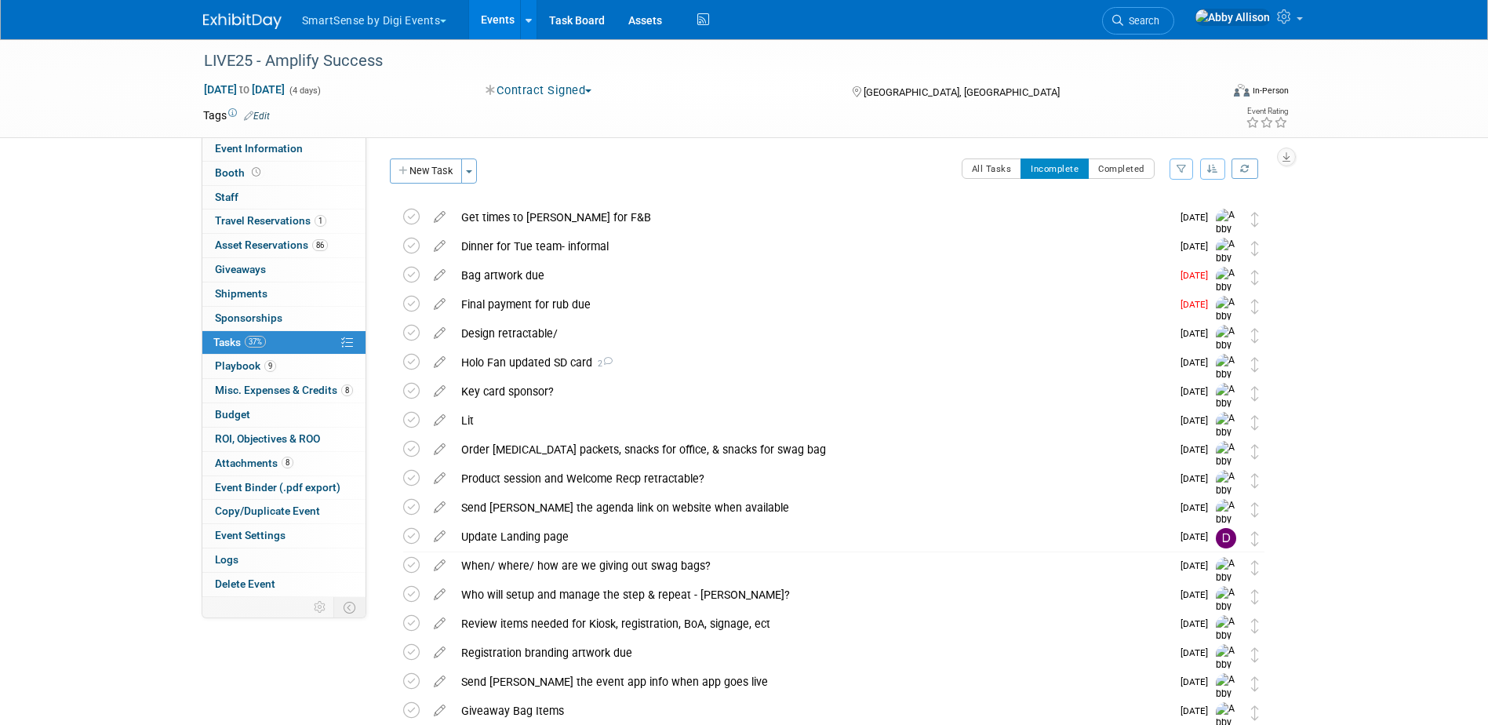
click at [1219, 161] on button "button" at bounding box center [1212, 168] width 25 height 21
click at [1168, 243] on link "By Due Date" at bounding box center [1168, 241] width 112 height 22
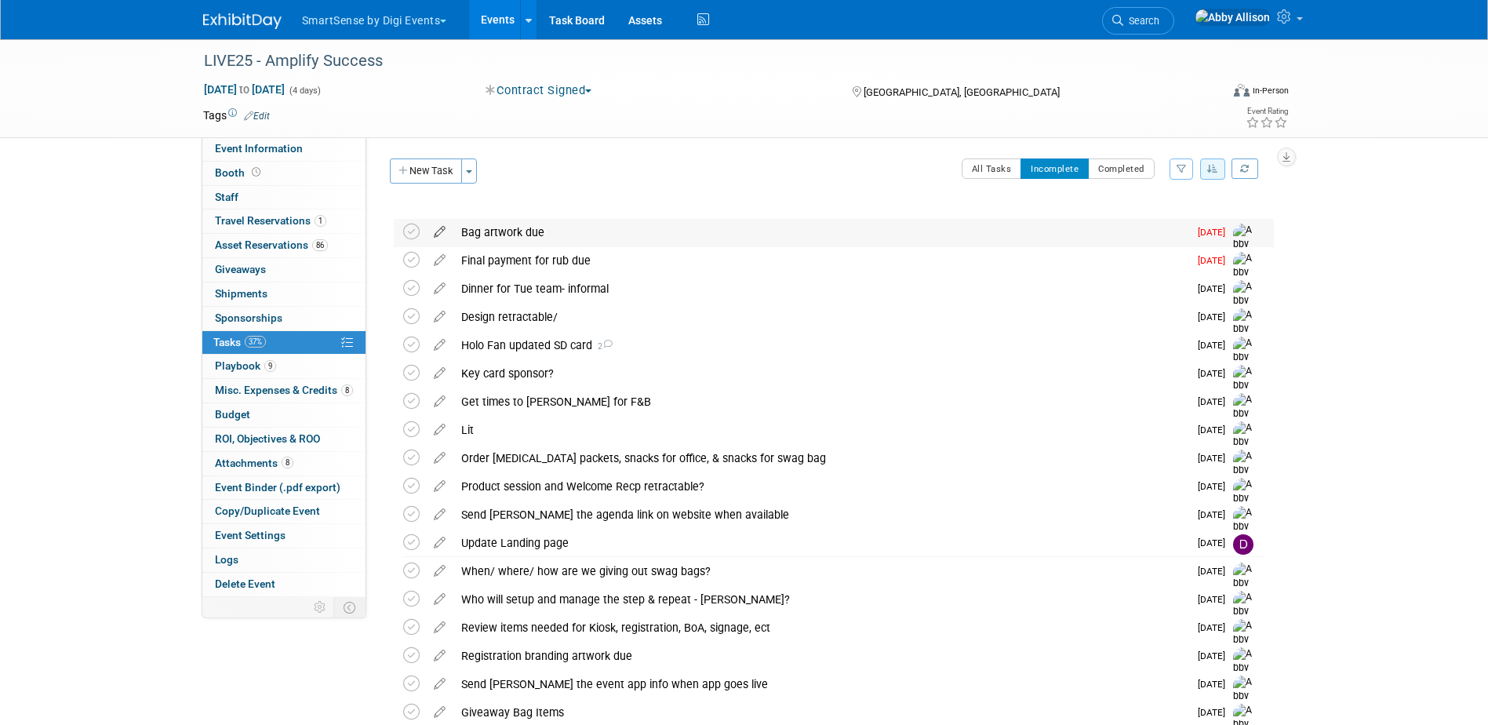
click at [440, 231] on icon at bounding box center [439, 229] width 27 height 20
select select "8"
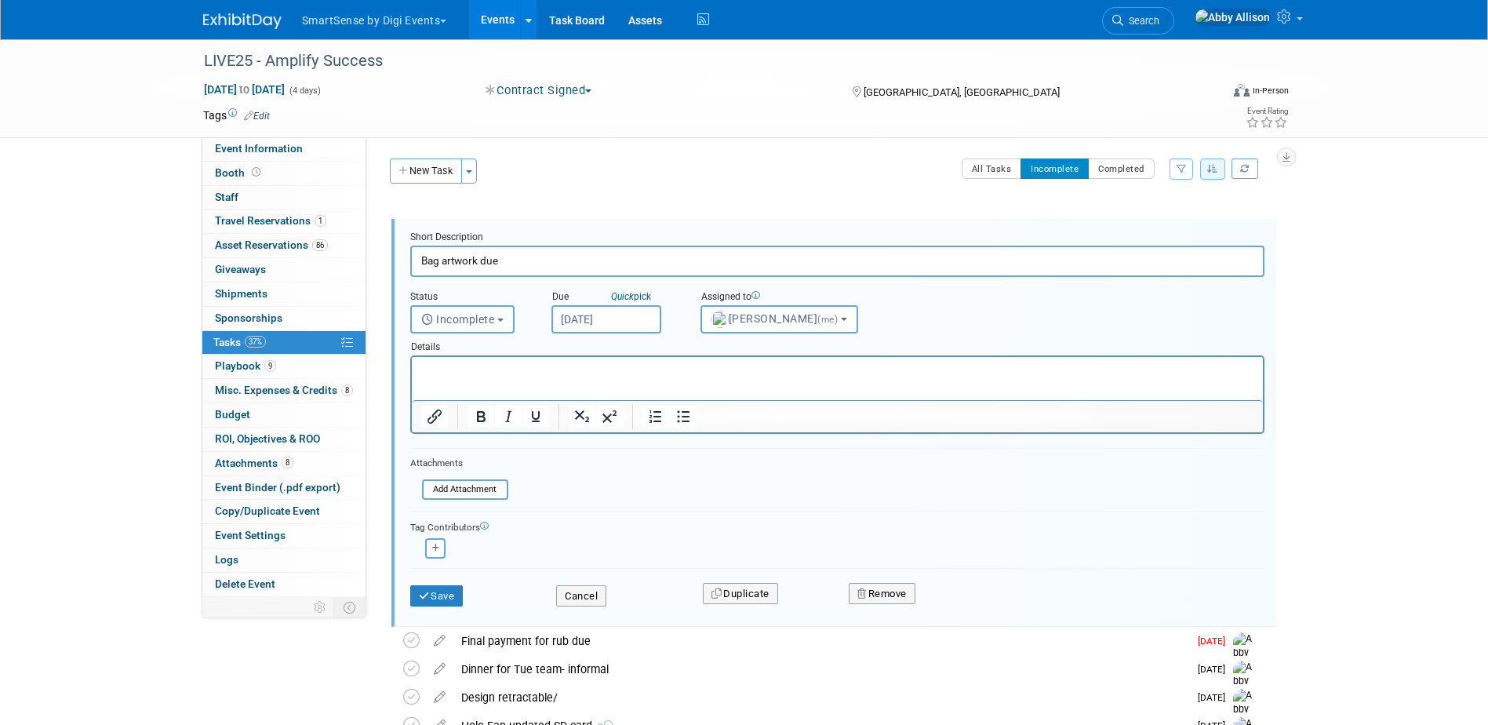
click at [584, 321] on input "Sep 2, 2025" at bounding box center [606, 319] width 110 height 28
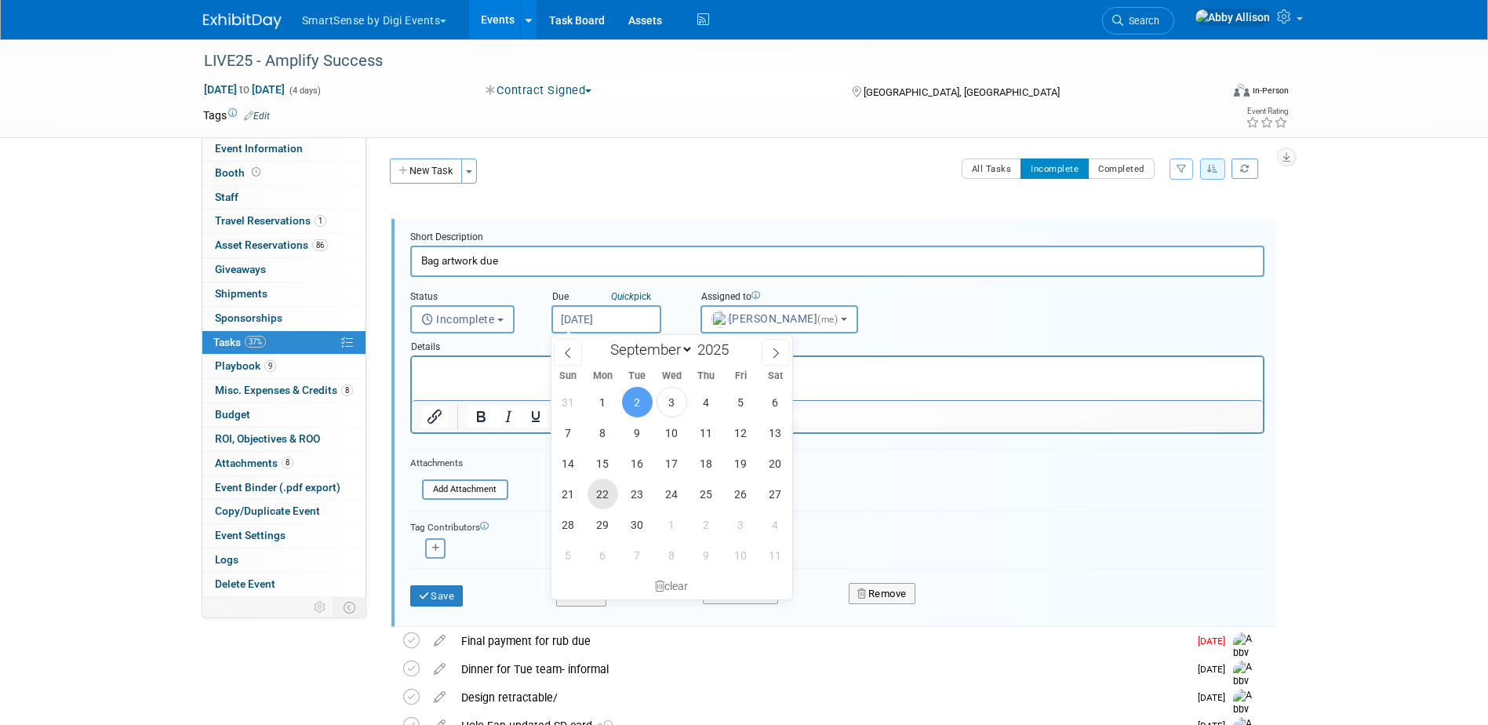
click at [609, 489] on span "22" at bounding box center [603, 494] width 31 height 31
type input "Sep 22, 2025"
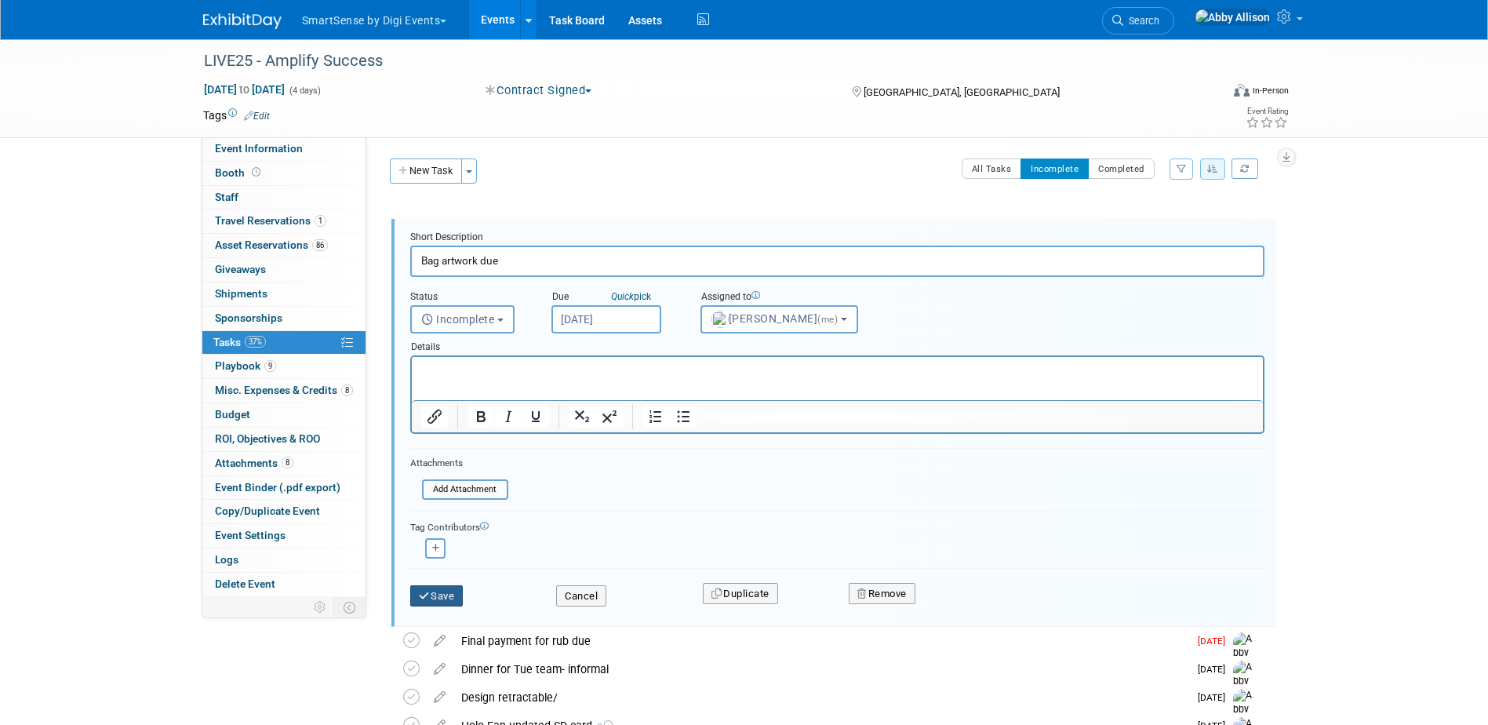
click at [436, 591] on button "Save" at bounding box center [436, 596] width 53 height 22
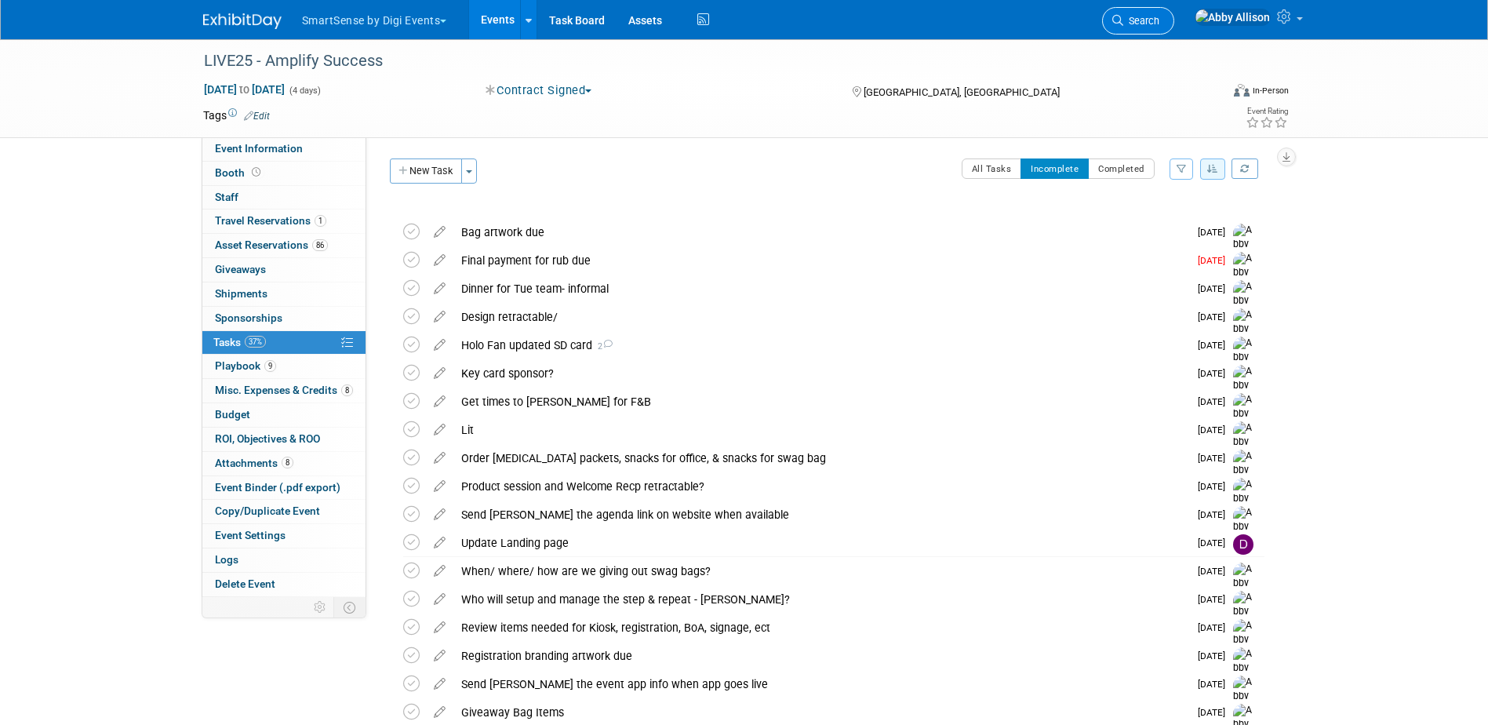
click at [1159, 26] on span "Search" at bounding box center [1141, 21] width 36 height 12
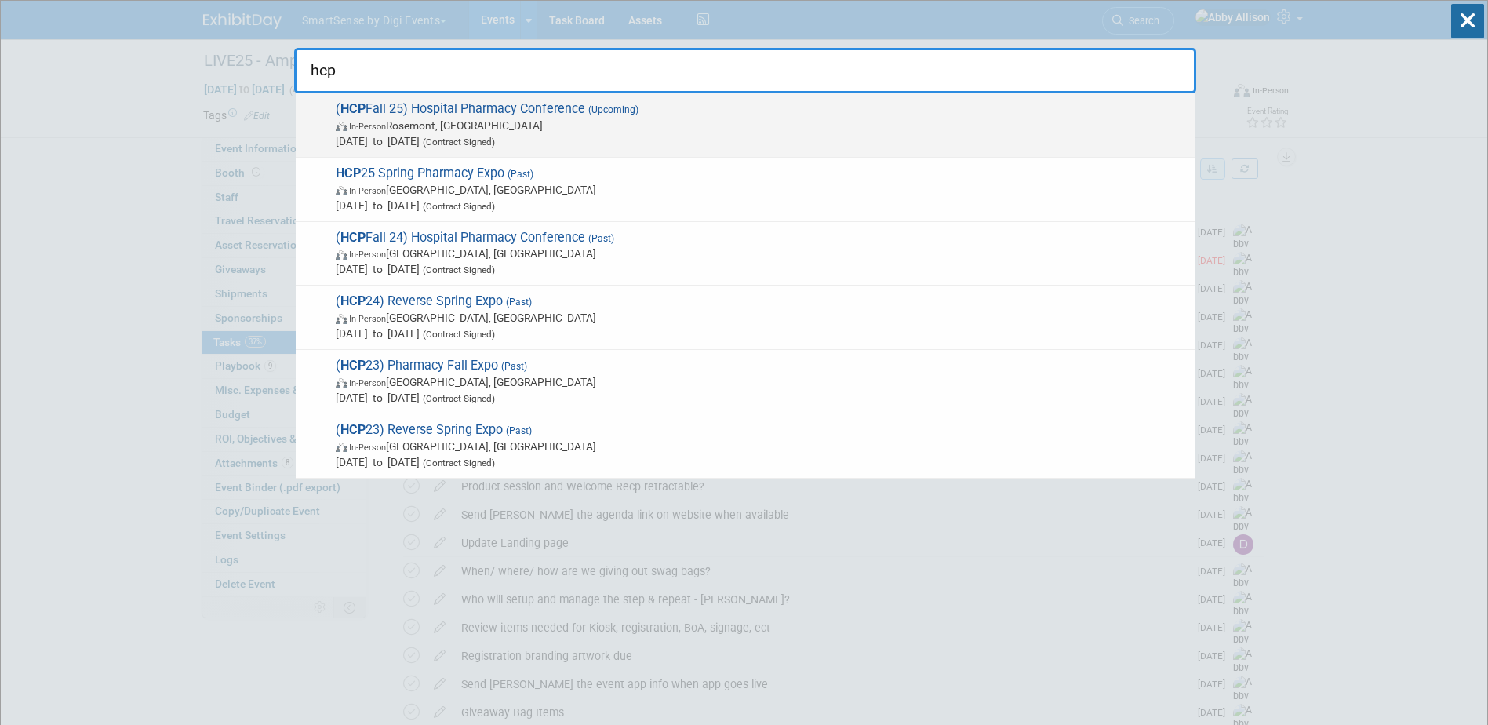
type input "hcp"
click at [429, 106] on span "( HCP Fall 25) Hospital Pharmacy Conference (Upcoming) In-Person Rosemont, IL S…" at bounding box center [759, 125] width 856 height 48
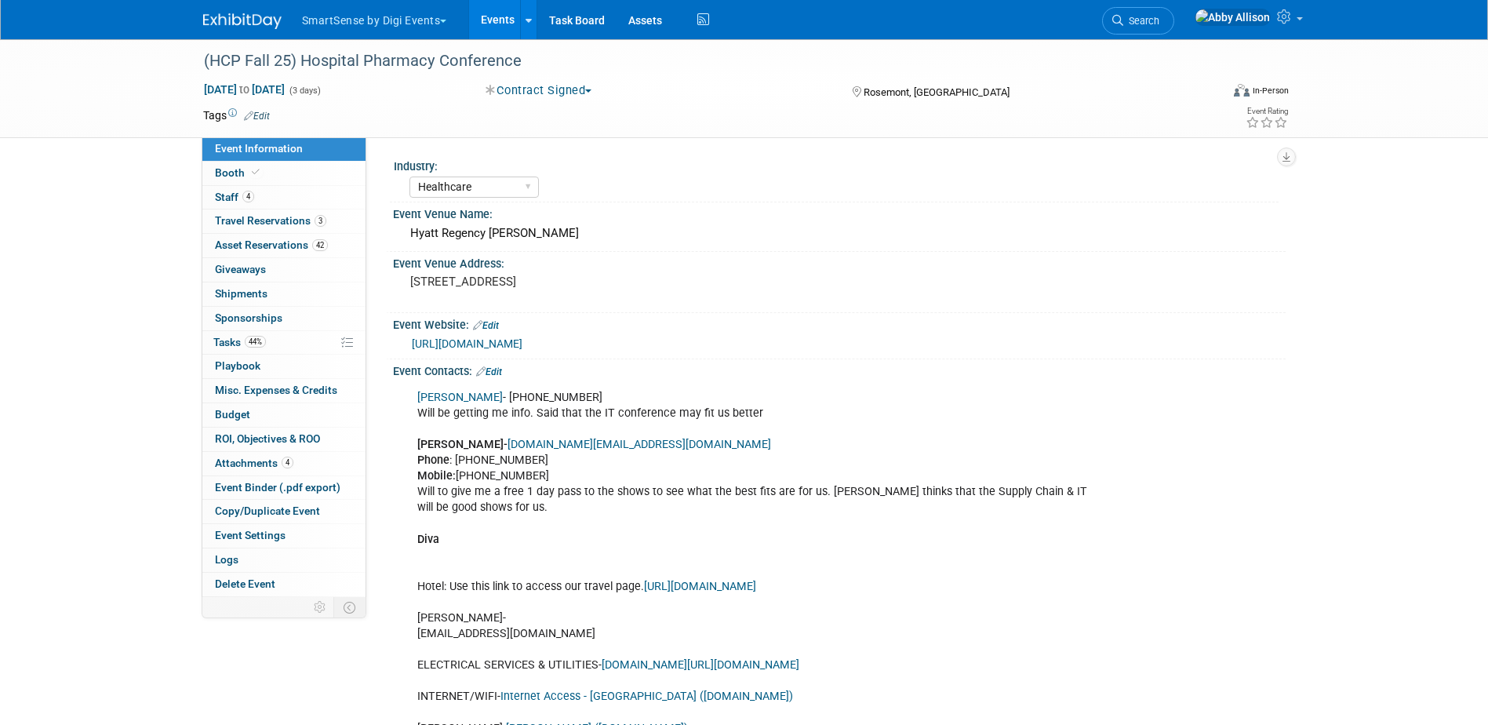
select select "Healthcare"
click at [257, 221] on span "Travel Reservations 3" at bounding box center [270, 220] width 111 height 13
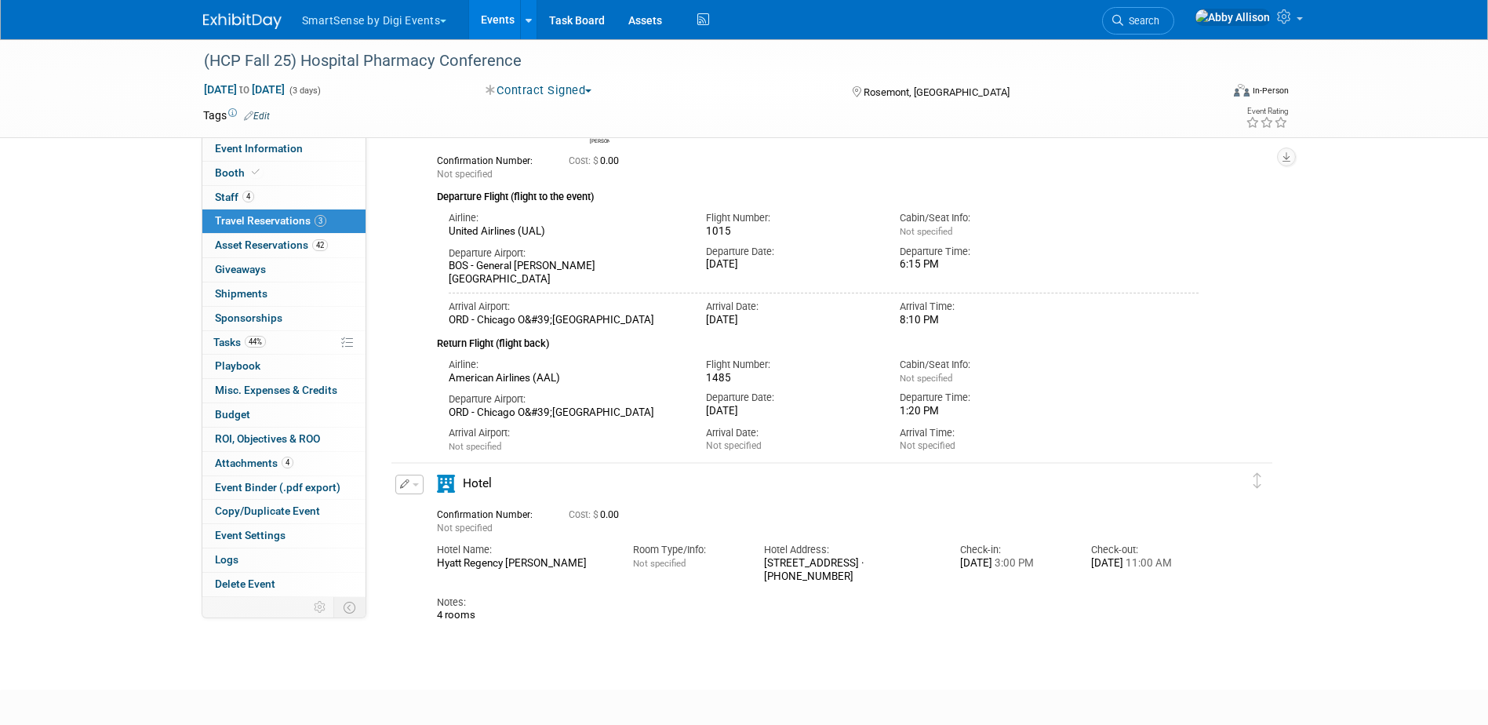
scroll to position [442, 0]
click at [425, 486] on div "Hotel" at bounding box center [503, 490] width 157 height 27
click at [417, 491] on button "button" at bounding box center [409, 487] width 28 height 20
click at [427, 518] on button "Edit Reservation" at bounding box center [462, 514] width 133 height 23
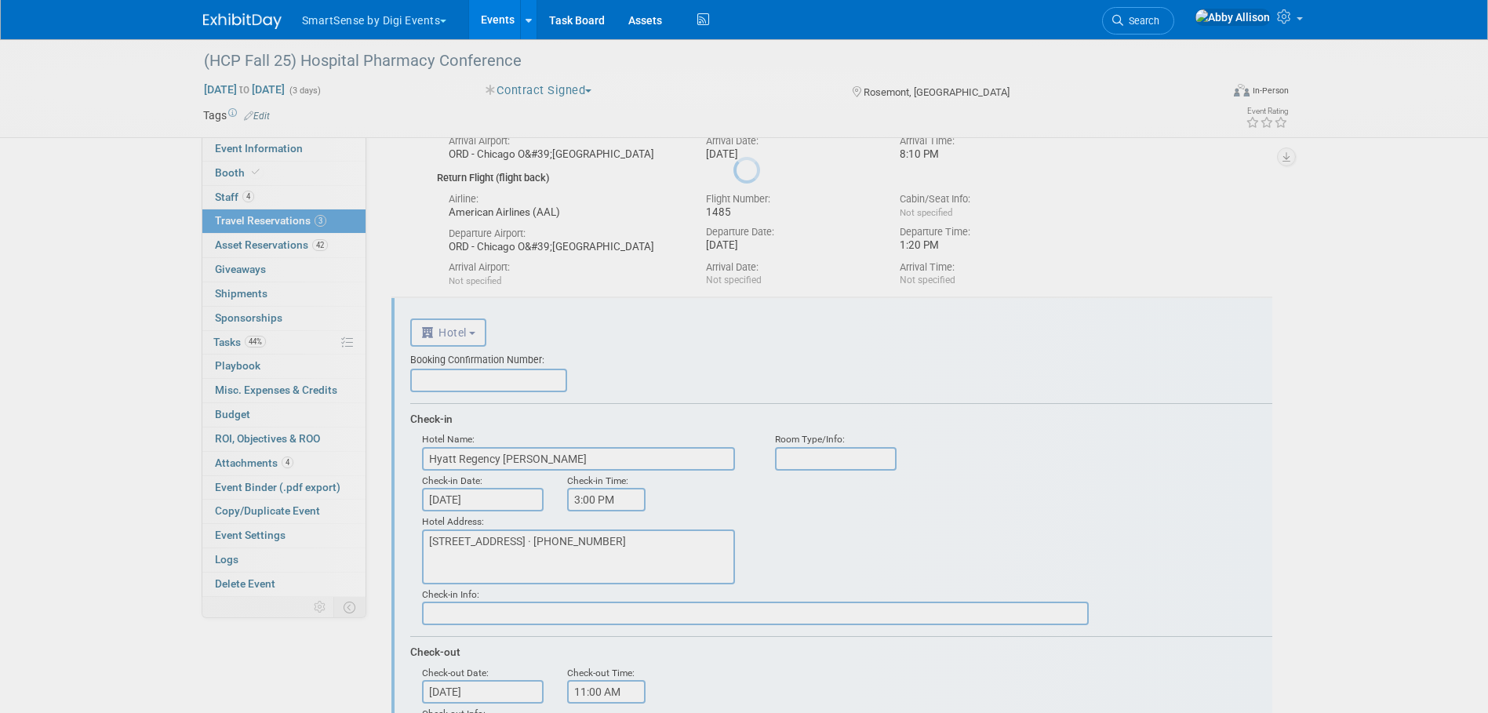
scroll to position [0, 0]
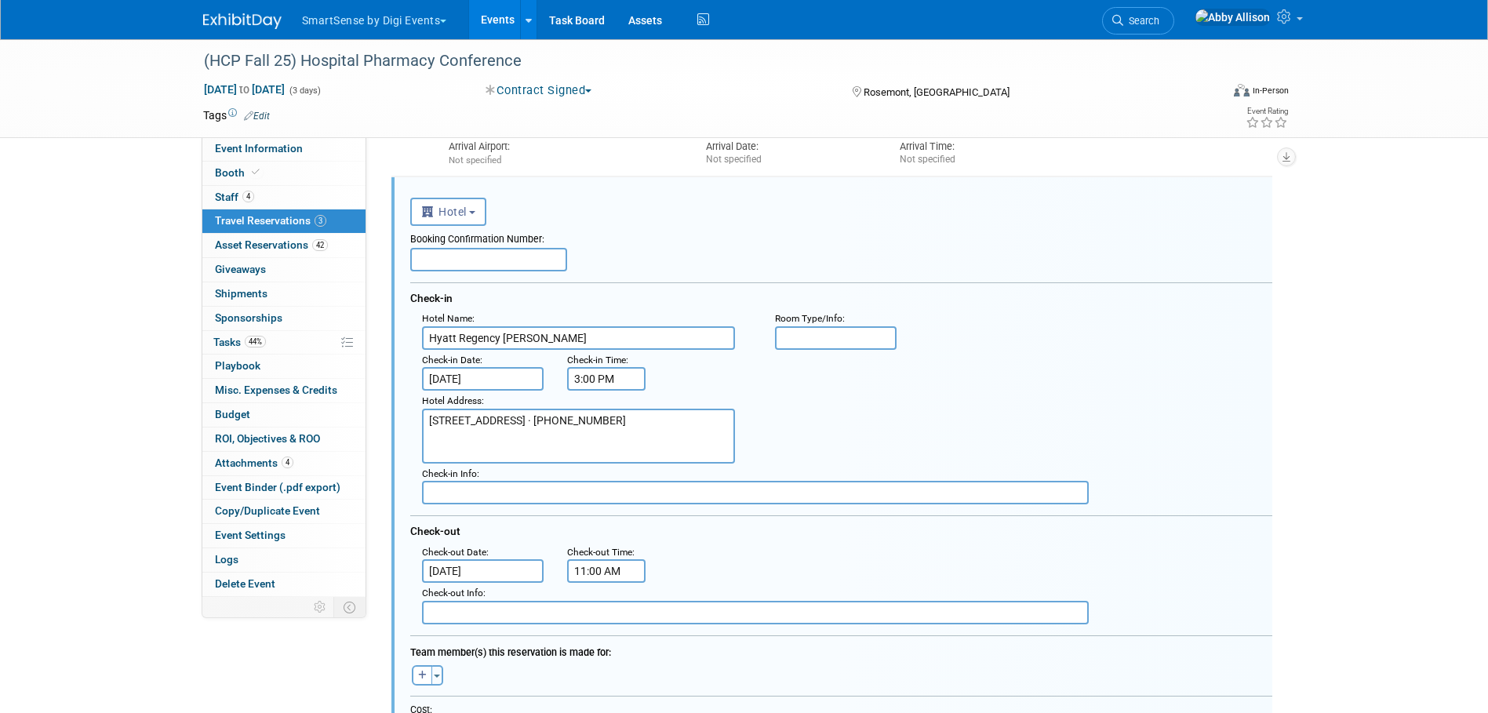
click at [536, 258] on input "text" at bounding box center [488, 260] width 157 height 24
paste input "62126524-1"
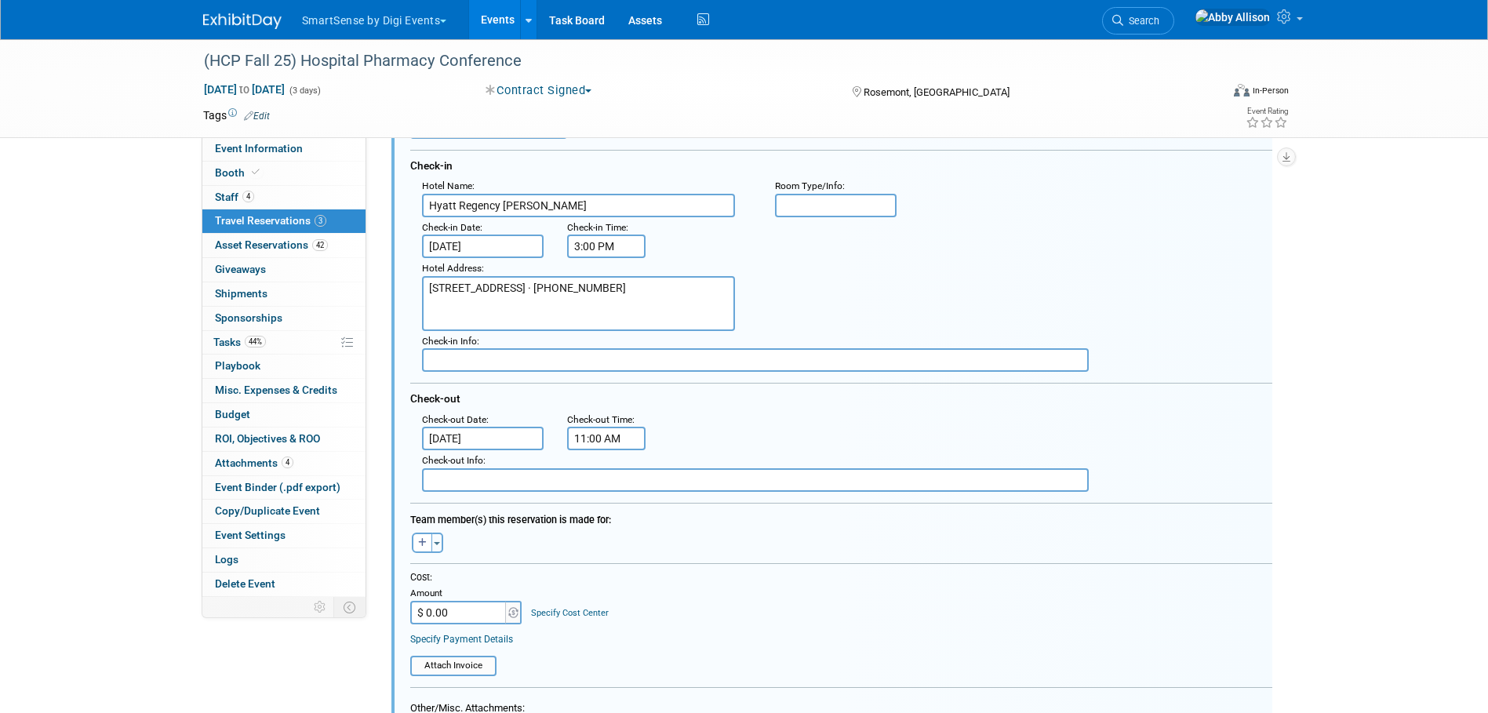
scroll to position [966, 0]
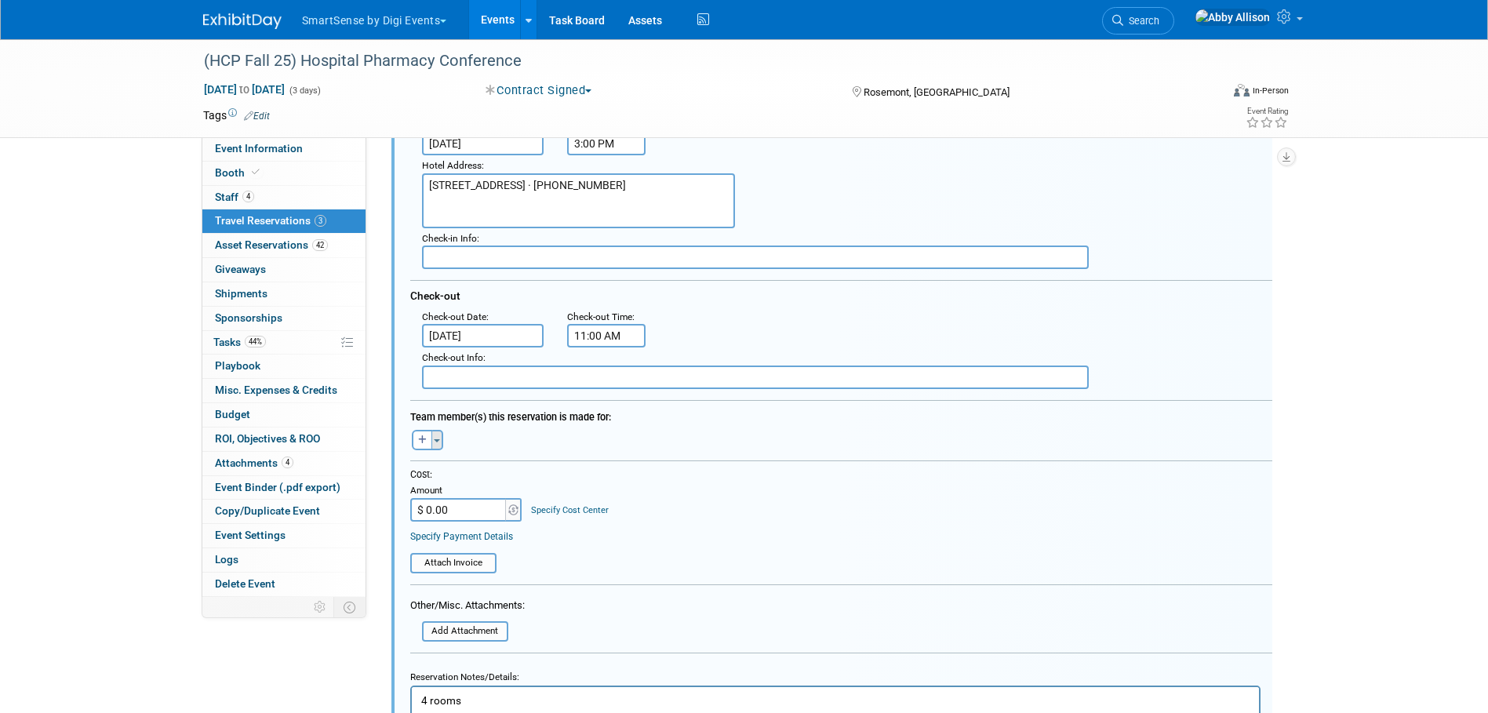
type input "62126524-1"
click at [441, 446] on button "Toggle Dropdown" at bounding box center [437, 440] width 12 height 20
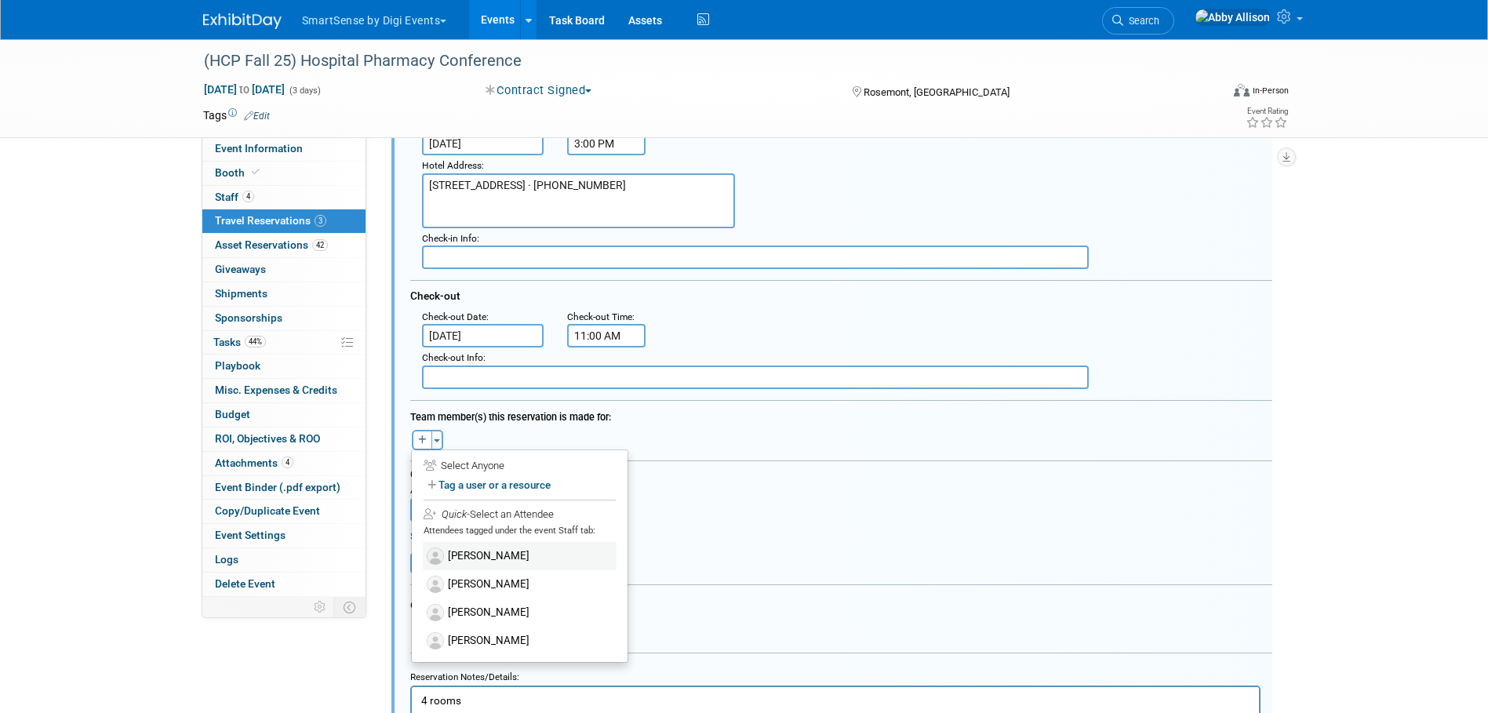
click at [471, 558] on label "[PERSON_NAME]" at bounding box center [520, 556] width 194 height 28
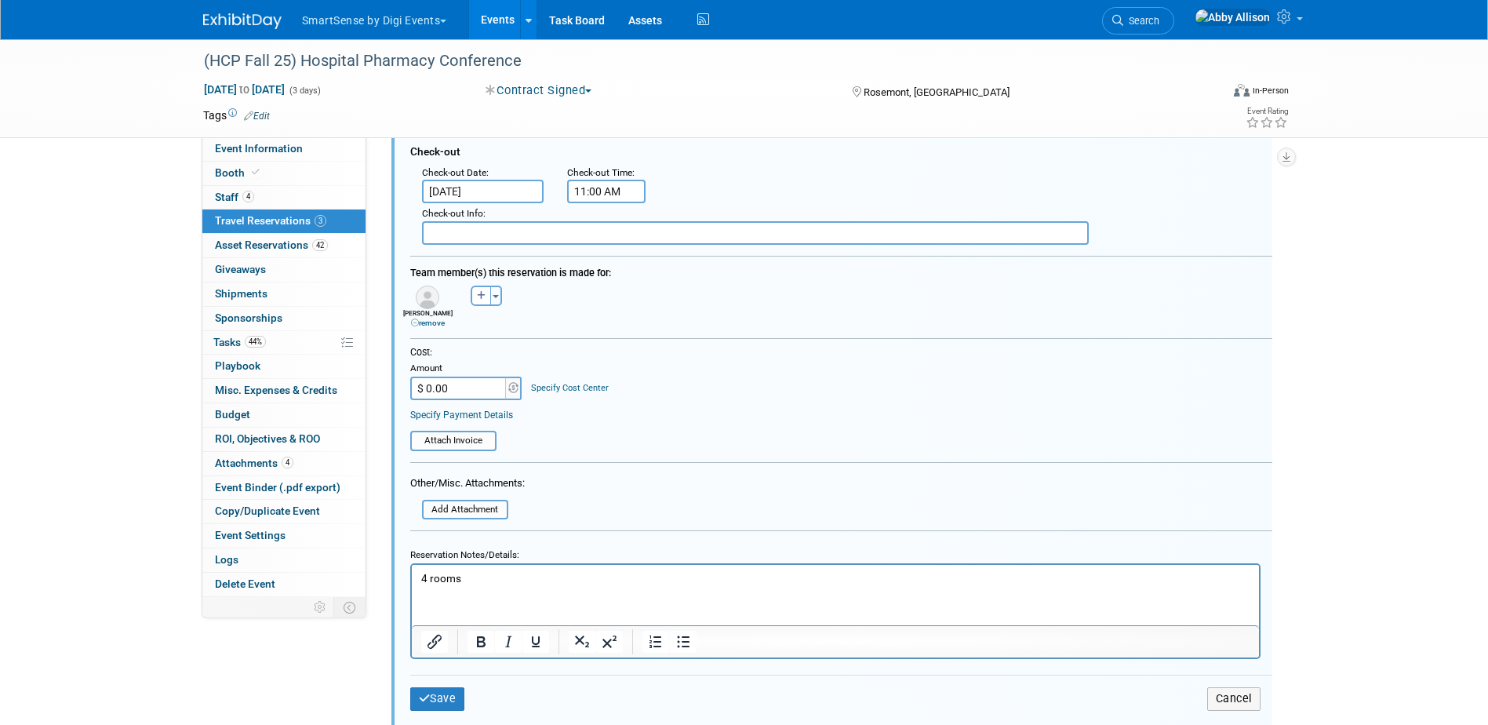
scroll to position [1123, 0]
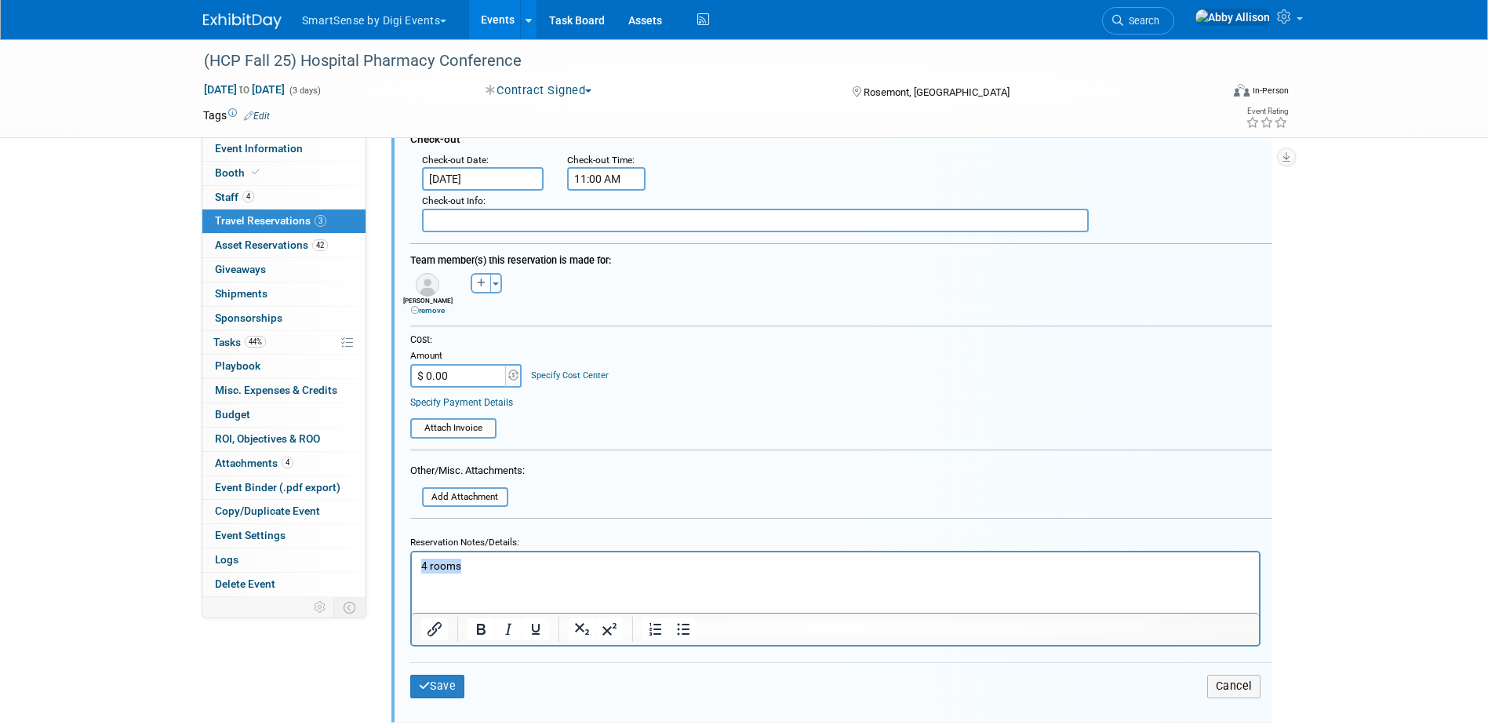
drag, startPoint x: 474, startPoint y: 567, endPoint x: 356, endPoint y: 566, distance: 117.7
click at [411, 566] on html "4 rooms" at bounding box center [834, 562] width 847 height 21
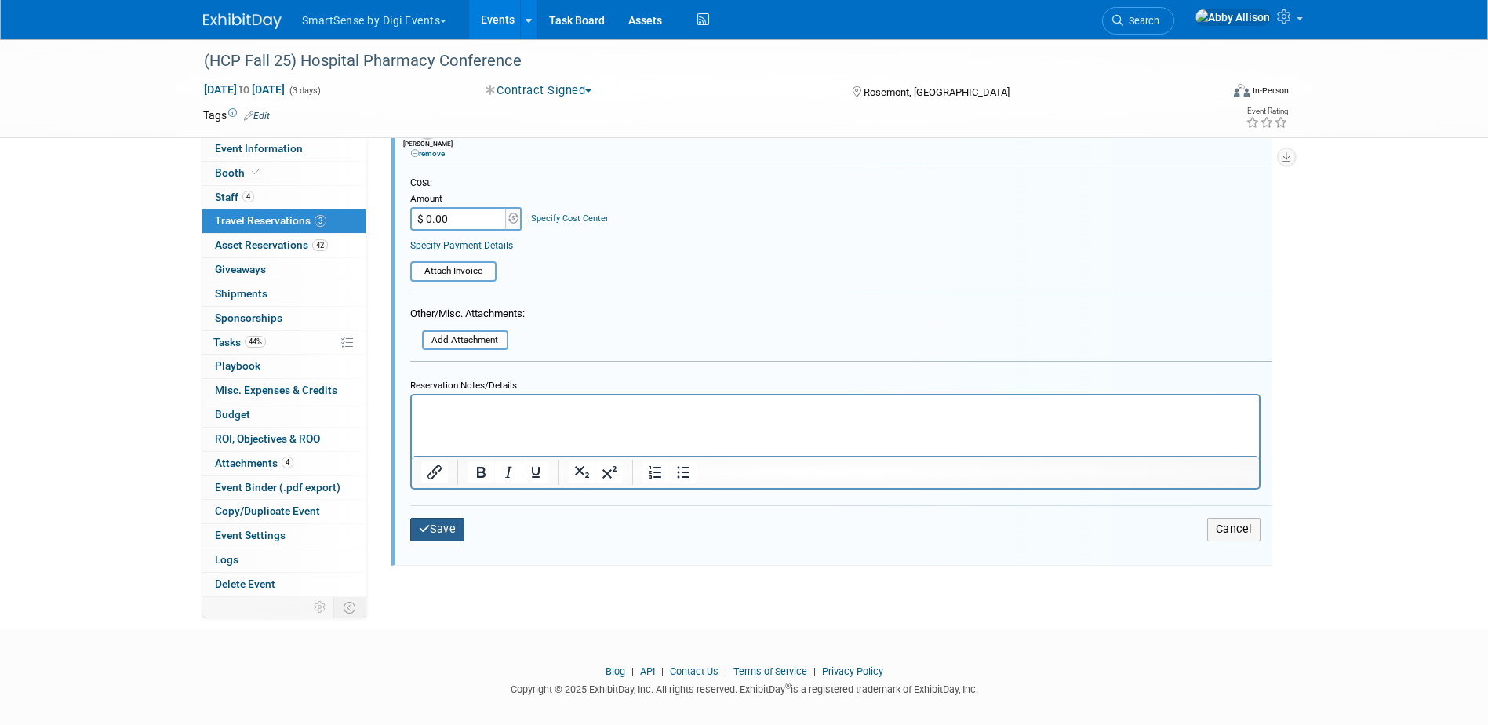
click at [440, 539] on button "Save" at bounding box center [437, 529] width 55 height 23
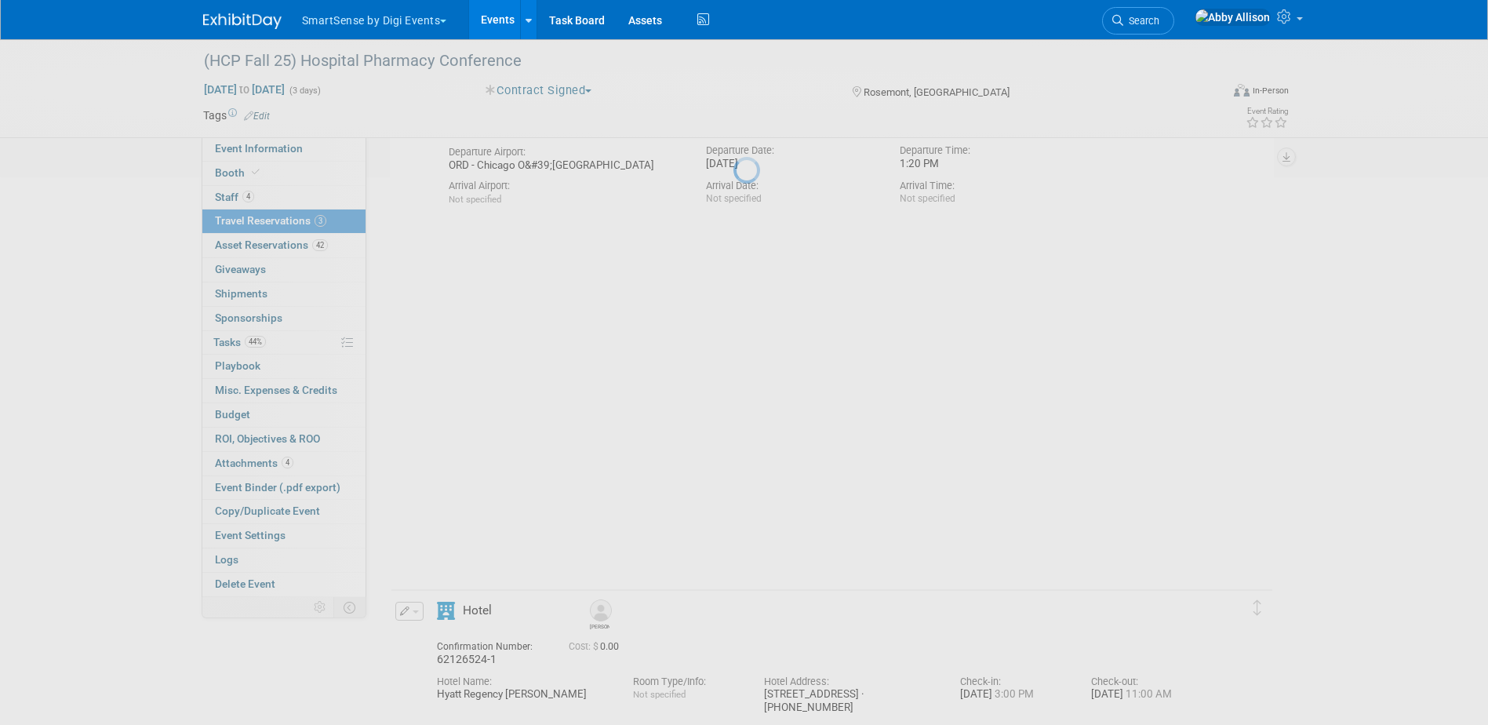
scroll to position [487, 0]
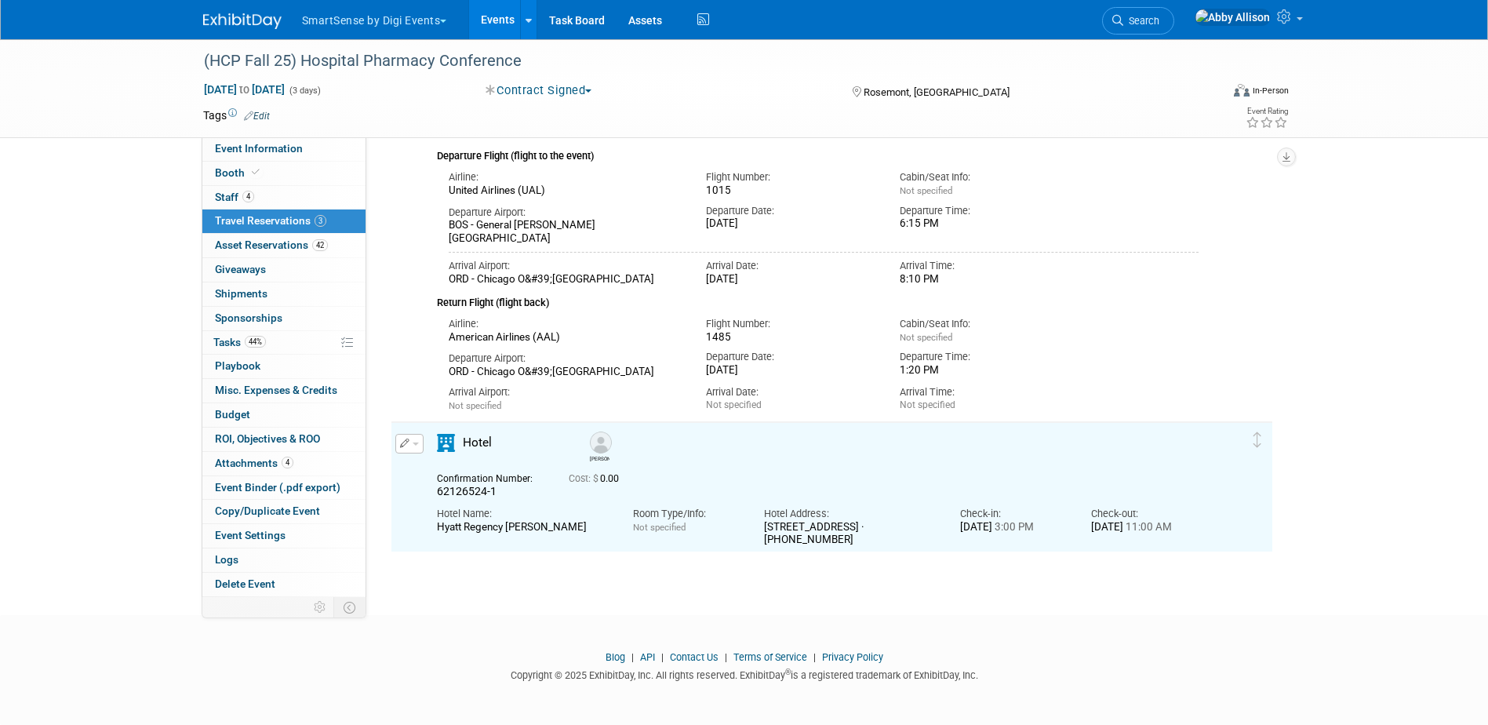
click at [419, 450] on button "button" at bounding box center [409, 444] width 28 height 20
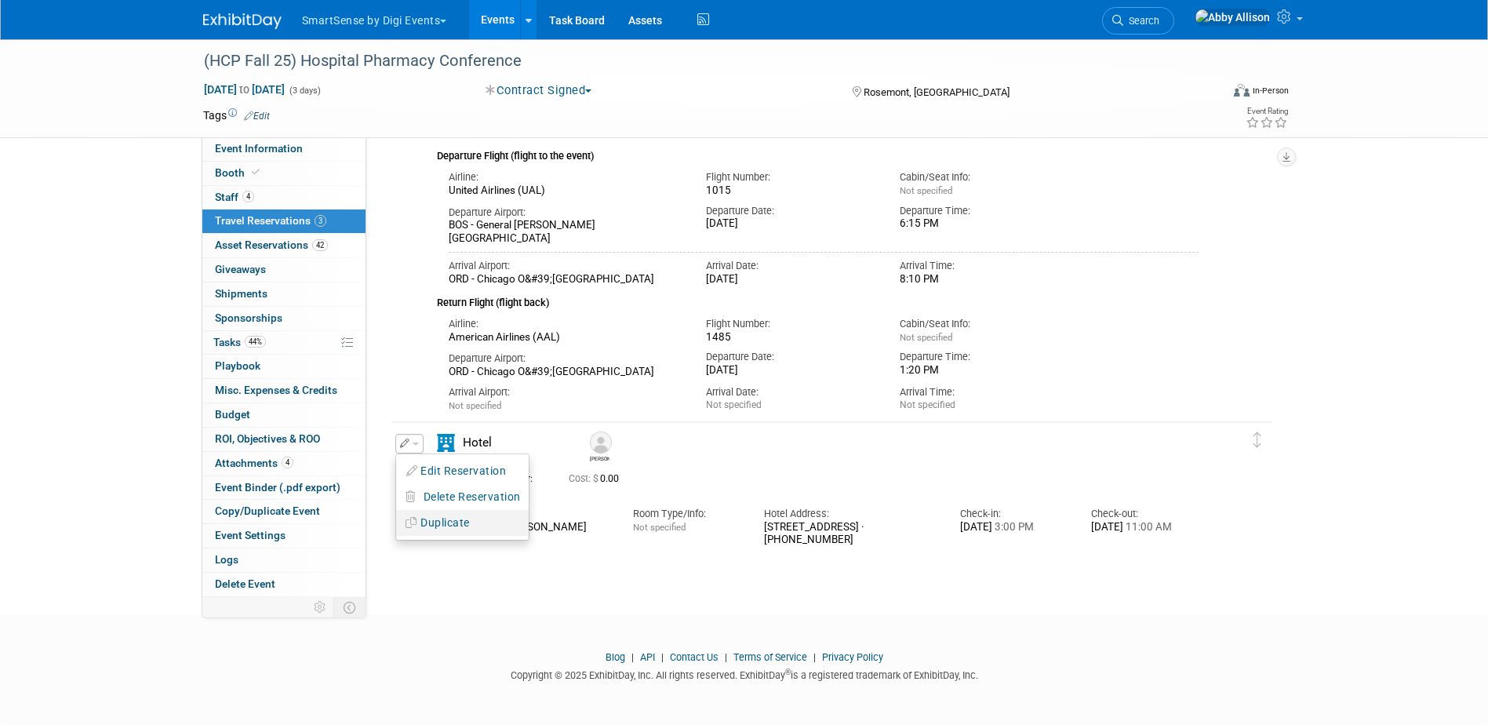
click at [464, 519] on button "Duplicate" at bounding box center [462, 522] width 133 height 23
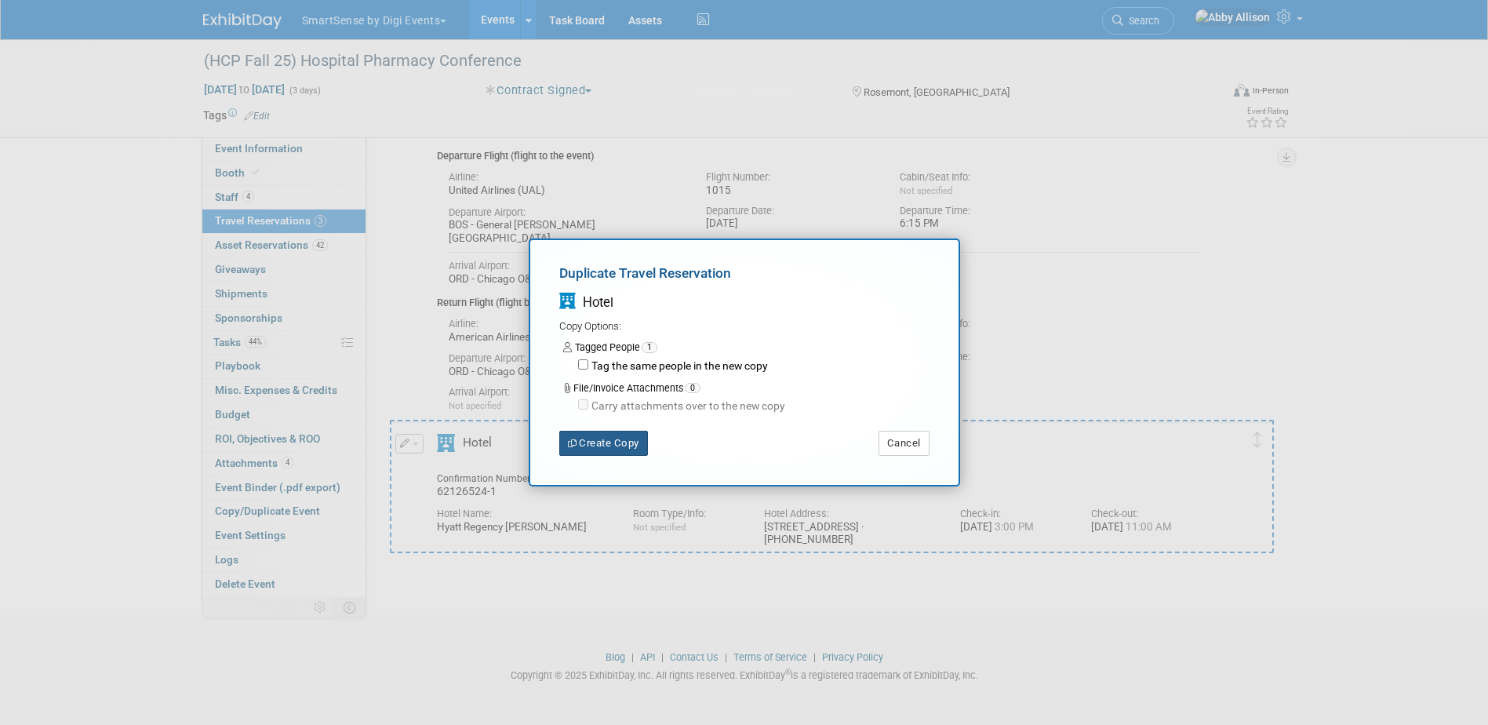
click at [598, 444] on button "Create Copy" at bounding box center [603, 443] width 89 height 25
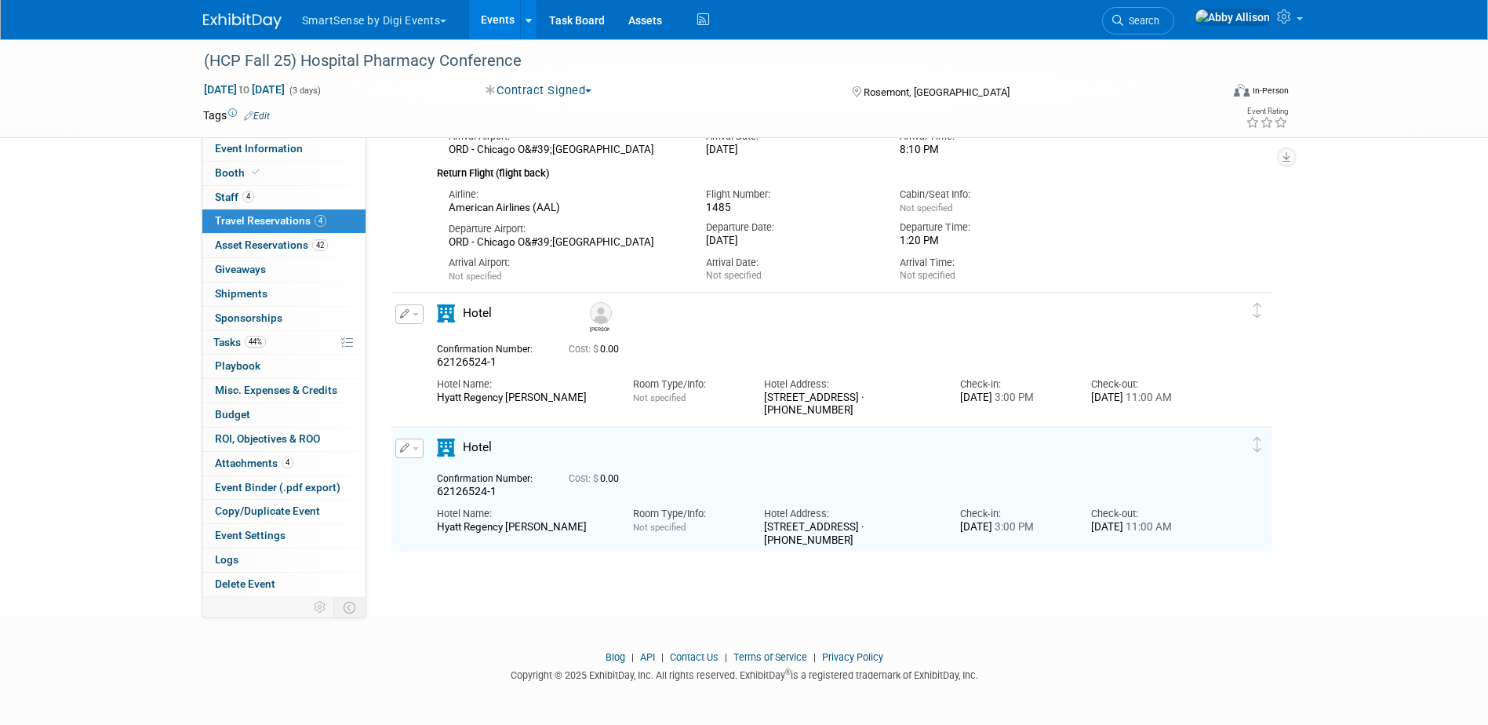
click at [420, 451] on button "button" at bounding box center [409, 448] width 28 height 20
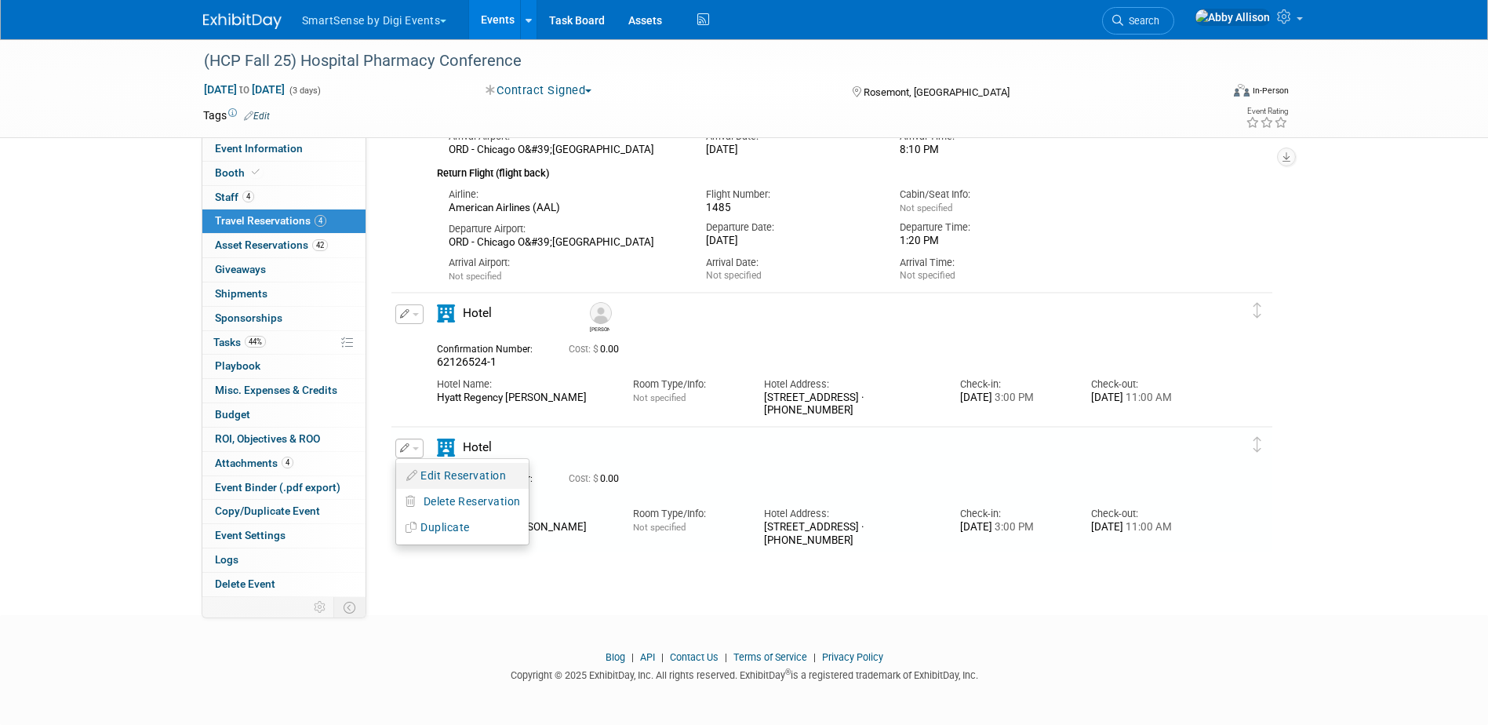
click at [450, 473] on button "Edit Reservation" at bounding box center [462, 475] width 133 height 23
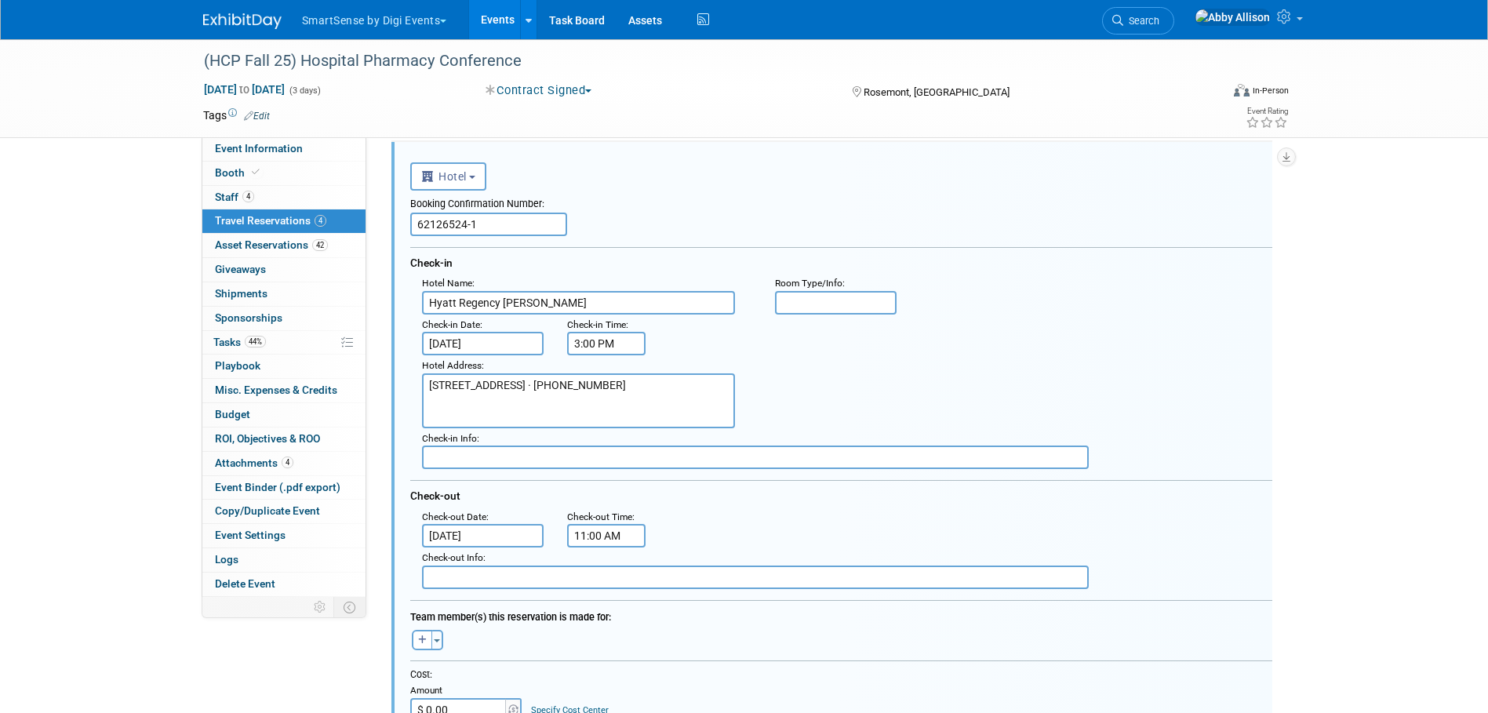
scroll to position [944, 0]
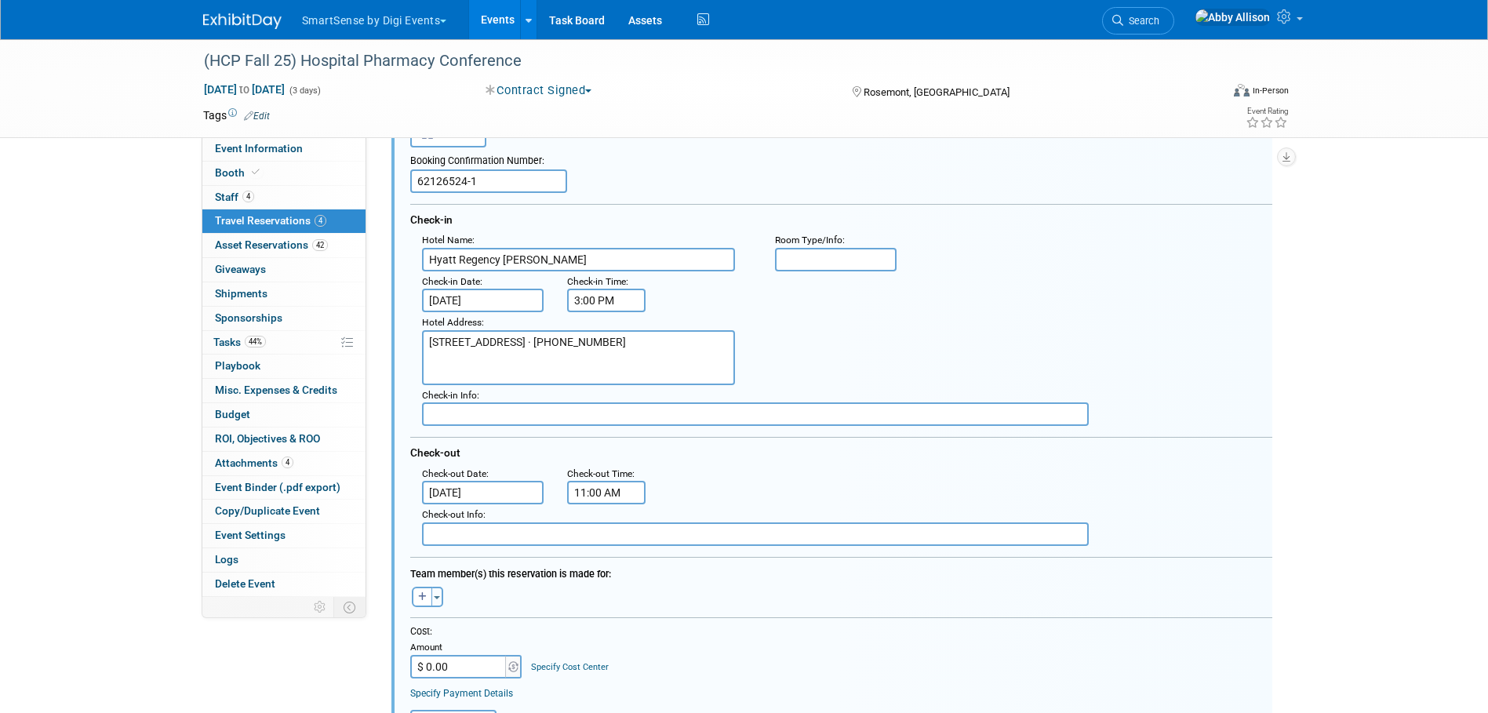
drag, startPoint x: 446, startPoint y: 183, endPoint x: 377, endPoint y: 187, distance: 68.4
click at [378, 187] on div "Hackbart Amy" at bounding box center [832, 125] width 908 height 1752
paste input "18474813"
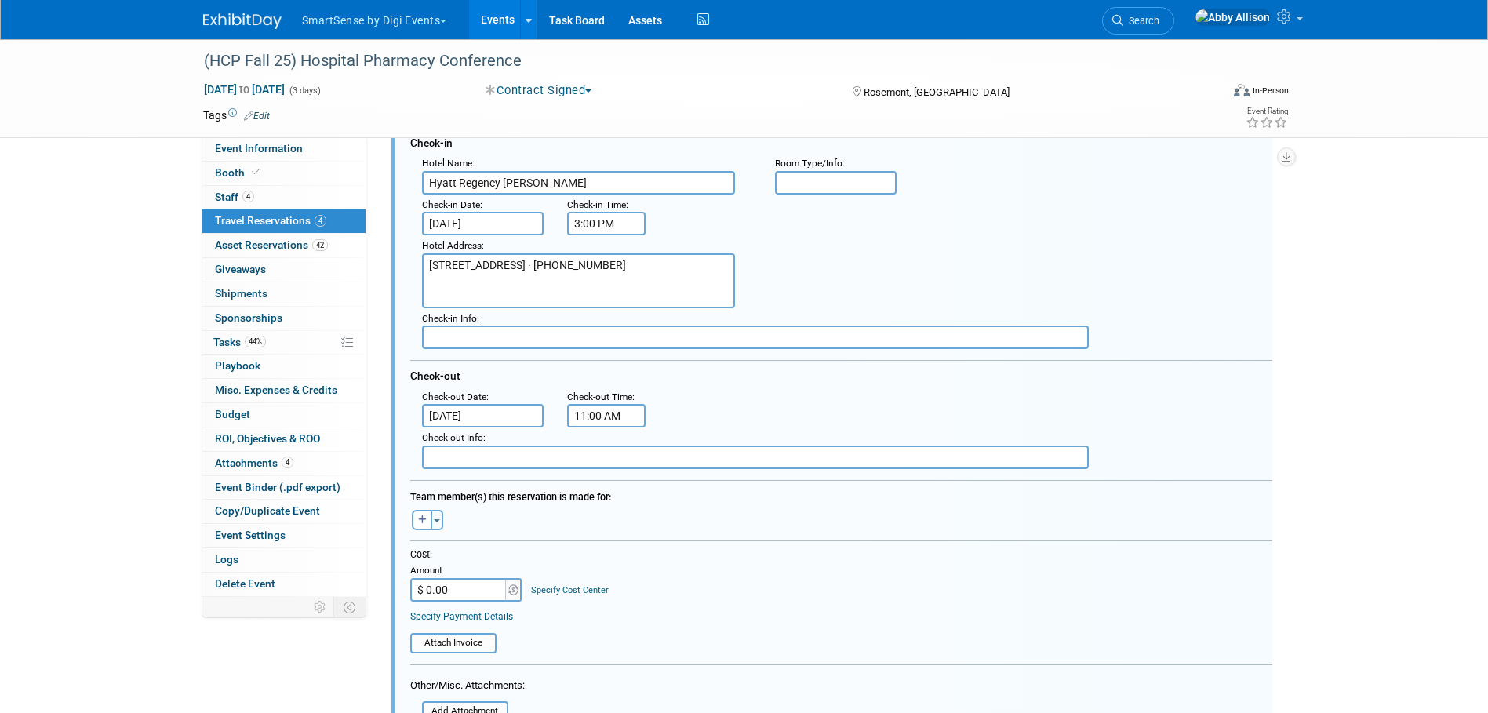
scroll to position [1022, 0]
type input "18474813-1"
click at [437, 524] on button "Toggle Dropdown" at bounding box center [437, 518] width 12 height 20
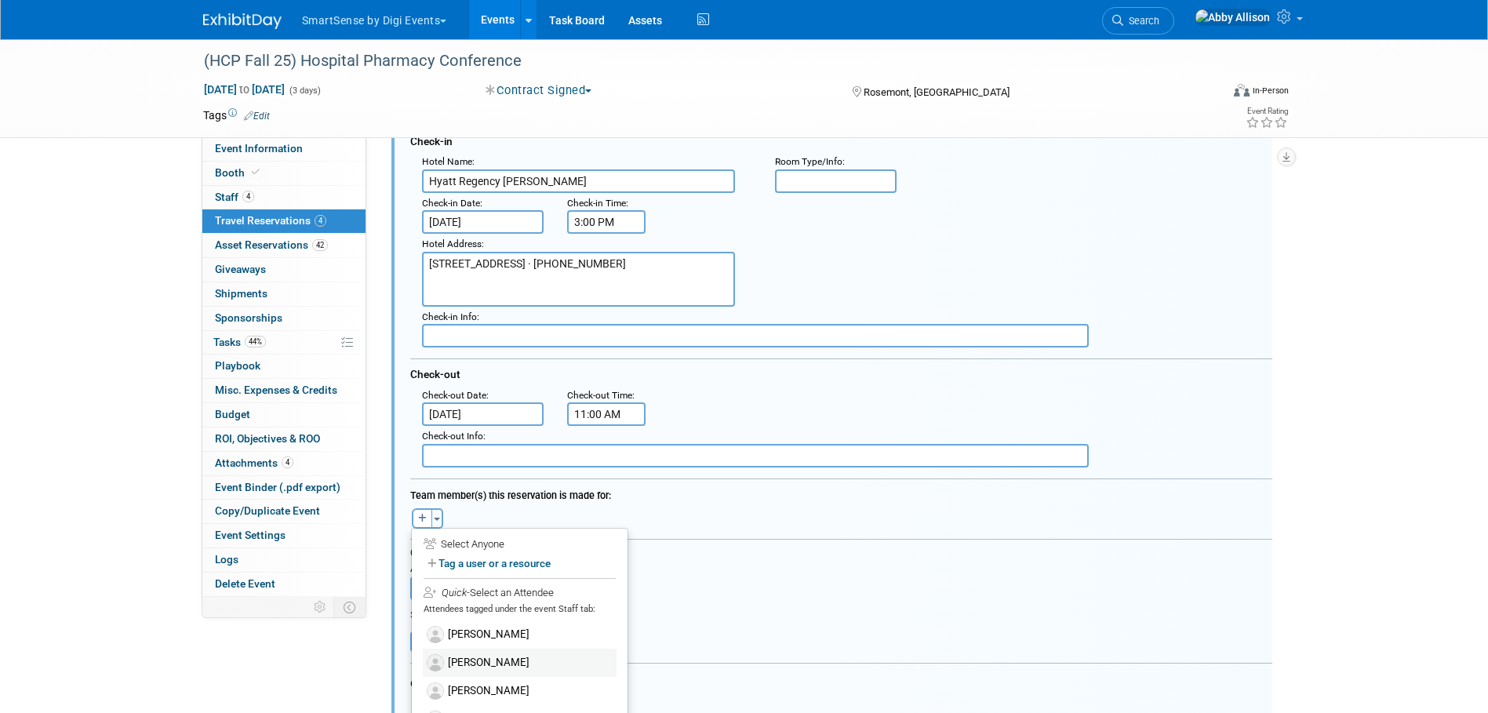
click at [474, 660] on label "[PERSON_NAME]" at bounding box center [520, 663] width 194 height 28
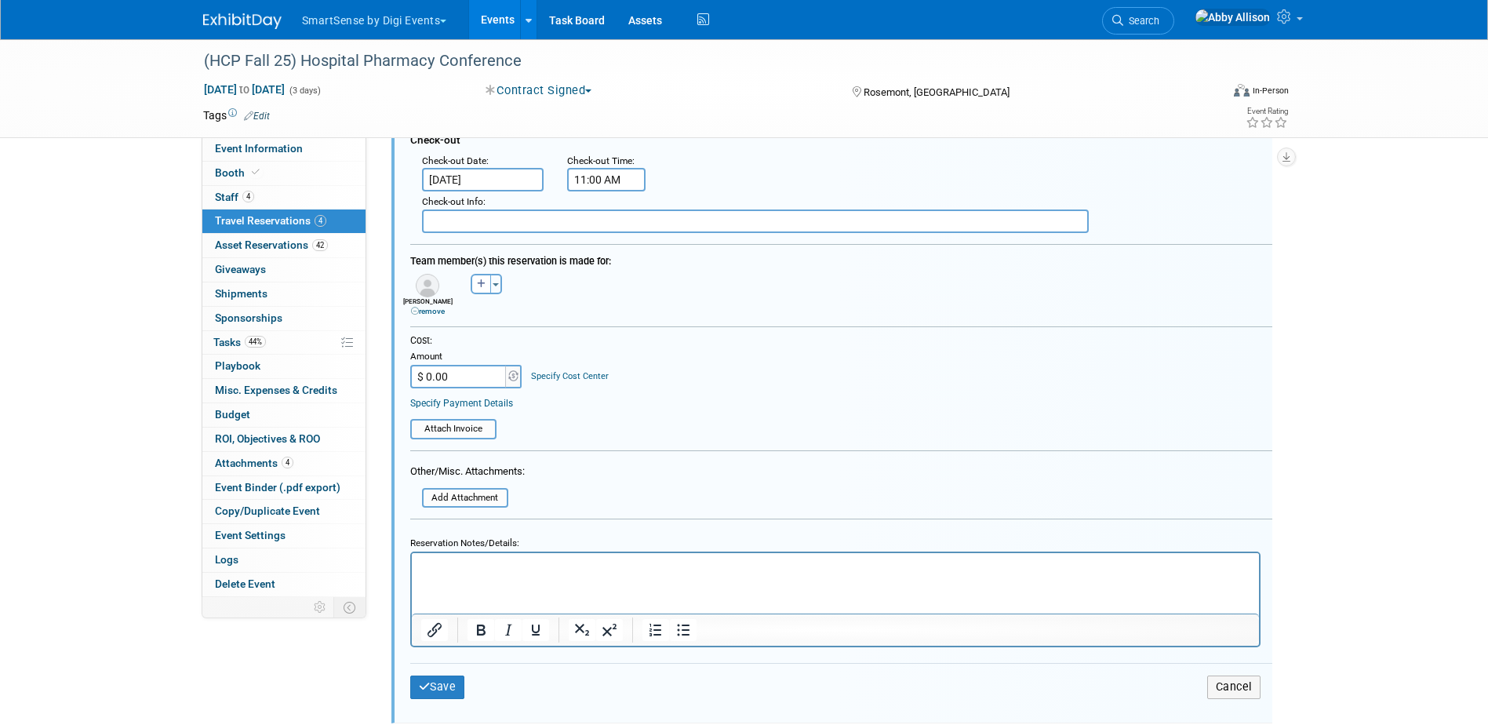
scroll to position [1257, 0]
click at [449, 686] on button "Save" at bounding box center [437, 686] width 55 height 23
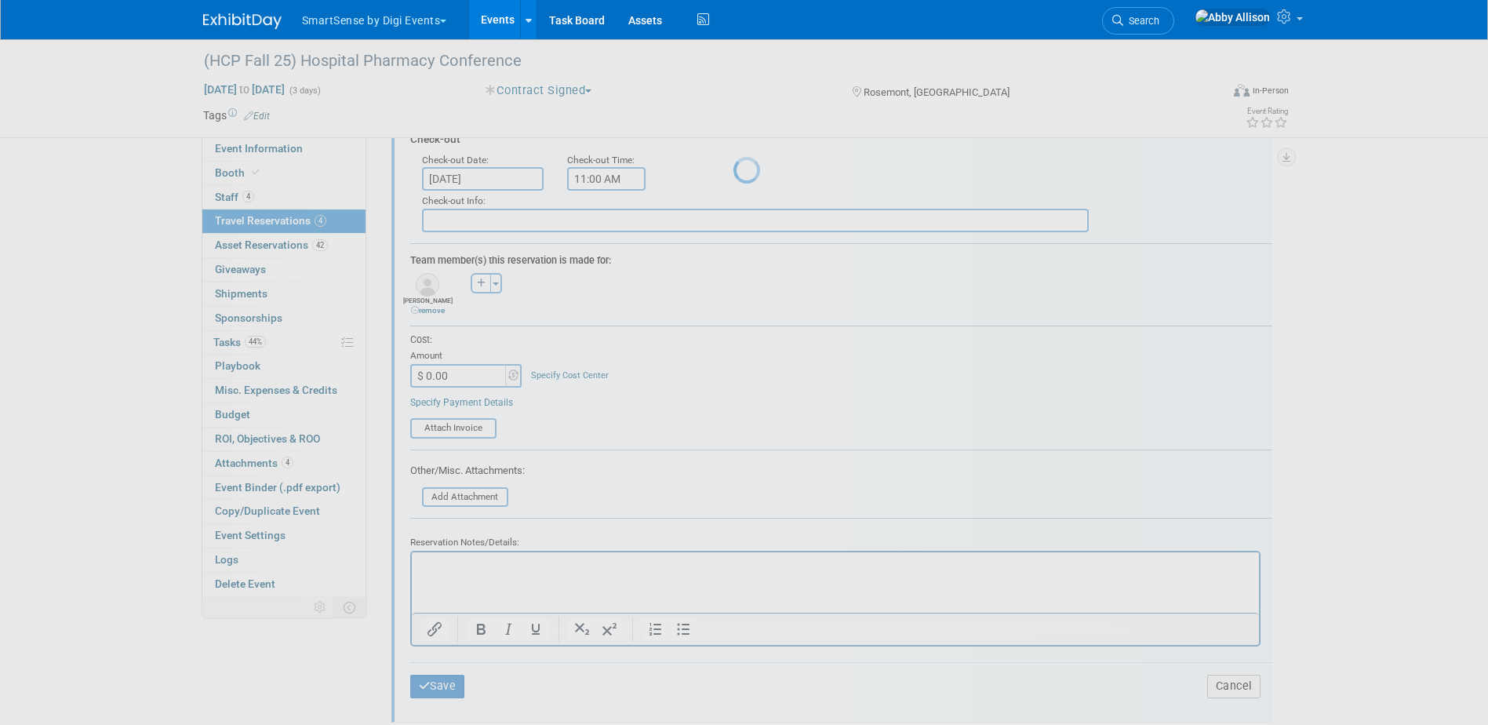
scroll to position [621, 0]
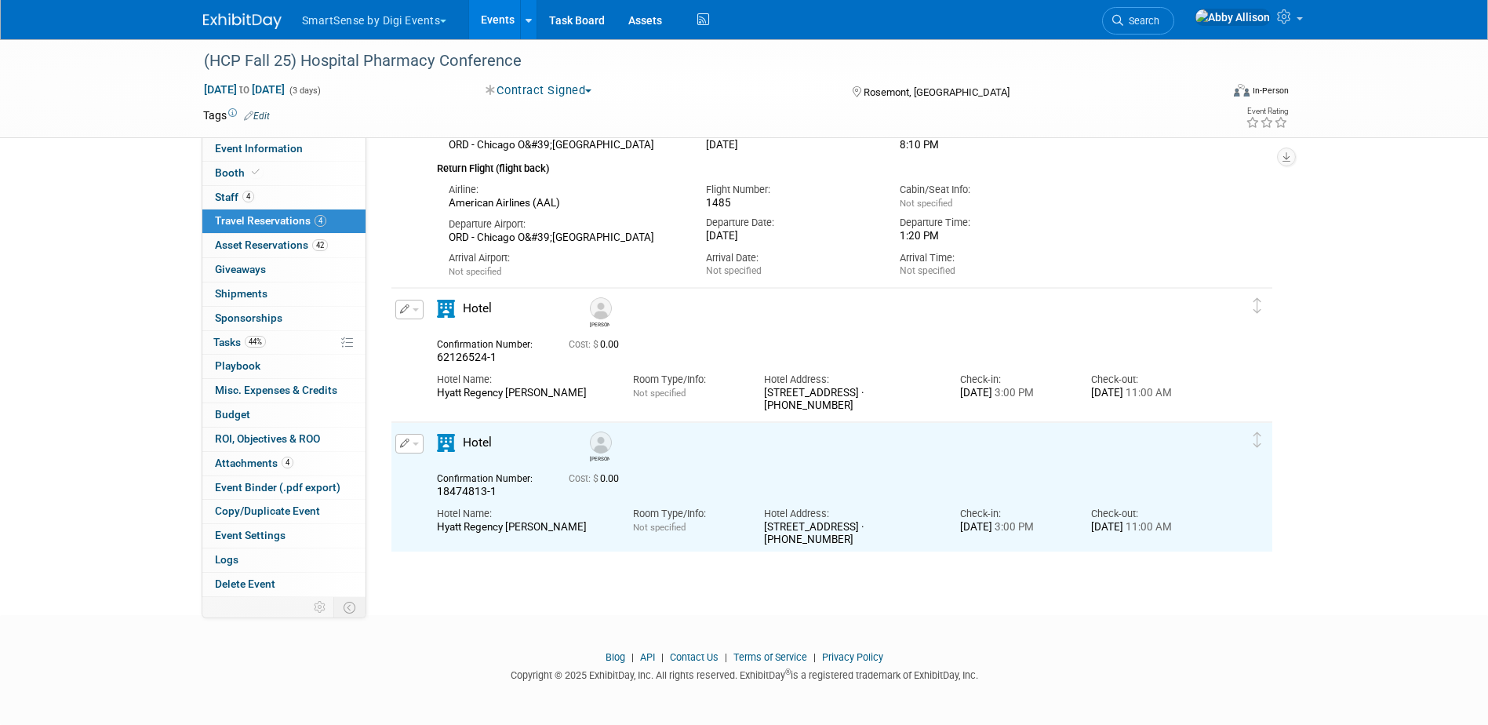
click at [417, 448] on button "button" at bounding box center [409, 444] width 28 height 20
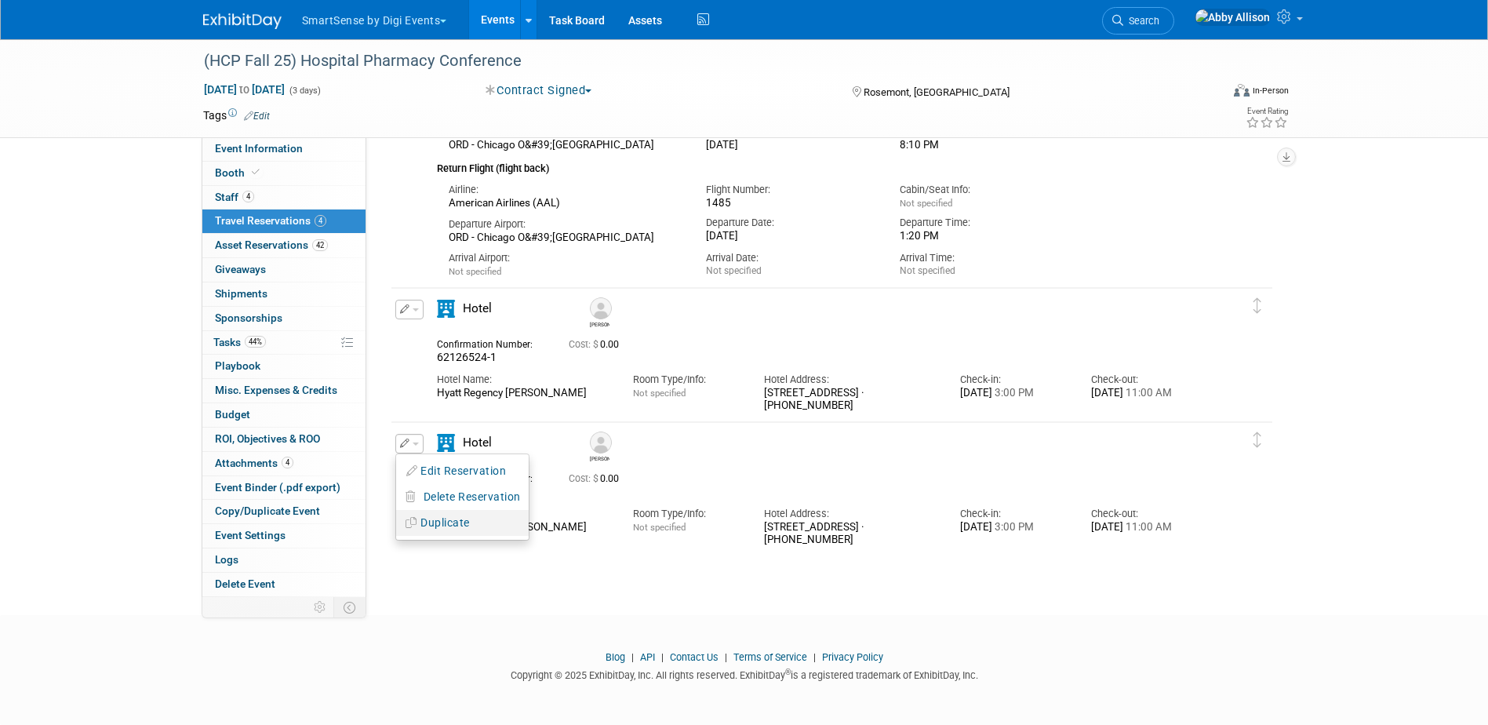
click at [440, 523] on button "Duplicate" at bounding box center [462, 522] width 133 height 23
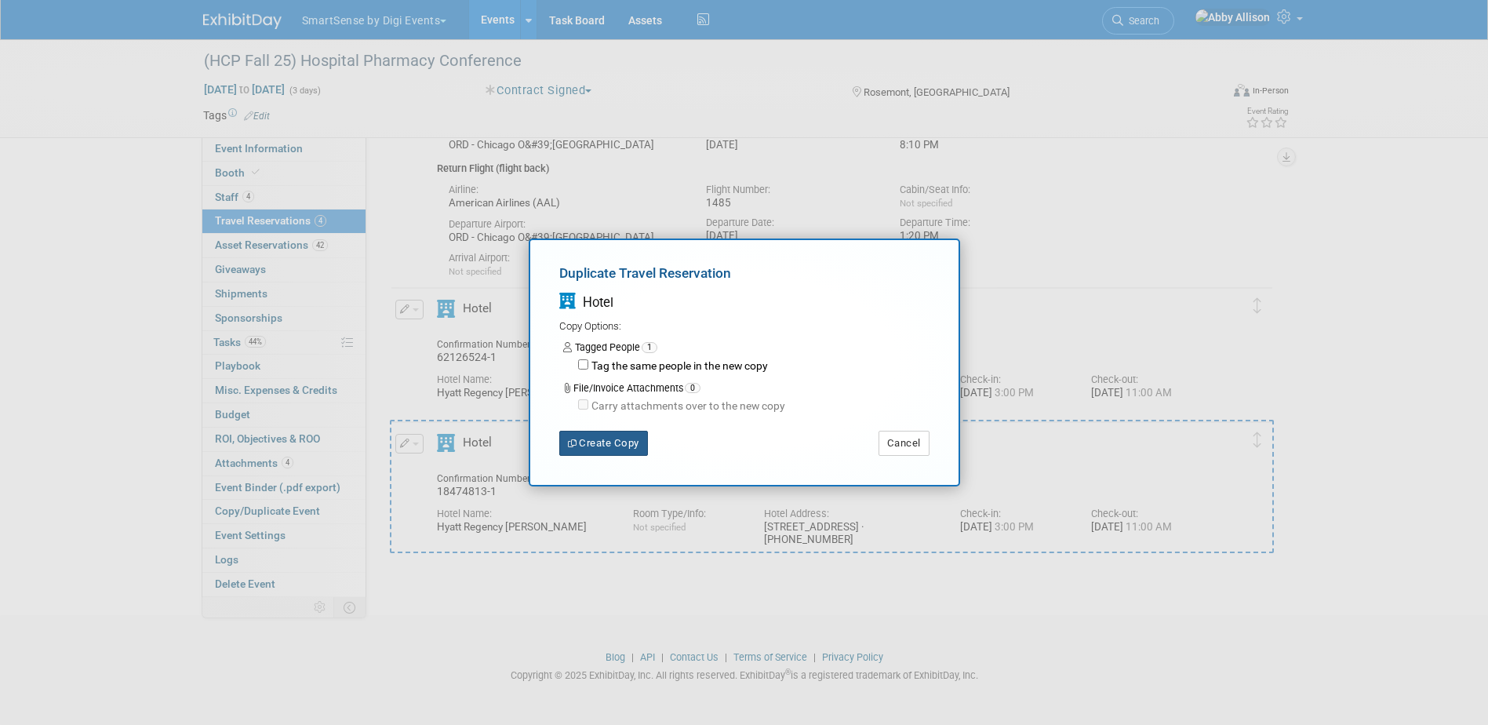
click at [588, 452] on button "Create Copy" at bounding box center [603, 443] width 89 height 25
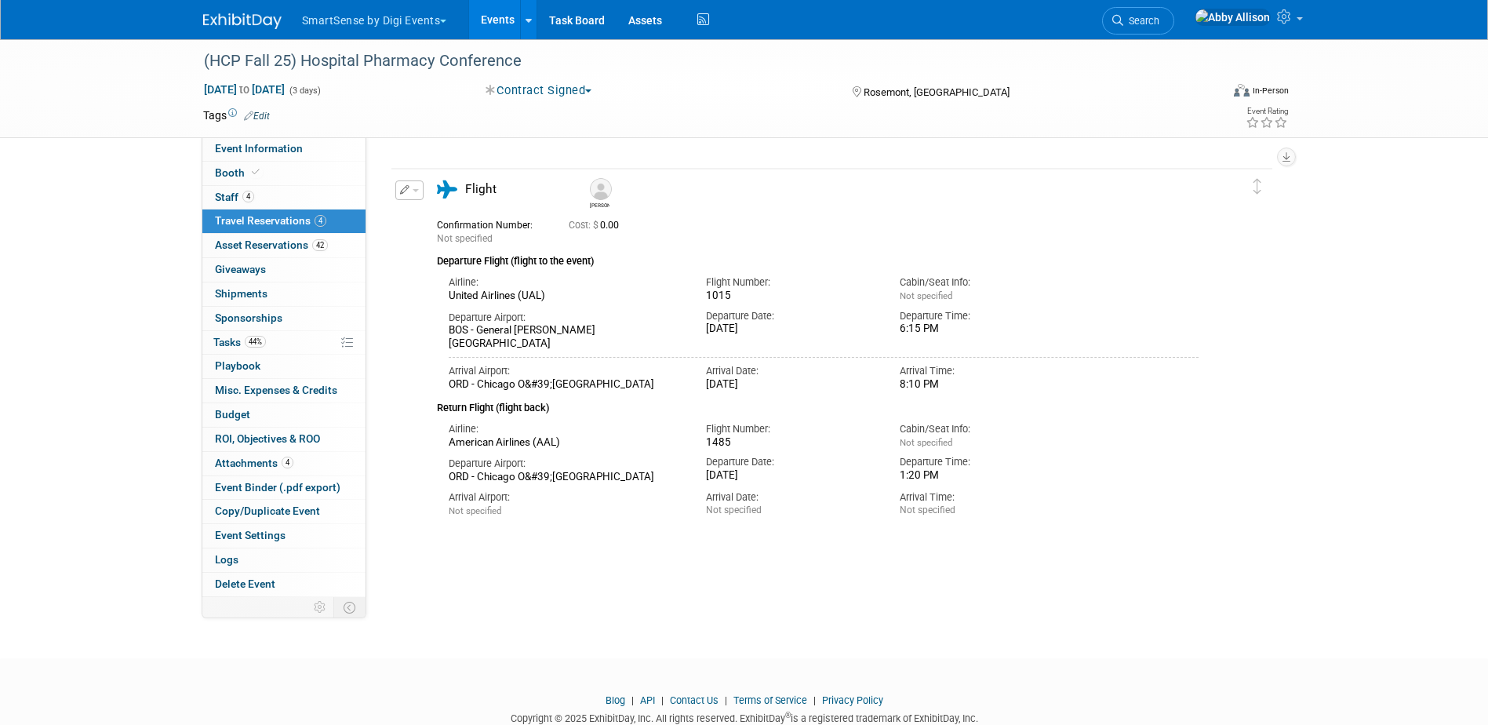
scroll to position [751, 0]
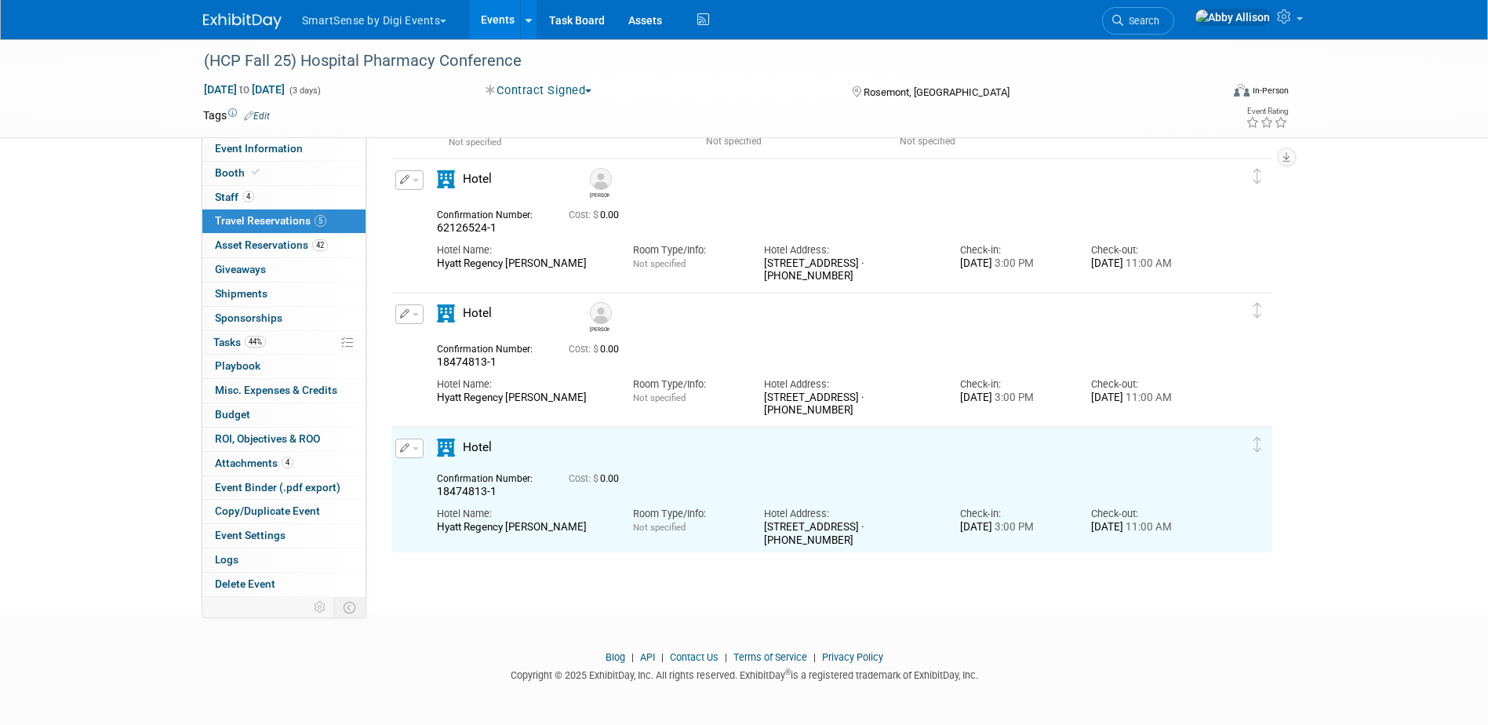
click at [419, 452] on button "button" at bounding box center [409, 448] width 28 height 20
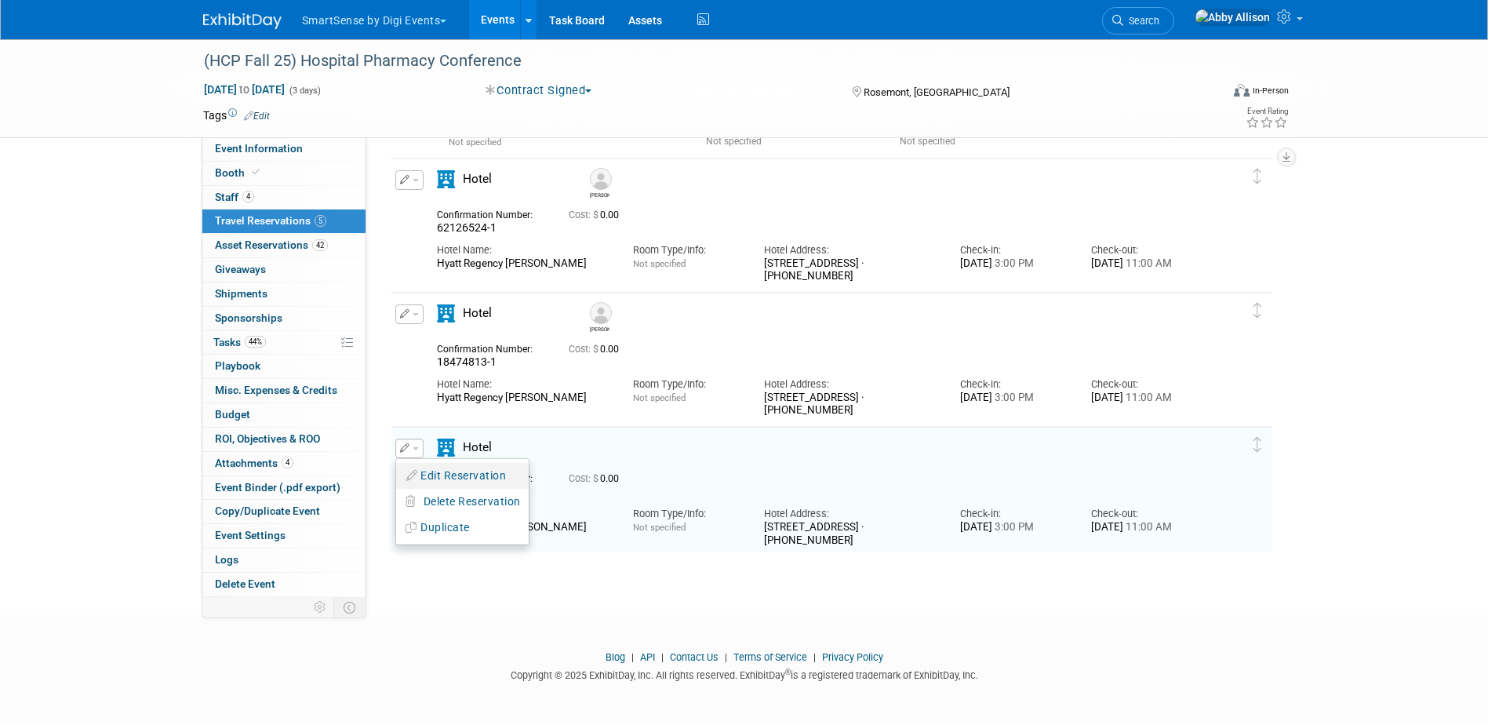
click at [450, 479] on button "Edit Reservation" at bounding box center [462, 475] width 133 height 23
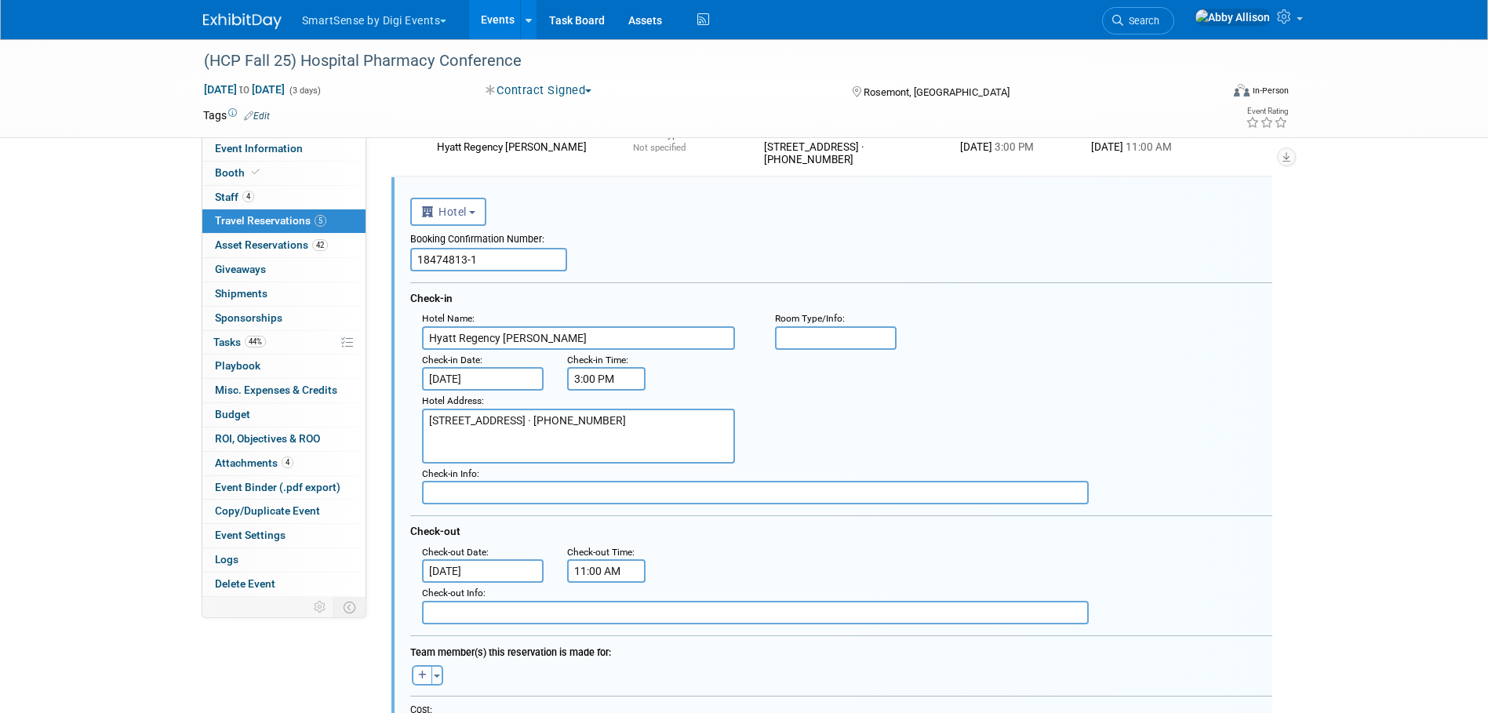
scroll to position [0, 0]
drag, startPoint x: 494, startPoint y: 262, endPoint x: 369, endPoint y: 255, distance: 125.7
click at [369, 255] on div "Event Information Event Info Booth Booth 4 Staff 4 Staff 5 Travel Reservations …" at bounding box center [744, 59] width 1106 height 2039
paste input "60266920"
type input "60266920-1"
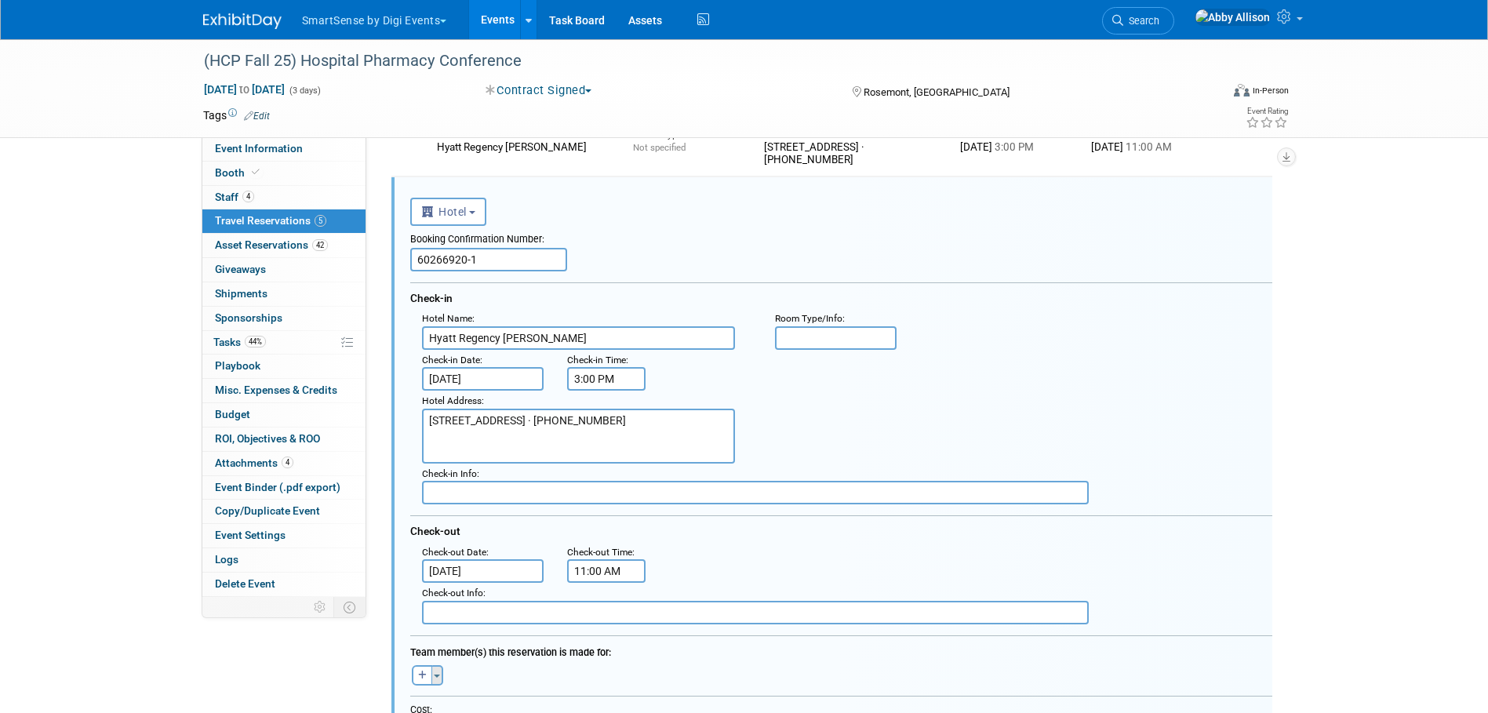
click at [439, 678] on span "button" at bounding box center [437, 676] width 6 height 3
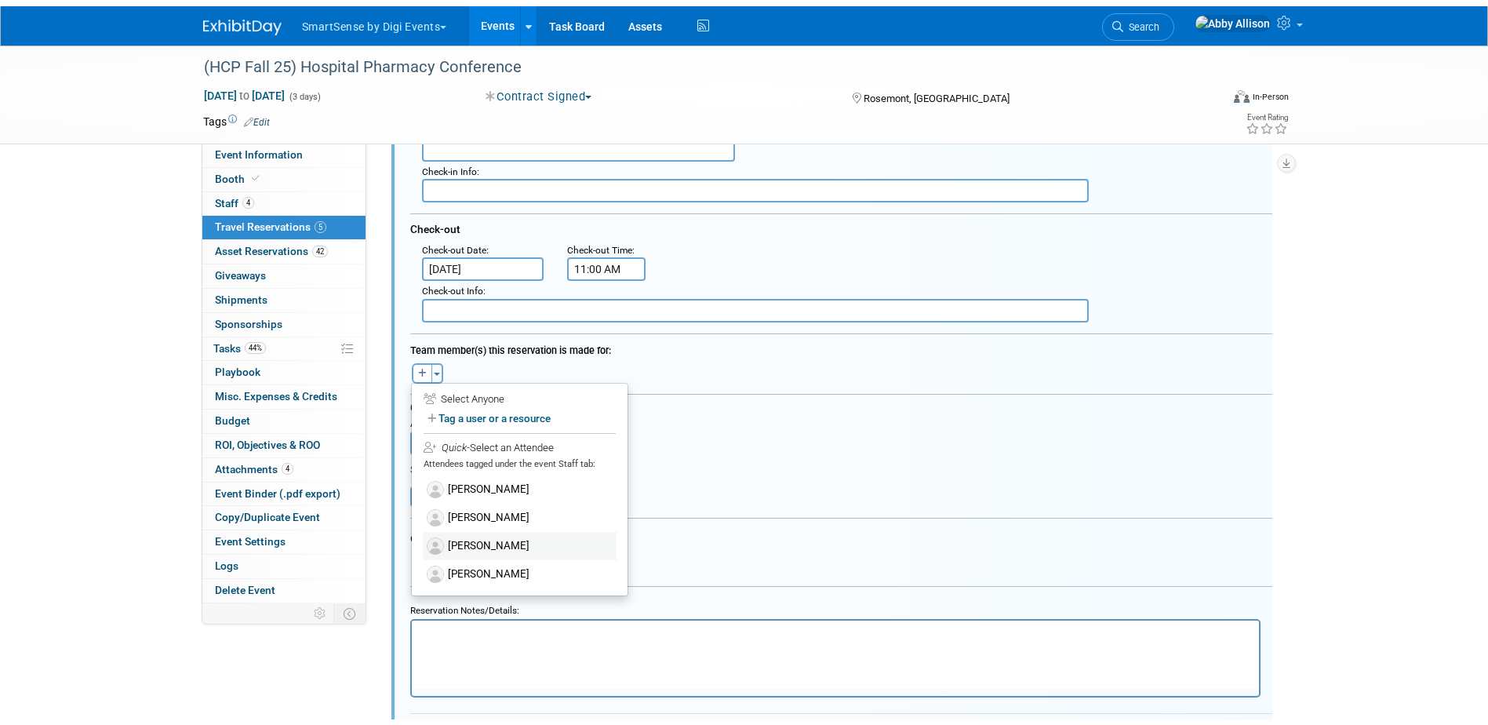
scroll to position [1313, 0]
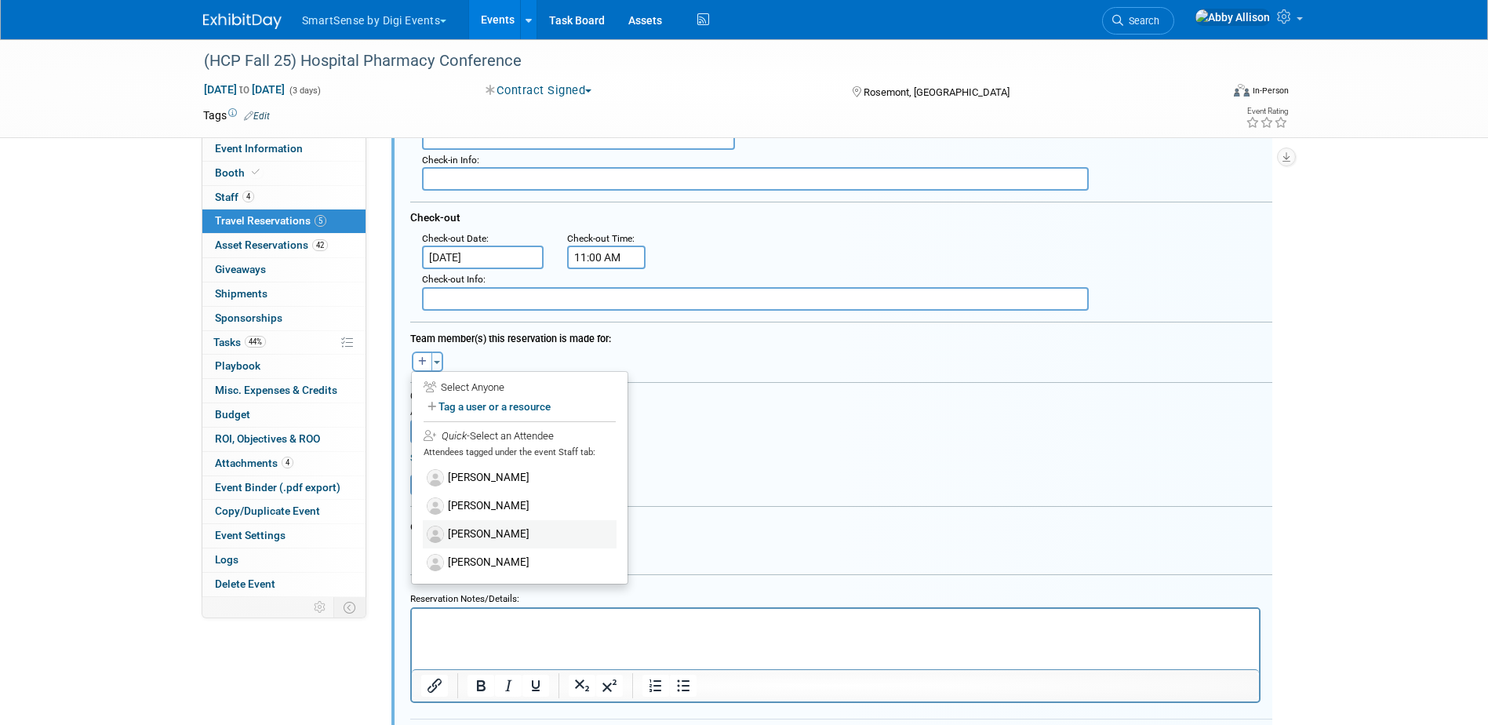
click at [457, 536] on label "[PERSON_NAME]" at bounding box center [520, 534] width 194 height 28
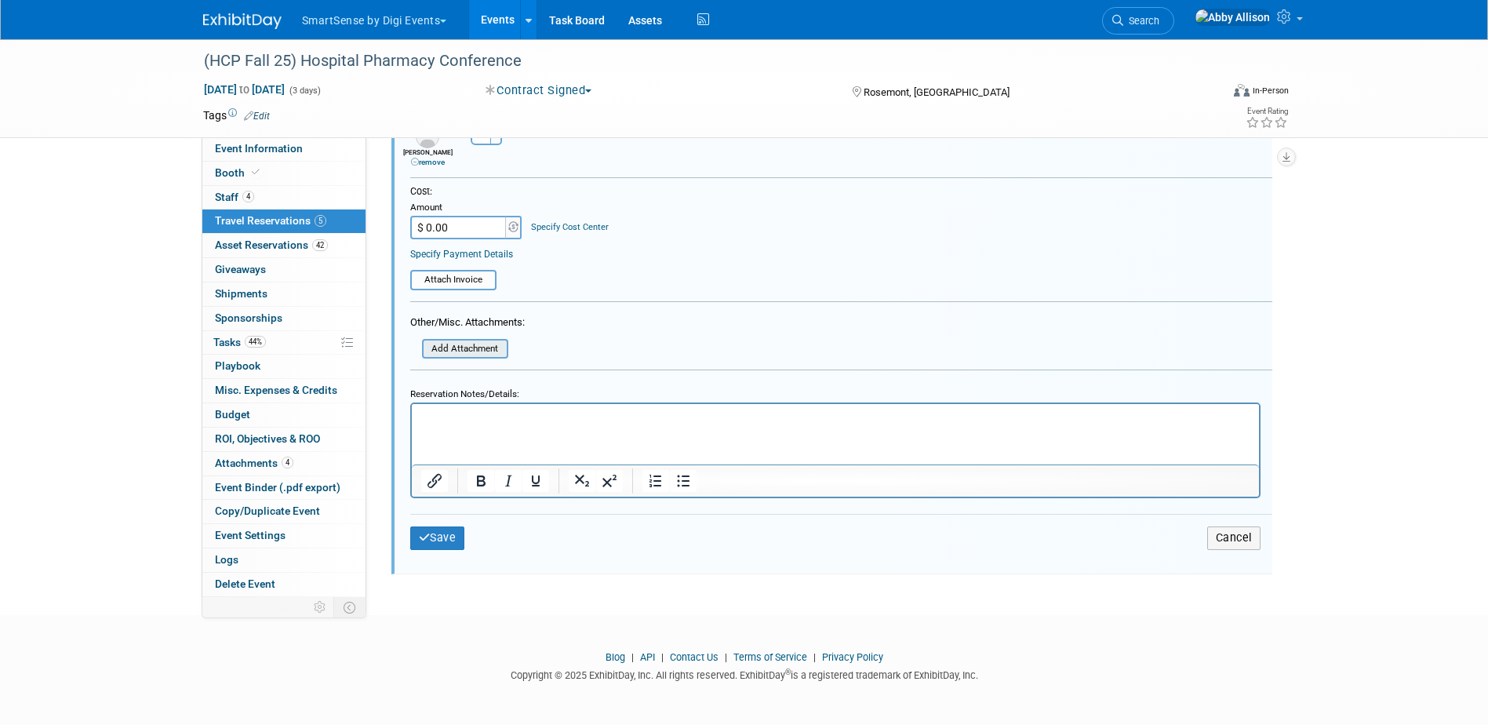
scroll to position [1541, 0]
click at [428, 545] on button "Save" at bounding box center [437, 537] width 55 height 23
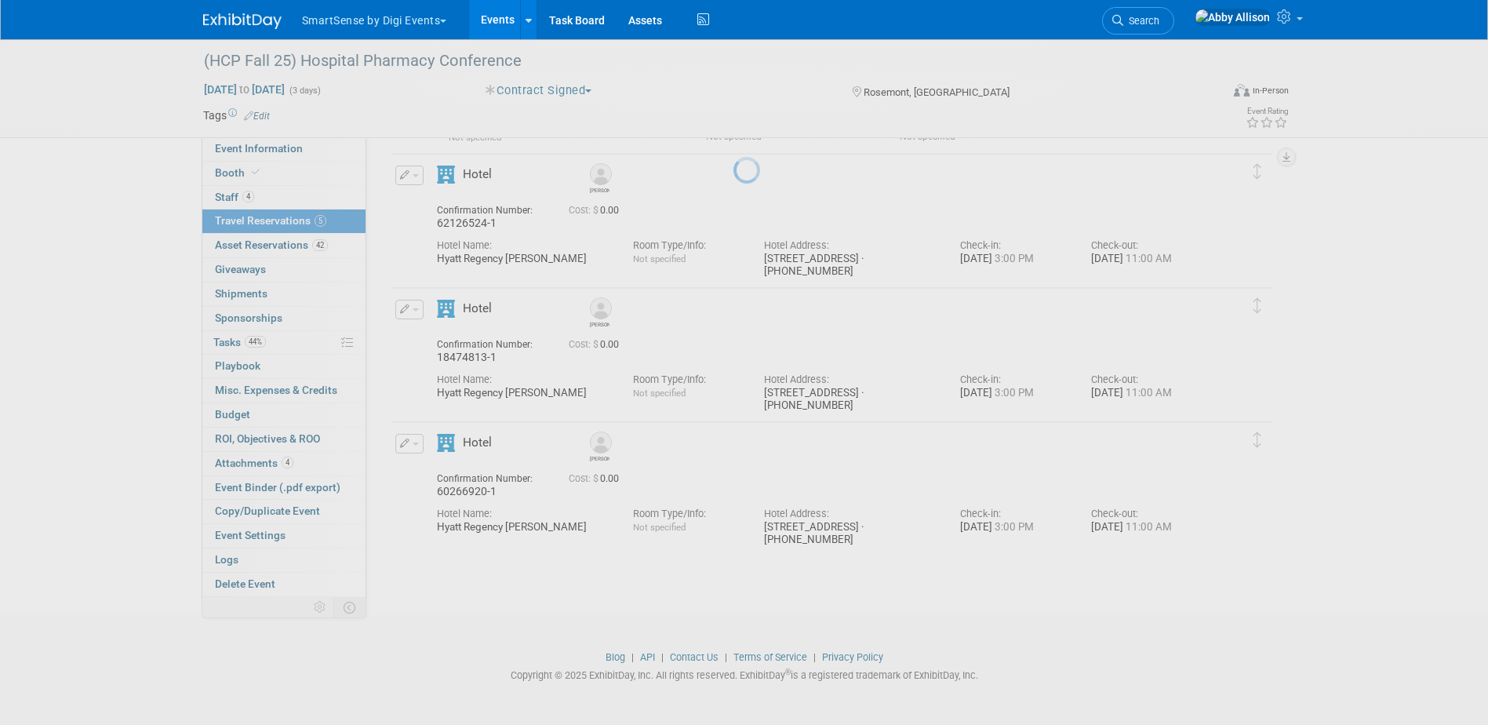
scroll to position [755, 0]
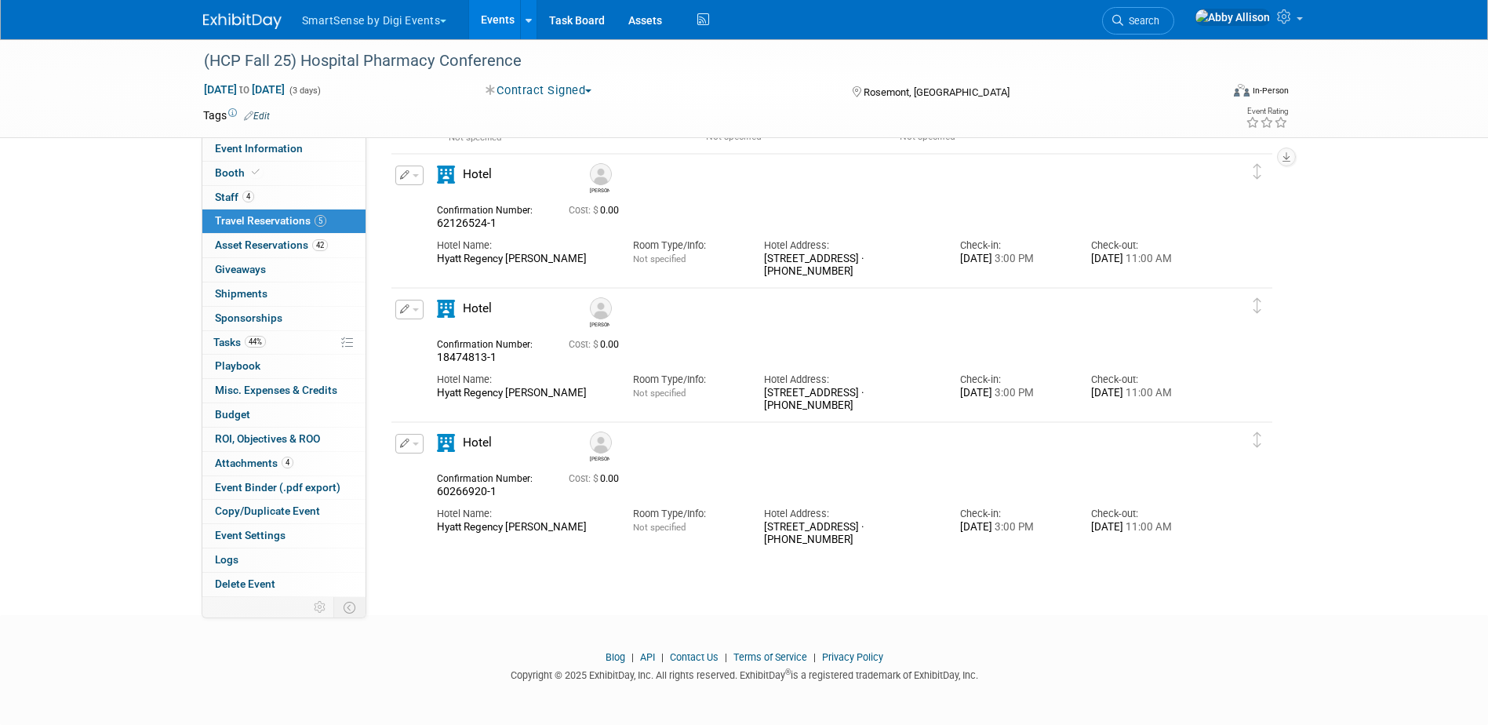
click at [420, 180] on button "button" at bounding box center [409, 176] width 28 height 20
click at [443, 205] on button "Edit Reservation" at bounding box center [462, 202] width 133 height 23
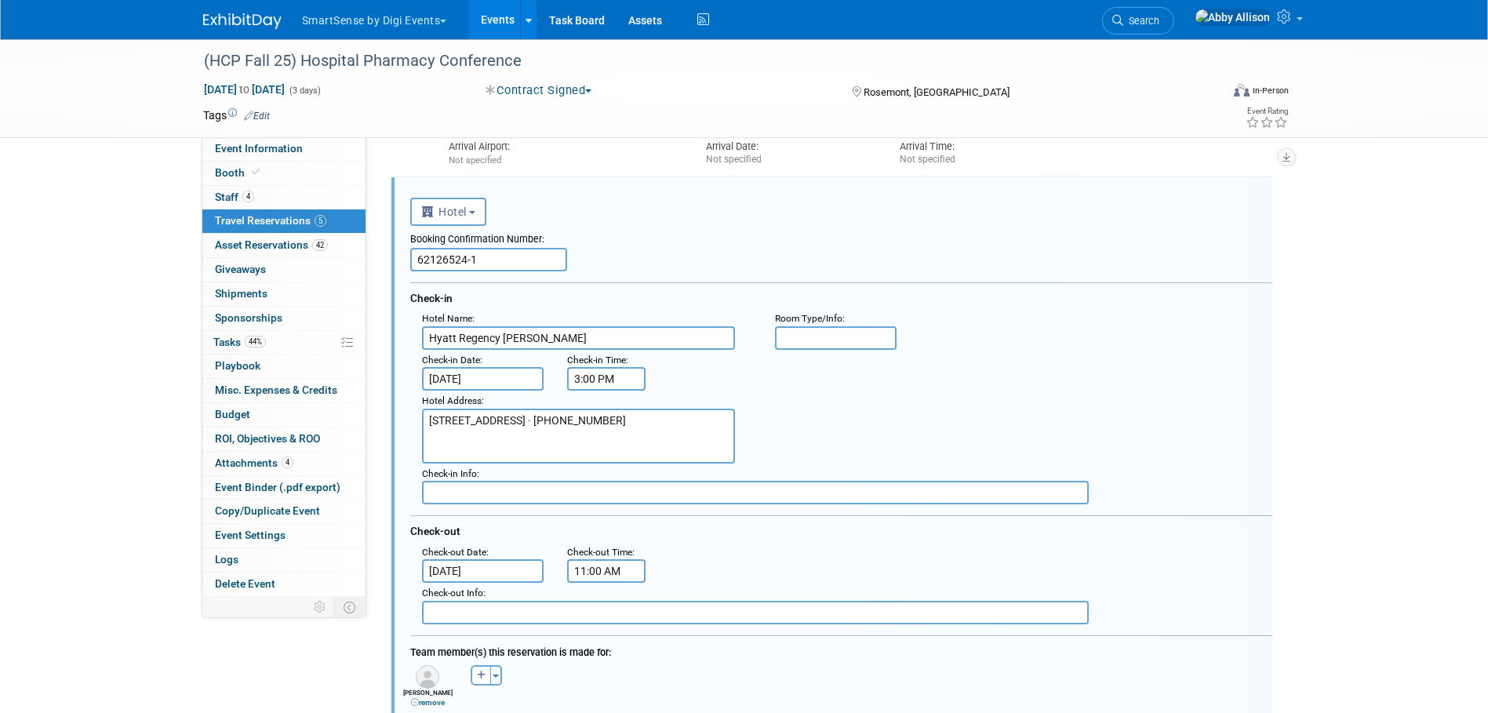
scroll to position [0, 0]
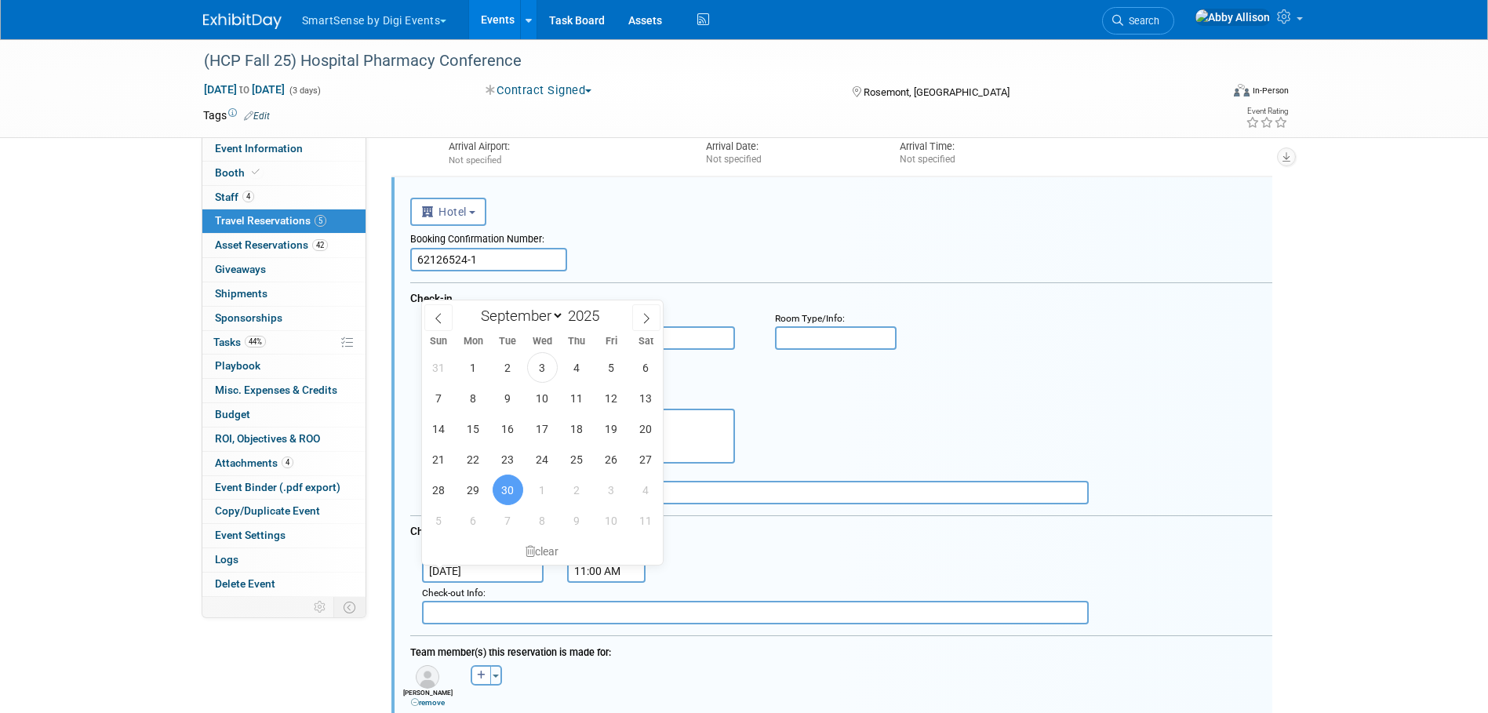
click at [490, 566] on input "Sep 30, 2025" at bounding box center [483, 571] width 122 height 24
click at [534, 492] on span "1" at bounding box center [542, 490] width 31 height 31
type input "Oct 1, 2025"
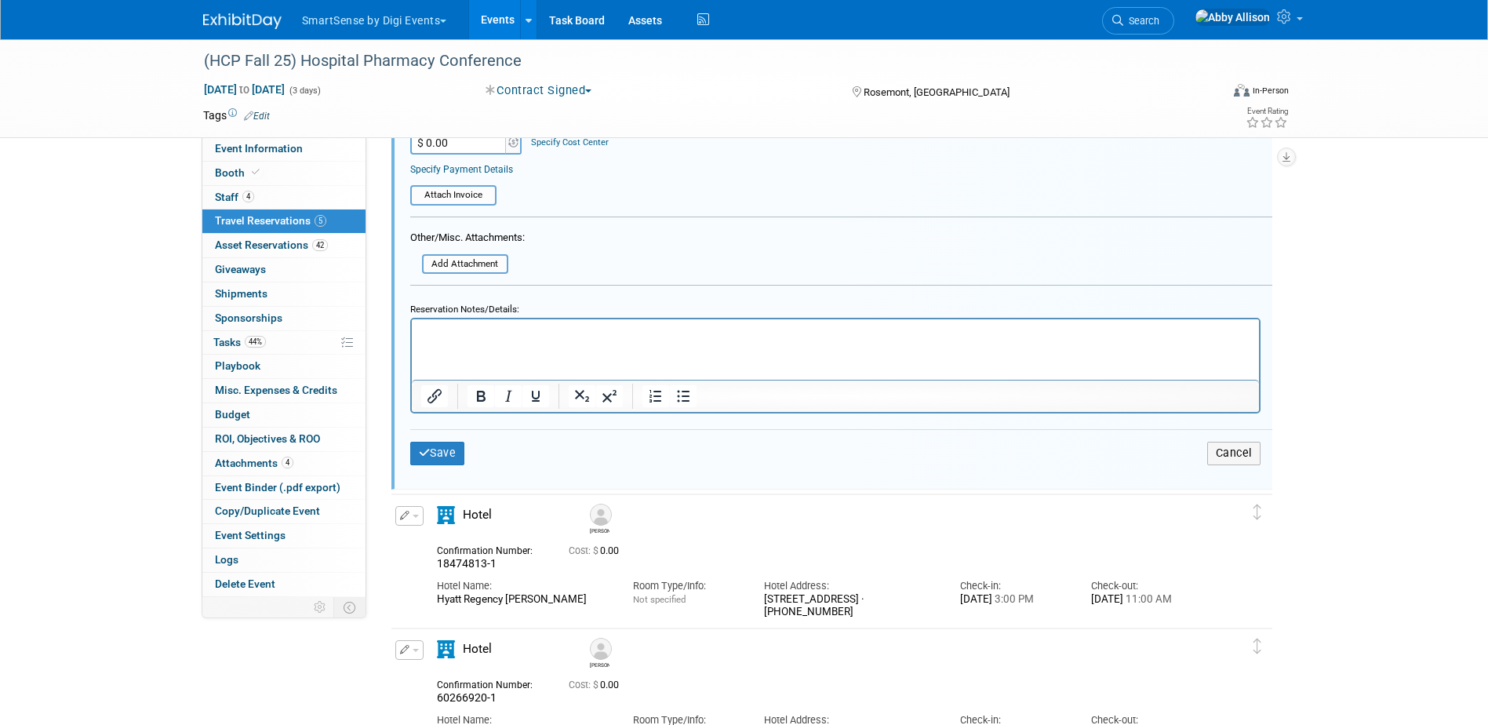
scroll to position [1359, 0]
click at [446, 461] on button "Save" at bounding box center [437, 450] width 55 height 23
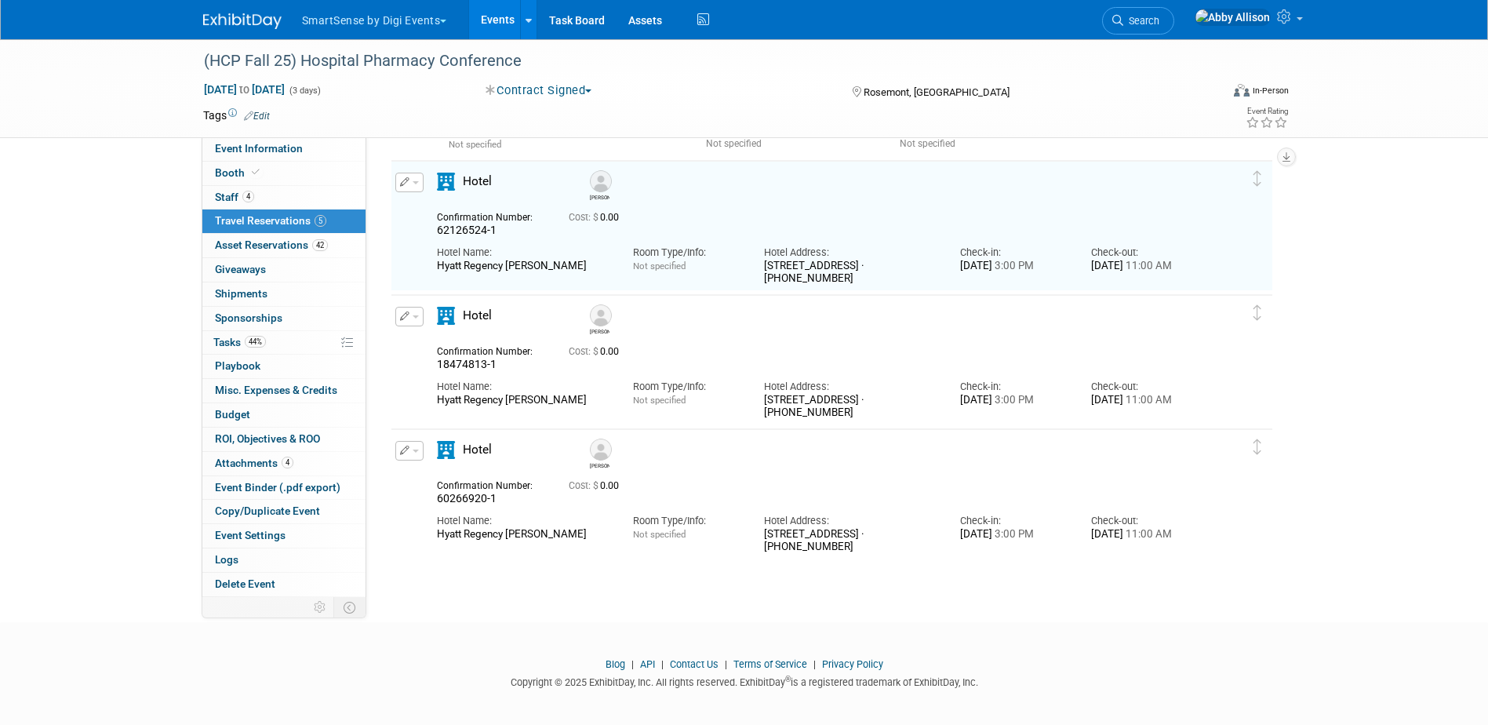
scroll to position [731, 0]
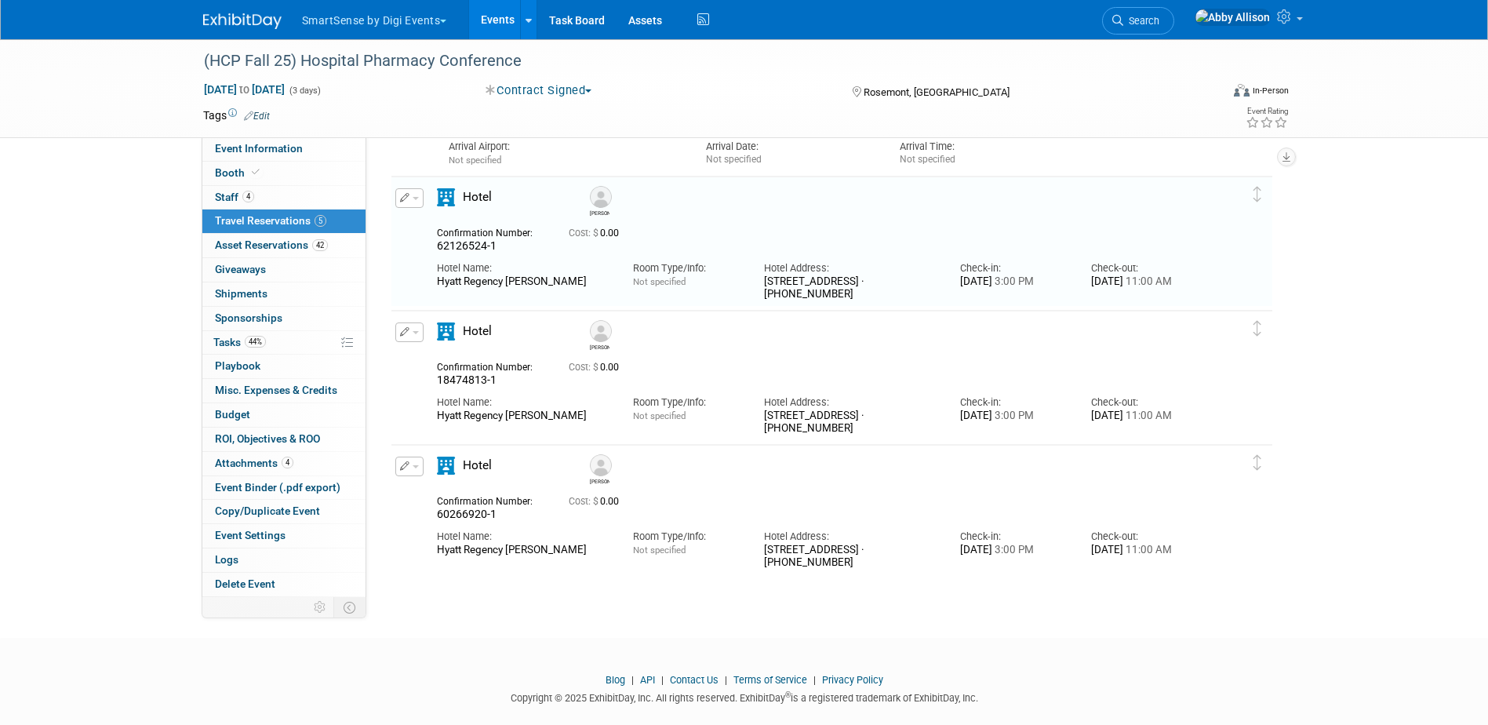
click at [418, 336] on button "button" at bounding box center [409, 332] width 28 height 20
click at [435, 356] on button "Edit Reservation" at bounding box center [462, 359] width 133 height 23
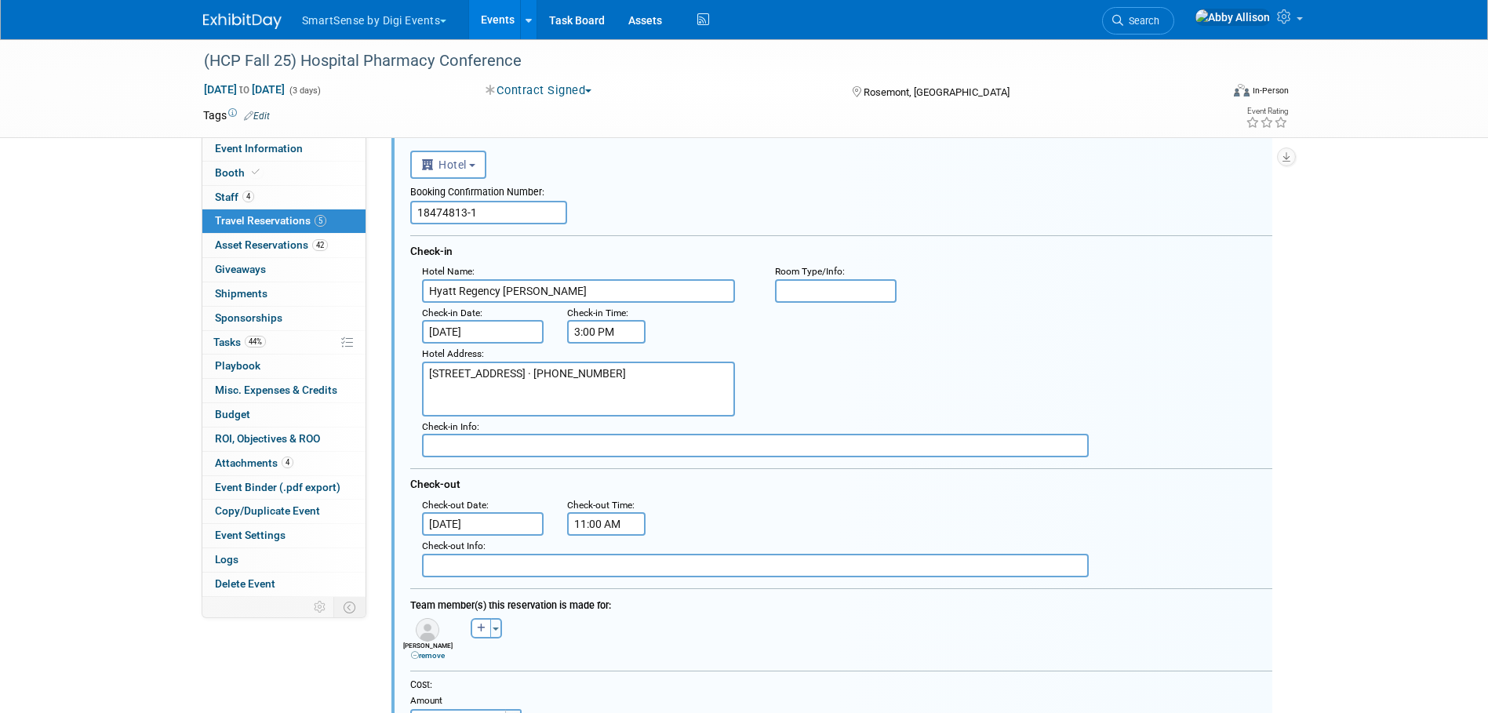
scroll to position [944, 0]
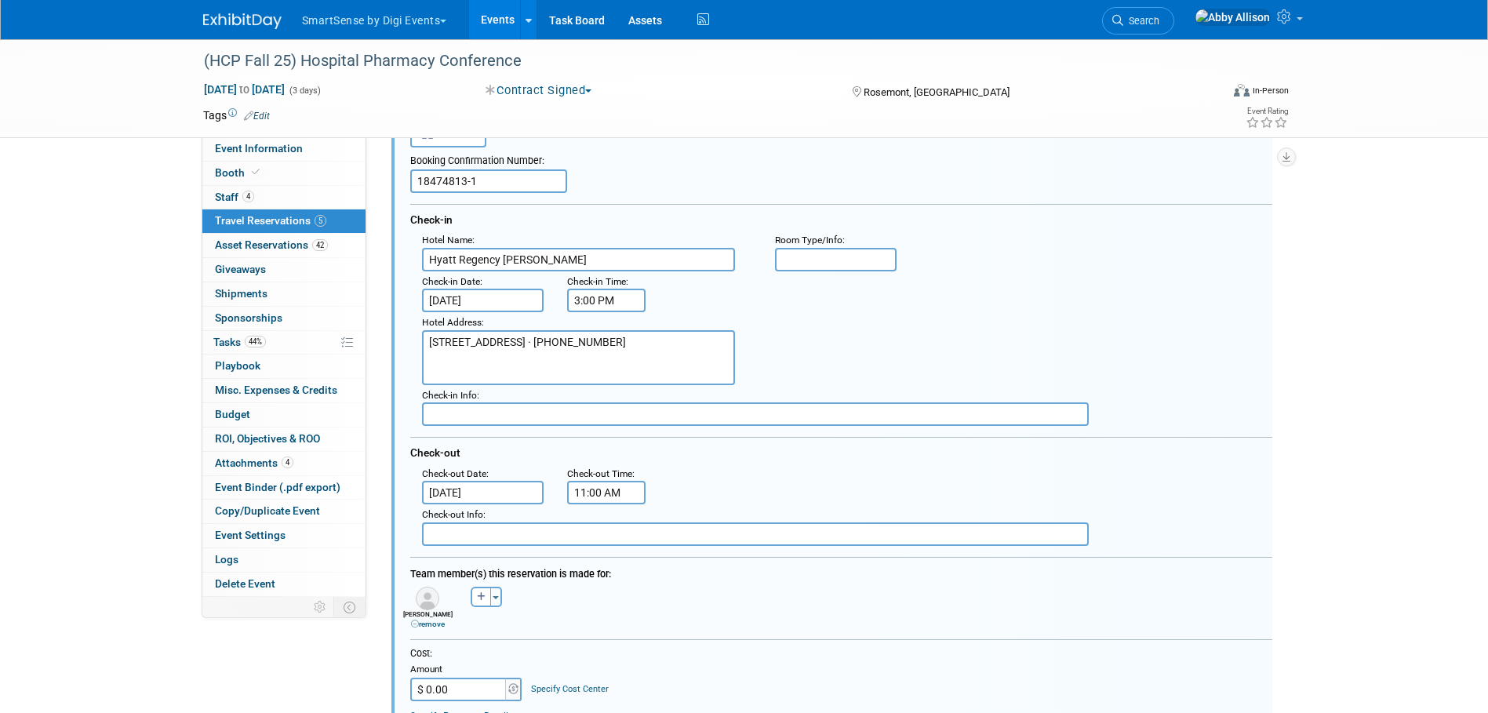
click at [493, 490] on input "Sep 30, 2025" at bounding box center [483, 493] width 122 height 24
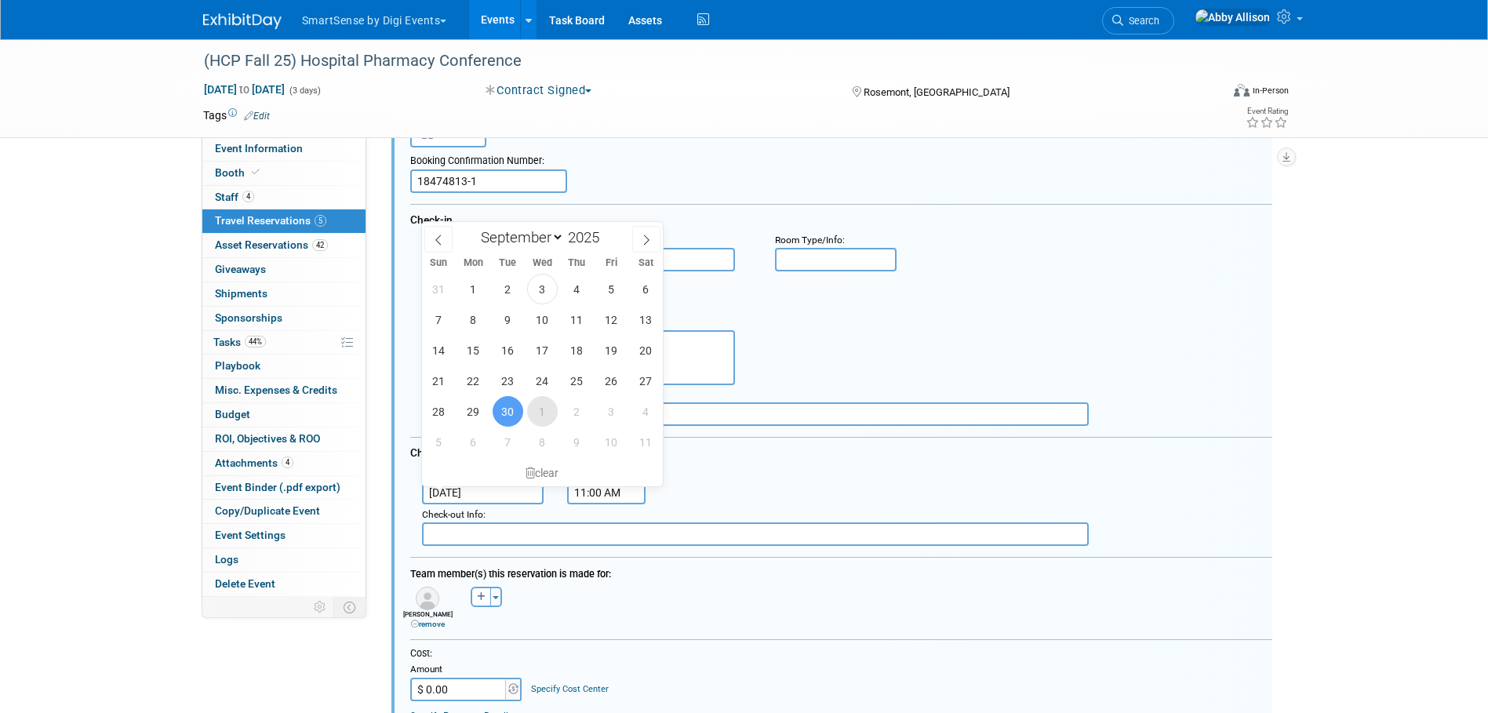
click at [534, 414] on span "1" at bounding box center [542, 411] width 31 height 31
type input "Oct 1, 2025"
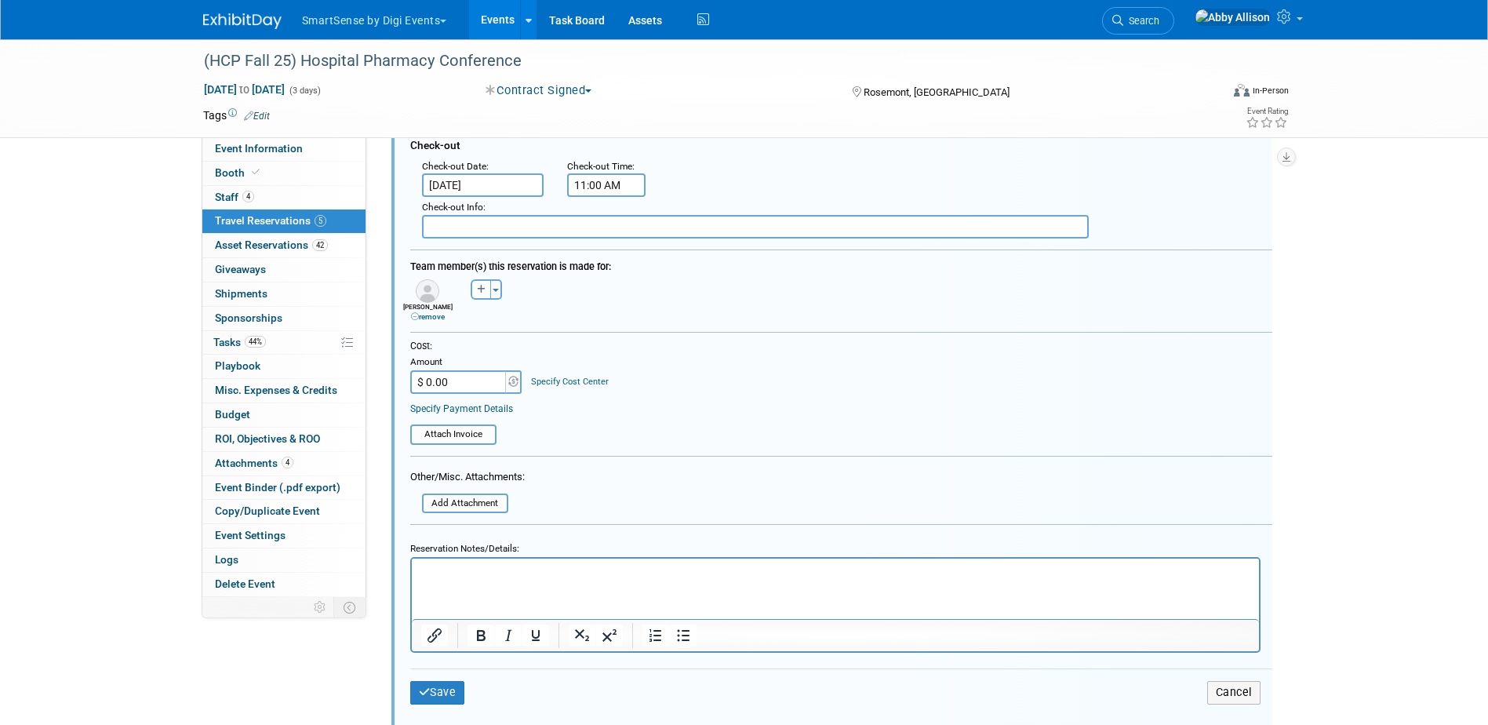
scroll to position [1257, 0]
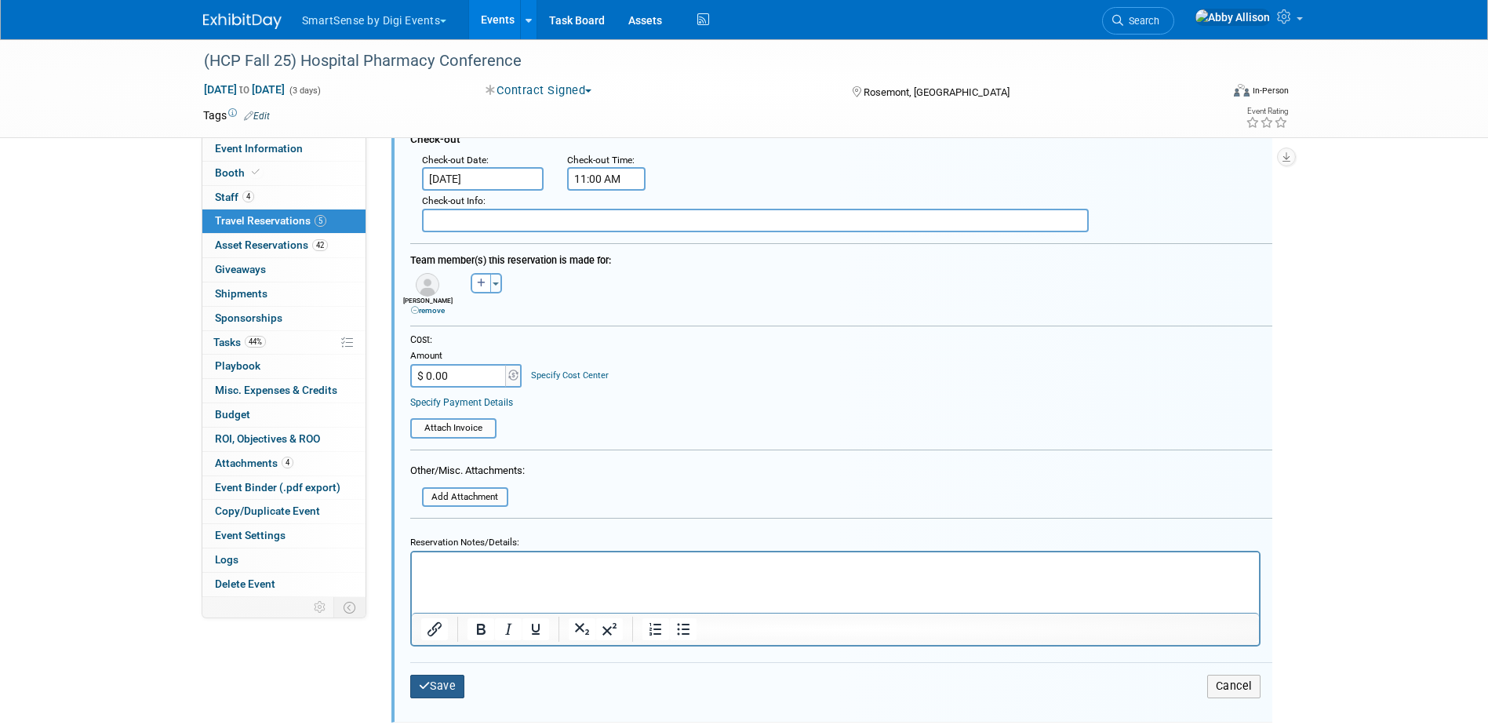
click at [439, 685] on button "Save" at bounding box center [437, 686] width 55 height 23
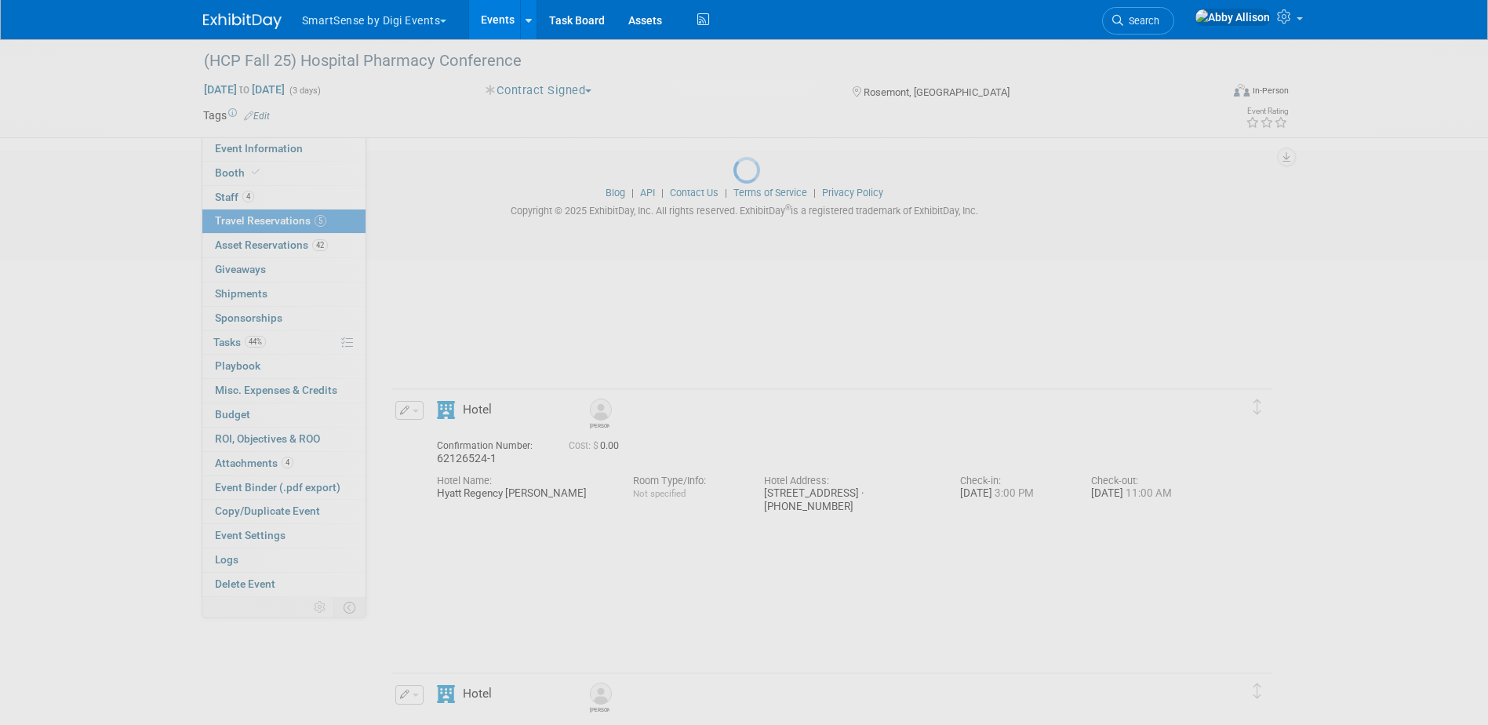
scroll to position [755, 0]
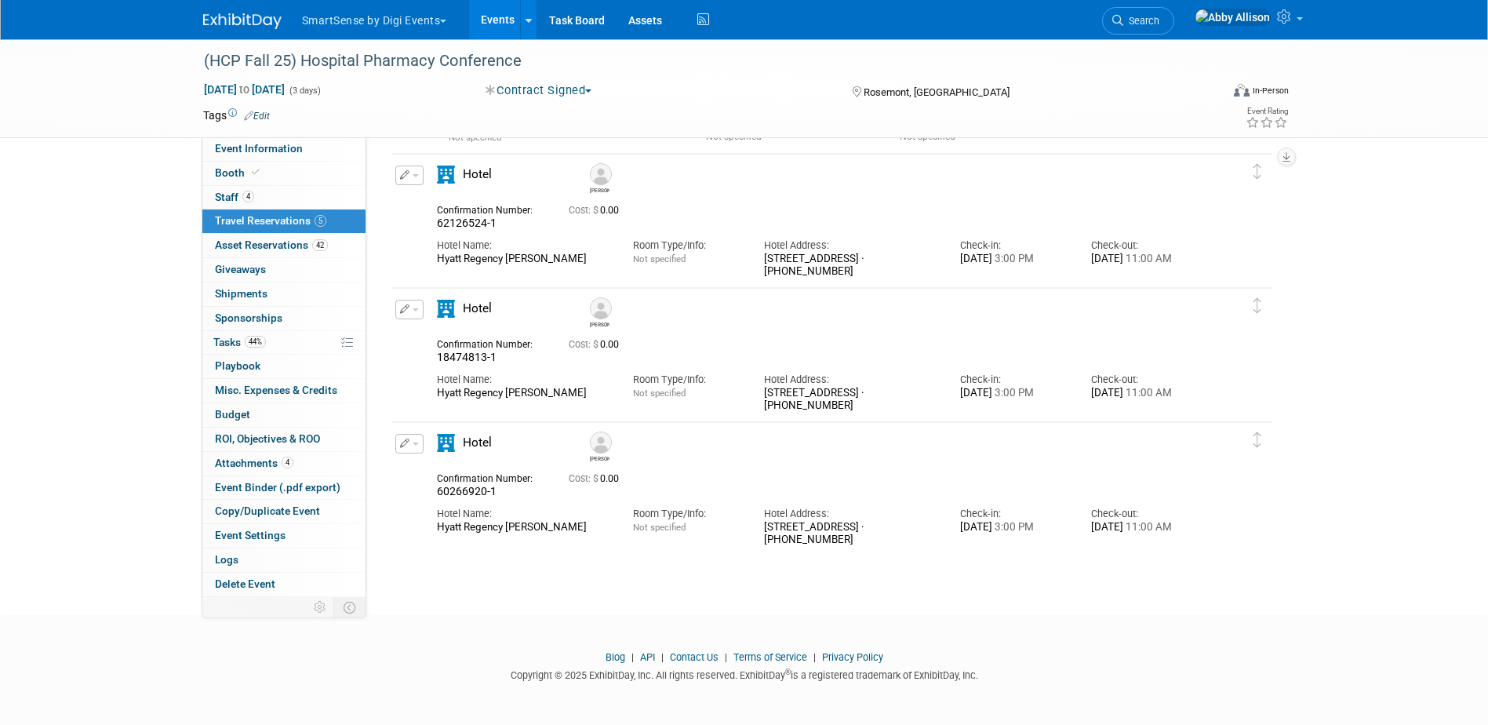
click at [417, 444] on span "button" at bounding box center [416, 443] width 6 height 3
click at [457, 474] on button "Edit Reservation" at bounding box center [462, 471] width 133 height 23
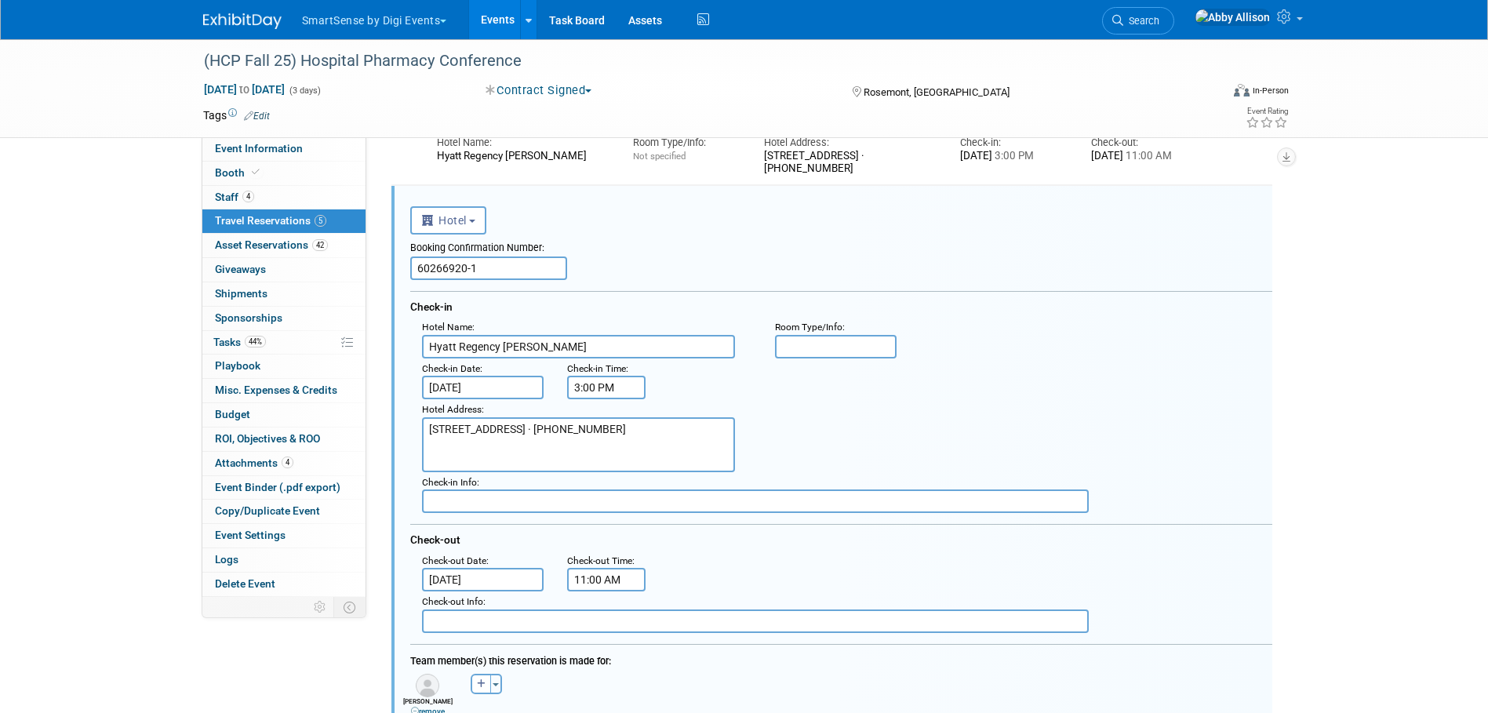
scroll to position [0, 0]
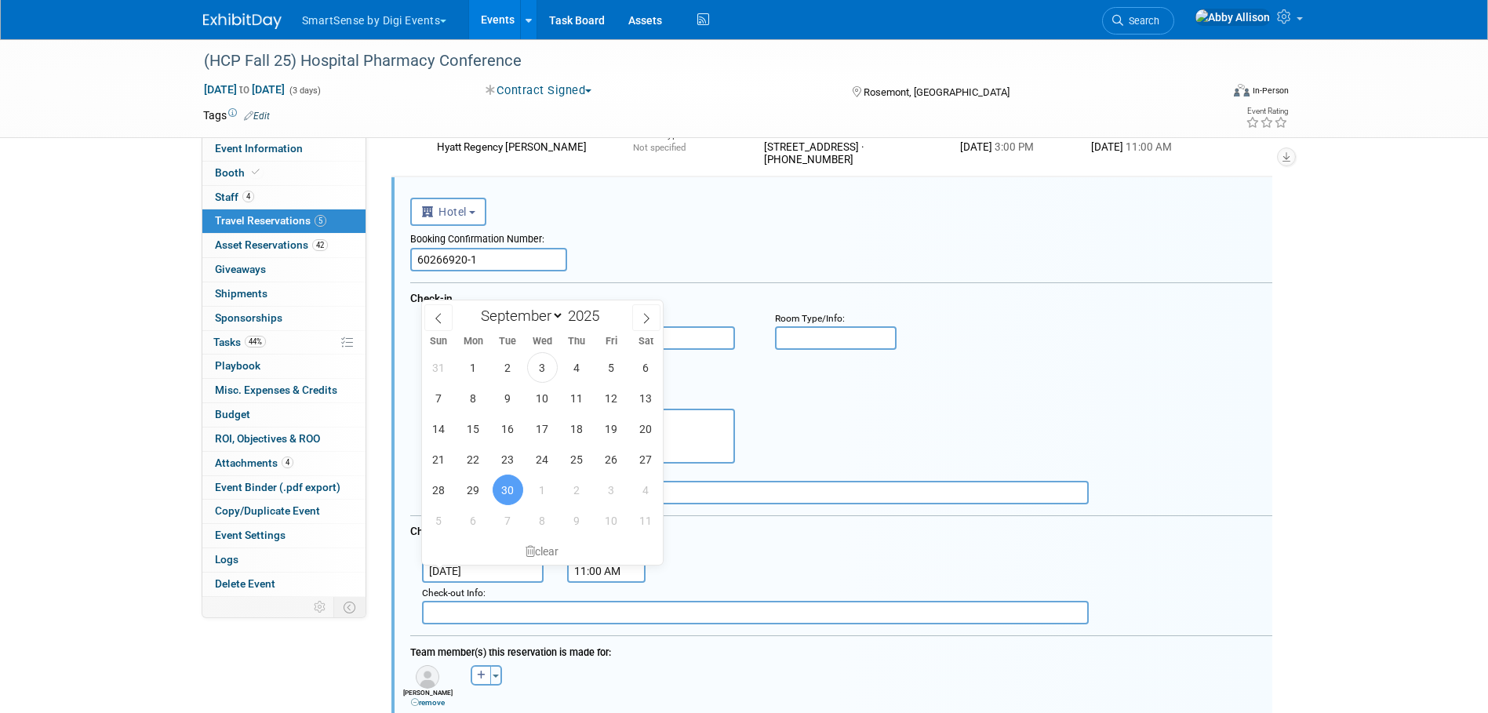
click at [501, 571] on input "Sep 30, 2025" at bounding box center [483, 571] width 122 height 24
click at [537, 502] on span "1" at bounding box center [542, 490] width 31 height 31
type input "Oct 1, 2025"
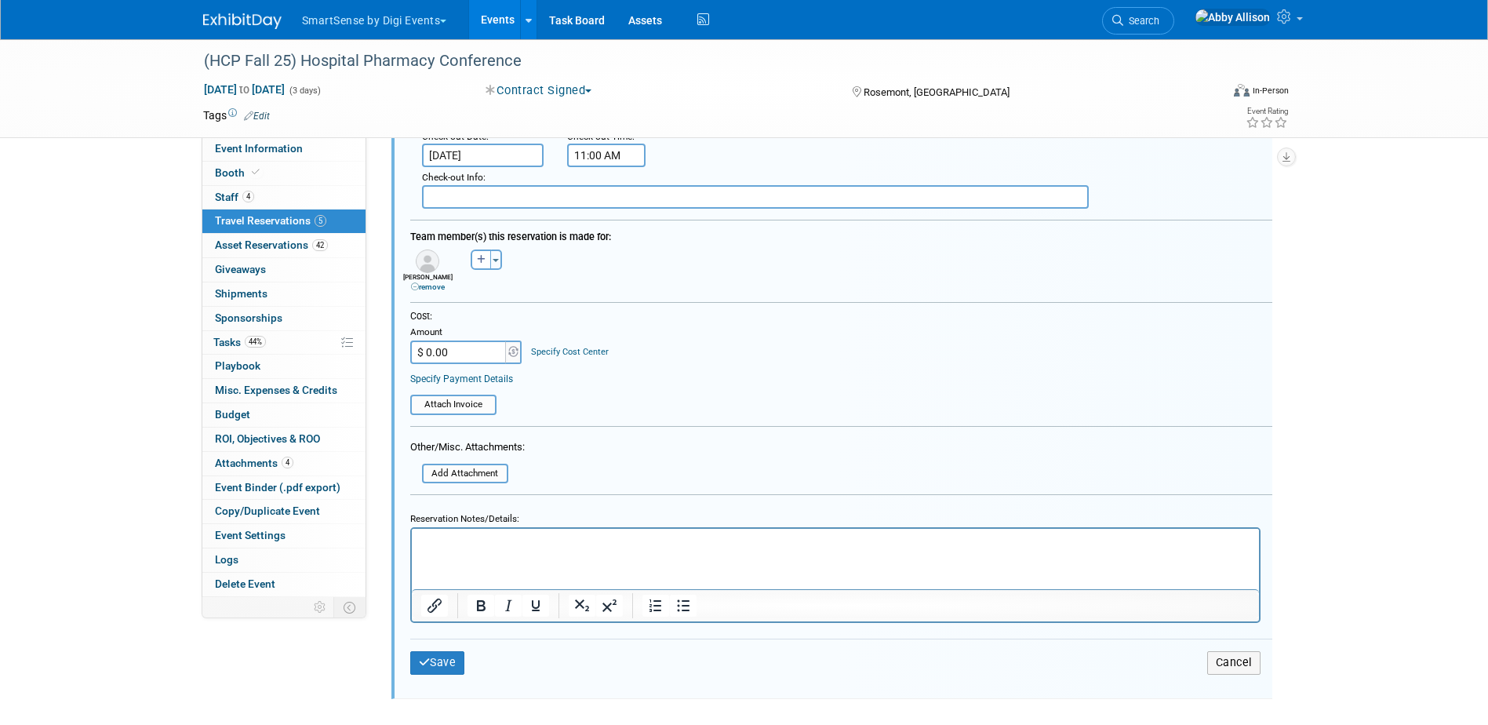
scroll to position [1470, 0]
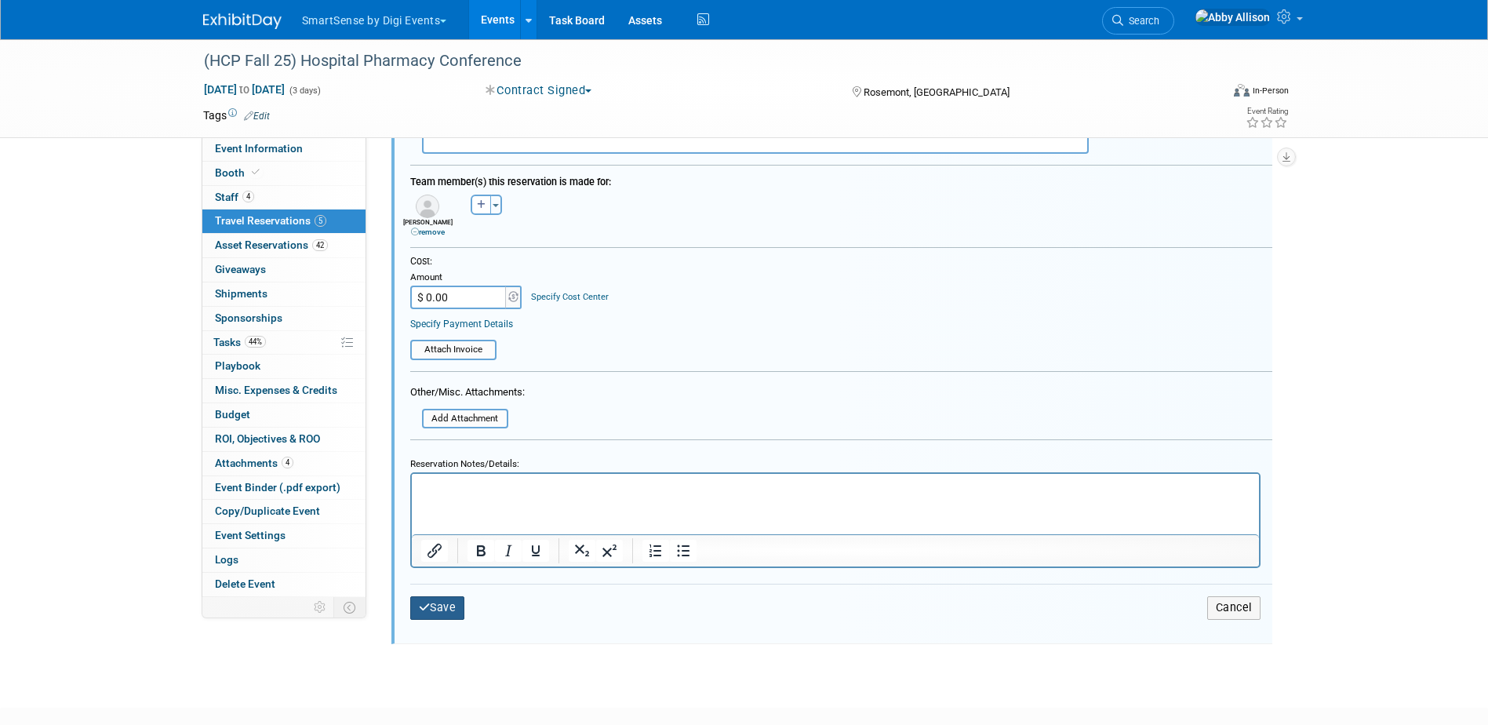
click at [446, 601] on button "Save" at bounding box center [437, 607] width 55 height 23
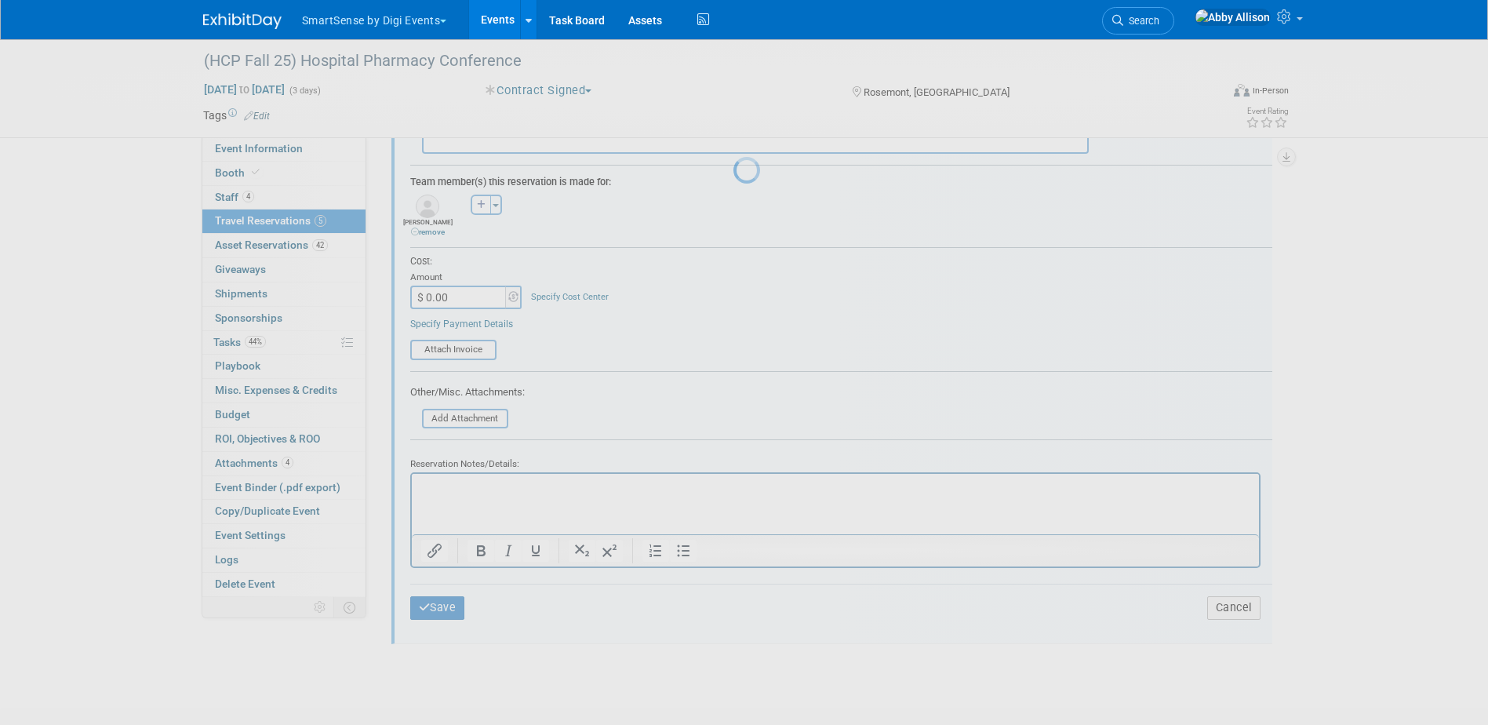
scroll to position [755, 0]
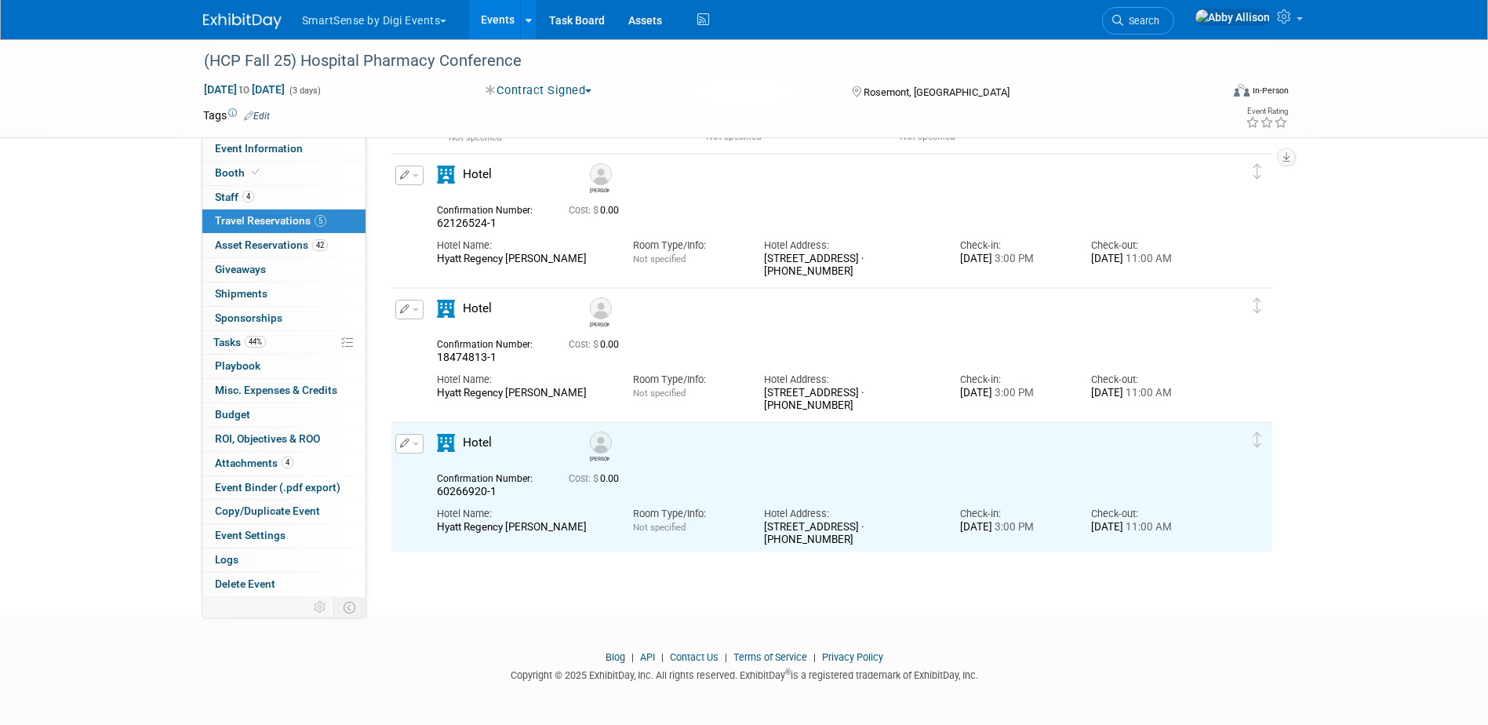
click at [420, 445] on button "button" at bounding box center [409, 444] width 28 height 20
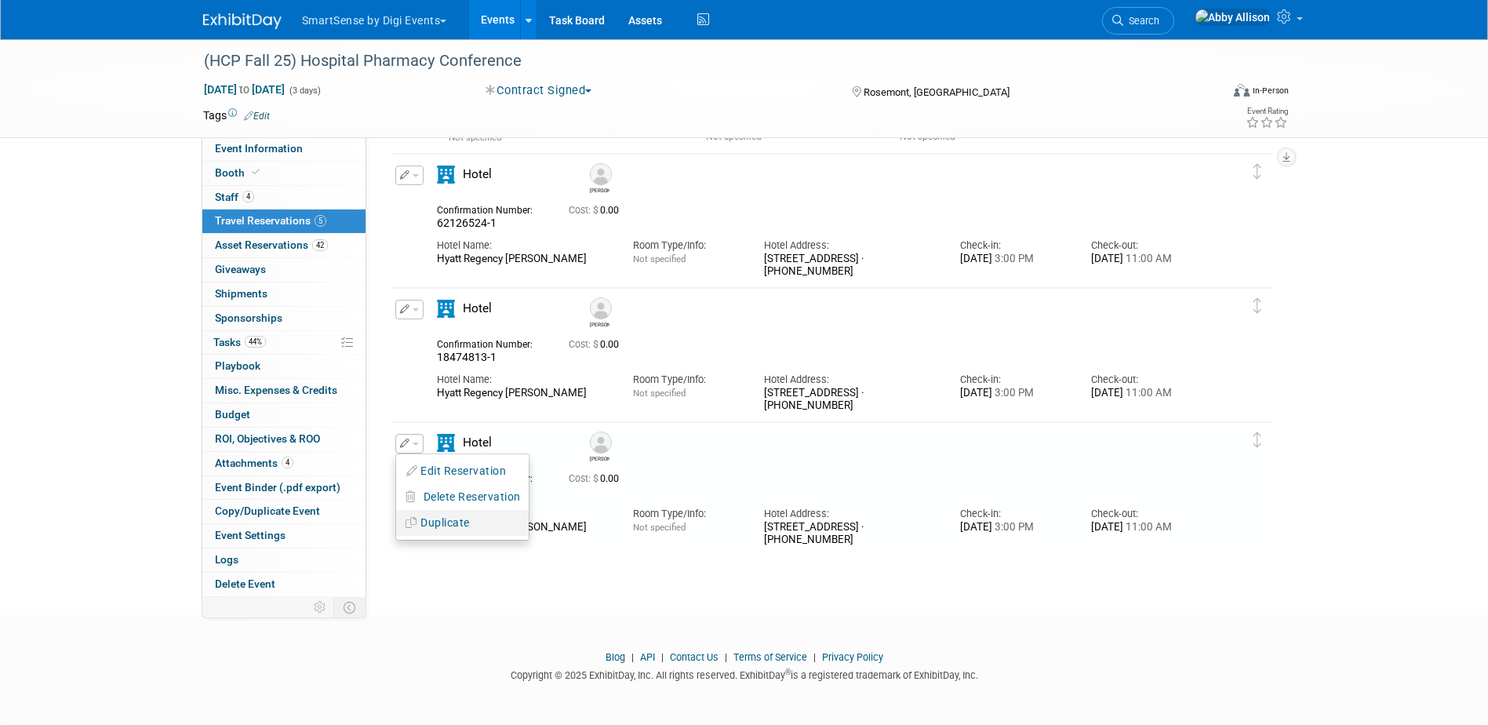
click at [463, 524] on button "Duplicate" at bounding box center [462, 522] width 133 height 23
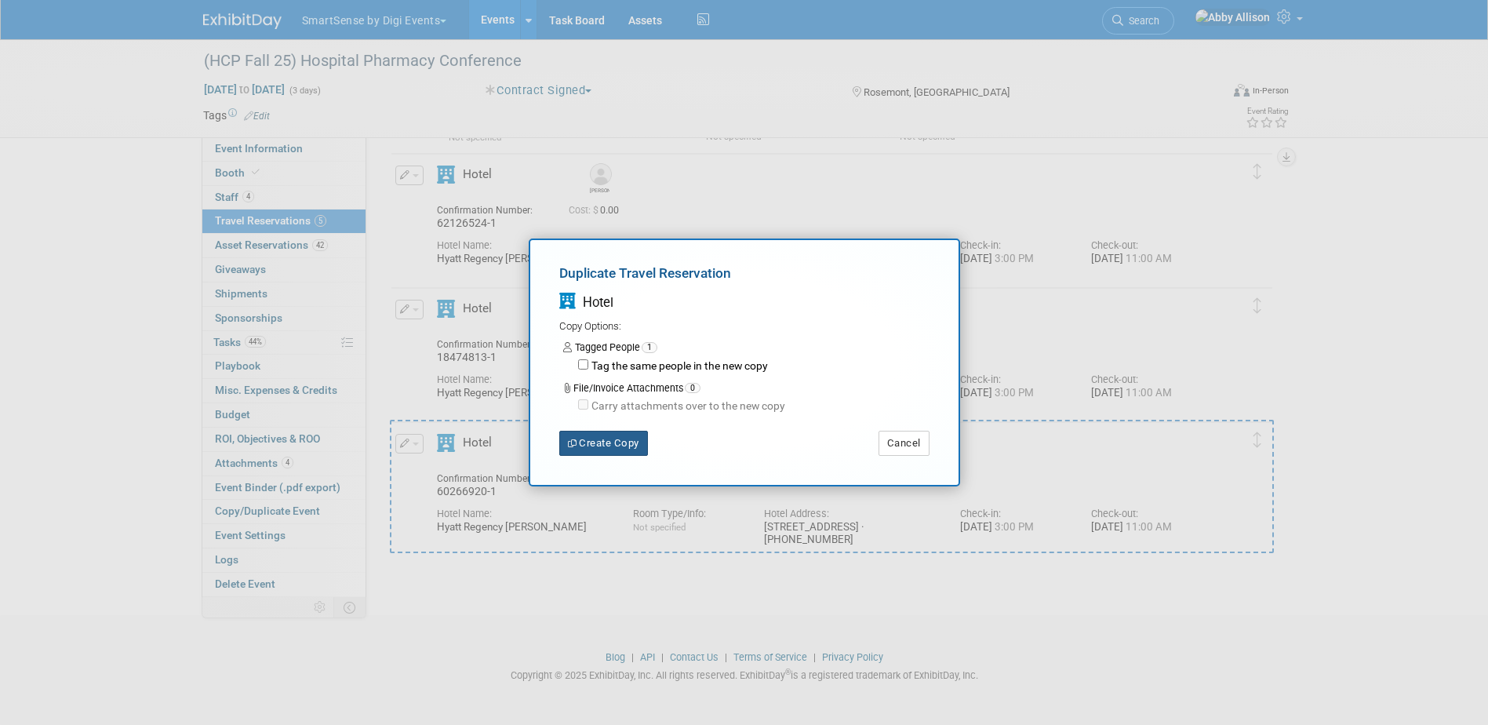
click at [585, 449] on button "Create Copy" at bounding box center [603, 443] width 89 height 25
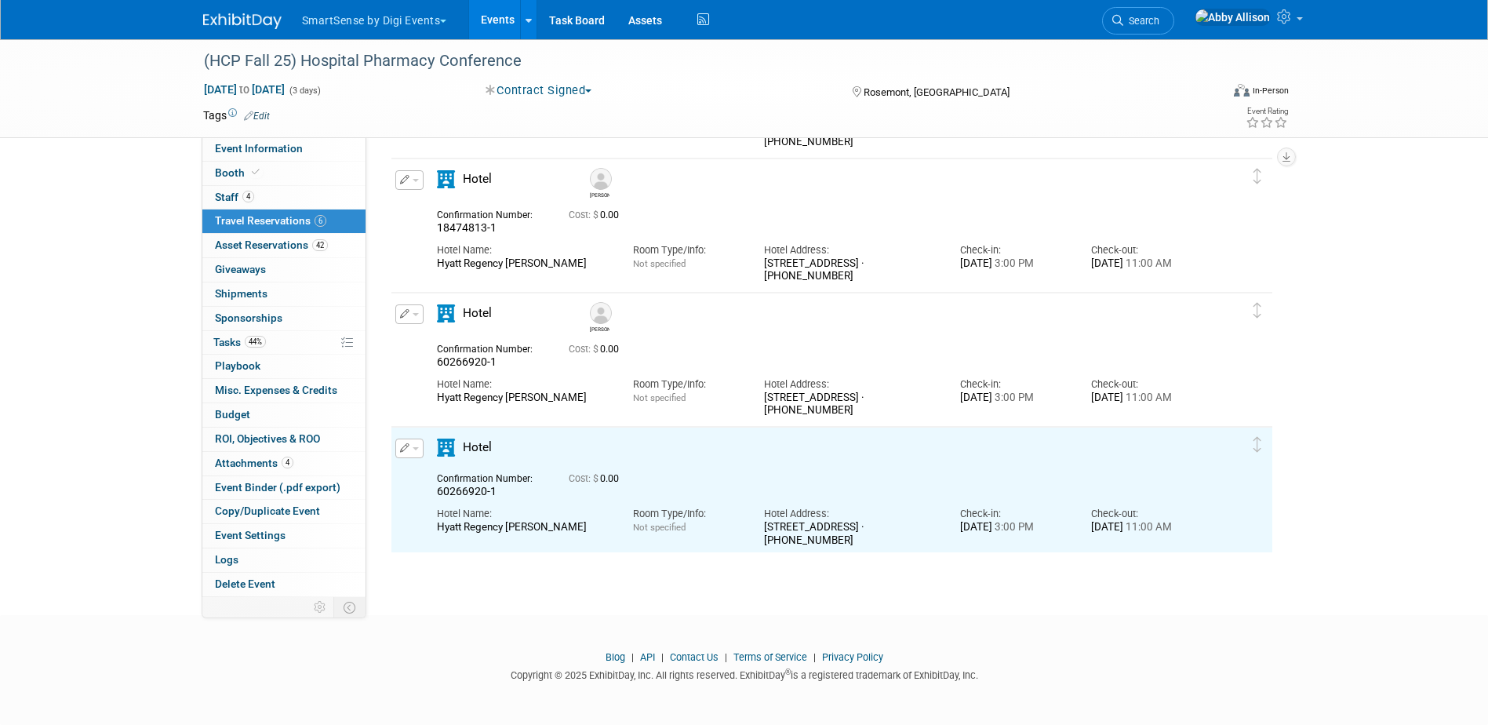
click at [420, 450] on button "button" at bounding box center [409, 448] width 28 height 20
click at [452, 480] on button "Edit Reservation" at bounding box center [462, 475] width 133 height 23
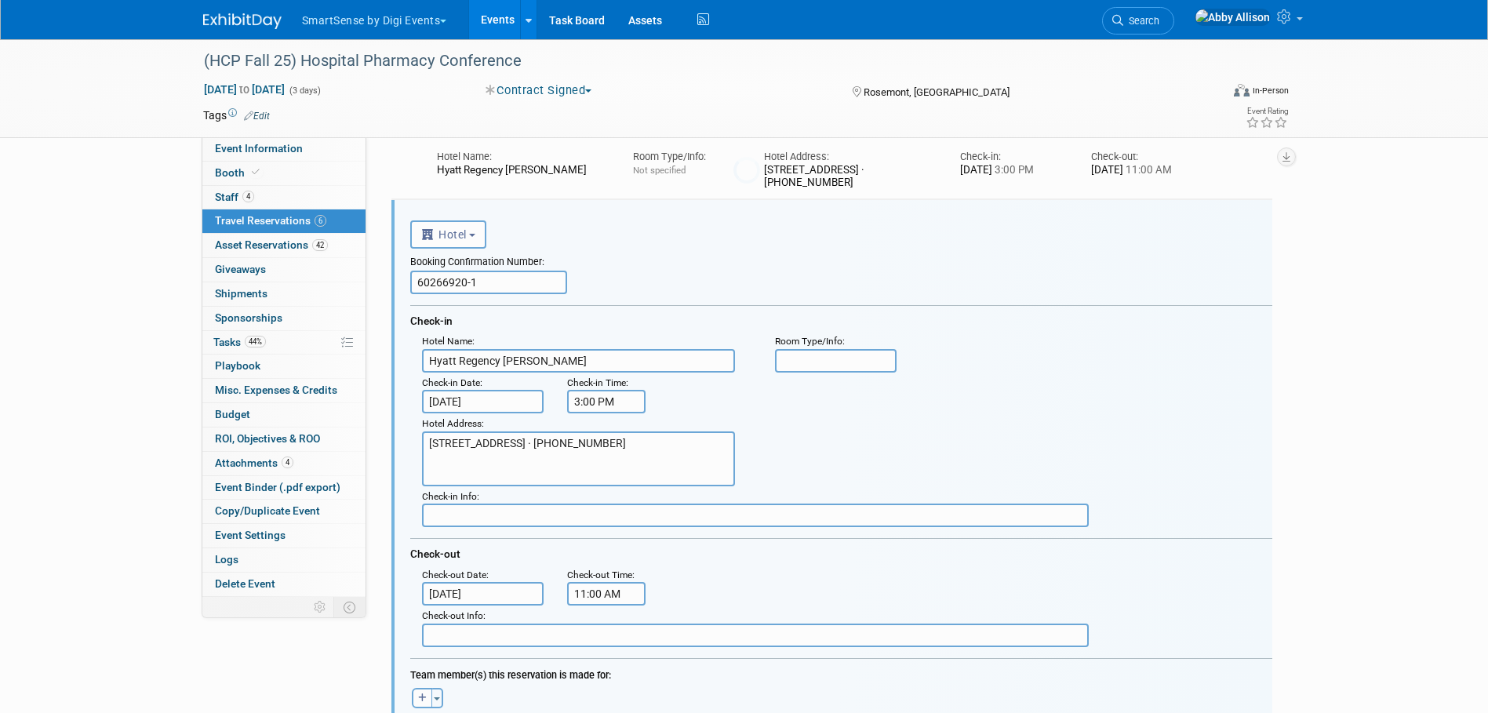
scroll to position [0, 0]
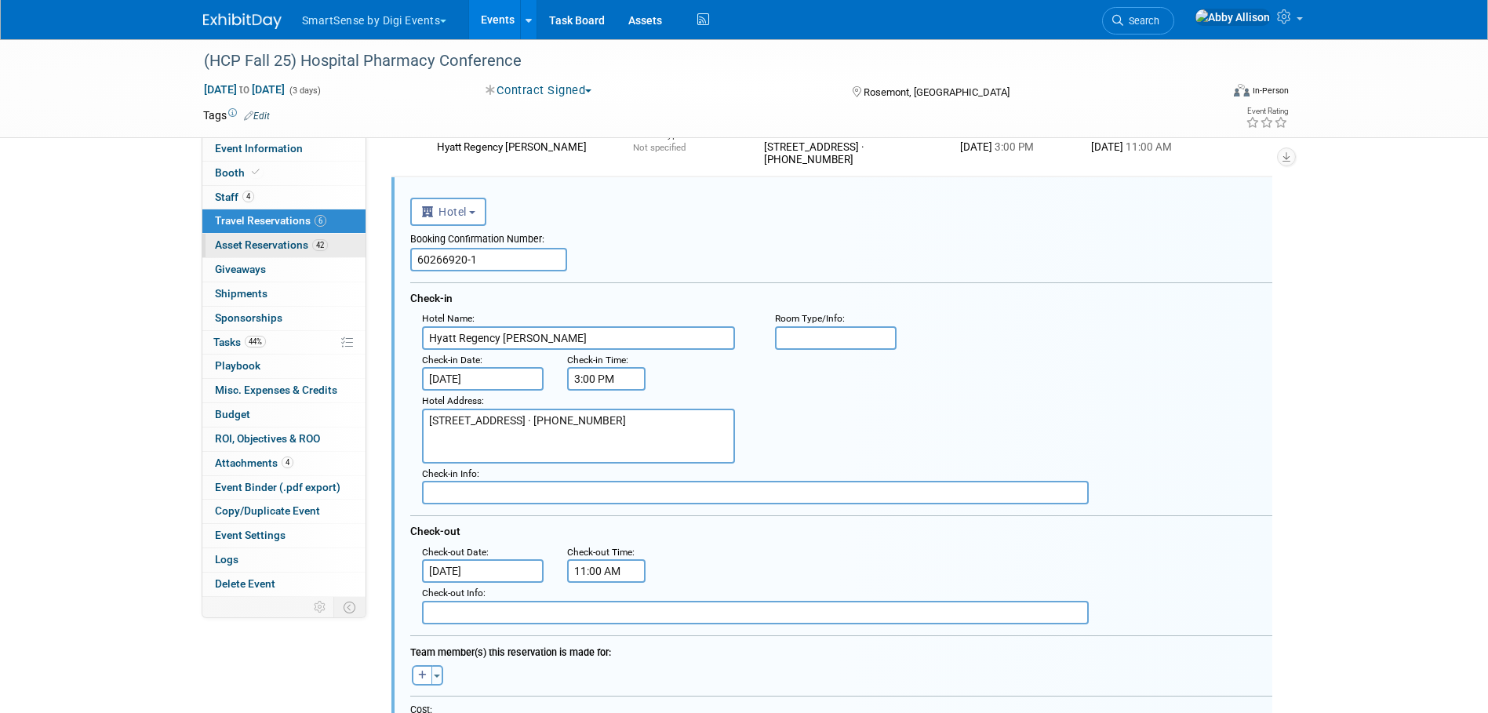
drag, startPoint x: 482, startPoint y: 260, endPoint x: 348, endPoint y: 253, distance: 134.3
paste input "33586171"
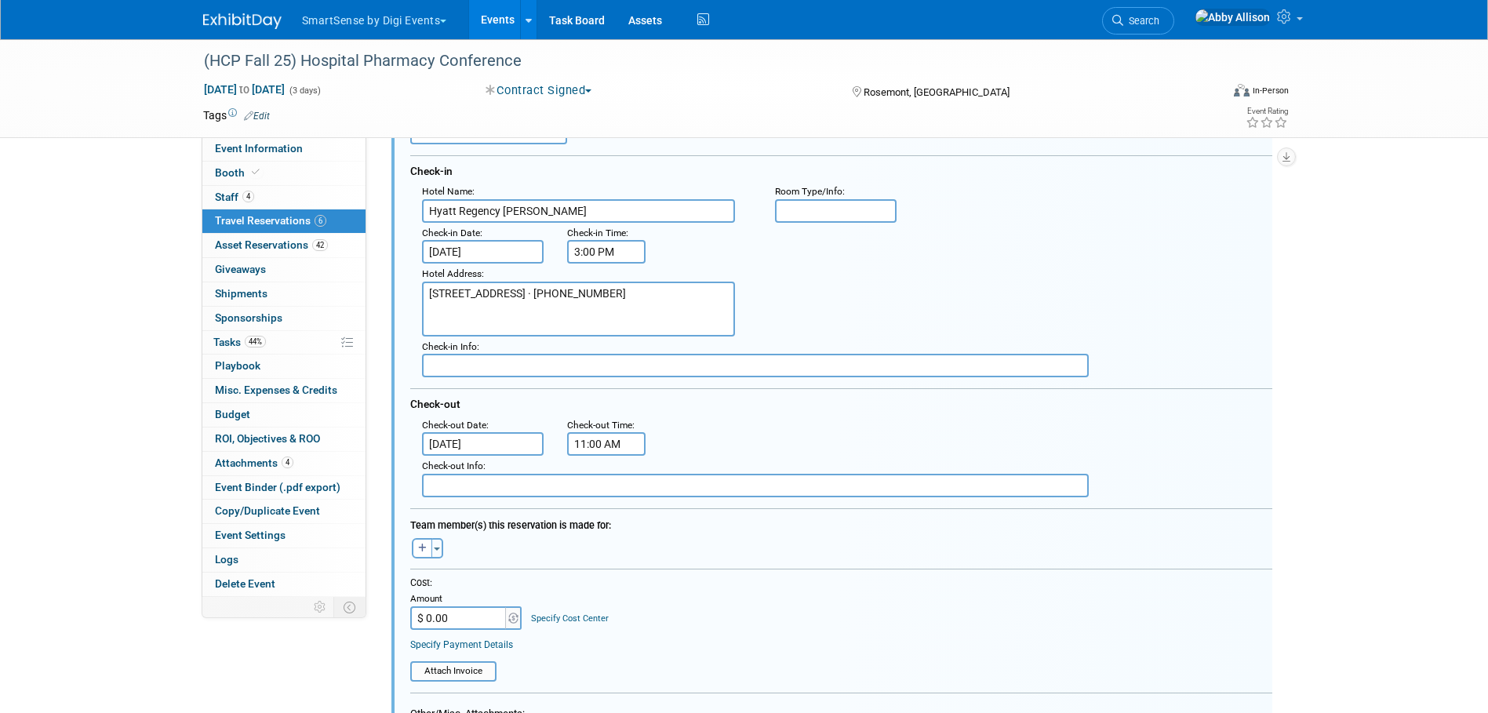
scroll to position [1290, 0]
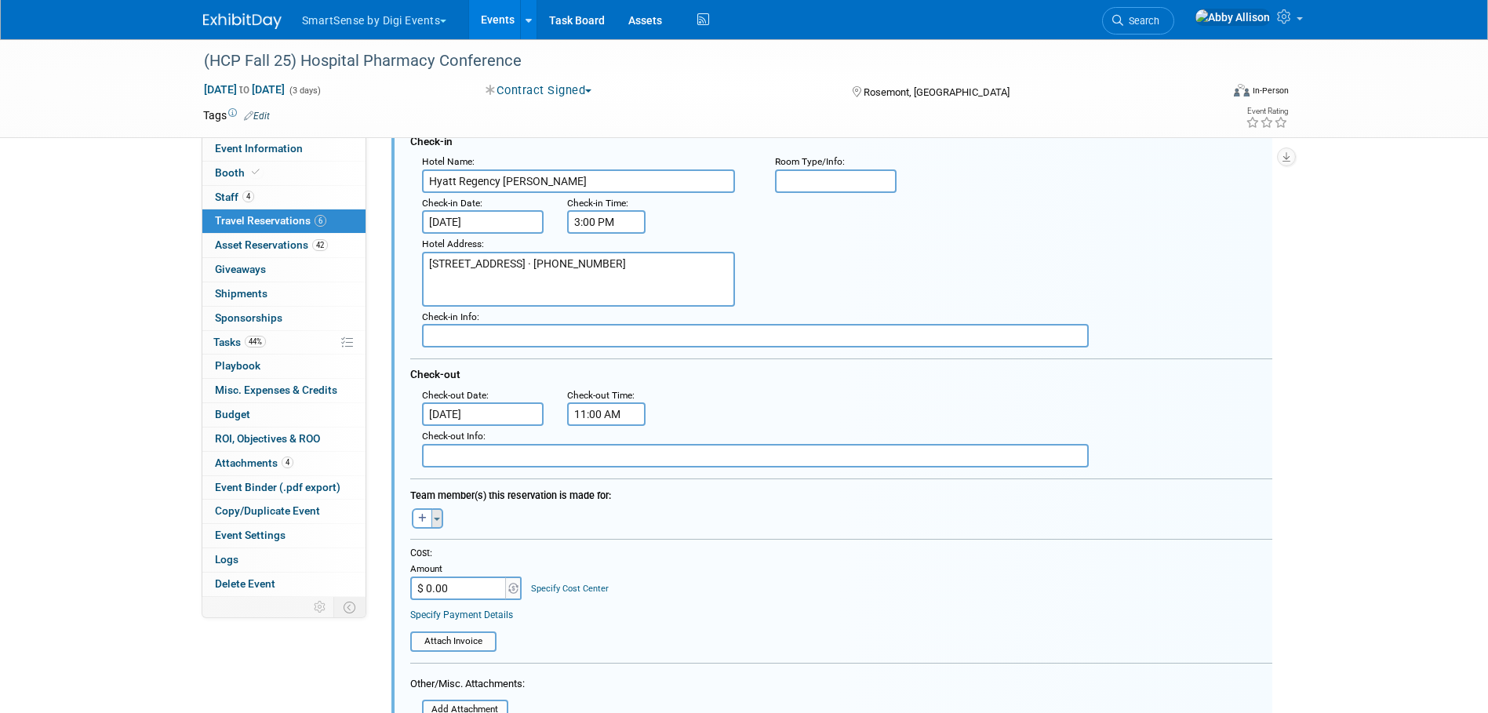
type input "33586171-1"
click at [435, 519] on span "button" at bounding box center [437, 519] width 6 height 3
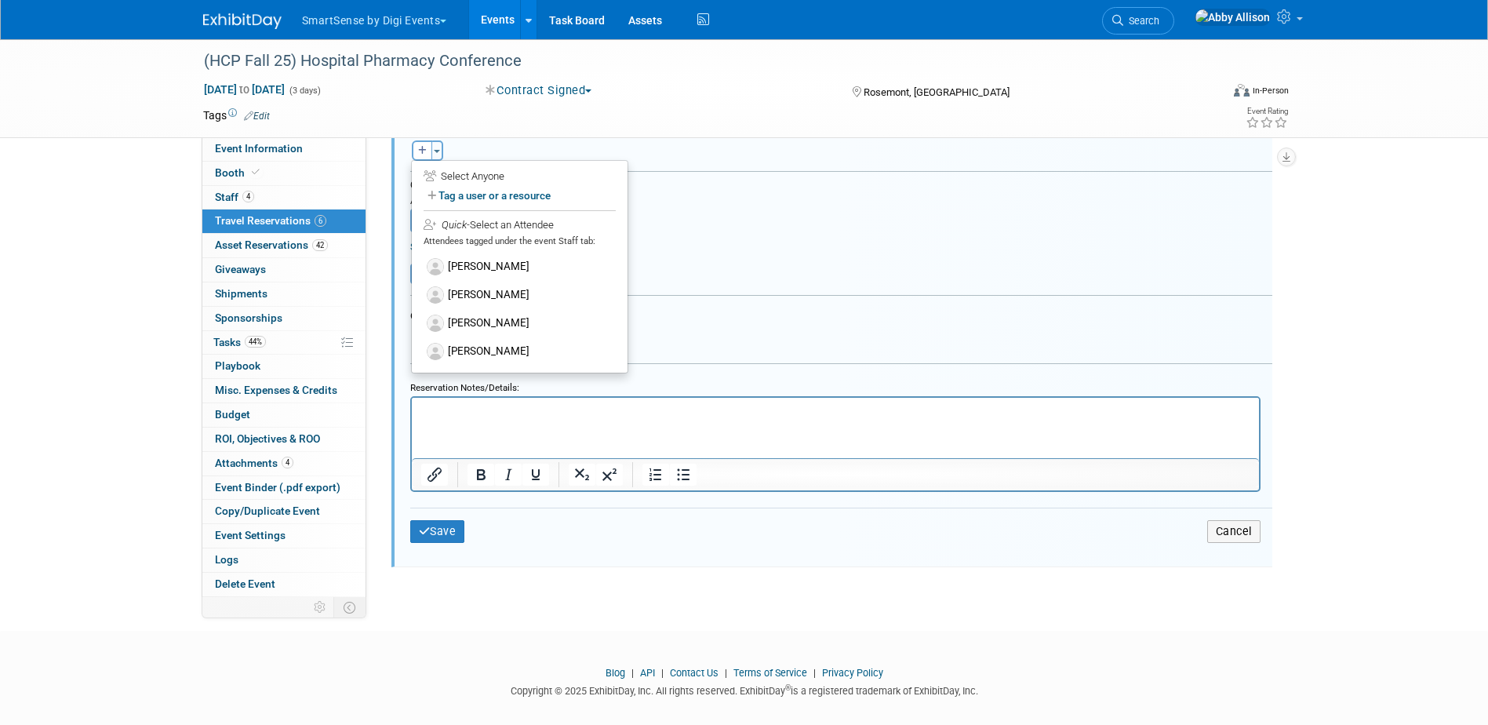
scroll to position [1676, 0]
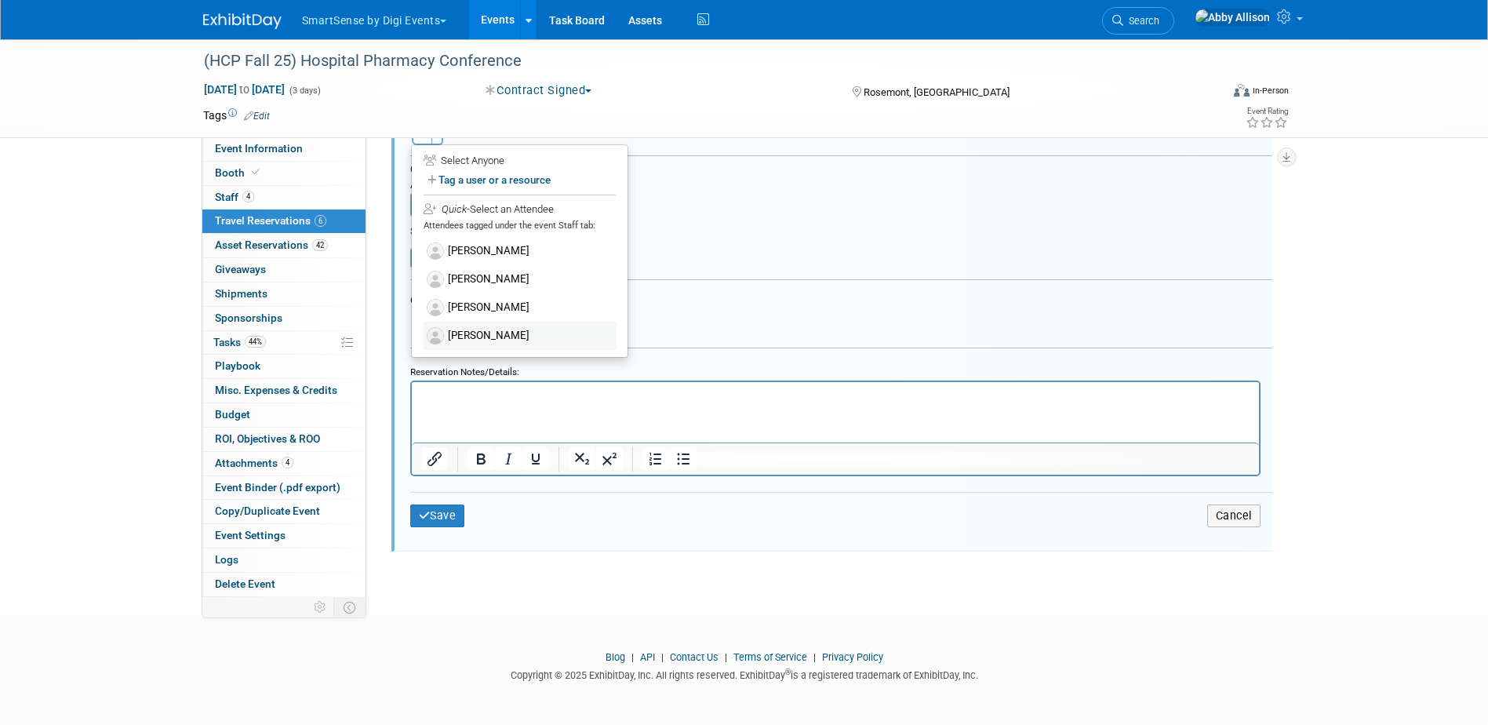
click at [460, 332] on label "[PERSON_NAME]" at bounding box center [520, 336] width 194 height 28
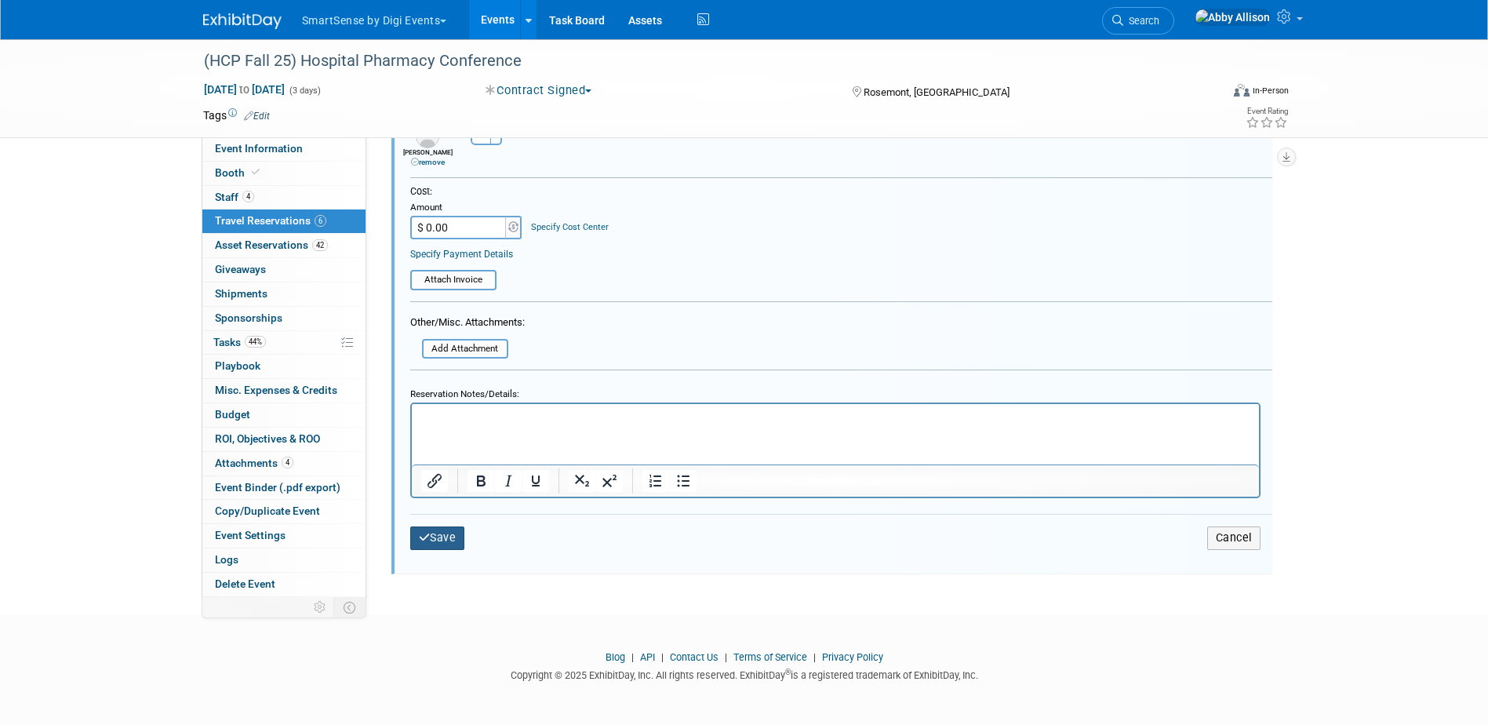
click at [436, 536] on button "Save" at bounding box center [437, 537] width 55 height 23
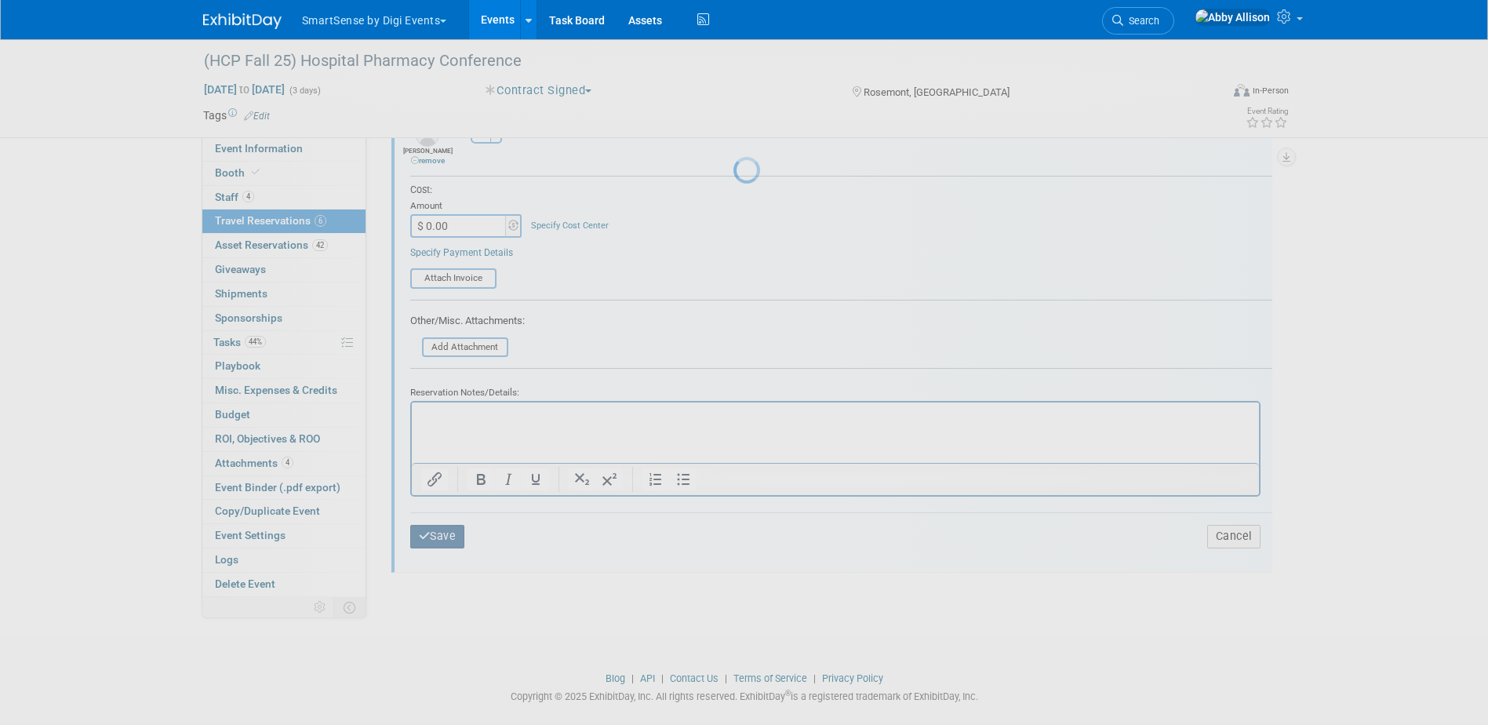
scroll to position [890, 0]
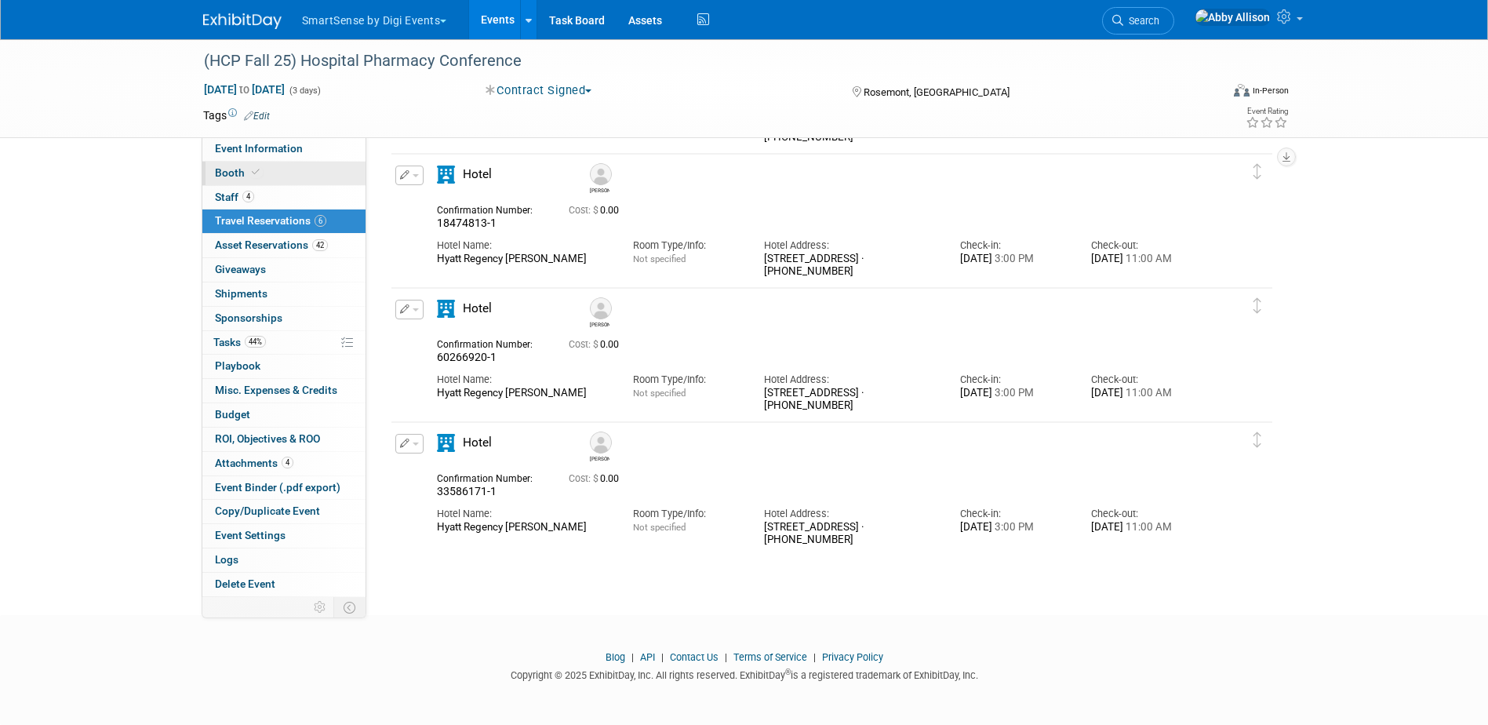
click at [227, 164] on link "Booth" at bounding box center [283, 174] width 163 height 24
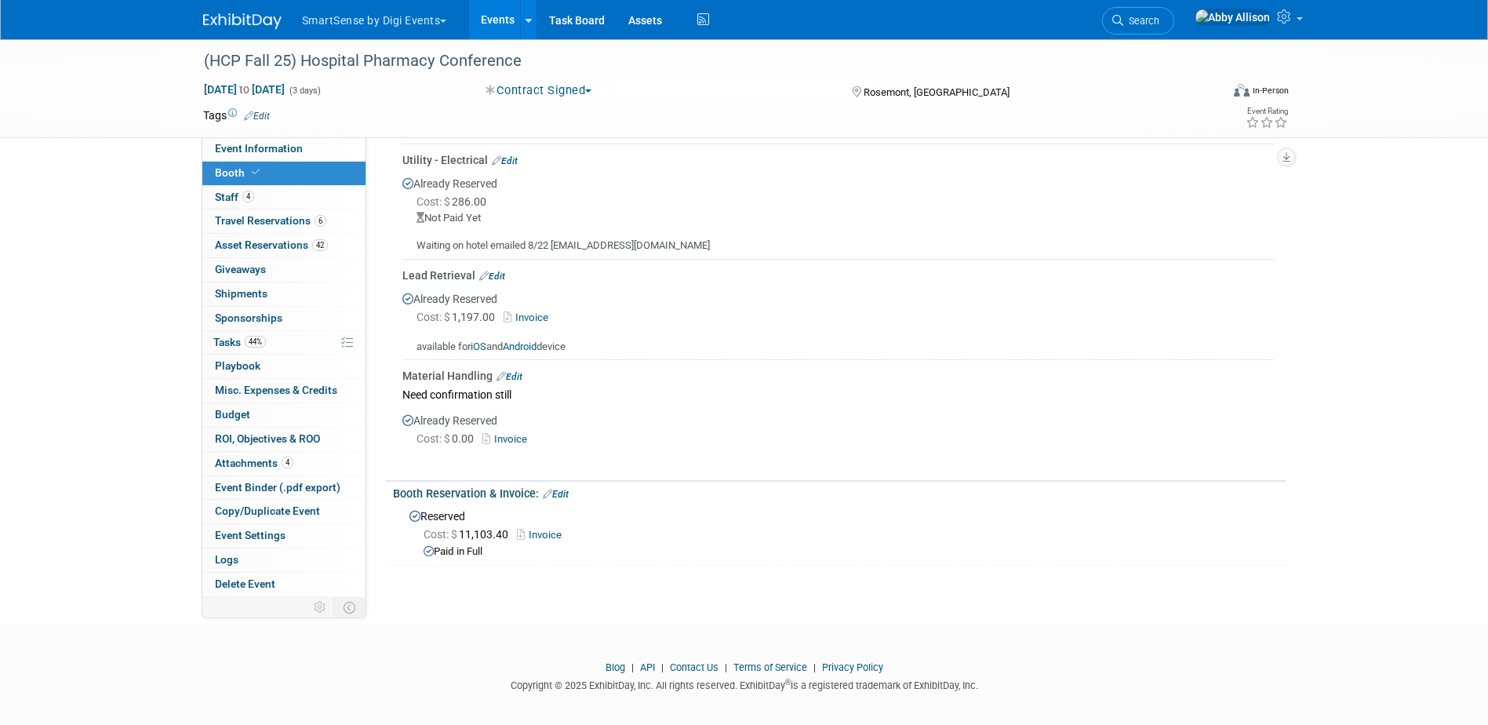
scroll to position [699, 0]
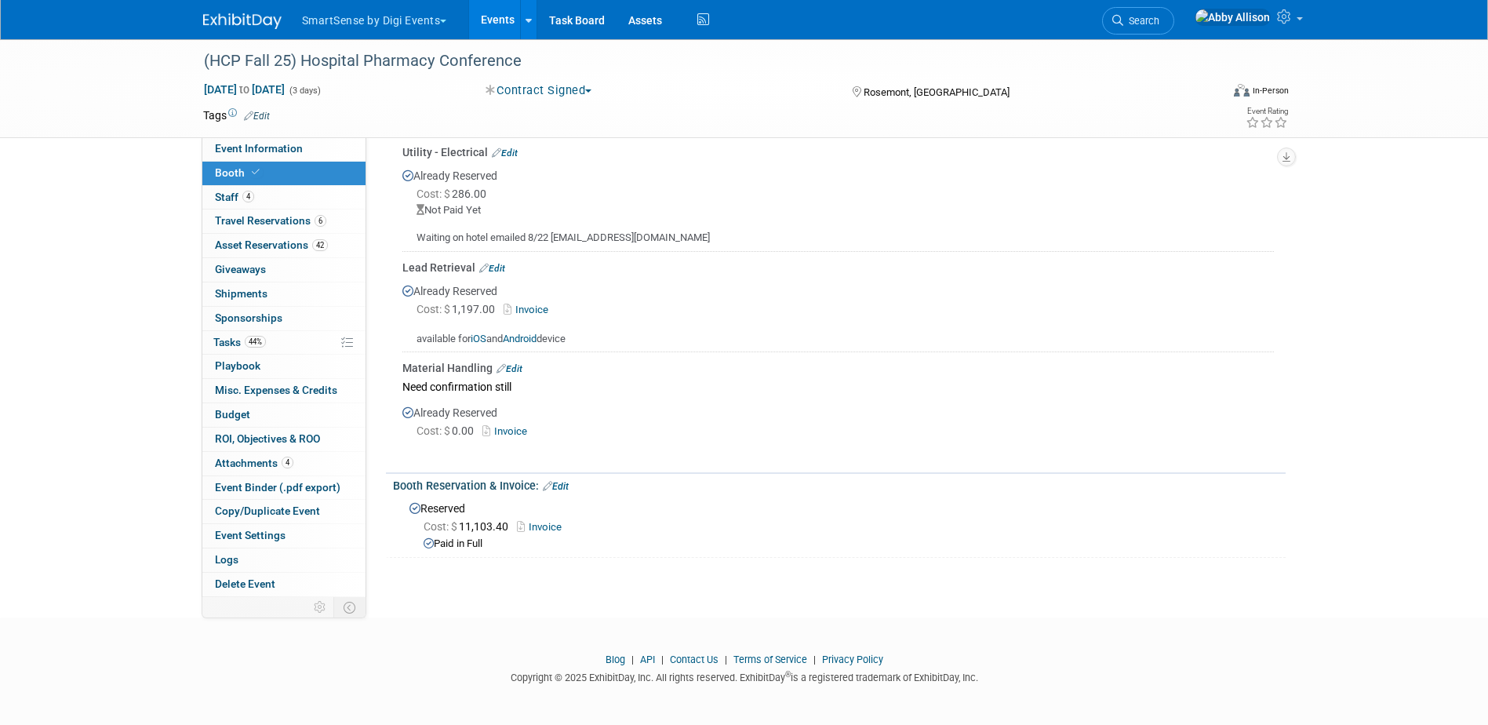
click at [533, 521] on link "Invoice" at bounding box center [543, 527] width 53 height 12
click at [1159, 26] on span "Search" at bounding box center [1141, 21] width 36 height 12
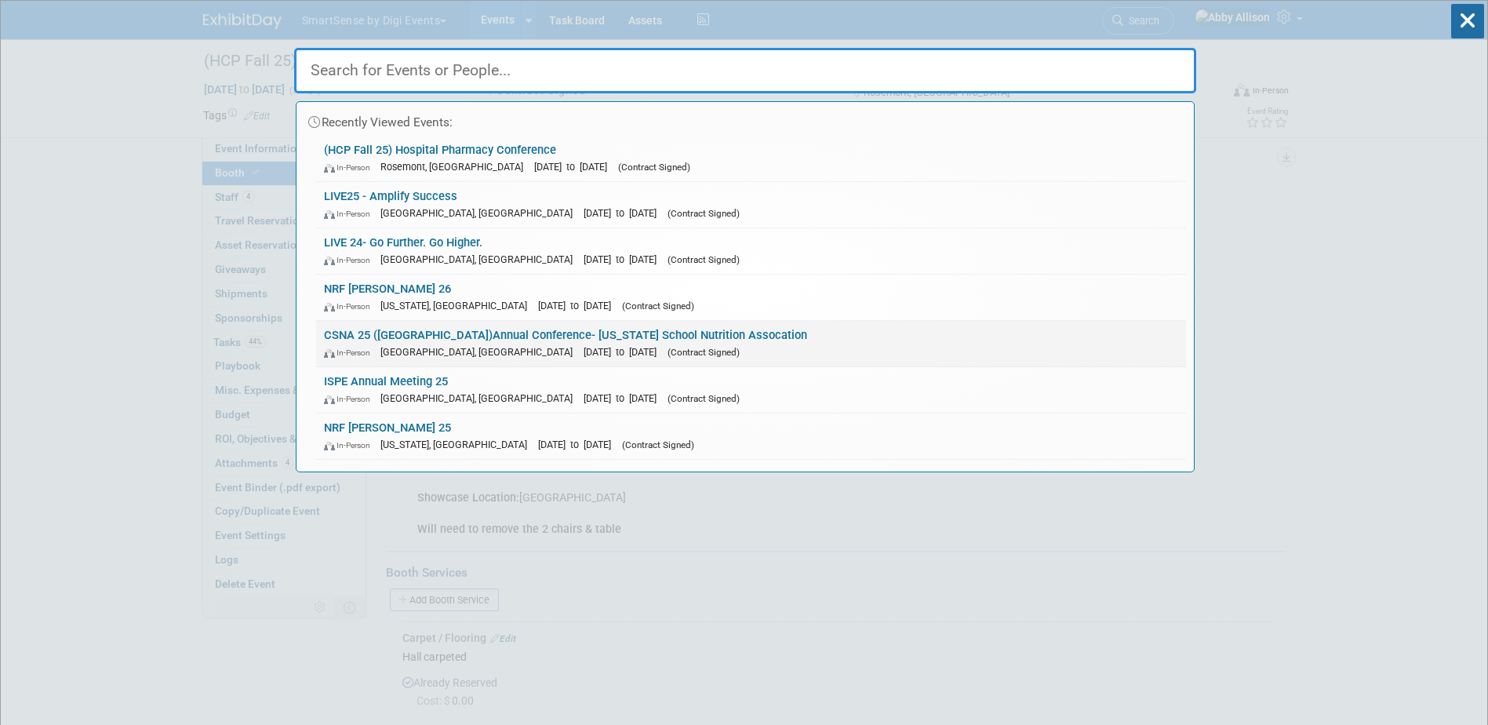
click at [483, 337] on link "CSNA 25 (CA)Annual Conference- California School Nutrition Assocation In-Person…" at bounding box center [751, 343] width 870 height 45
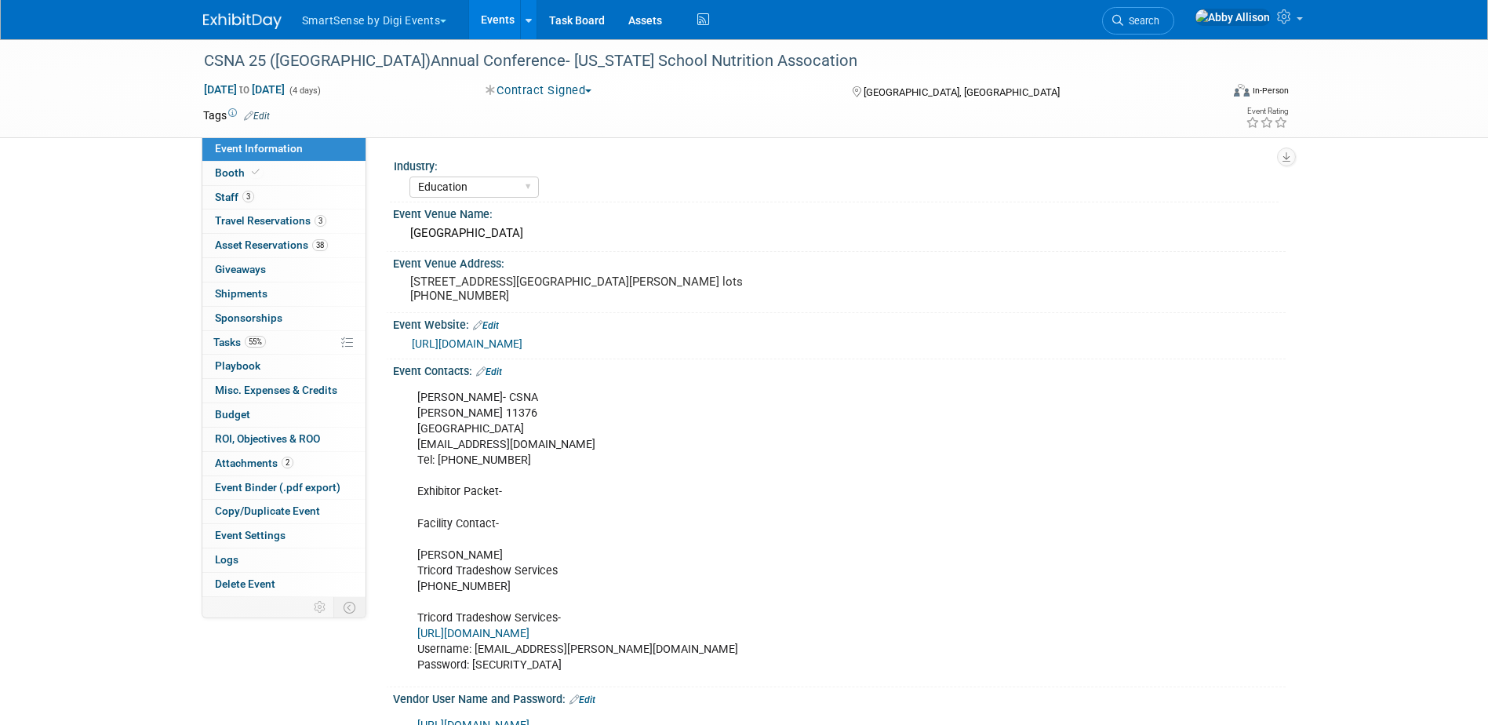
select select "Education"
